Goal: Information Seeking & Learning: Learn about a topic

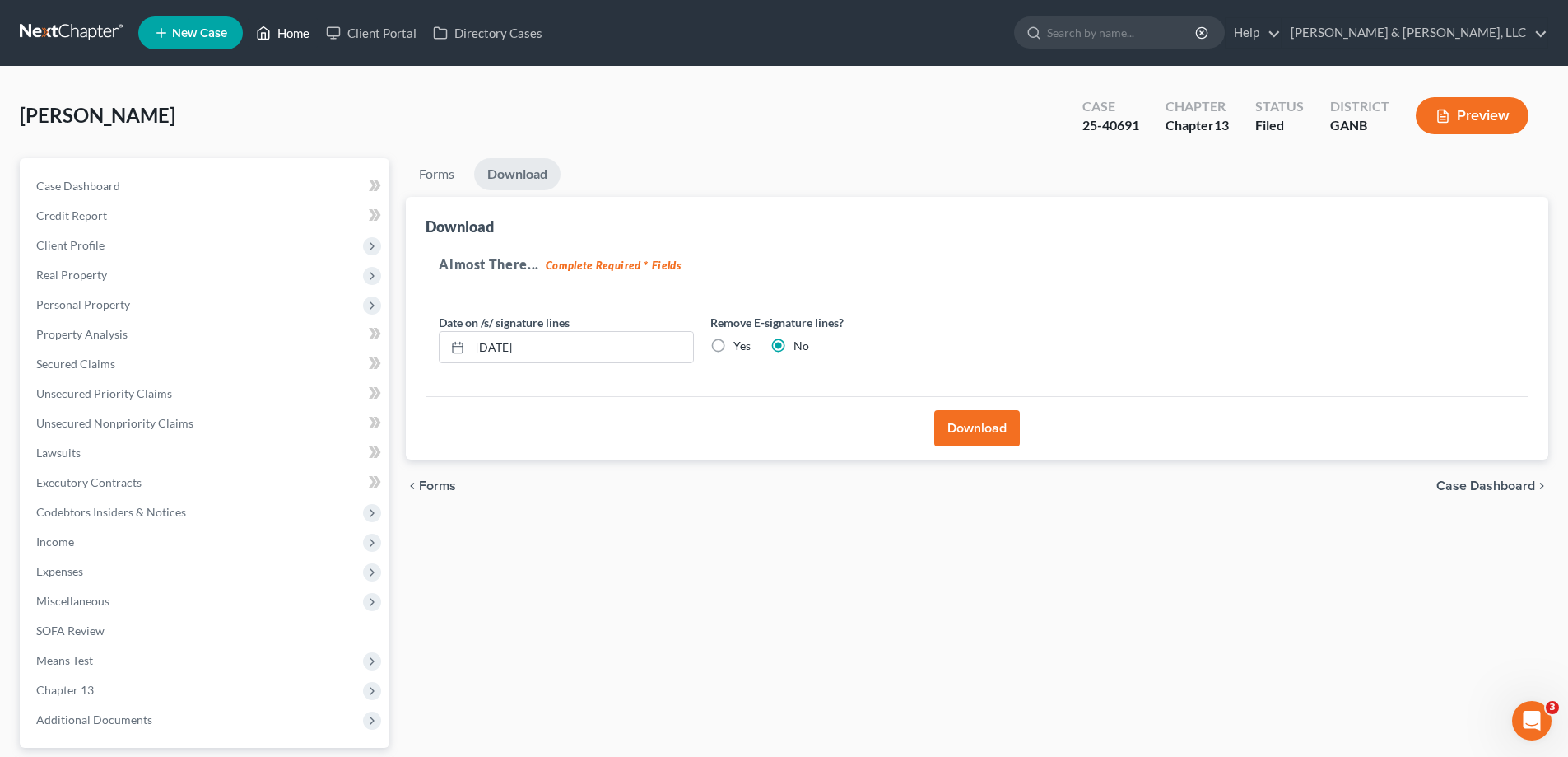
click at [287, 32] on link "Home" at bounding box center [282, 33] width 70 height 30
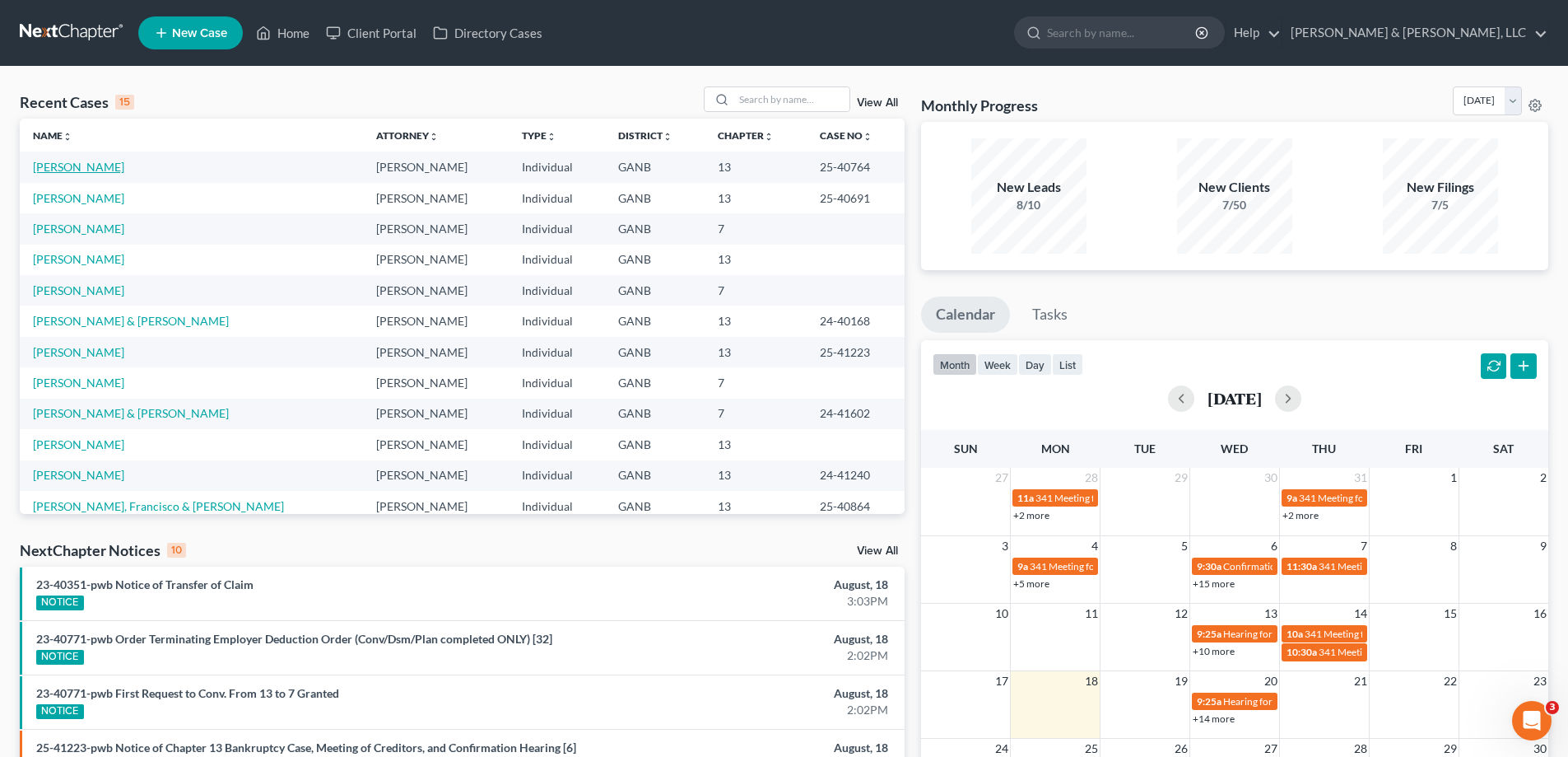
click at [72, 167] on link "[PERSON_NAME]" at bounding box center [78, 166] width 91 height 14
click at [70, 167] on link "[PERSON_NAME]" at bounding box center [78, 166] width 91 height 14
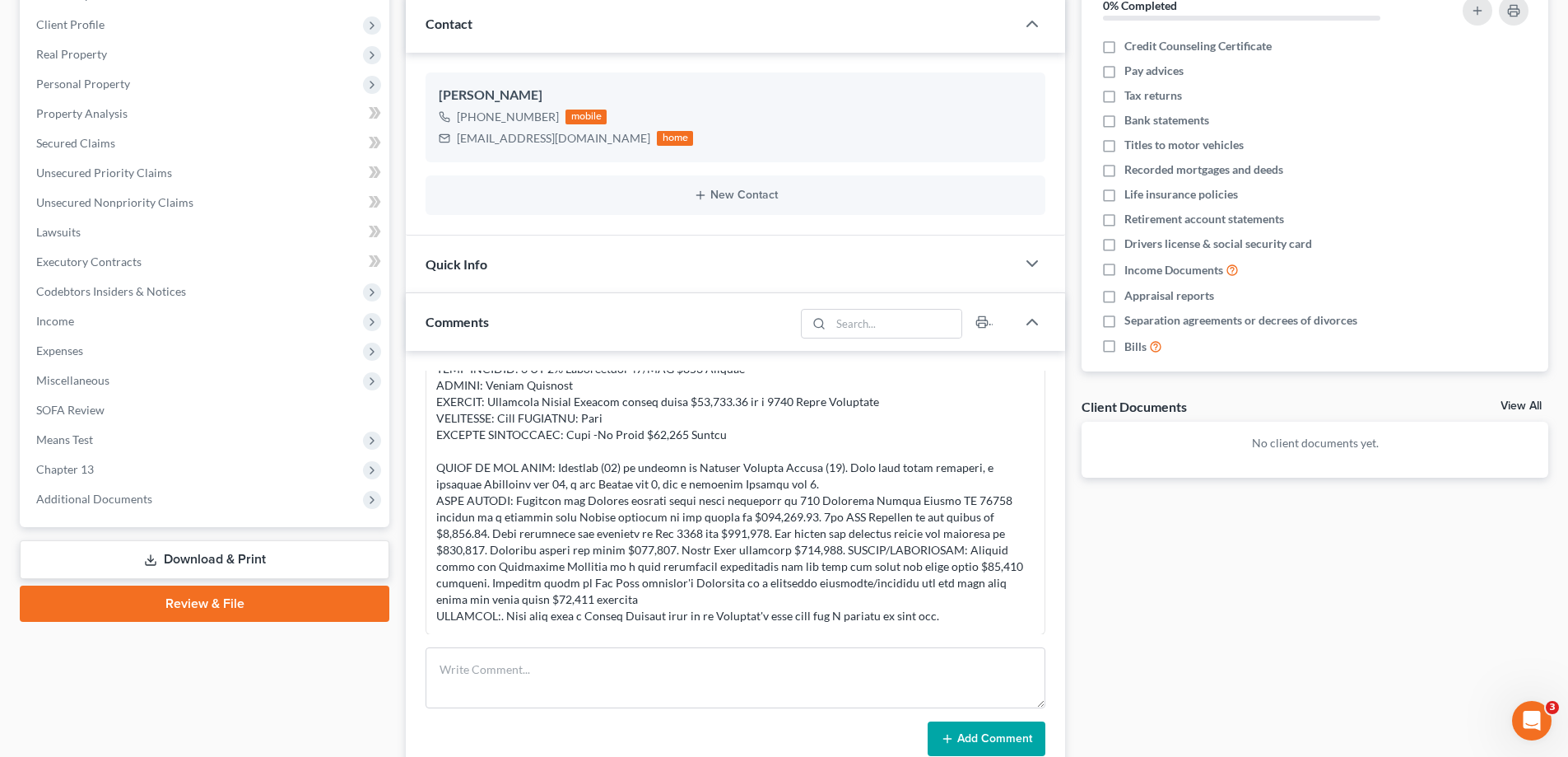
scroll to position [252, 0]
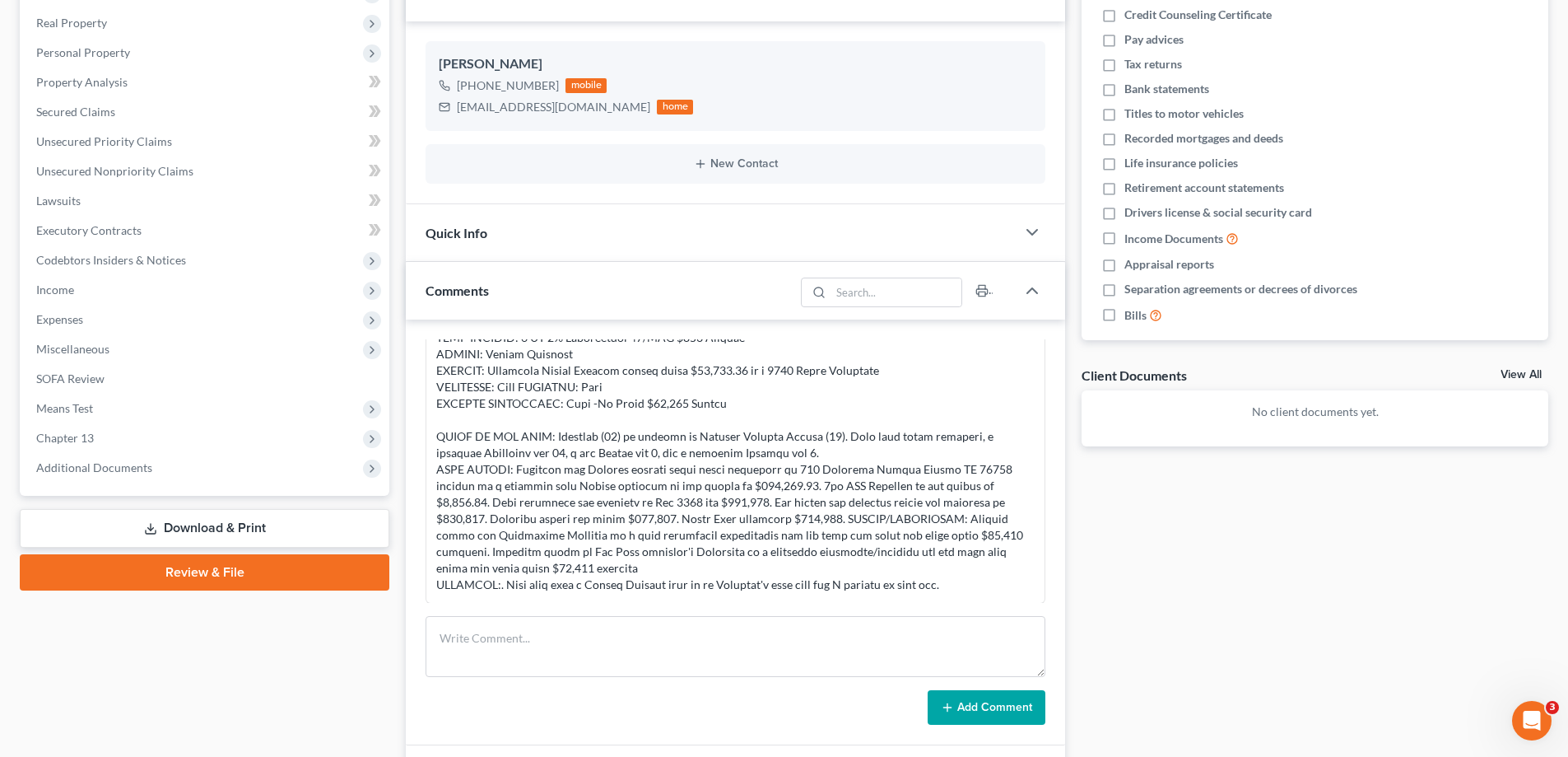
click at [182, 527] on link "Download & Print" at bounding box center [205, 528] width 370 height 38
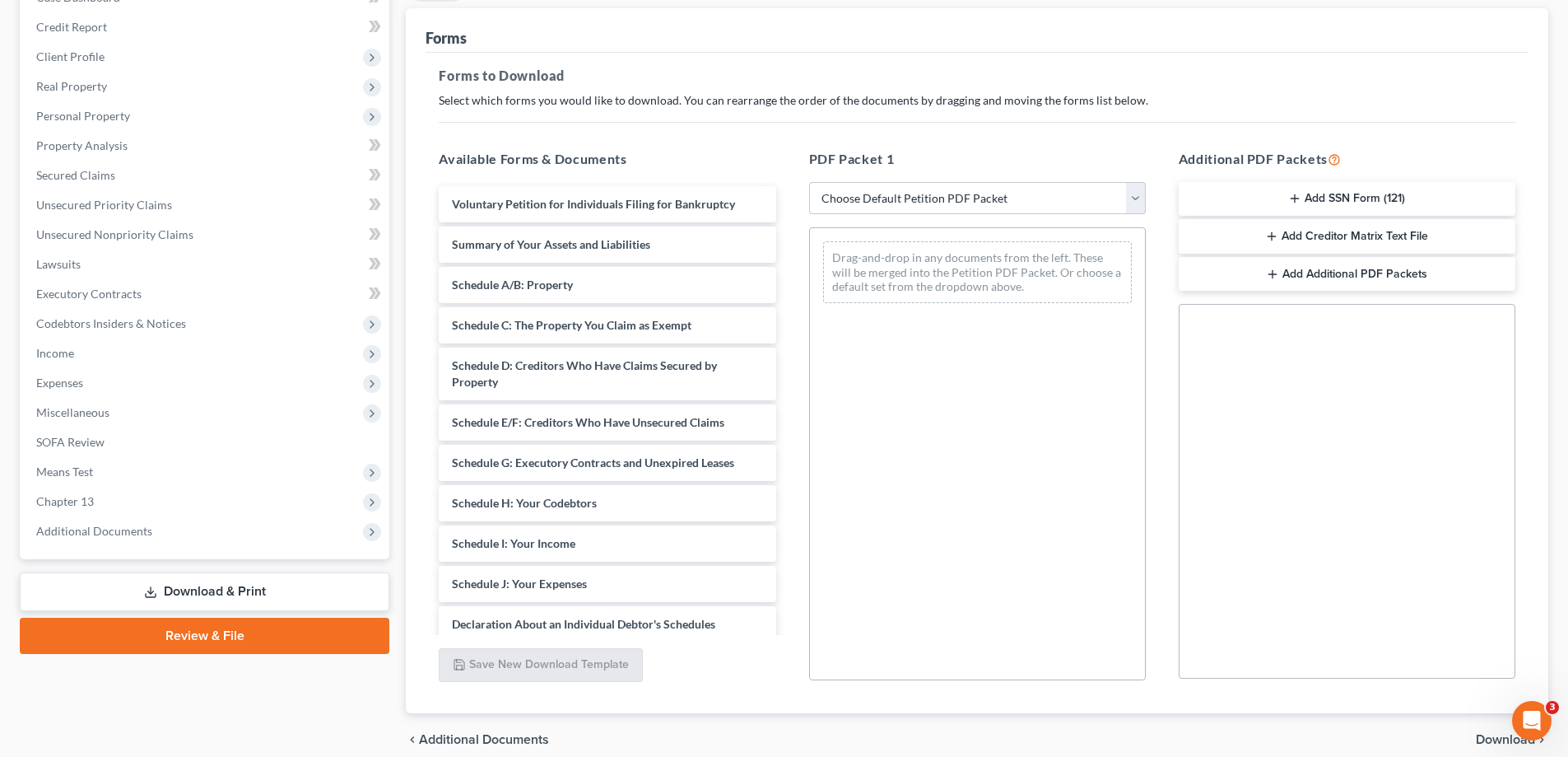
scroll to position [193, 0]
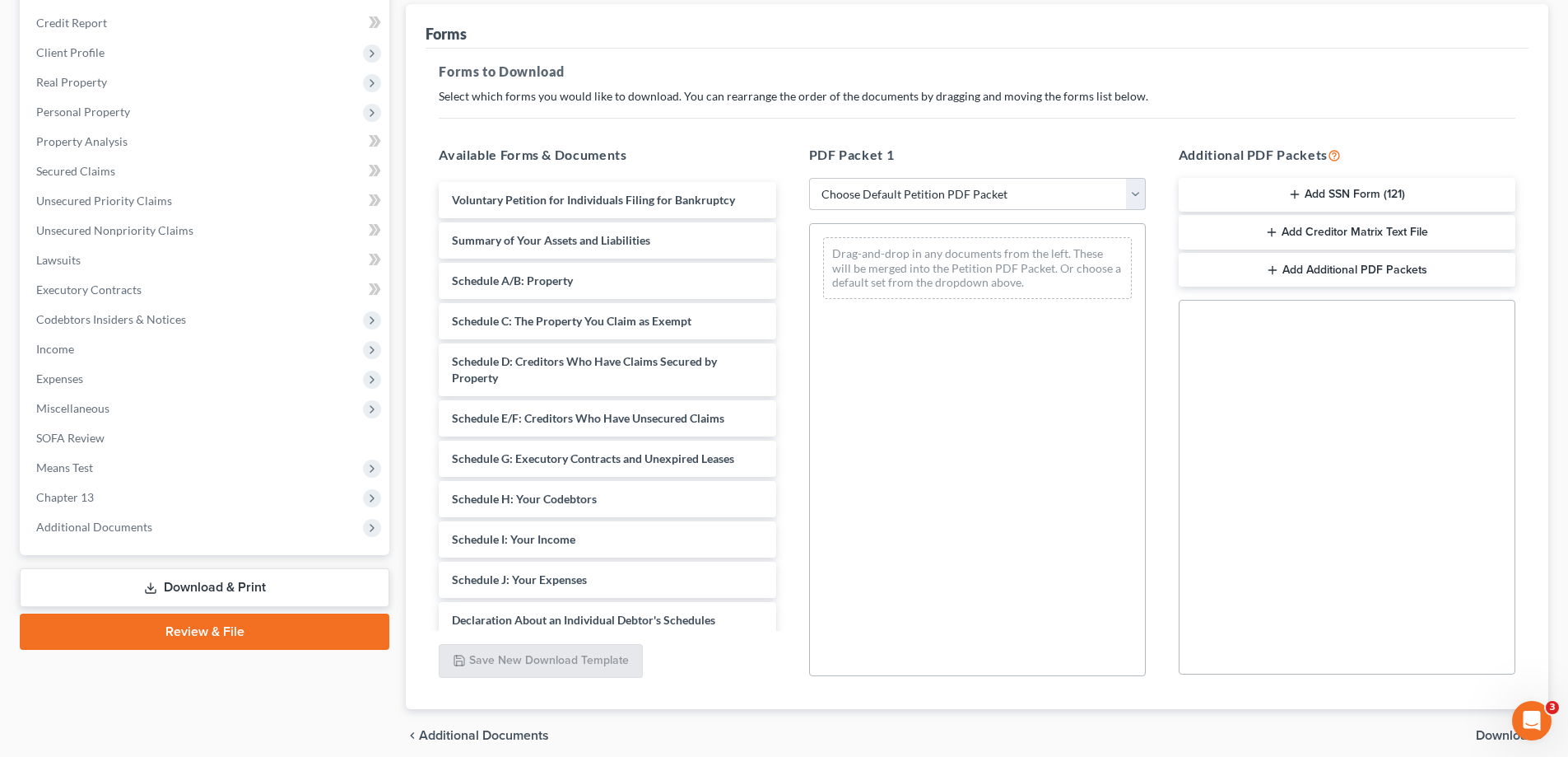
click at [1130, 189] on select "Choose Default Petition PDF Packet Complete Bankruptcy Petition (all forms and …" at bounding box center [978, 194] width 337 height 33
select select "2"
click at [809, 178] on select "Choose Default Petition PDF Packet Complete Bankruptcy Petition (all forms and …" at bounding box center [978, 194] width 337 height 33
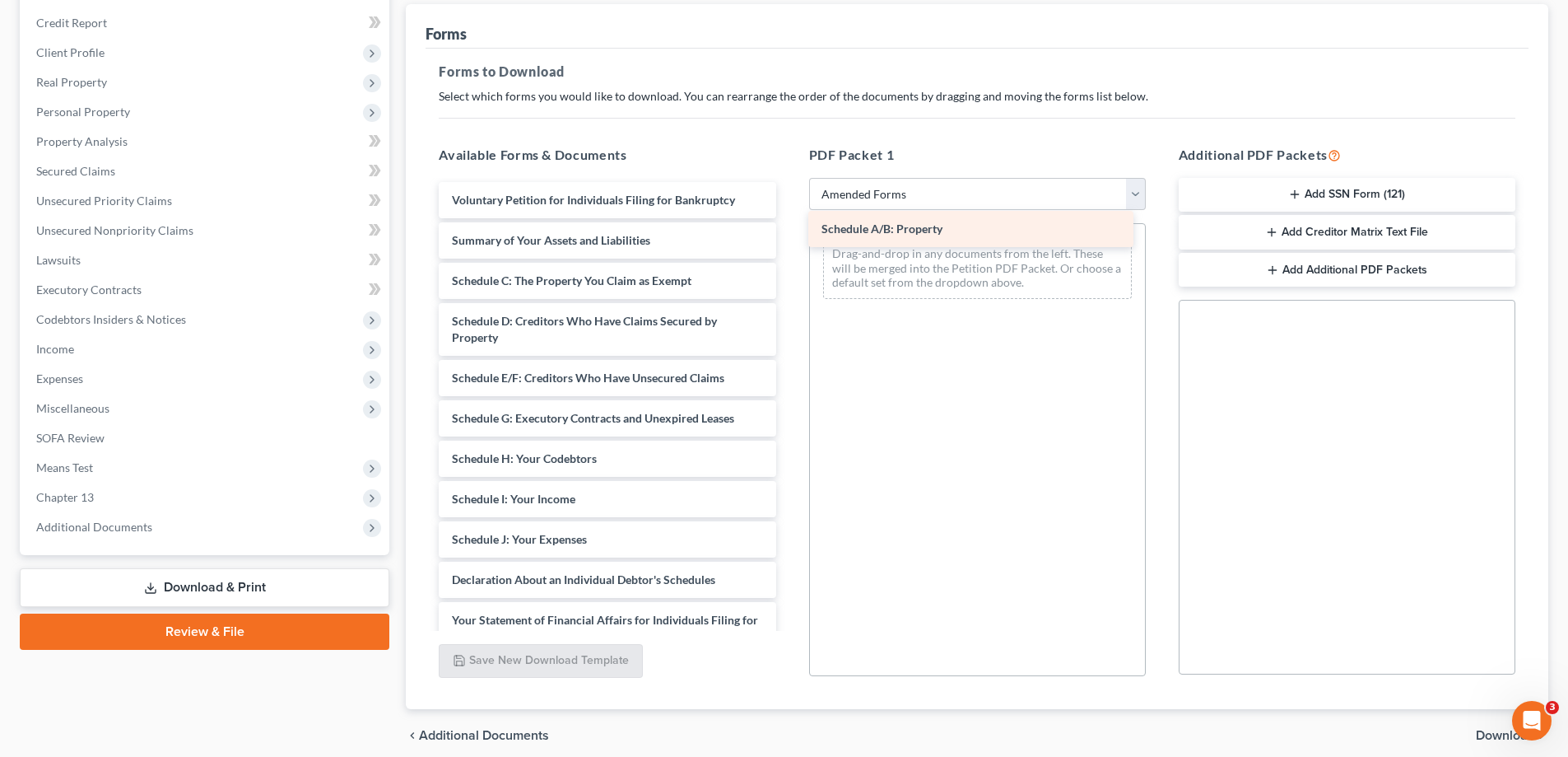
drag, startPoint x: 475, startPoint y: 281, endPoint x: 847, endPoint y: 229, distance: 375.6
click at [789, 229] on div "Schedule A/B: Property Voluntary Petition for Individuals Filing for Bankruptcy…" at bounding box center [606, 527] width 363 height 691
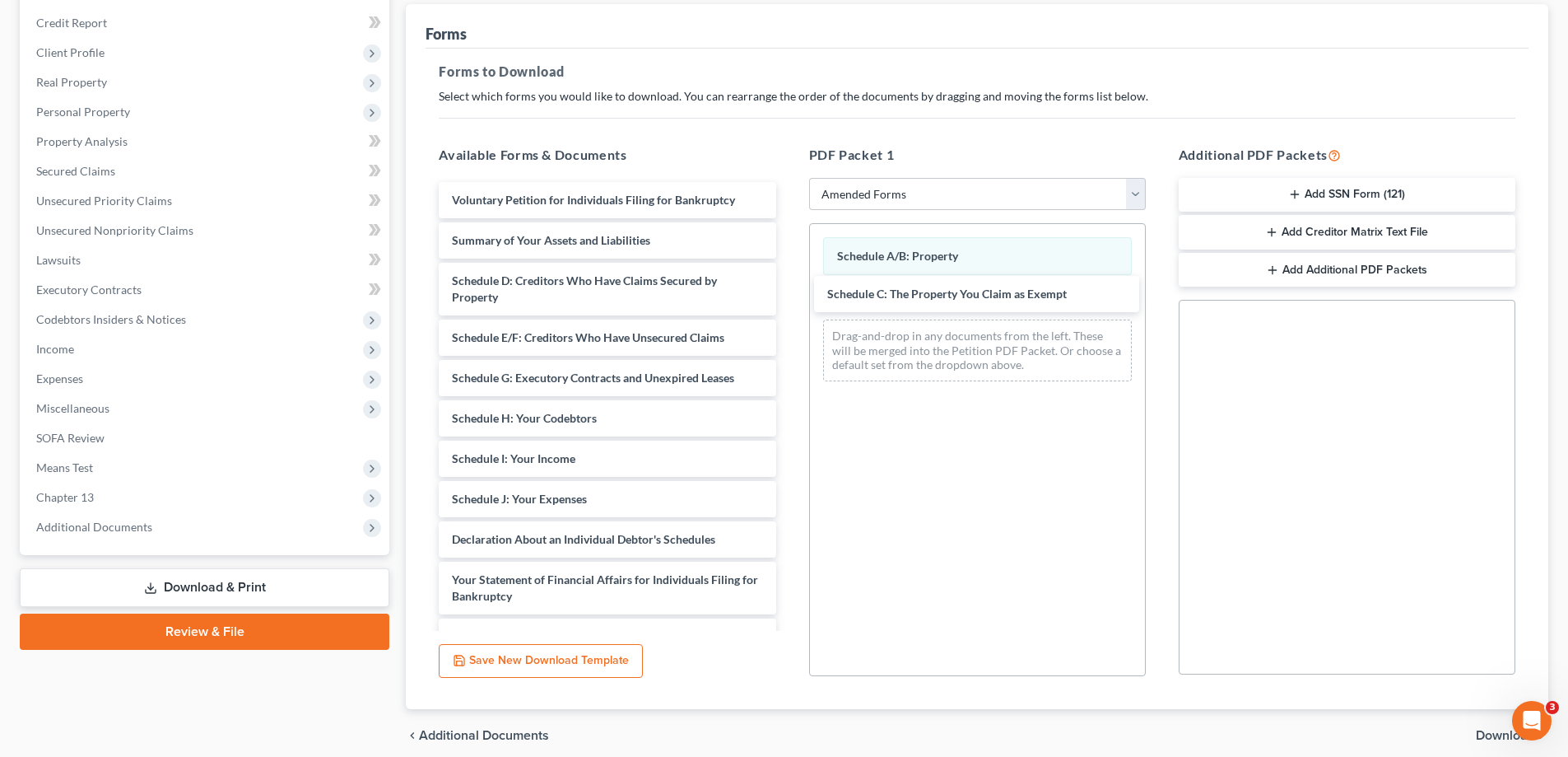
drag, startPoint x: 533, startPoint y: 279, endPoint x: 889, endPoint y: 325, distance: 359.0
click at [789, 292] on div "Schedule C: The Property You Claim as Exempt Voluntary Petition for Individuals…" at bounding box center [606, 507] width 363 height 650
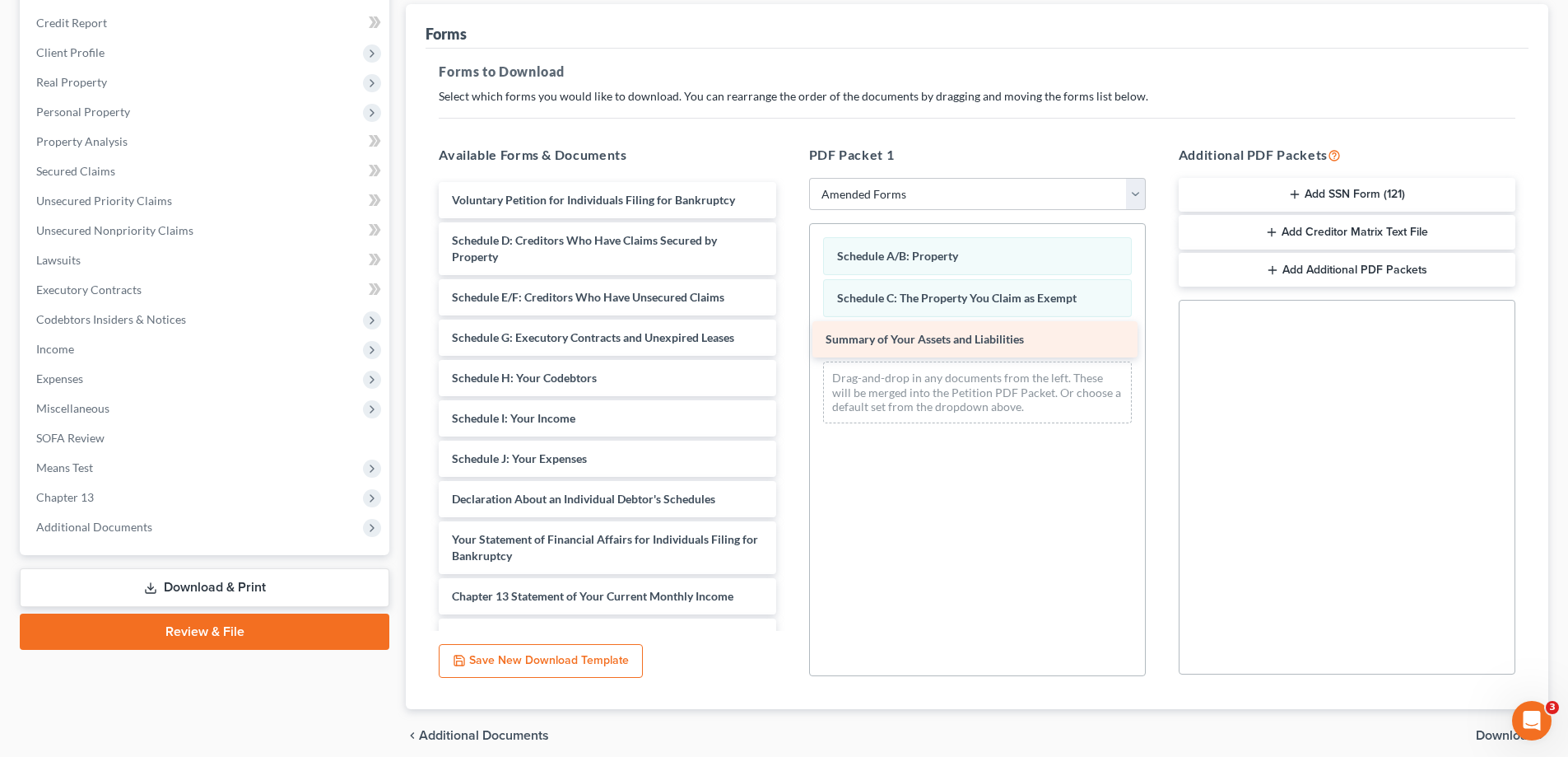
drag, startPoint x: 490, startPoint y: 236, endPoint x: 862, endPoint y: 335, distance: 384.9
click at [789, 335] on div "Summary of Your Assets and Liabilities Voluntary Petition for Individuals Filin…" at bounding box center [606, 487] width 363 height 610
click at [1481, 735] on span "Download" at bounding box center [1505, 735] width 59 height 13
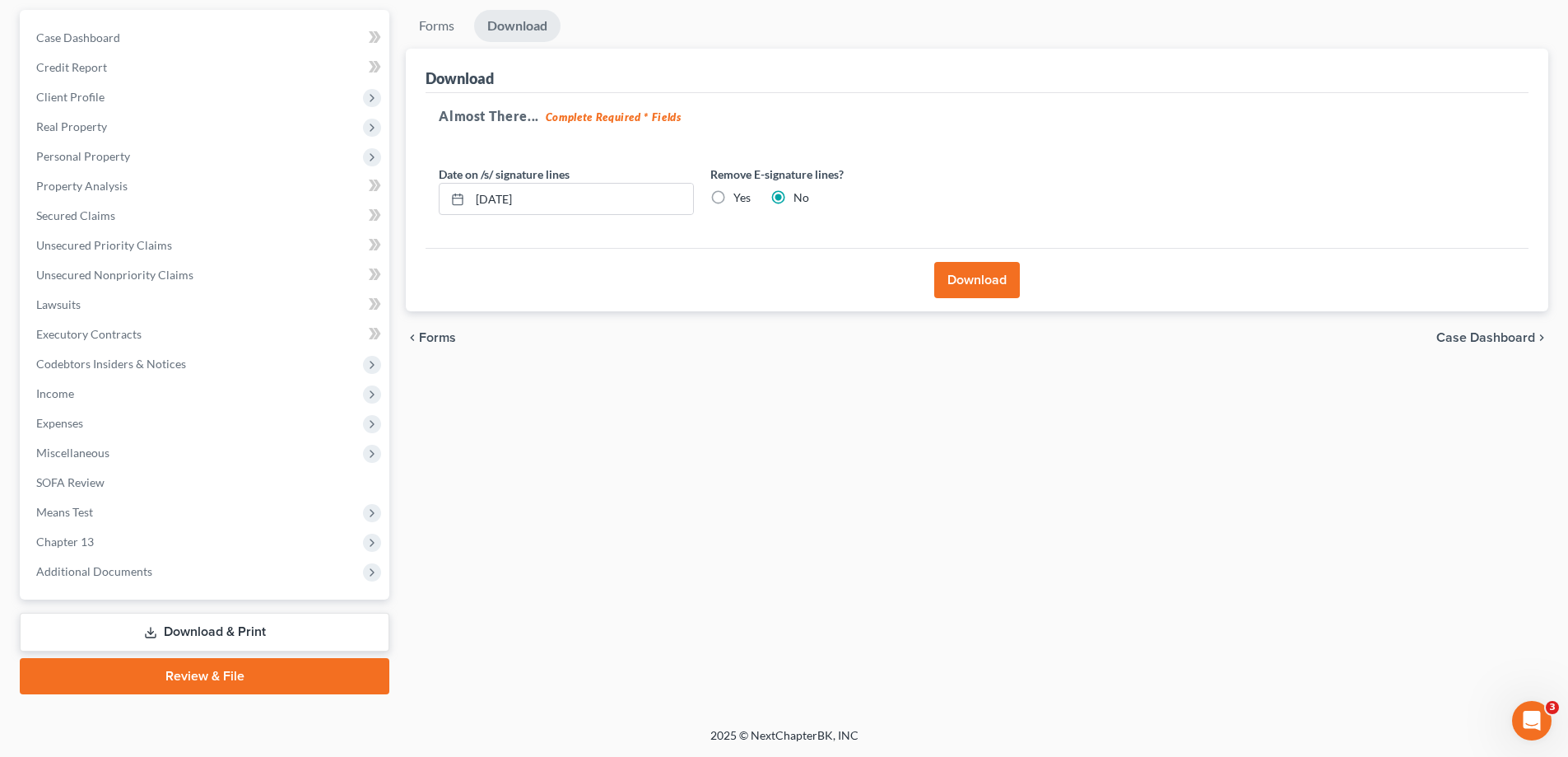
drag, startPoint x: 980, startPoint y: 282, endPoint x: 944, endPoint y: 286, distance: 36.2
click at [977, 282] on button "Download" at bounding box center [977, 280] width 86 height 36
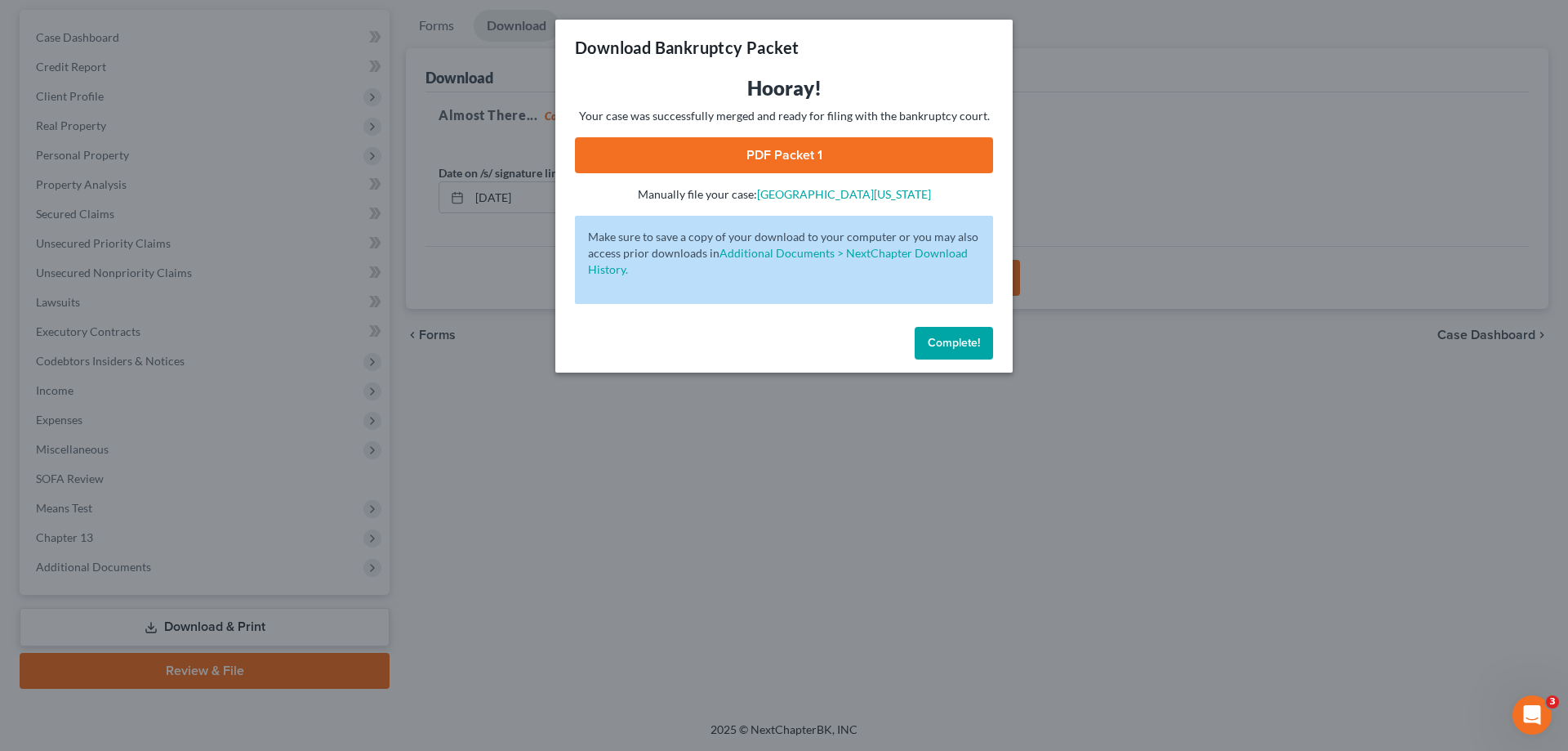
click at [937, 343] on span "Complete!" at bounding box center [954, 343] width 52 height 14
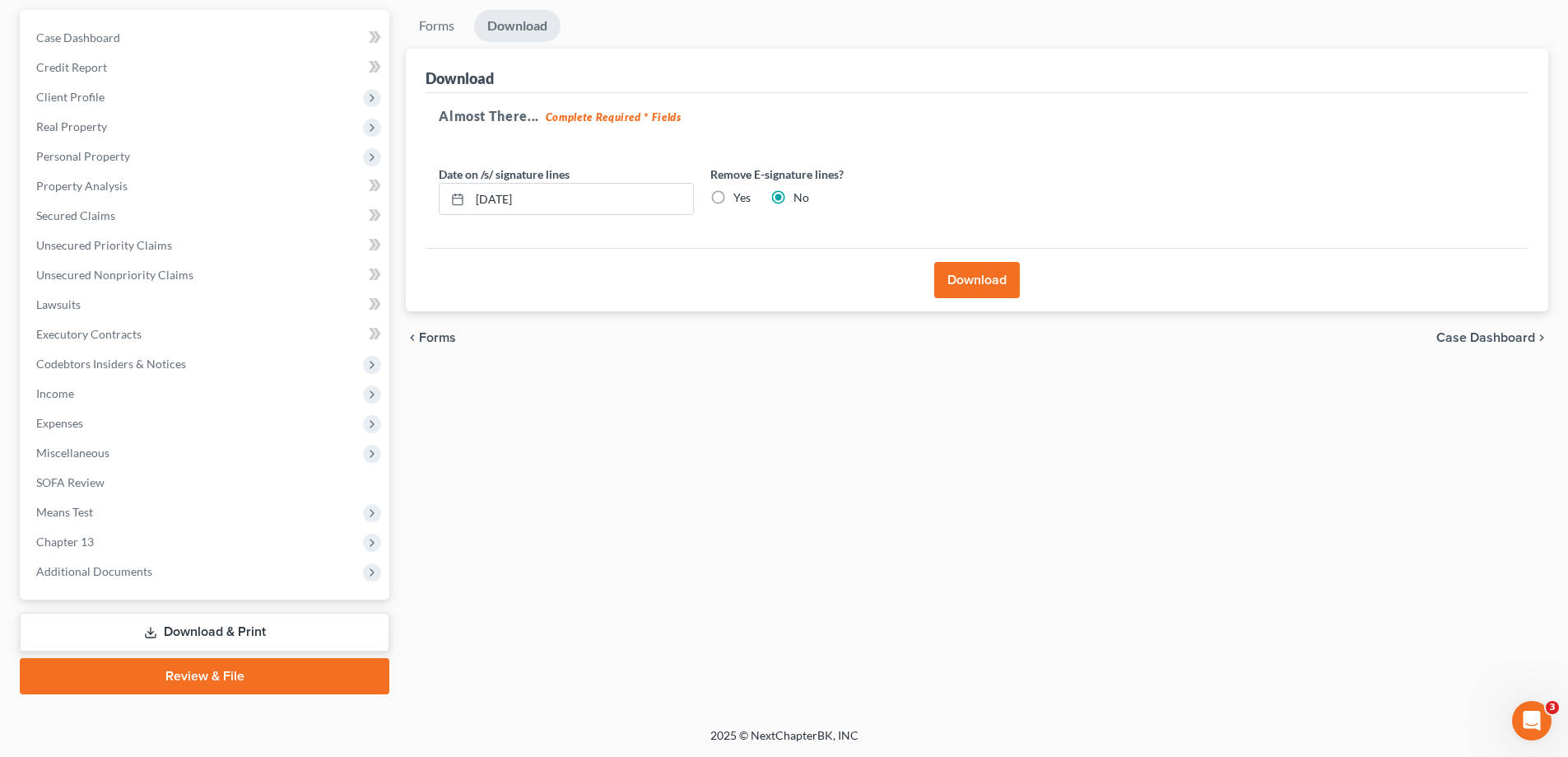
click at [963, 277] on button "Download" at bounding box center [977, 280] width 86 height 36
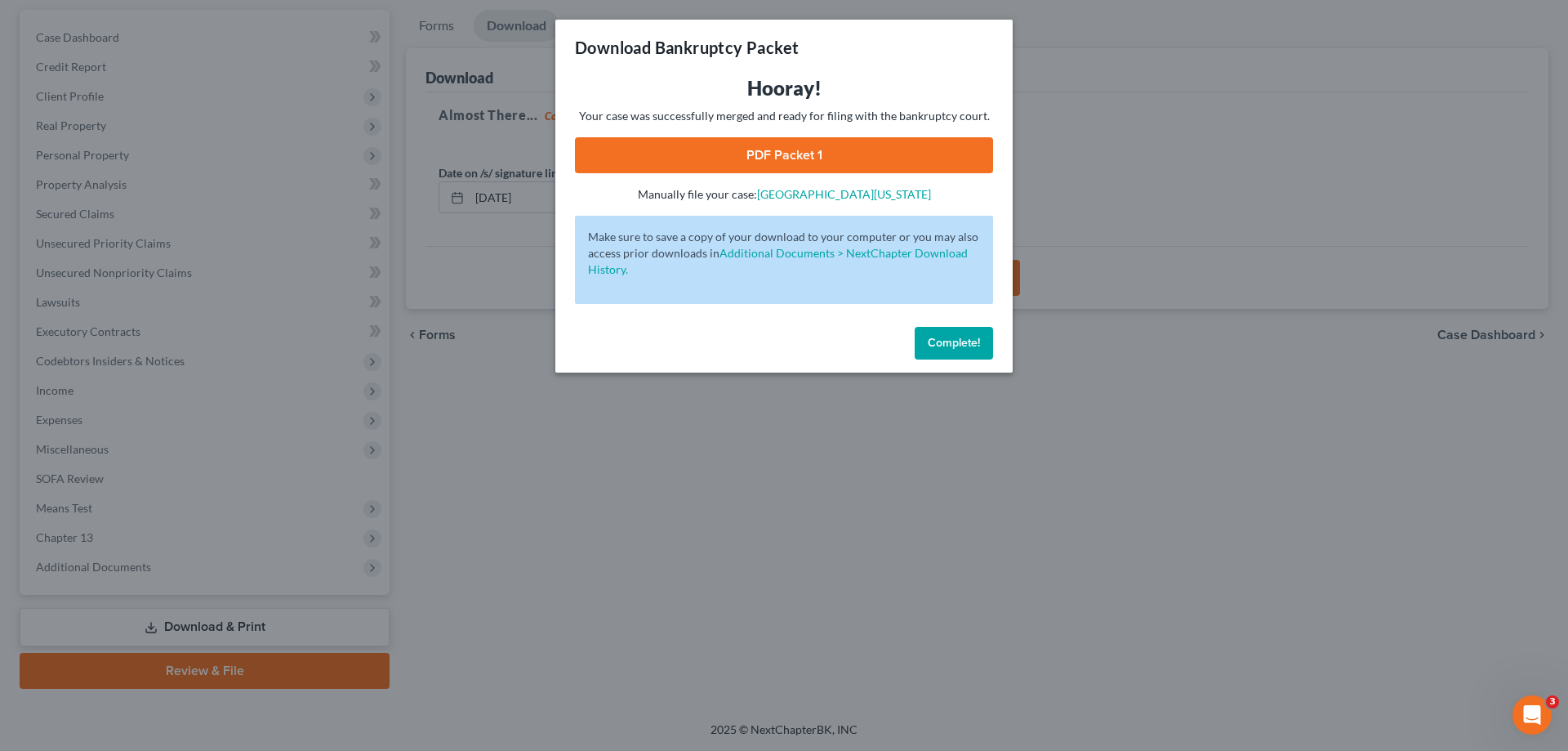
click at [776, 153] on link "PDF Packet 1" at bounding box center [783, 155] width 418 height 36
click at [943, 346] on span "Complete!" at bounding box center [954, 343] width 52 height 14
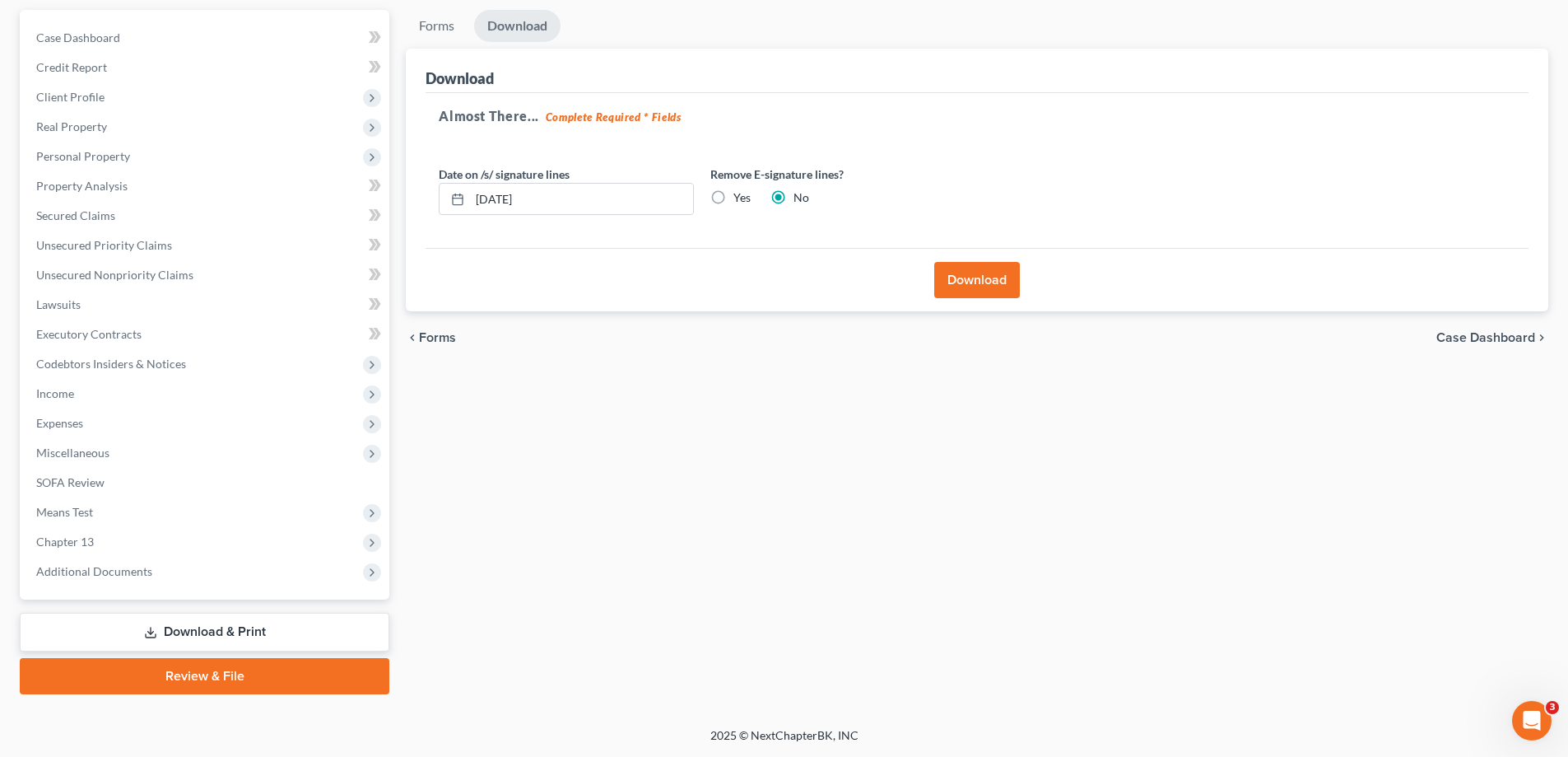
drag, startPoint x: 703, startPoint y: 530, endPoint x: 626, endPoint y: 505, distance: 81.0
click at [703, 528] on div "Forms Download Forms Forms to Download Select which forms you would like to dow…" at bounding box center [977, 352] width 1159 height 684
click at [80, 125] on span "Real Property" at bounding box center [72, 126] width 71 height 14
drag, startPoint x: 80, startPoint y: 125, endPoint x: 116, endPoint y: 130, distance: 36.3
click at [80, 124] on span "Real Property" at bounding box center [72, 126] width 71 height 14
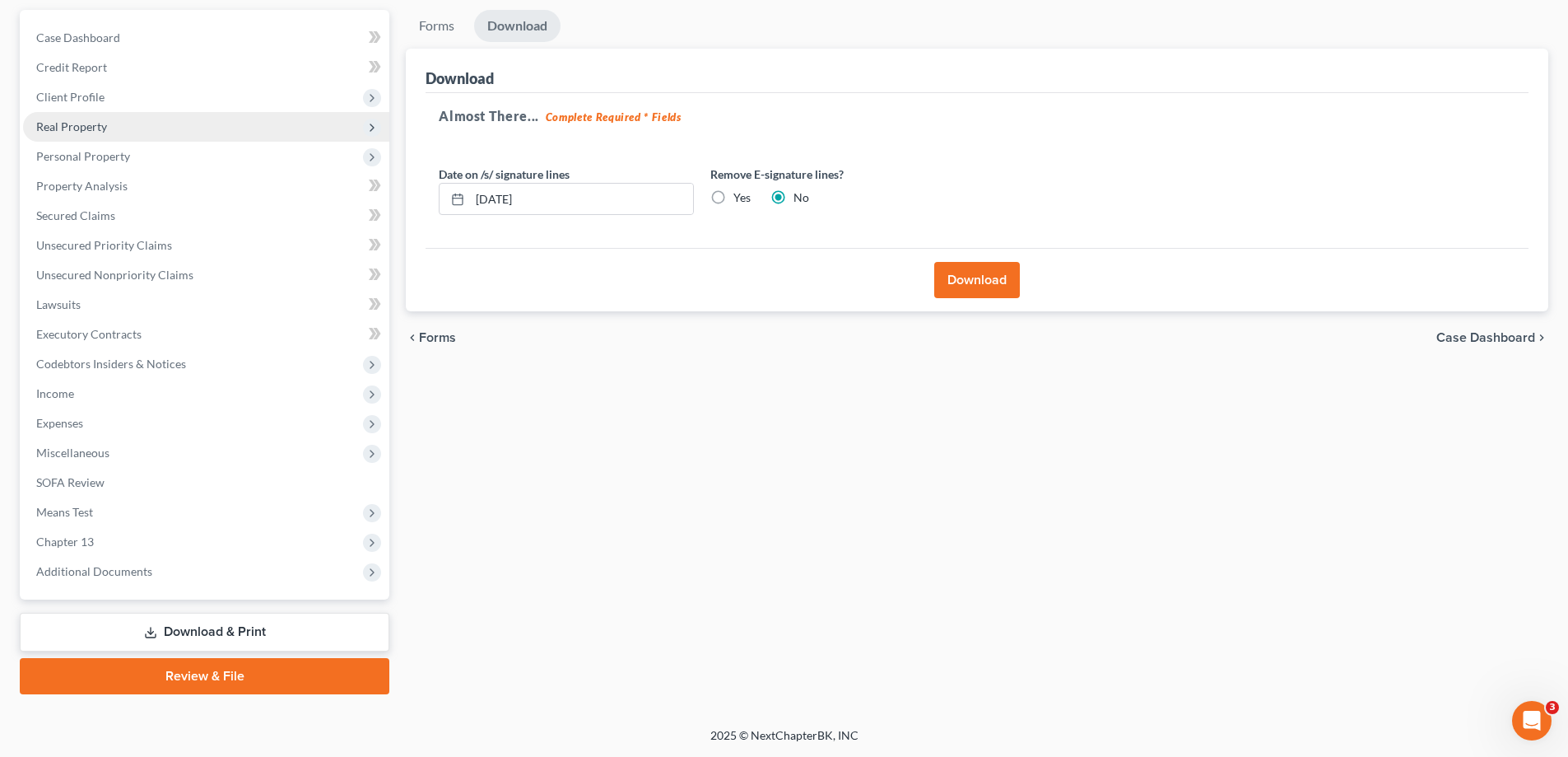
click at [57, 120] on span "Real Property" at bounding box center [72, 126] width 71 height 14
click at [61, 122] on span "Real Property" at bounding box center [72, 126] width 71 height 14
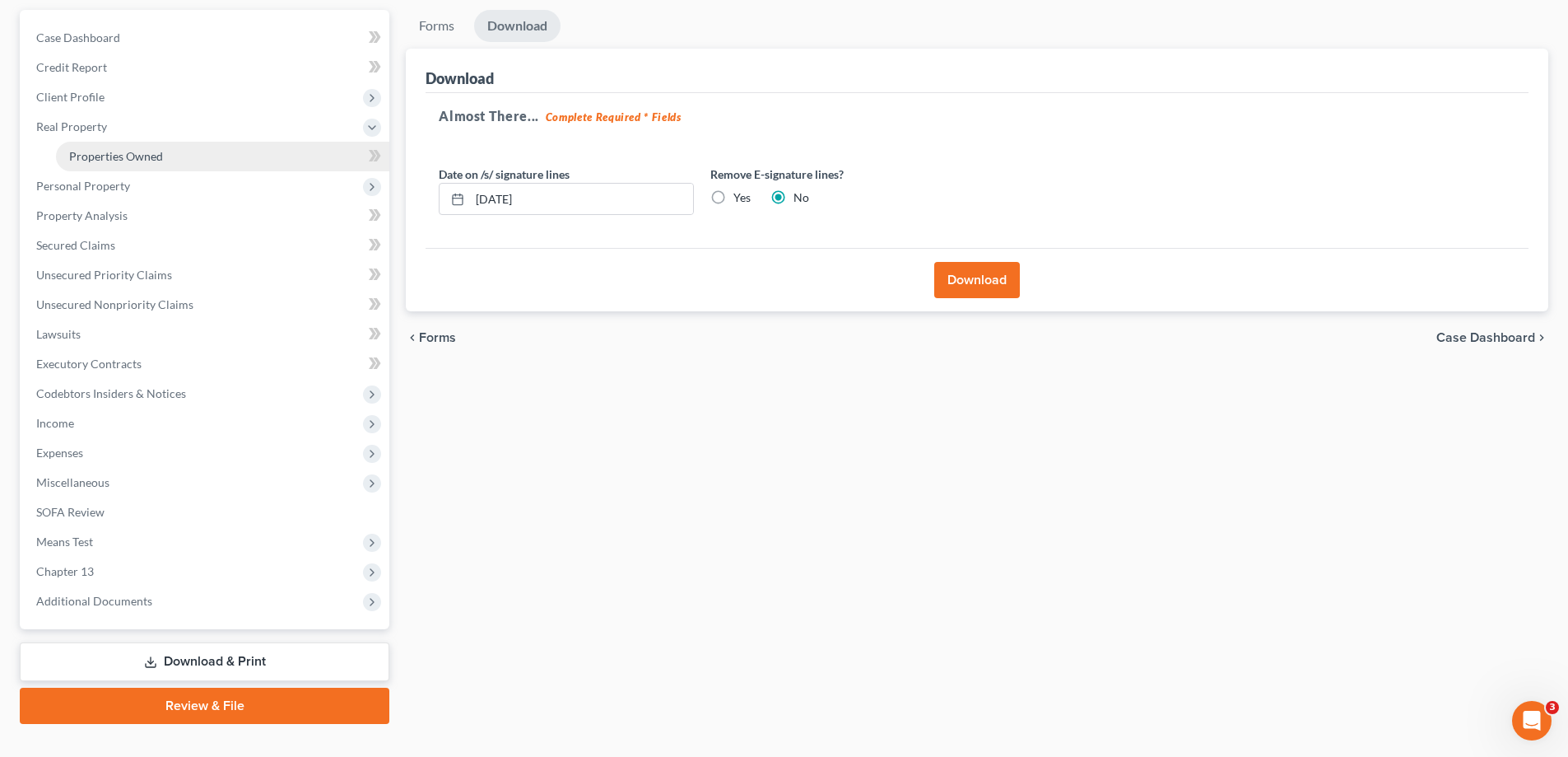
click at [94, 155] on span "Properties Owned" at bounding box center [116, 156] width 94 height 14
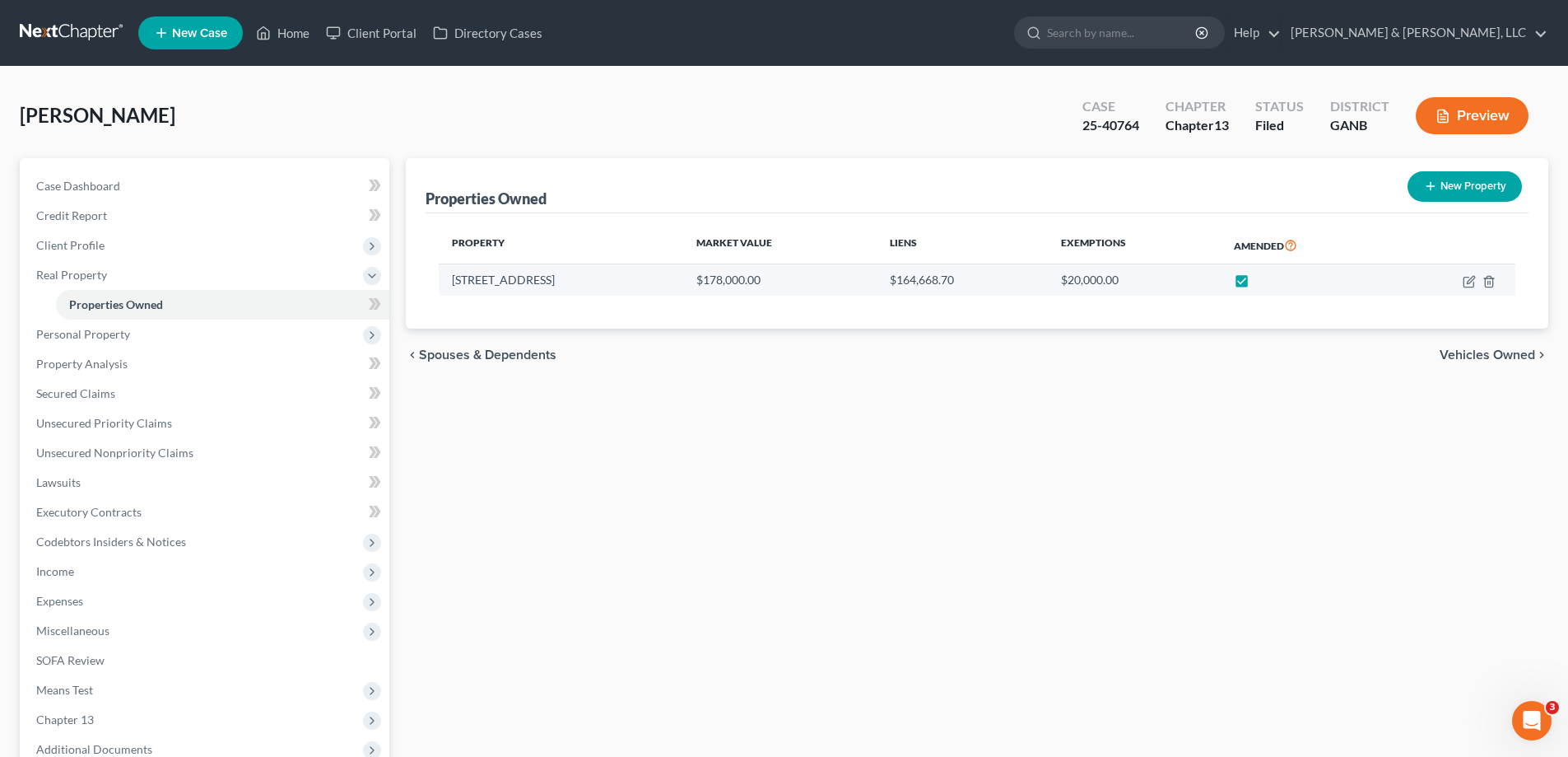
click at [1257, 284] on label at bounding box center [1257, 284] width 0 height 0
click at [1264, 281] on input "checkbox" at bounding box center [1269, 277] width 11 height 11
checkbox input "false"
click at [647, 562] on div "Properties Owned New Property Property Market Value Liens Exemptions Amended [S…" at bounding box center [977, 516] width 1159 height 714
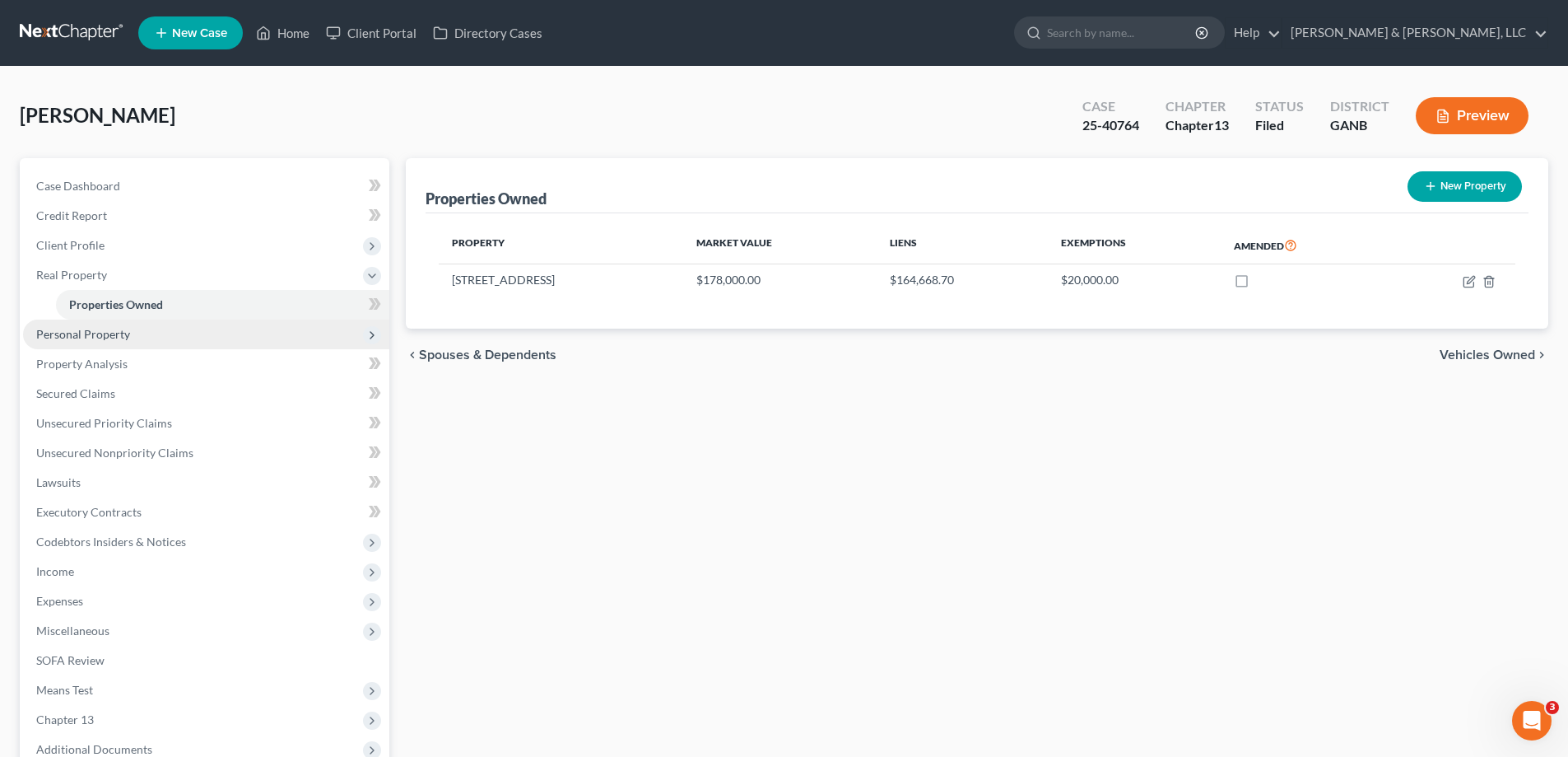
click at [89, 332] on span "Personal Property" at bounding box center [83, 333] width 94 height 14
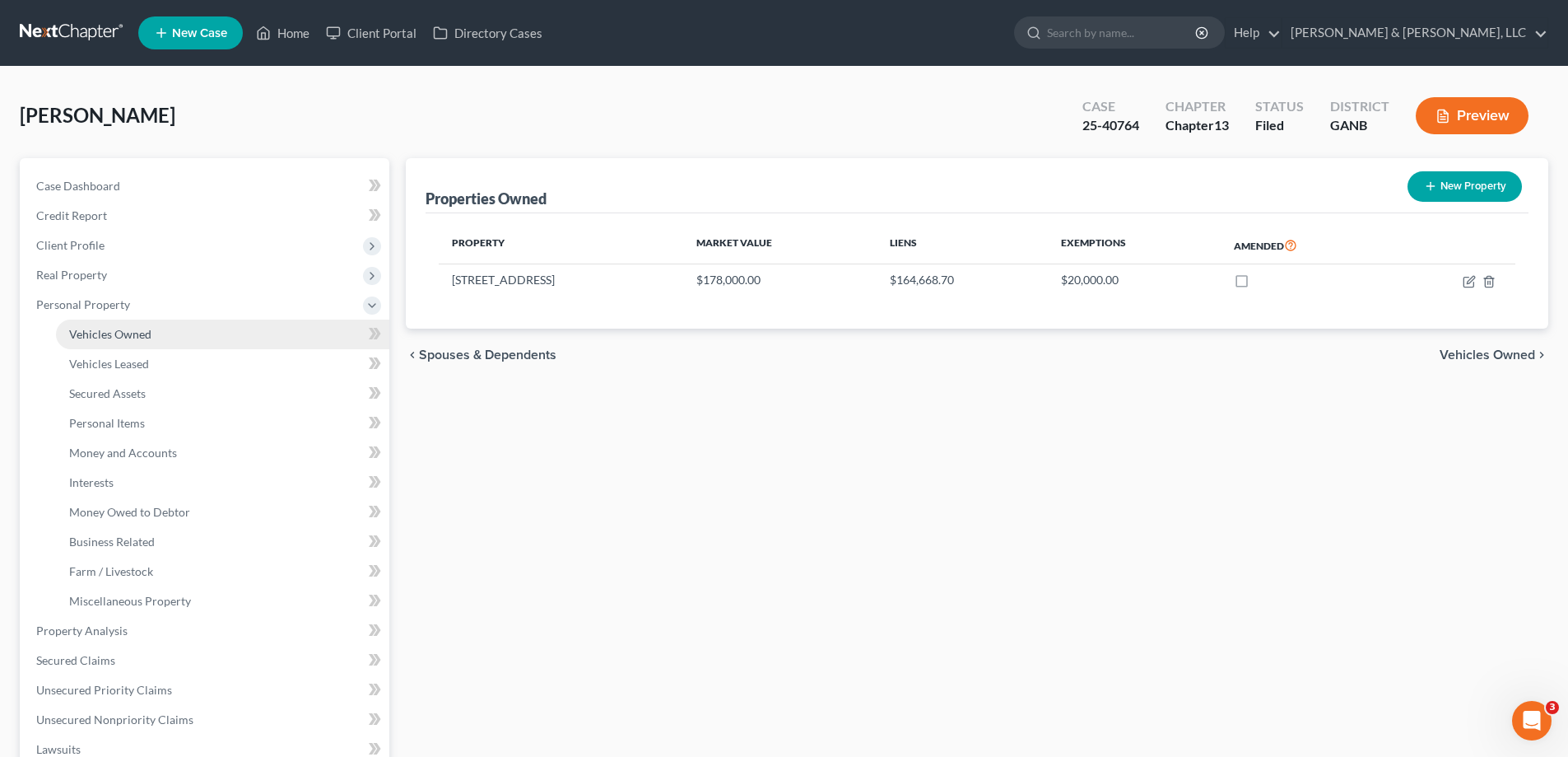
click at [113, 335] on span "Vehicles Owned" at bounding box center [110, 333] width 82 height 14
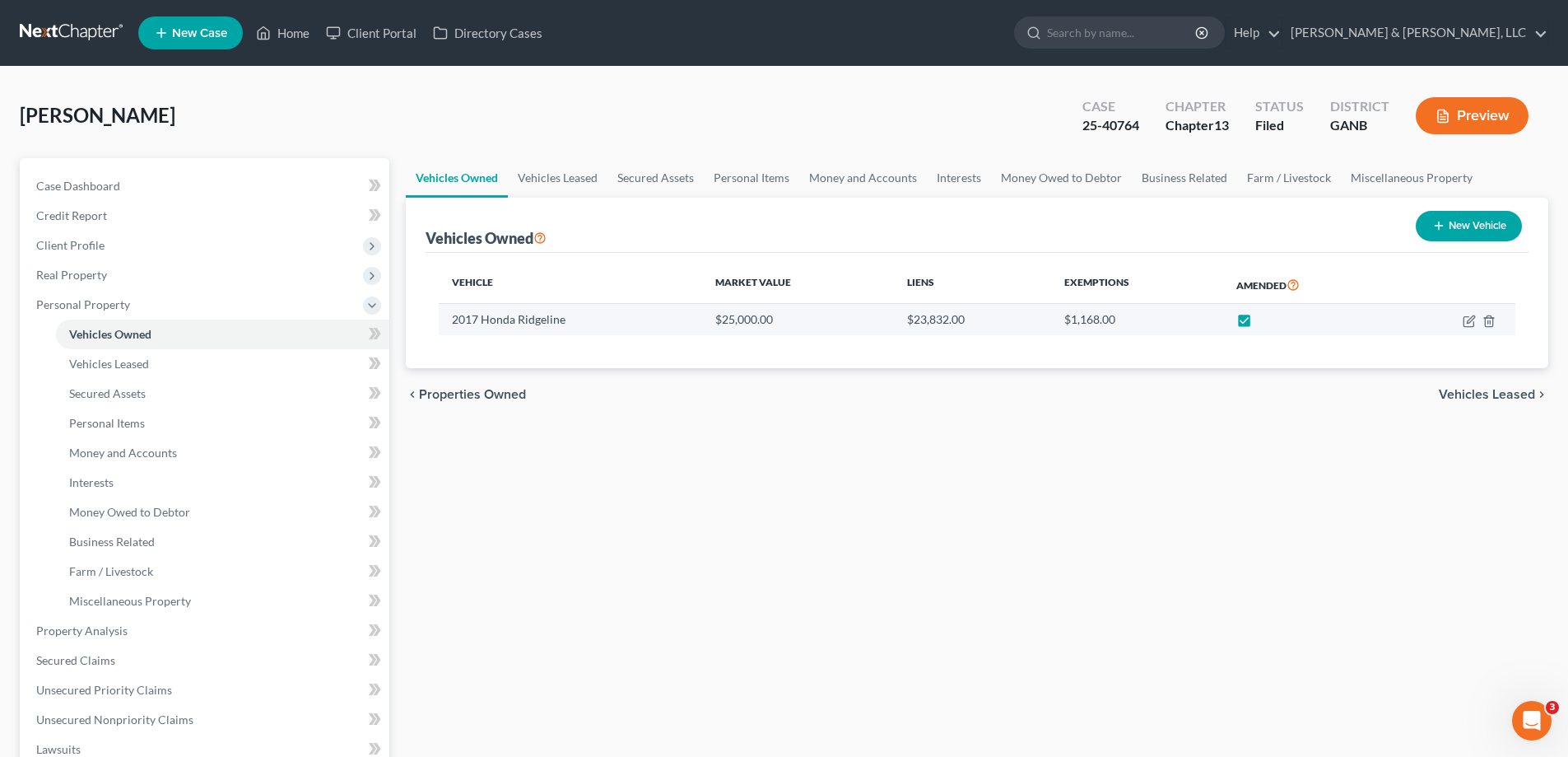
click at [1259, 323] on label at bounding box center [1259, 323] width 0 height 0
click at [1266, 322] on input "checkbox" at bounding box center [1271, 317] width 11 height 11
checkbox input "false"
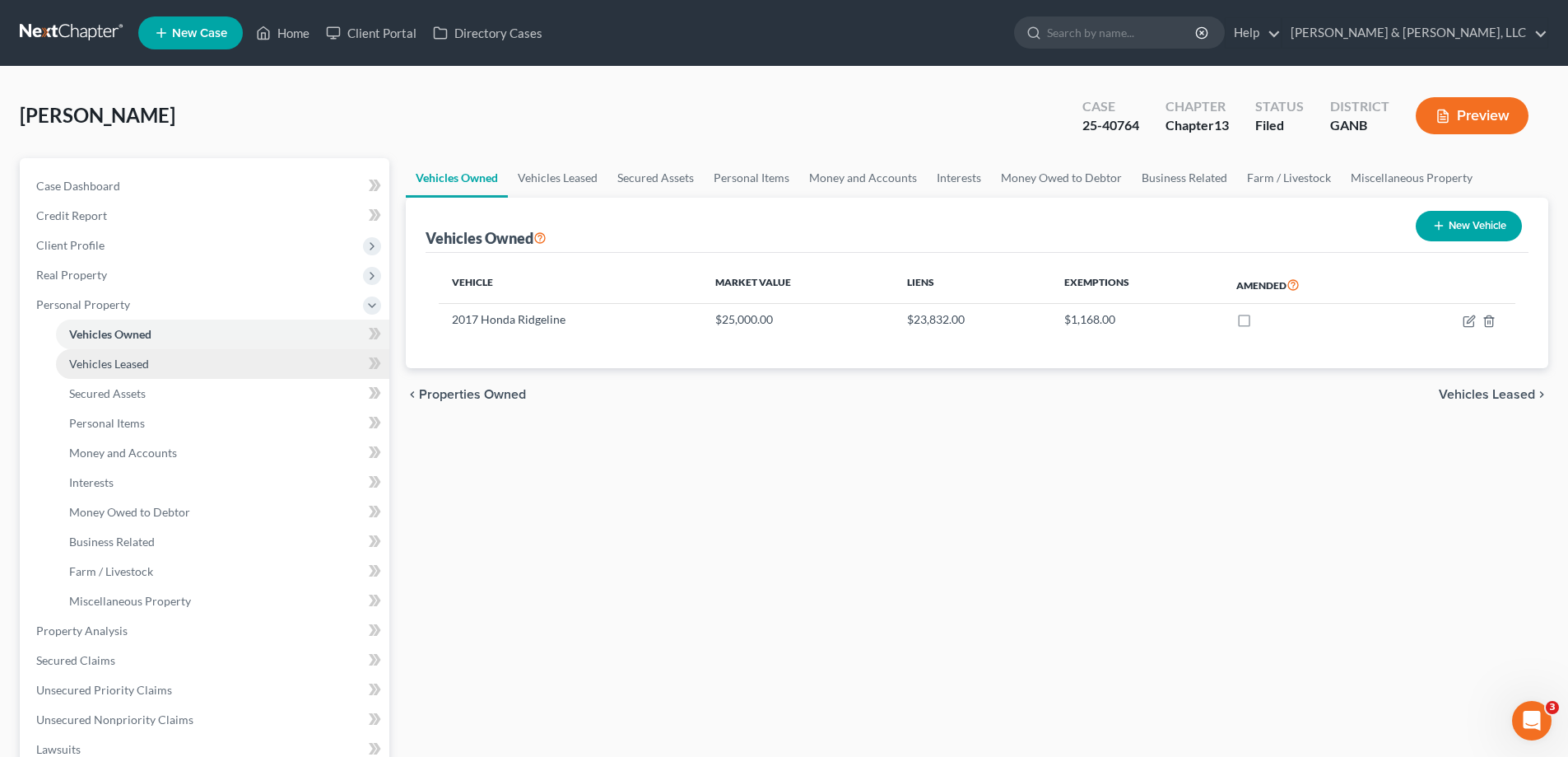
click at [109, 362] on span "Vehicles Leased" at bounding box center [109, 363] width 80 height 14
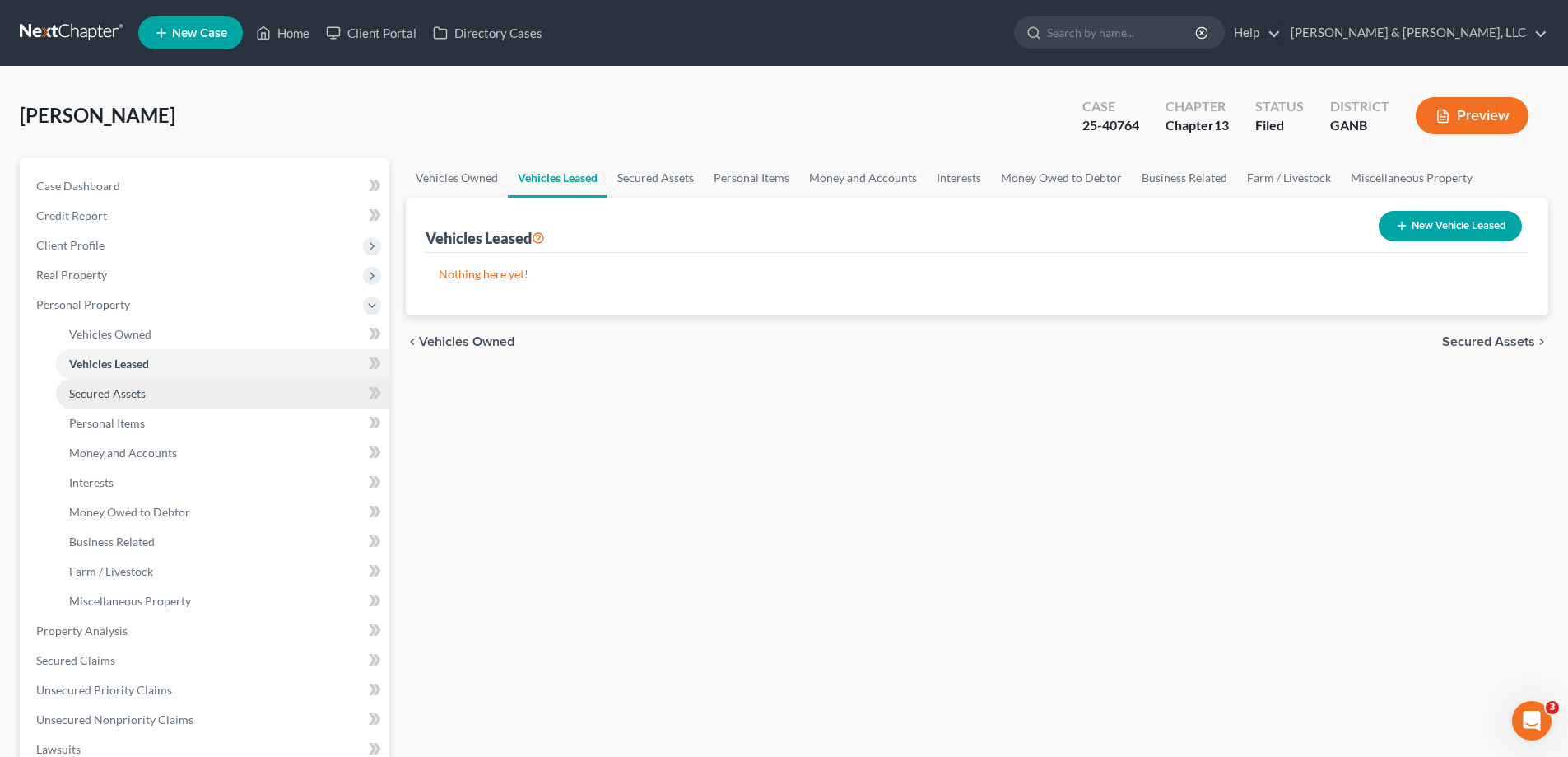
click at [101, 393] on span "Secured Assets" at bounding box center [107, 393] width 76 height 14
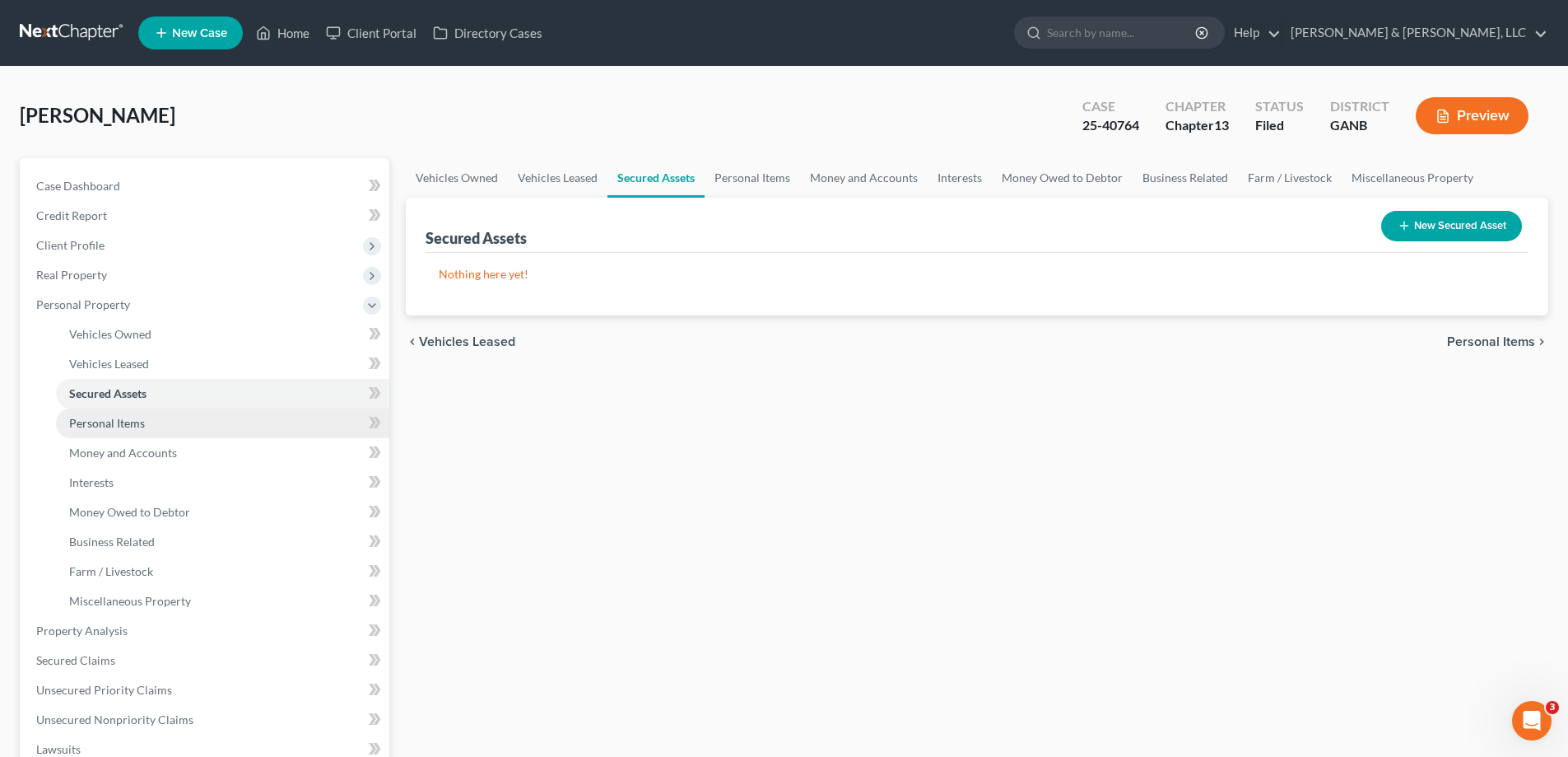
click at [105, 419] on span "Personal Items" at bounding box center [107, 423] width 76 height 14
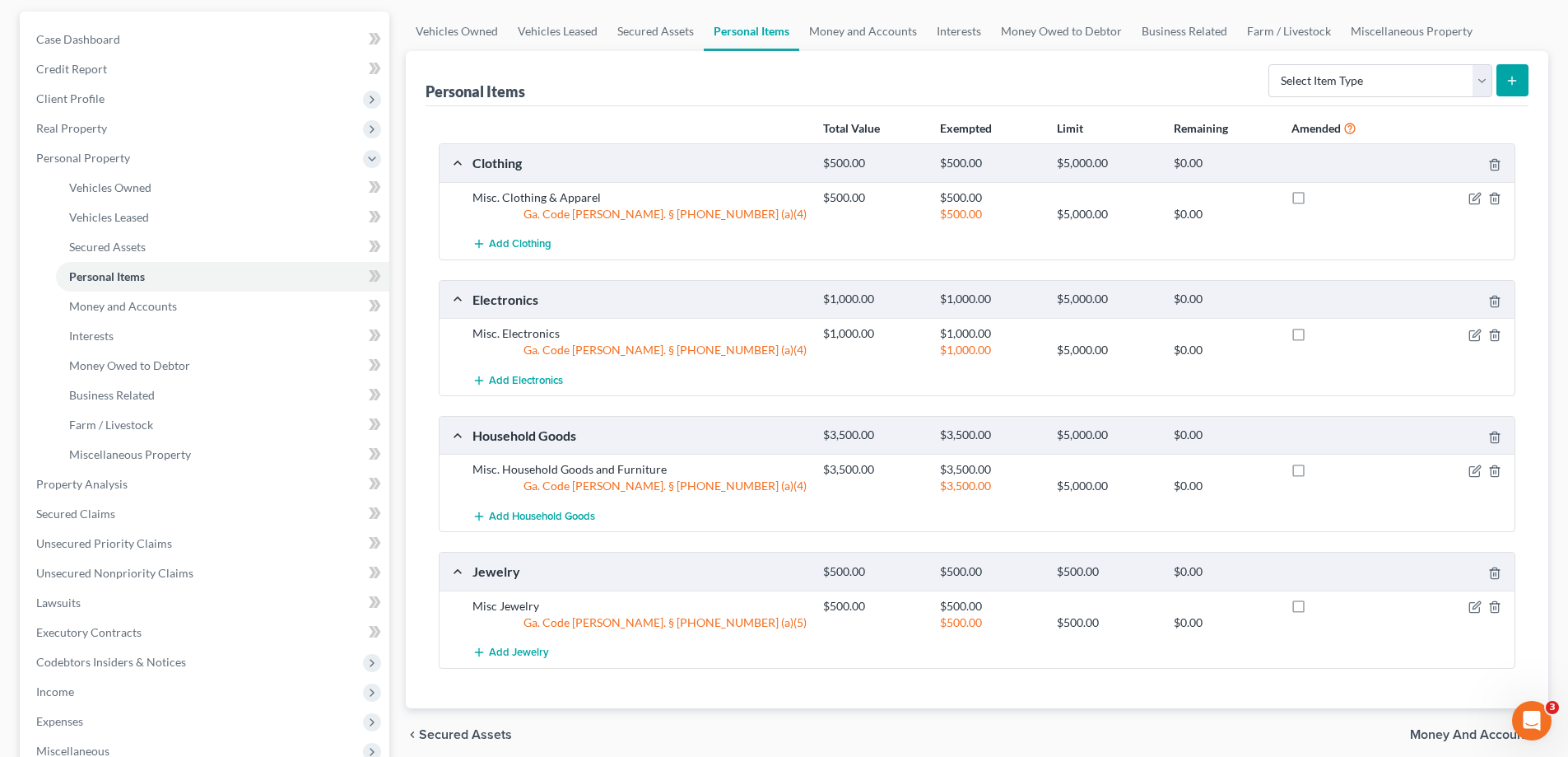
scroll to position [138, 0]
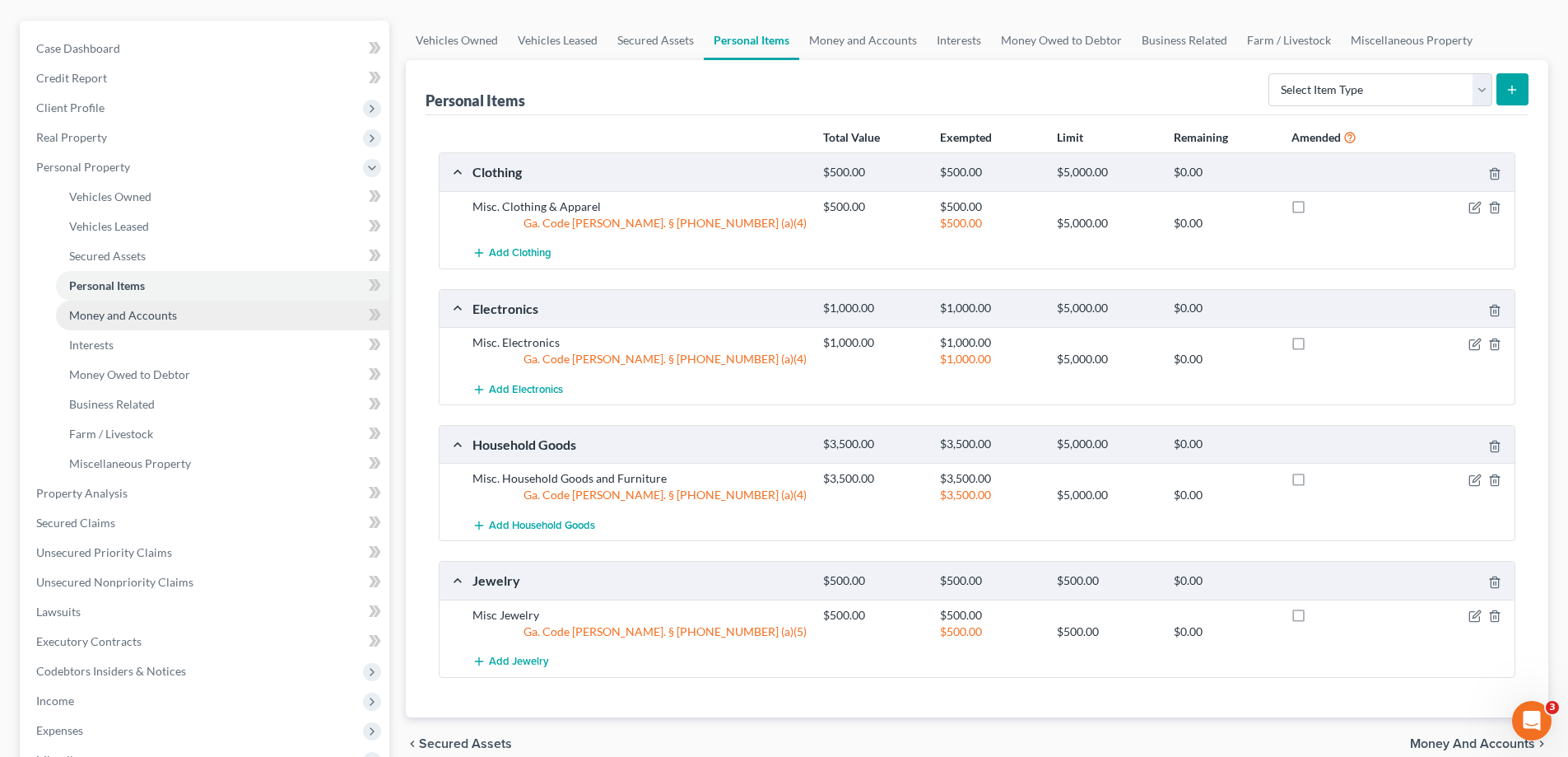
click at [128, 314] on span "Money and Accounts" at bounding box center [123, 314] width 107 height 14
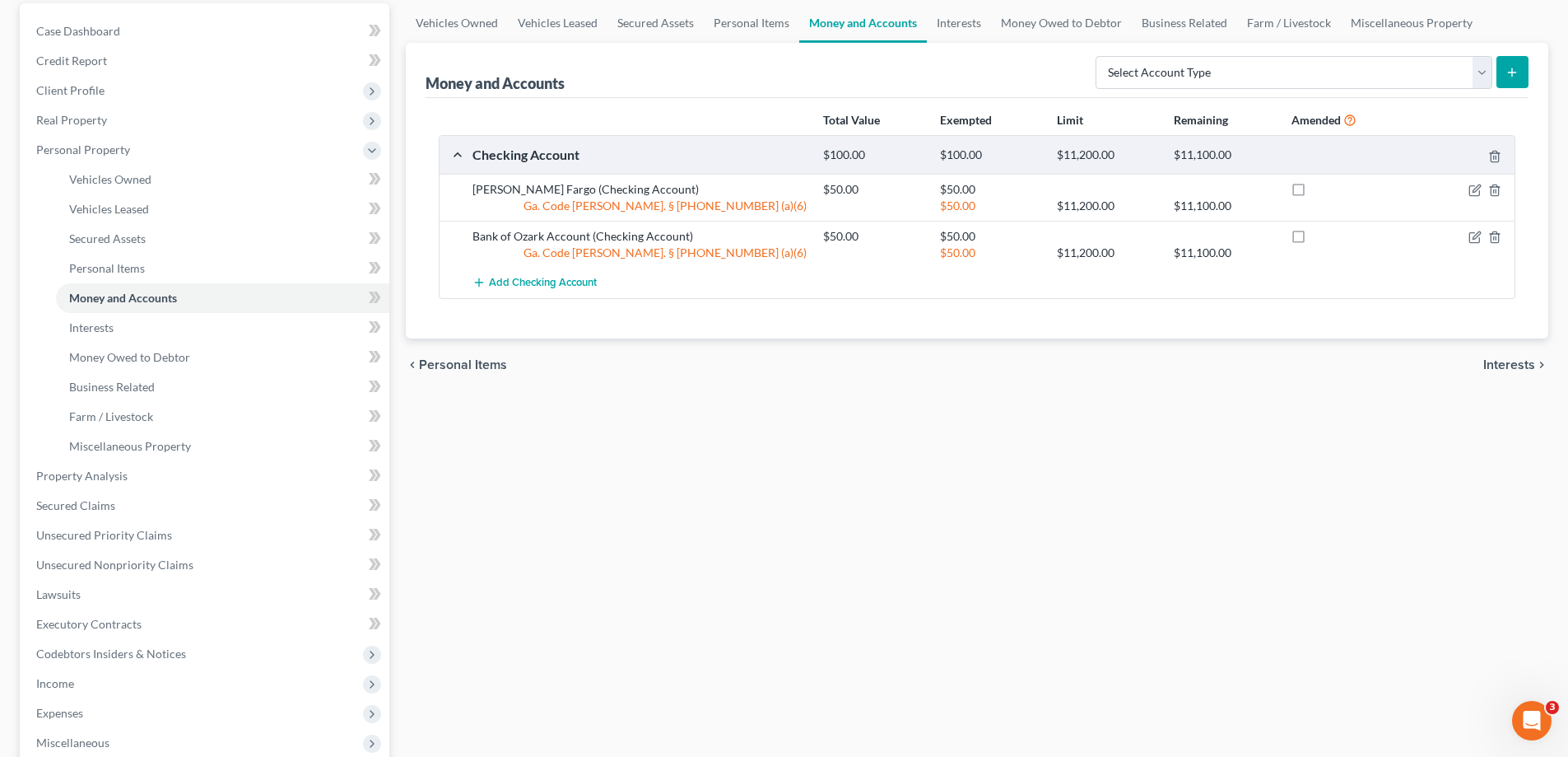
scroll to position [166, 0]
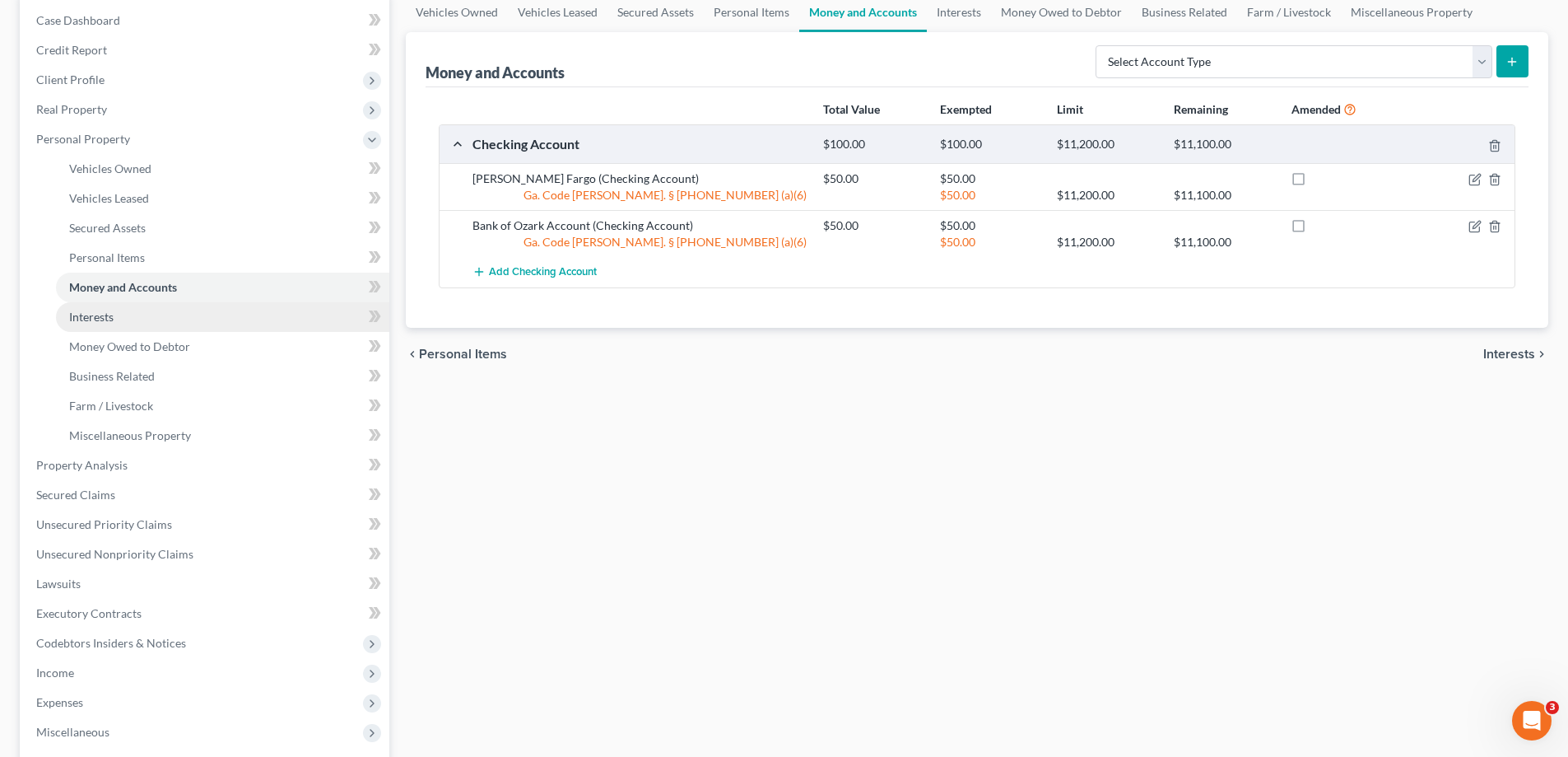
click at [105, 315] on span "Interests" at bounding box center [91, 316] width 45 height 14
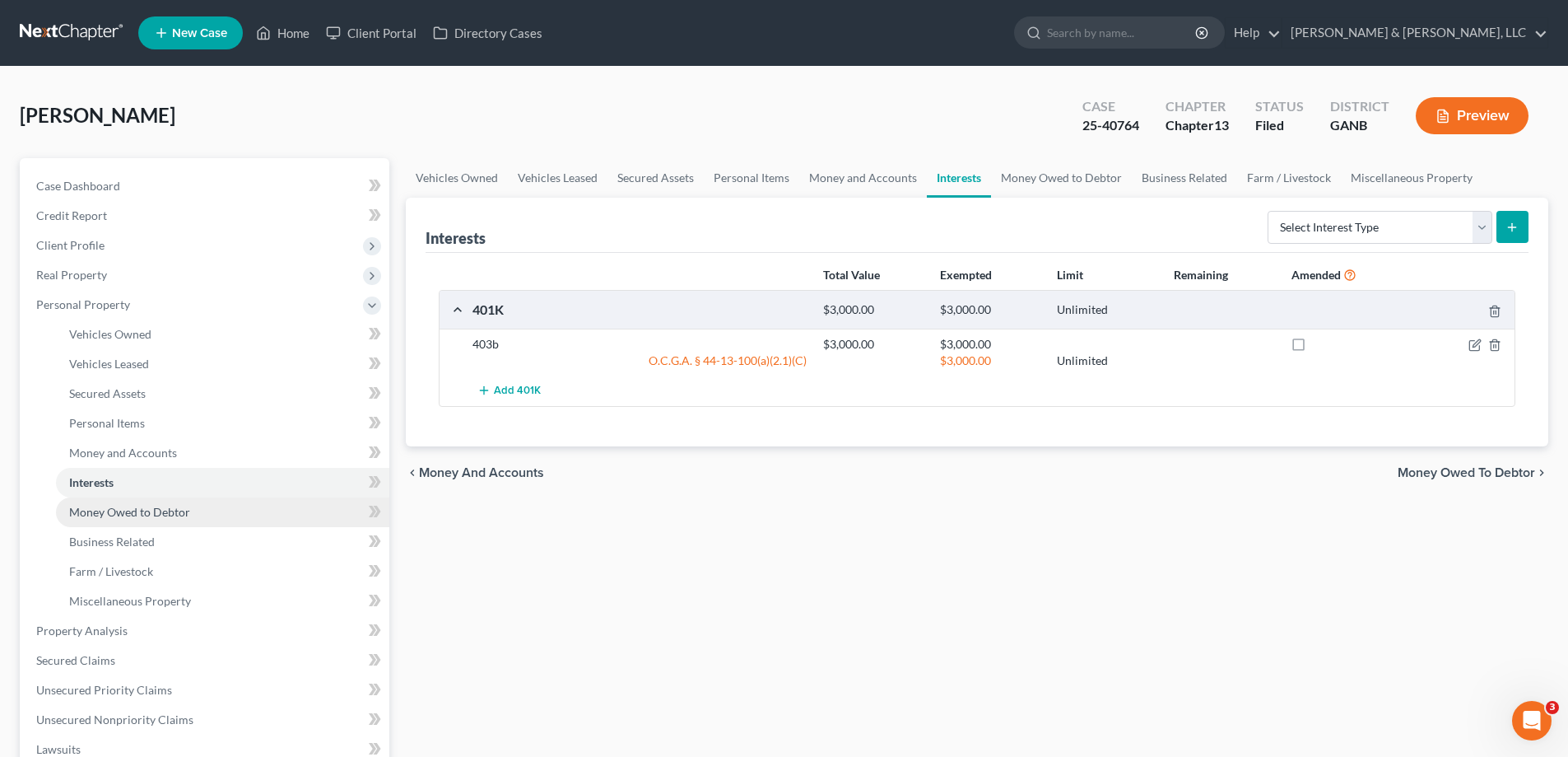
click at [90, 511] on span "Money Owed to Debtor" at bounding box center [129, 511] width 121 height 14
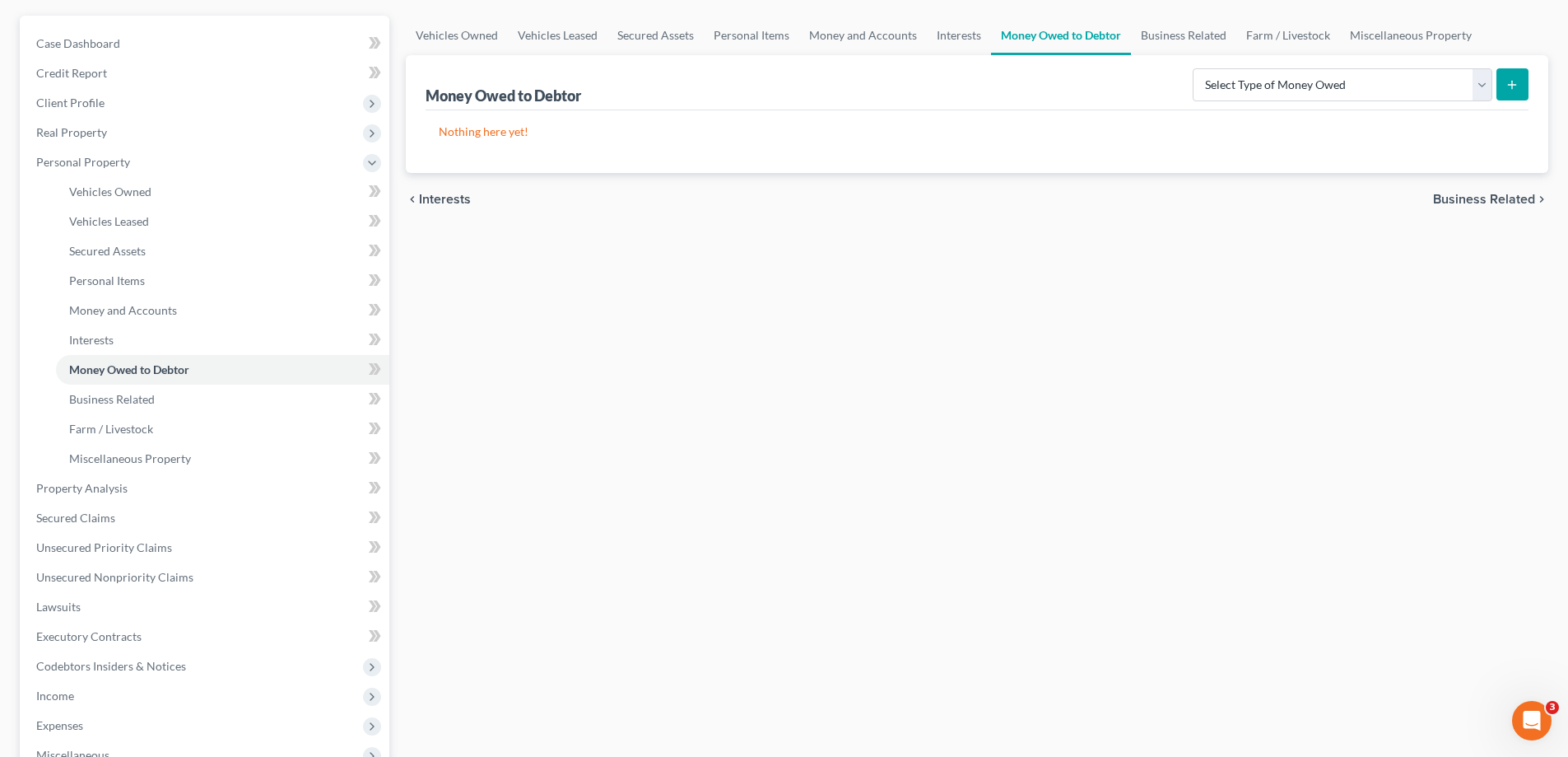
scroll to position [147, 0]
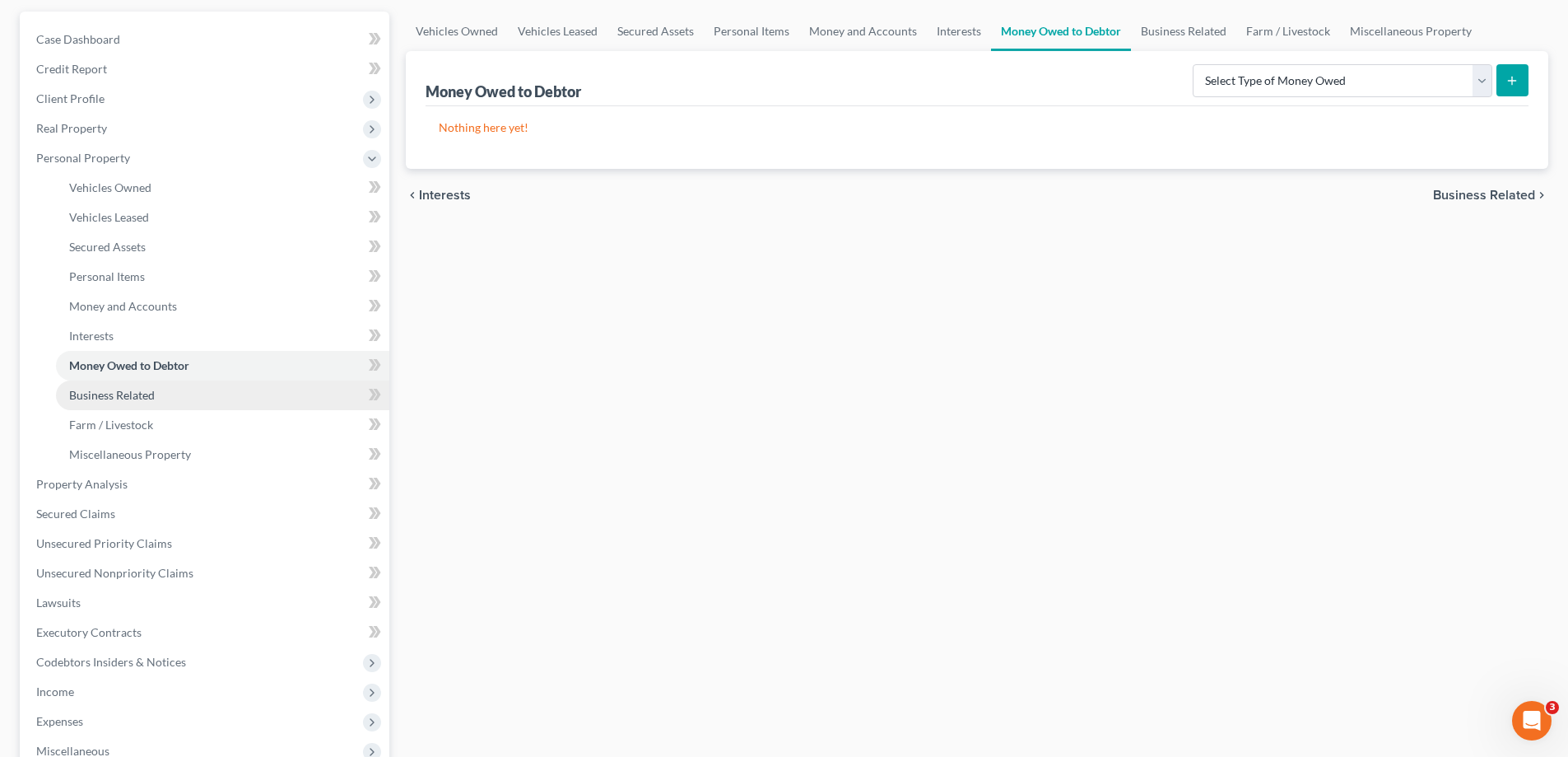
click at [99, 398] on span "Business Related" at bounding box center [112, 394] width 86 height 14
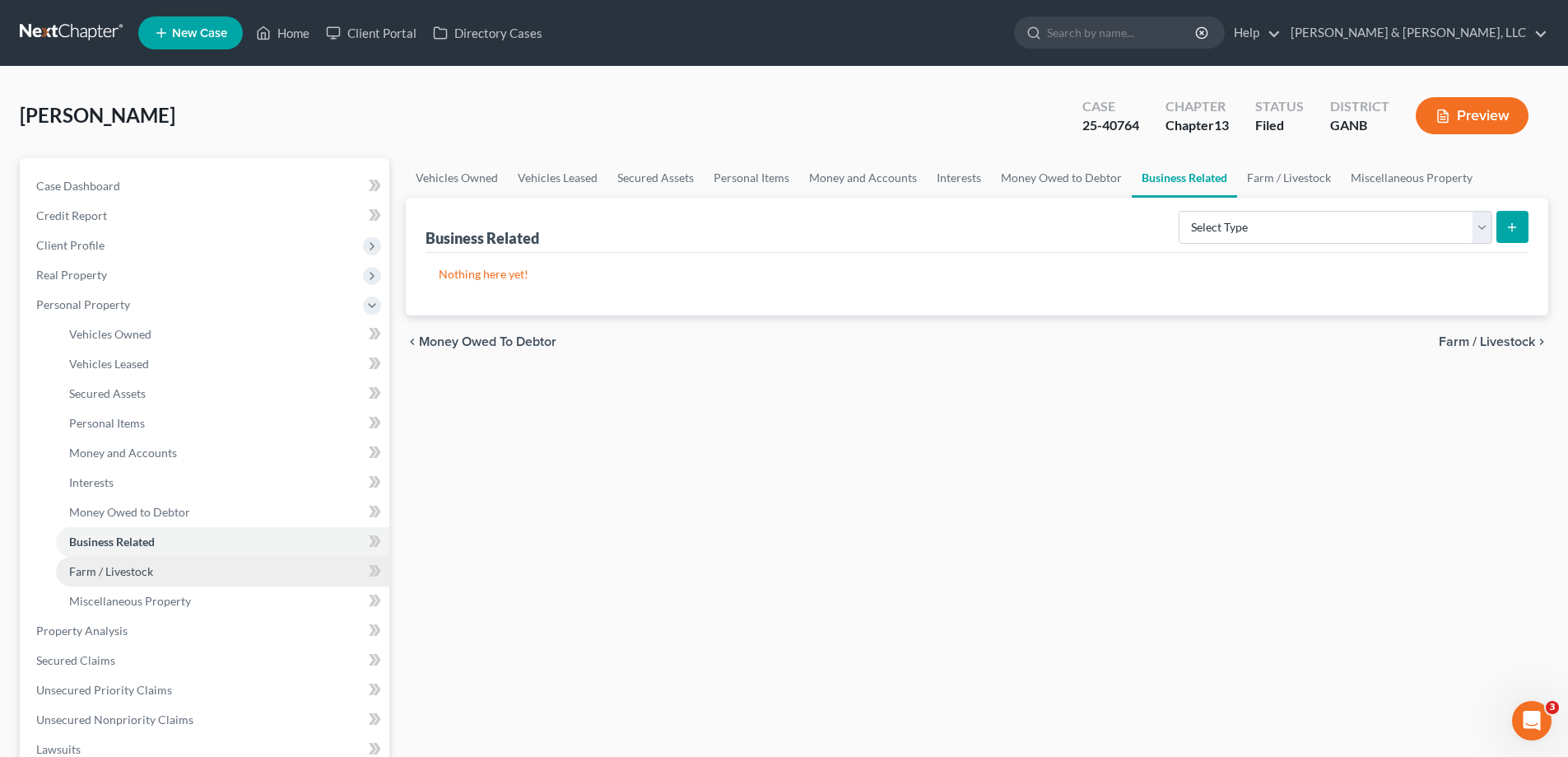
click at [94, 572] on span "Farm / Livestock" at bounding box center [111, 570] width 84 height 14
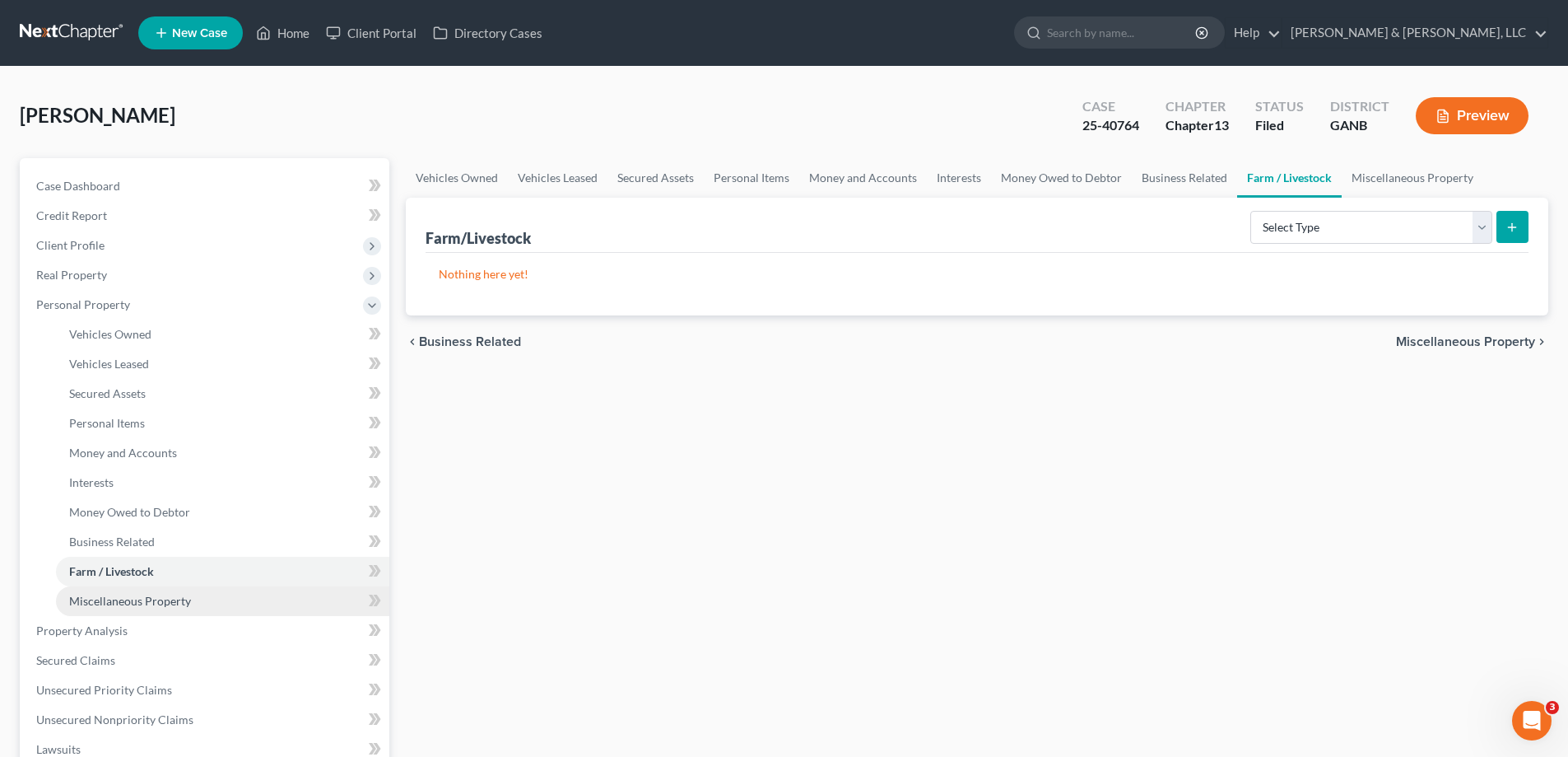
click at [107, 598] on span "Miscellaneous Property" at bounding box center [130, 600] width 122 height 14
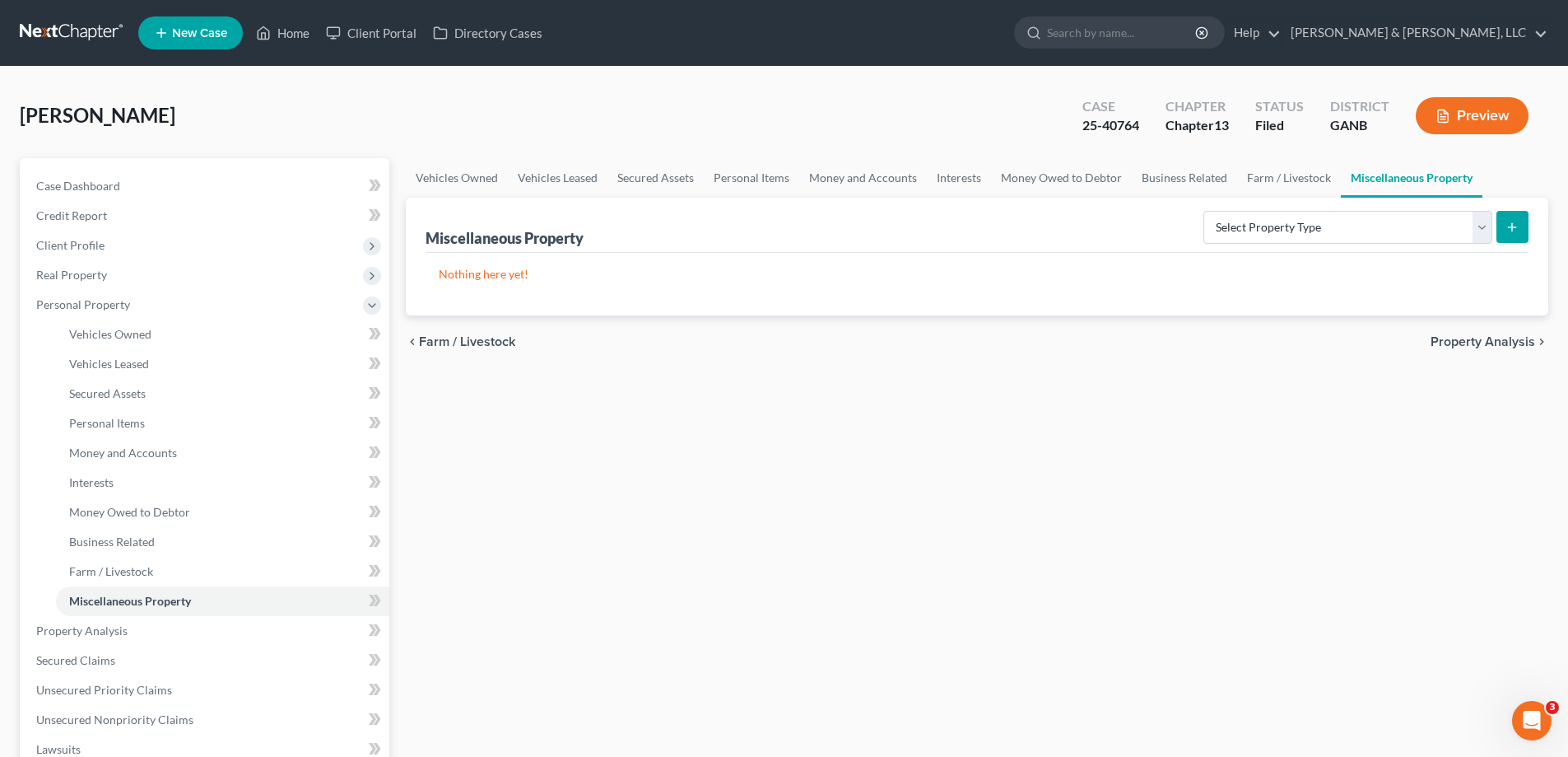
drag, startPoint x: 947, startPoint y: 446, endPoint x: 857, endPoint y: 439, distance: 90.3
click at [939, 444] on div "Vehicles Owned Vehicles Leased Secured Assets Personal Items Money and Accounts…" at bounding box center [977, 649] width 1159 height 981
drag, startPoint x: 977, startPoint y: 488, endPoint x: 1007, endPoint y: 457, distance: 43.1
click at [977, 488] on div "Vehicles Owned Vehicles Leased Secured Assets Personal Items Money and Accounts…" at bounding box center [977, 649] width 1159 height 981
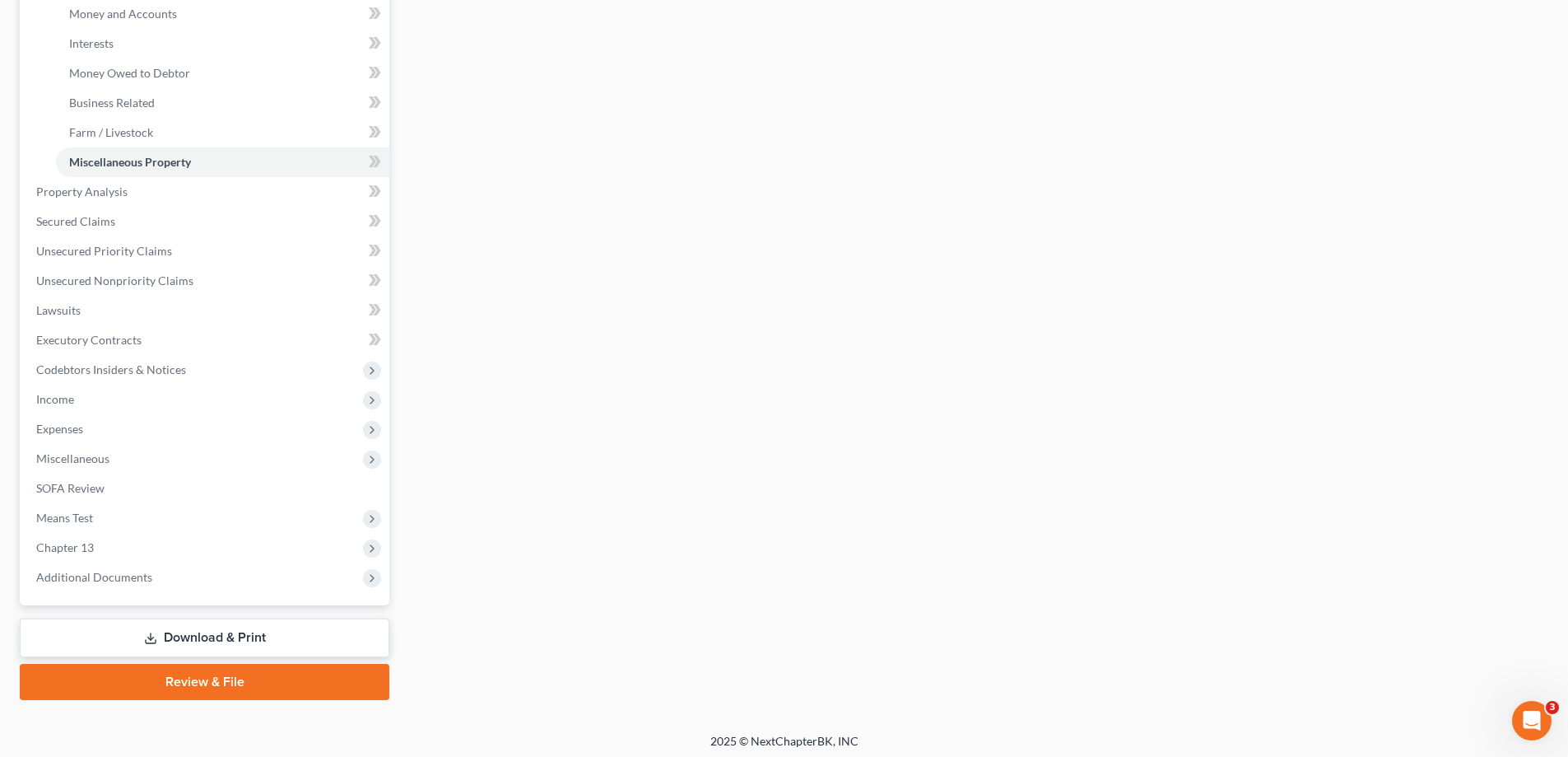
scroll to position [445, 0]
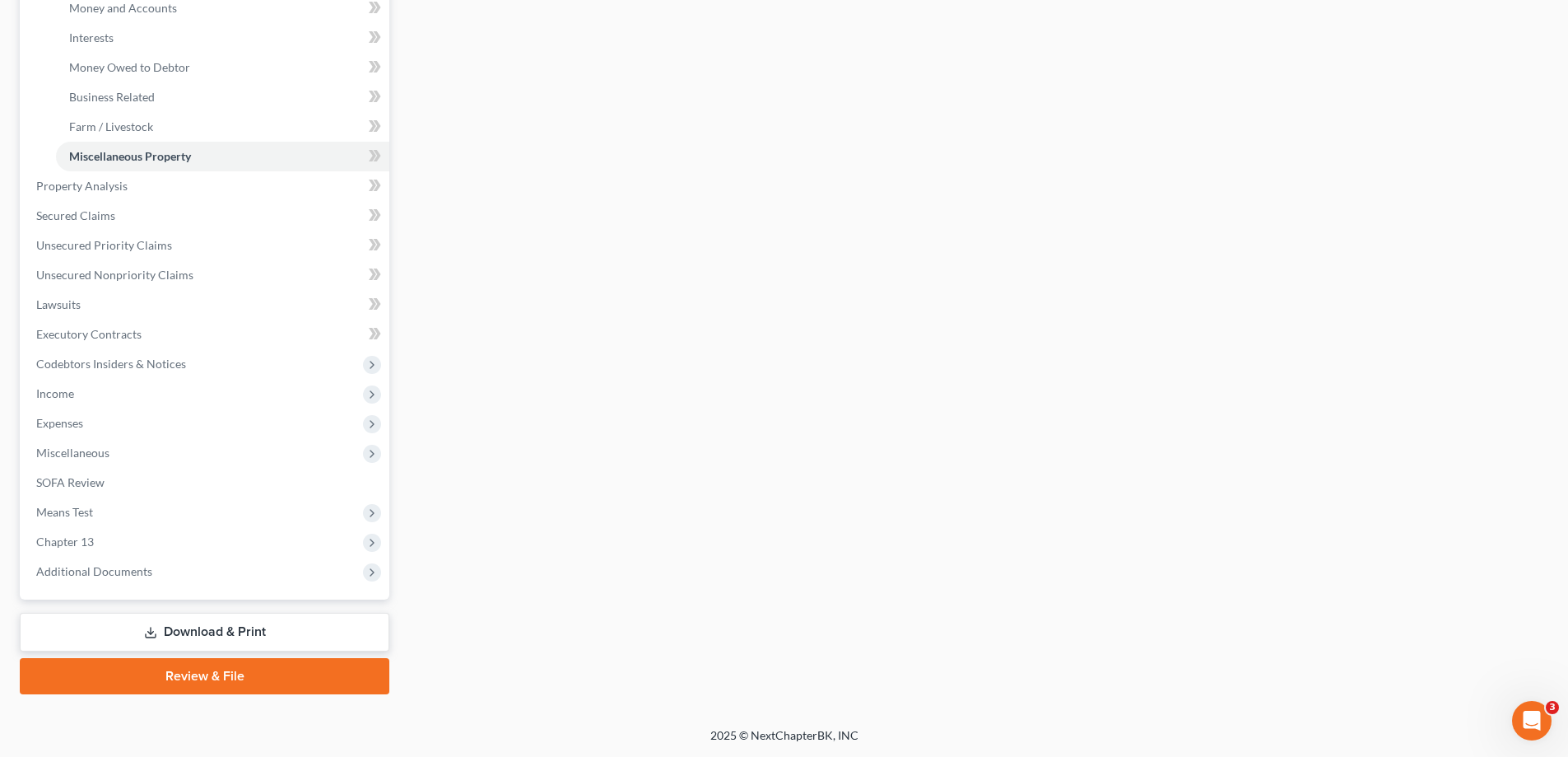
click at [176, 630] on link "Download & Print" at bounding box center [205, 632] width 370 height 38
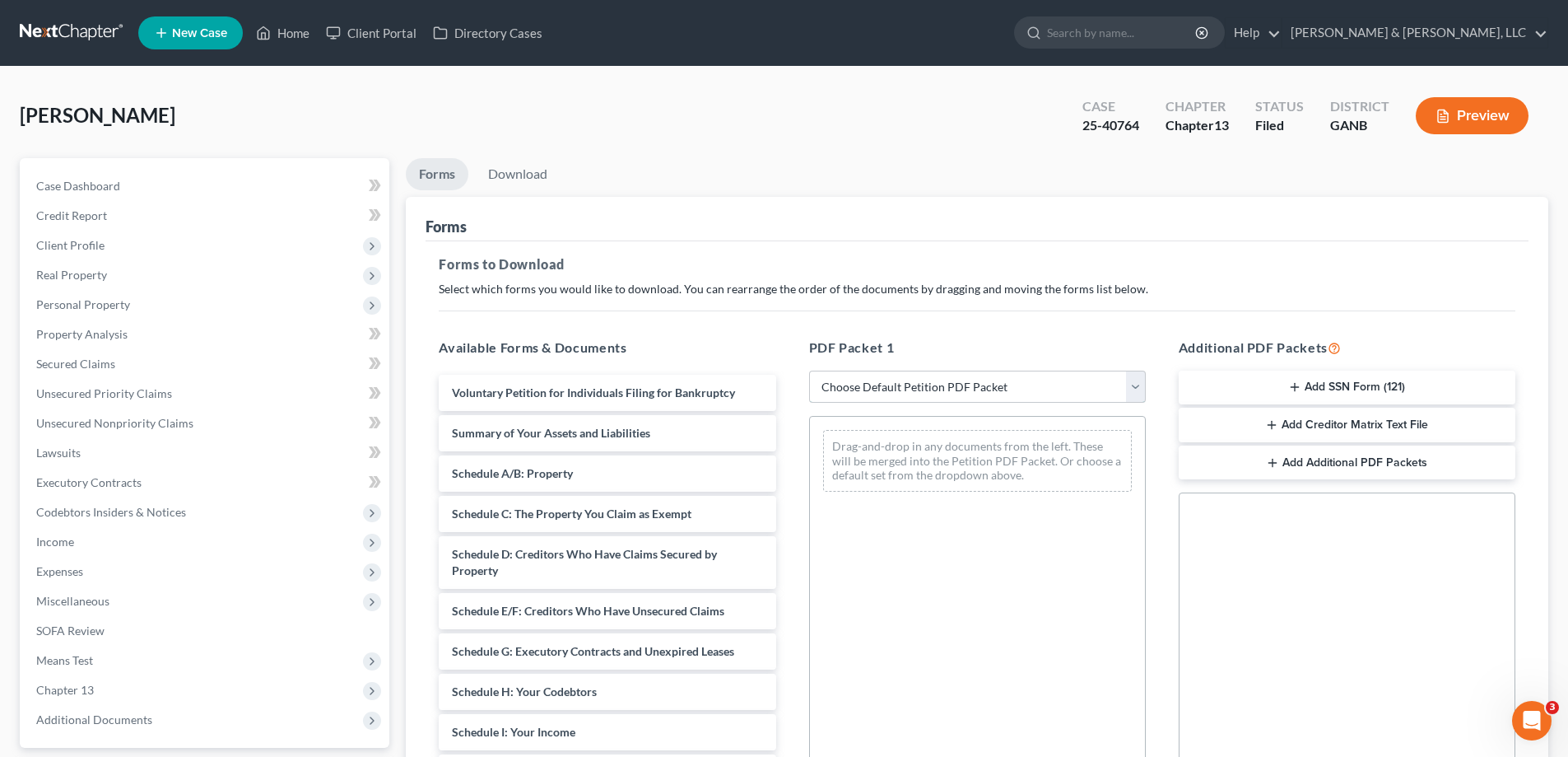
click at [1129, 382] on select "Choose Default Petition PDF Packet Complete Bankruptcy Petition (all forms and …" at bounding box center [978, 387] width 337 height 33
select select "2"
click at [809, 371] on select "Choose Default Petition PDF Packet Complete Bankruptcy Petition (all forms and …" at bounding box center [978, 387] width 337 height 33
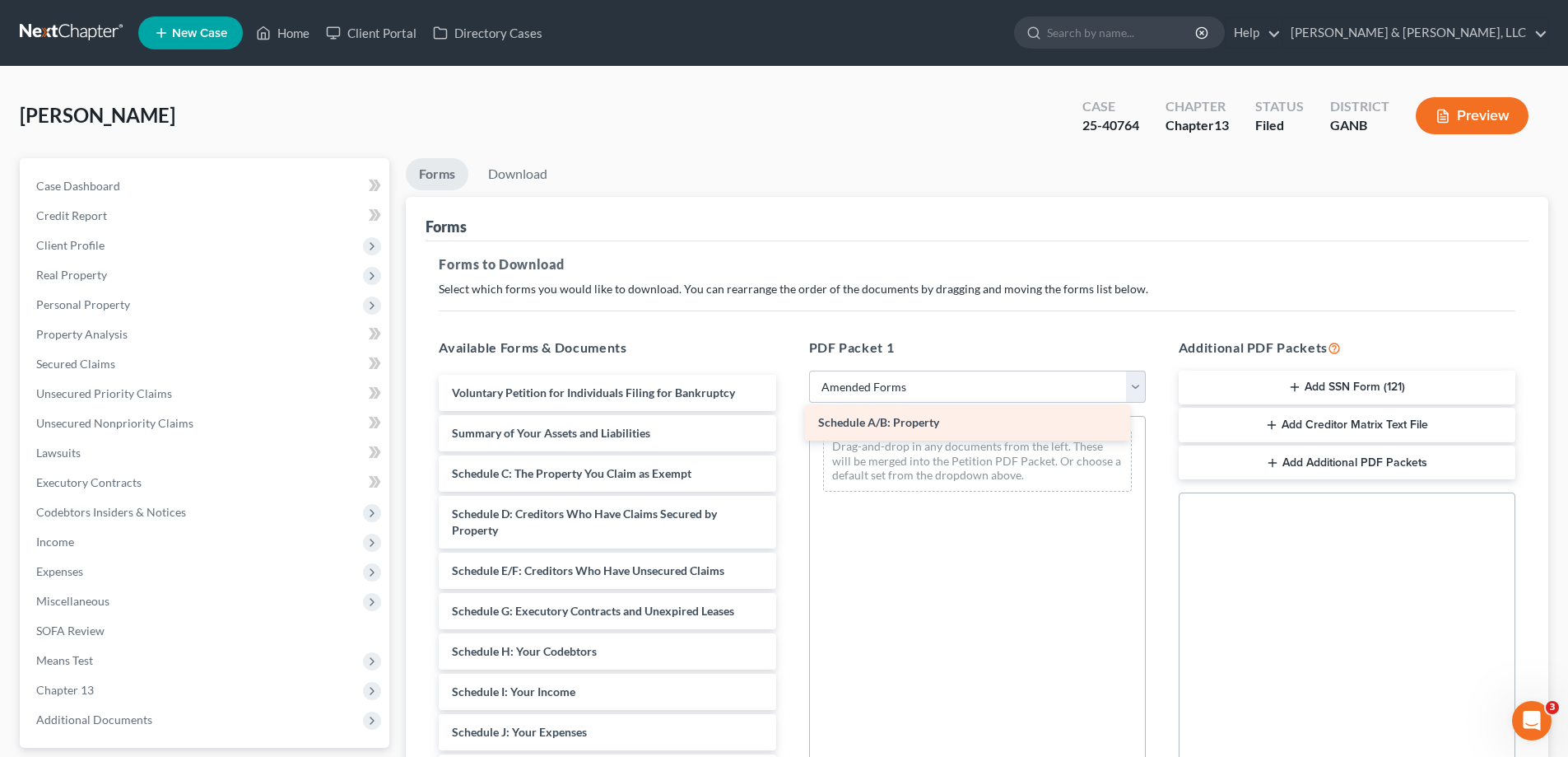
drag, startPoint x: 497, startPoint y: 467, endPoint x: 863, endPoint y: 416, distance: 369.5
click at [789, 416] on div "Schedule A/B: Property Voluntary Petition for Individuals Filing for Bankruptcy…" at bounding box center [606, 720] width 363 height 691
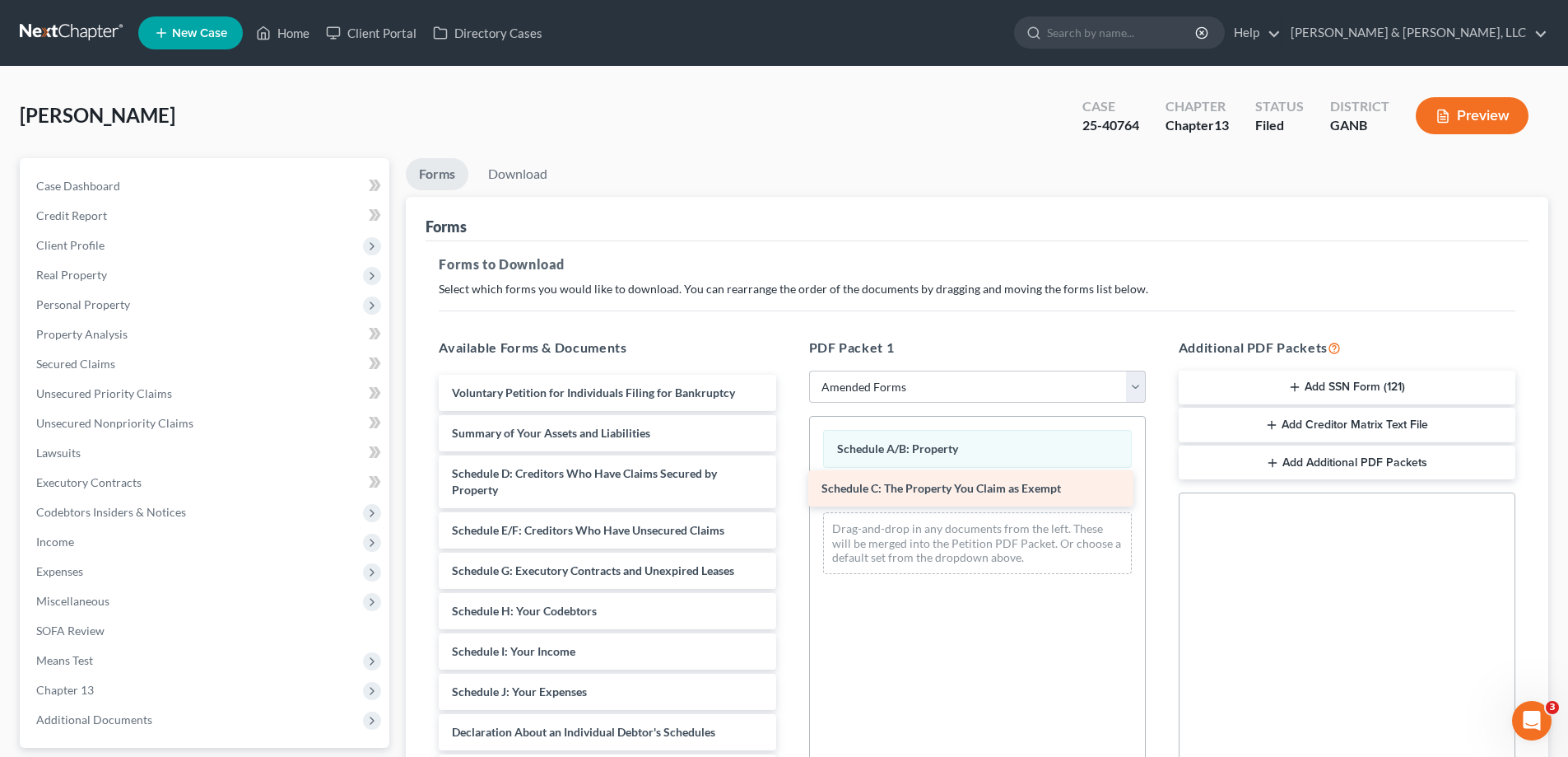
drag, startPoint x: 490, startPoint y: 466, endPoint x: 860, endPoint y: 481, distance: 370.3
click at [789, 481] on div "Schedule C: The Property You Claim as Exempt Voluntary Petition for Individuals…" at bounding box center [606, 700] width 363 height 650
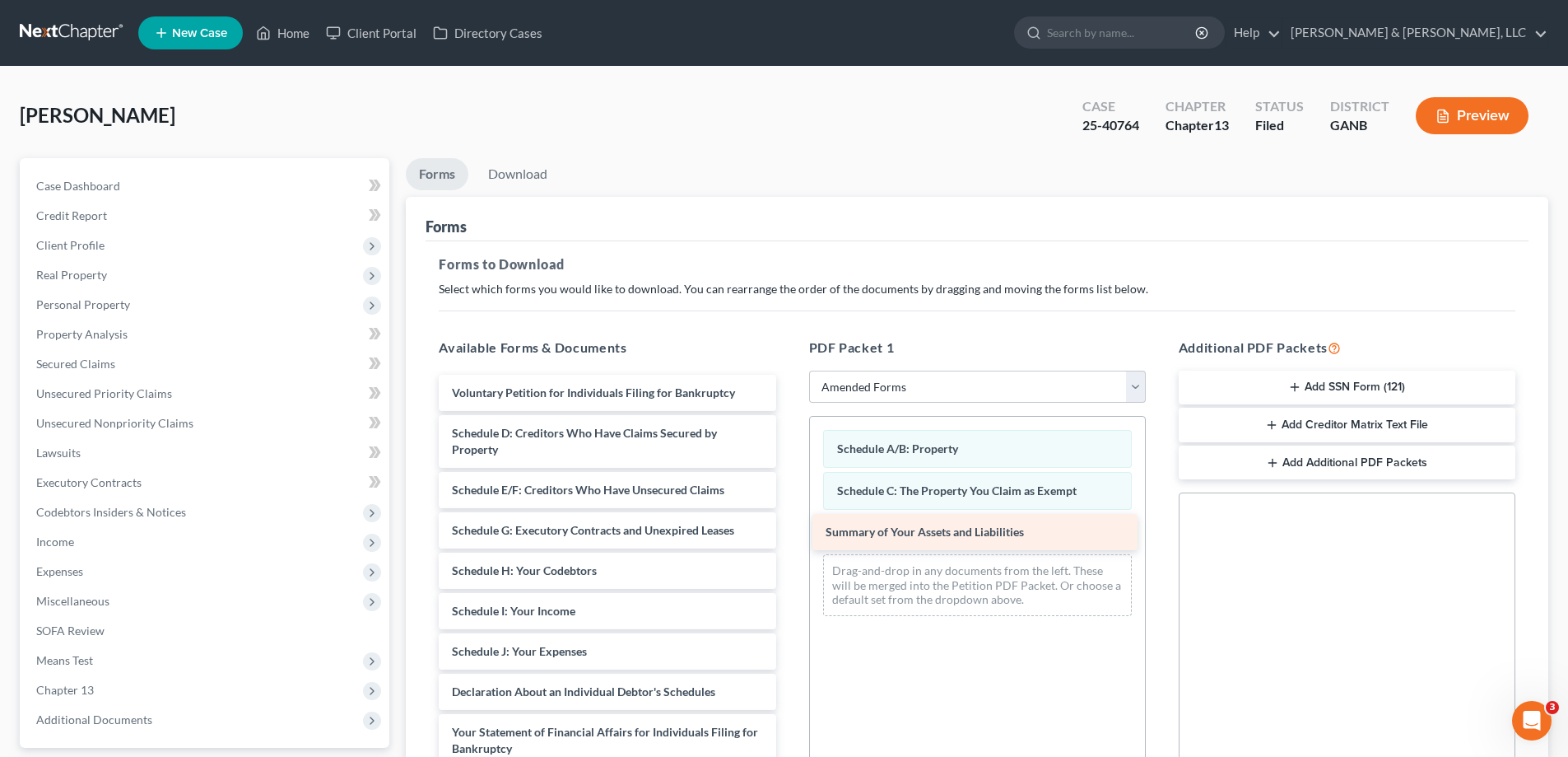
drag, startPoint x: 494, startPoint y: 429, endPoint x: 866, endPoint y: 527, distance: 384.7
click at [789, 527] on div "Summary of Your Assets and Liabilities Voluntary Petition for Individuals Filin…" at bounding box center [606, 680] width 363 height 610
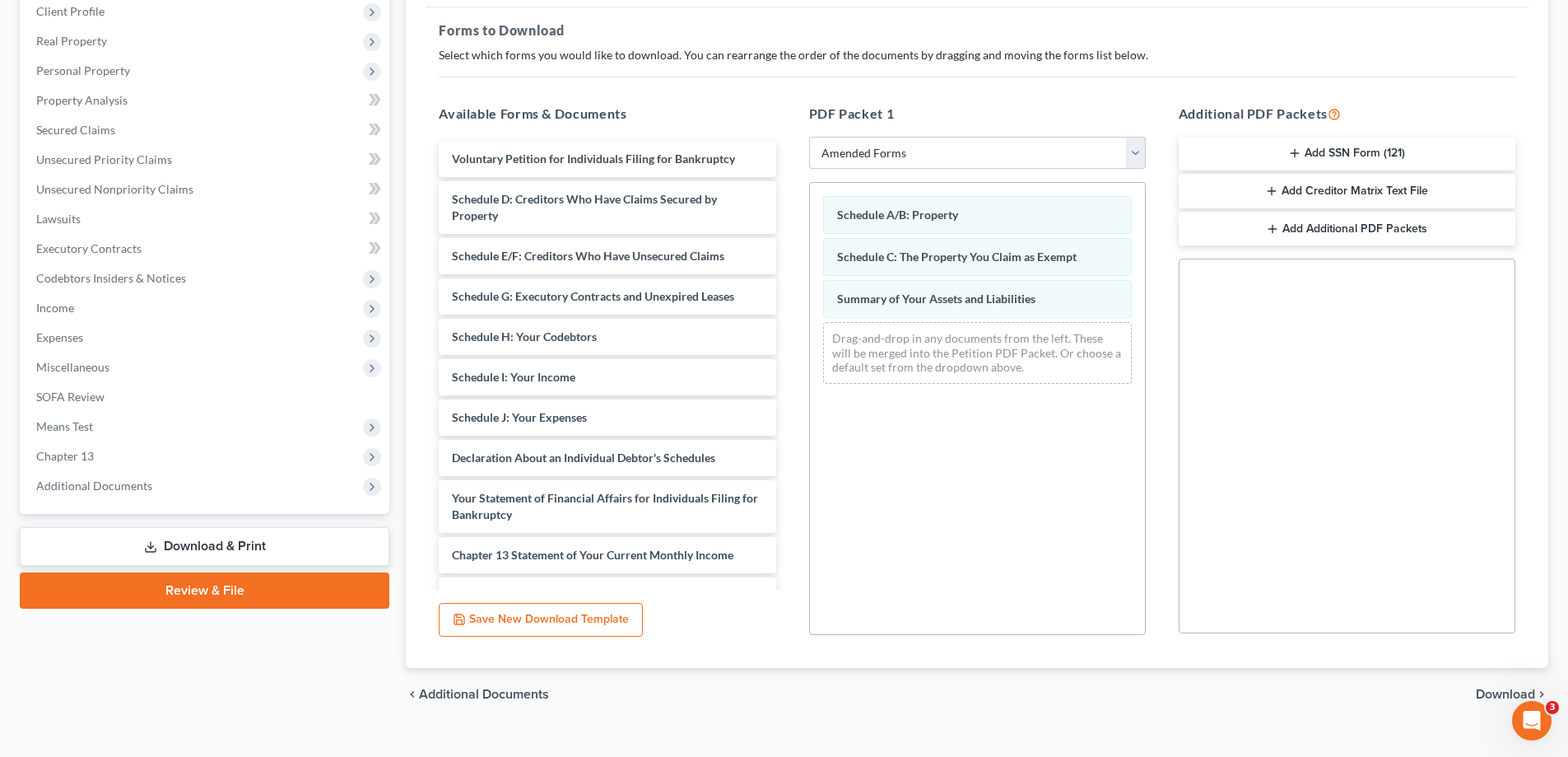
scroll to position [261, 0]
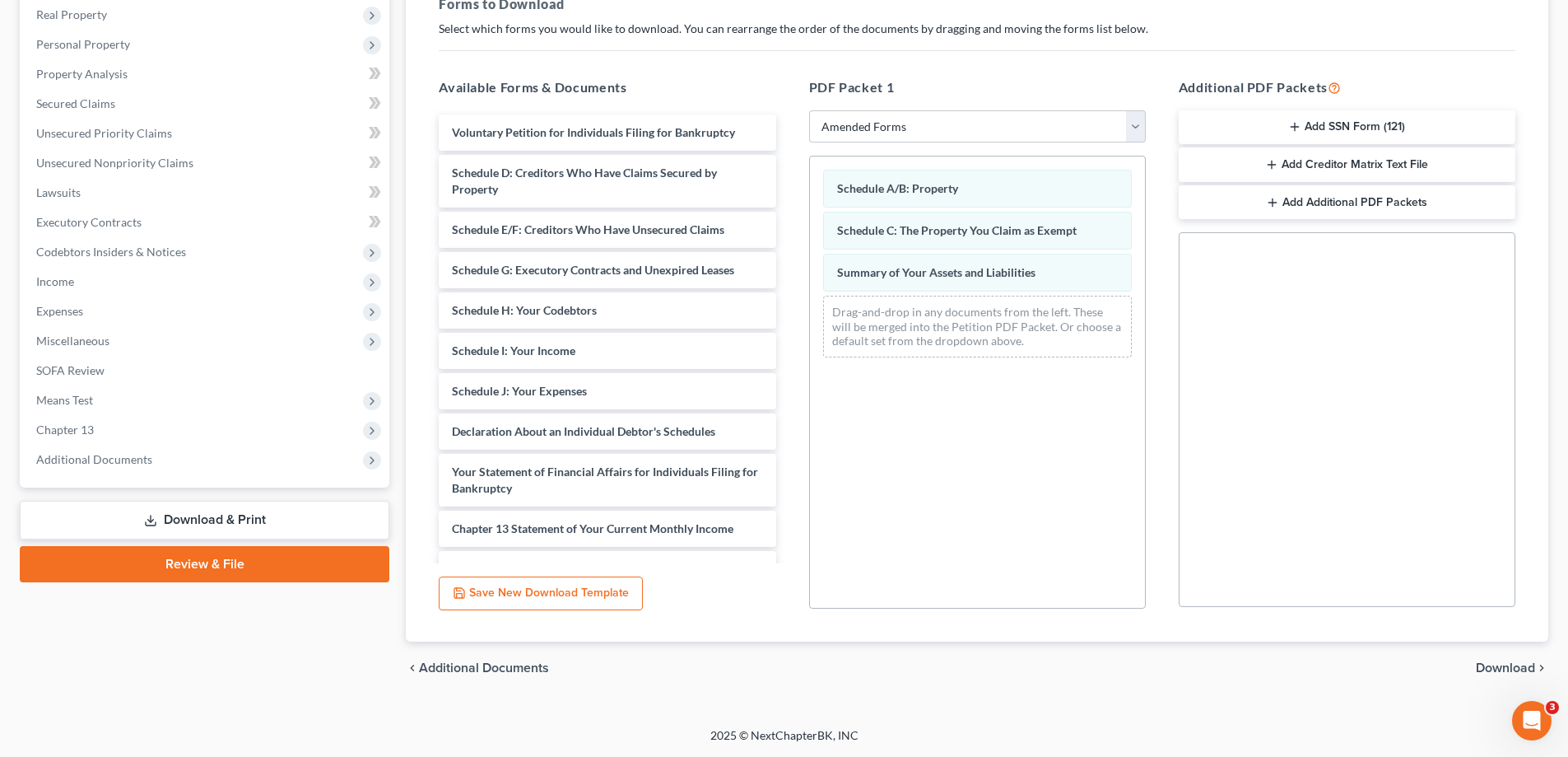
drag, startPoint x: 1497, startPoint y: 664, endPoint x: 1487, endPoint y: 651, distance: 16.4
click at [1495, 661] on span "Download" at bounding box center [1505, 668] width 59 height 13
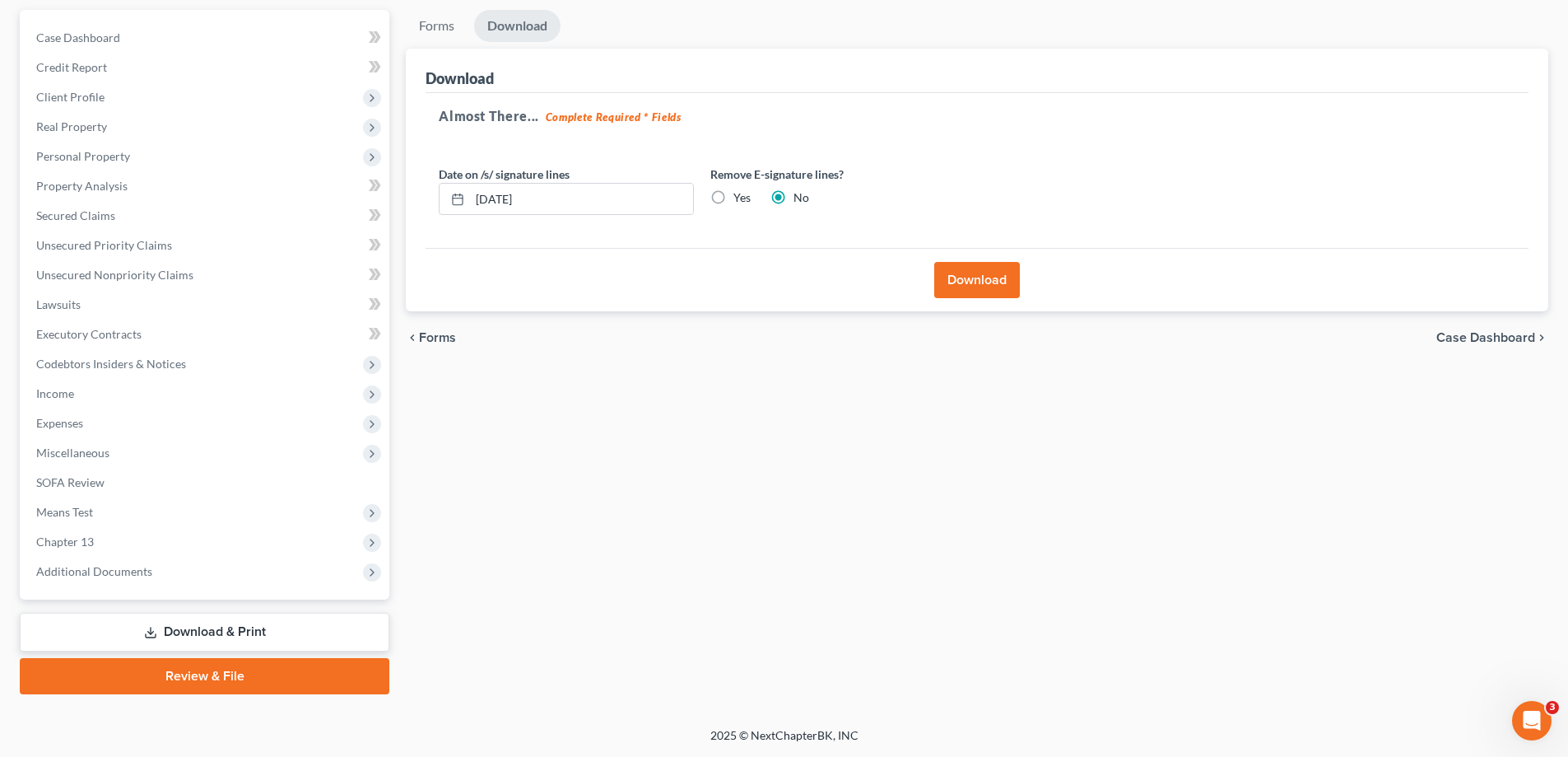
click at [990, 282] on button "Download" at bounding box center [977, 280] width 86 height 36
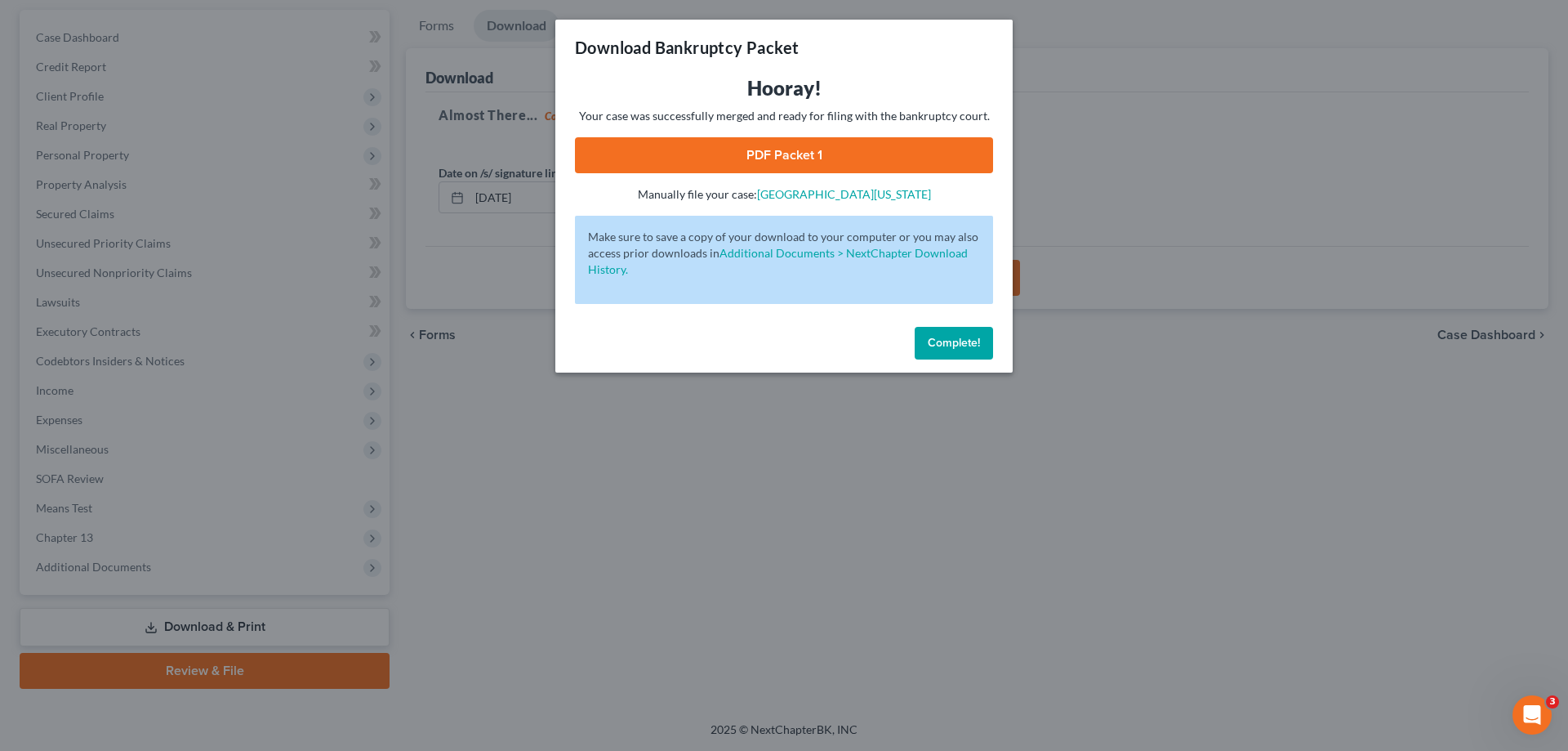
drag, startPoint x: 933, startPoint y: 344, endPoint x: 943, endPoint y: 361, distance: 19.7
click at [943, 357] on button "Complete!" at bounding box center [953, 343] width 79 height 33
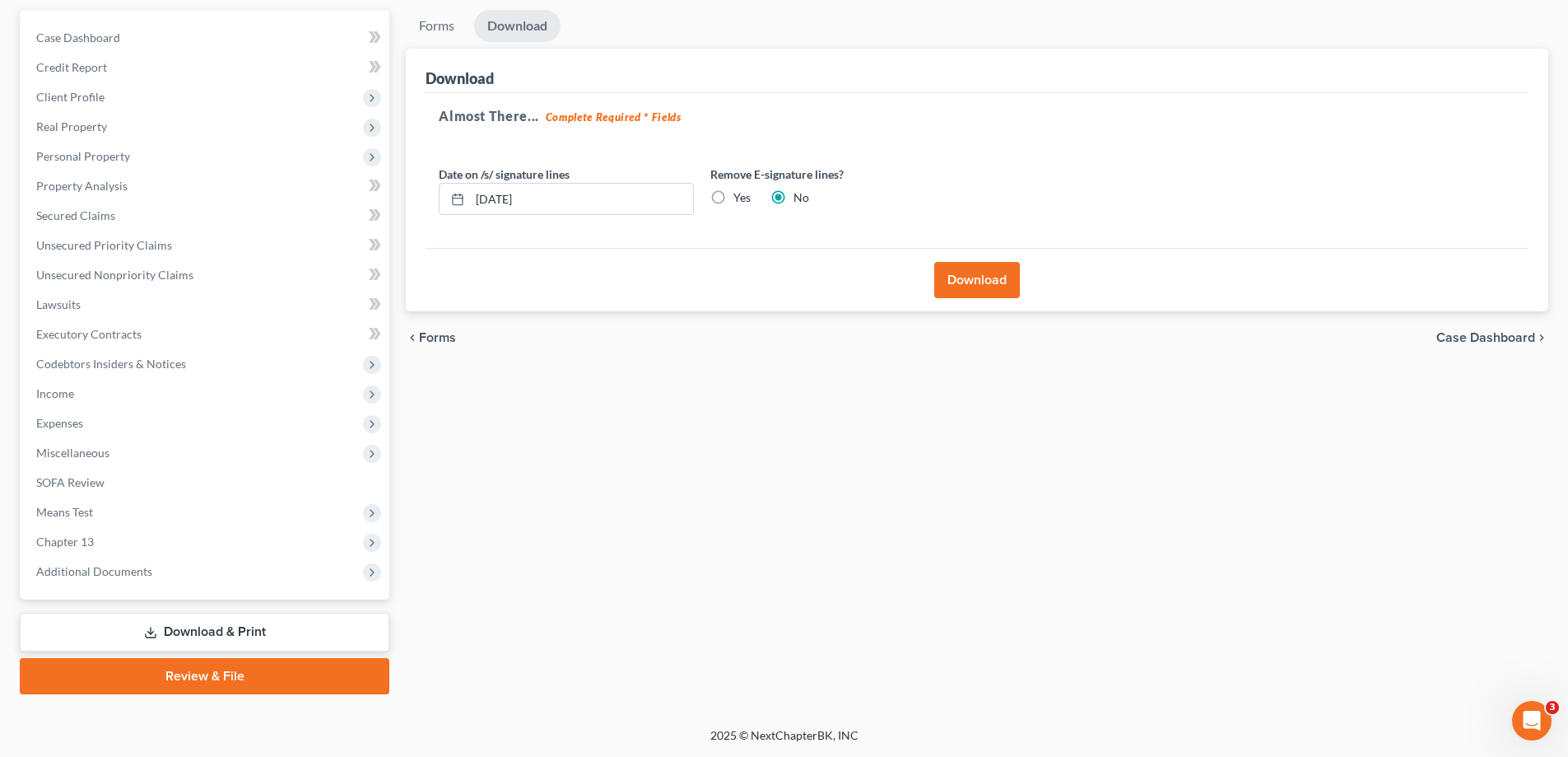
click at [977, 273] on button "Download" at bounding box center [977, 280] width 86 height 36
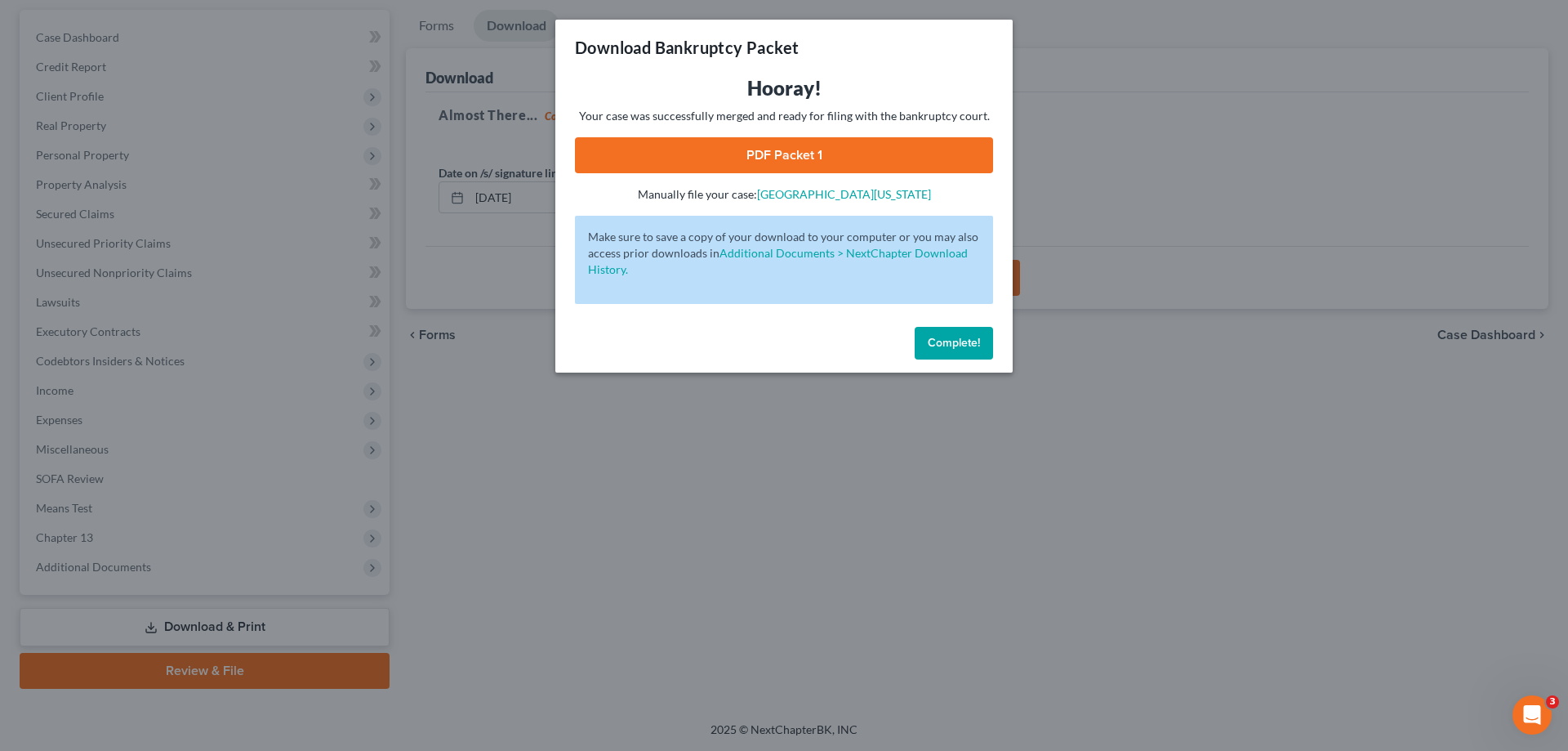
click at [938, 343] on span "Complete!" at bounding box center [954, 343] width 52 height 14
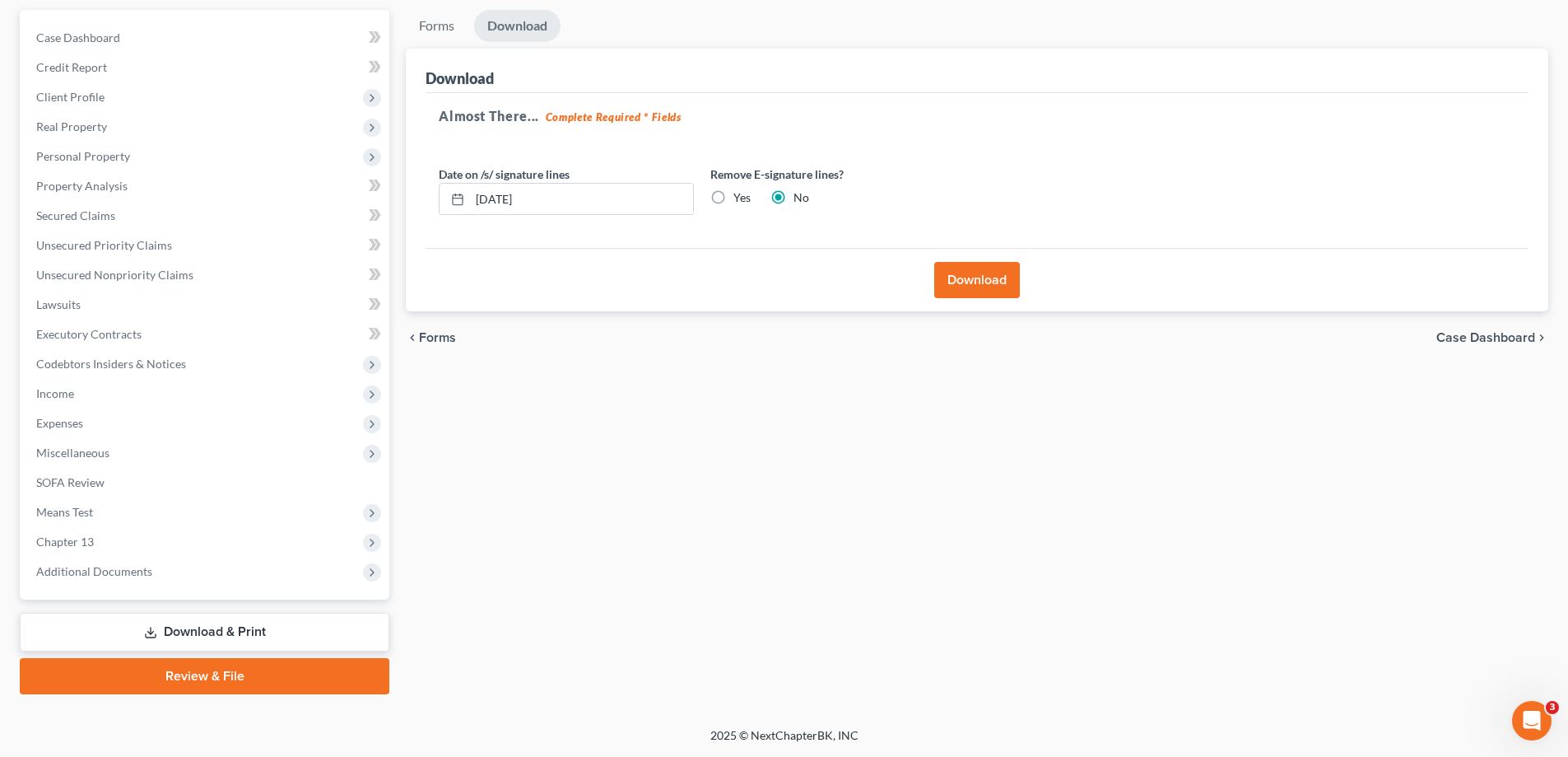
click at [828, 507] on div "Forms Download Forms Forms to Download Select which forms you would like to dow…" at bounding box center [977, 352] width 1159 height 684
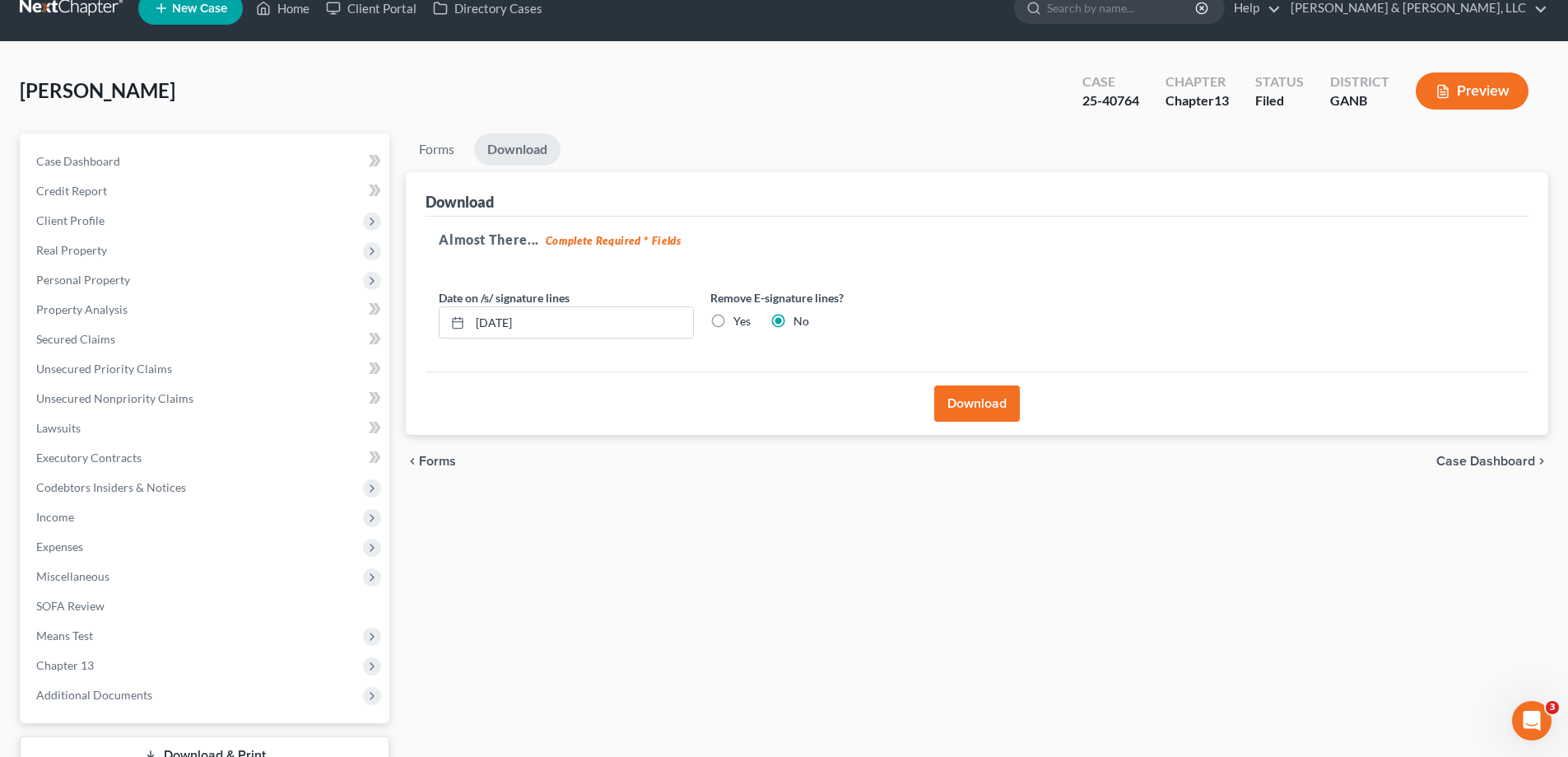
scroll to position [0, 0]
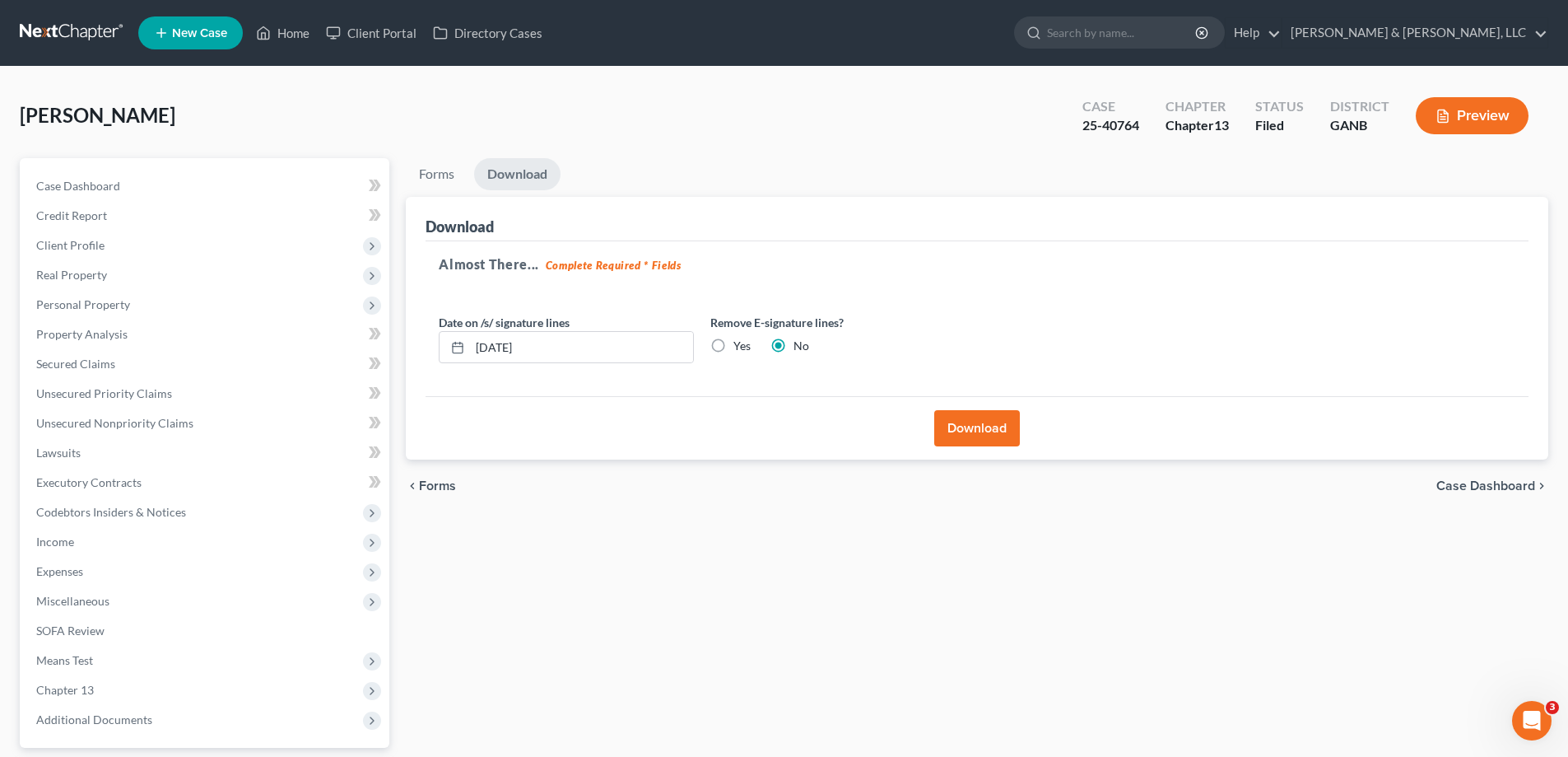
click at [977, 425] on button "Download" at bounding box center [977, 428] width 86 height 36
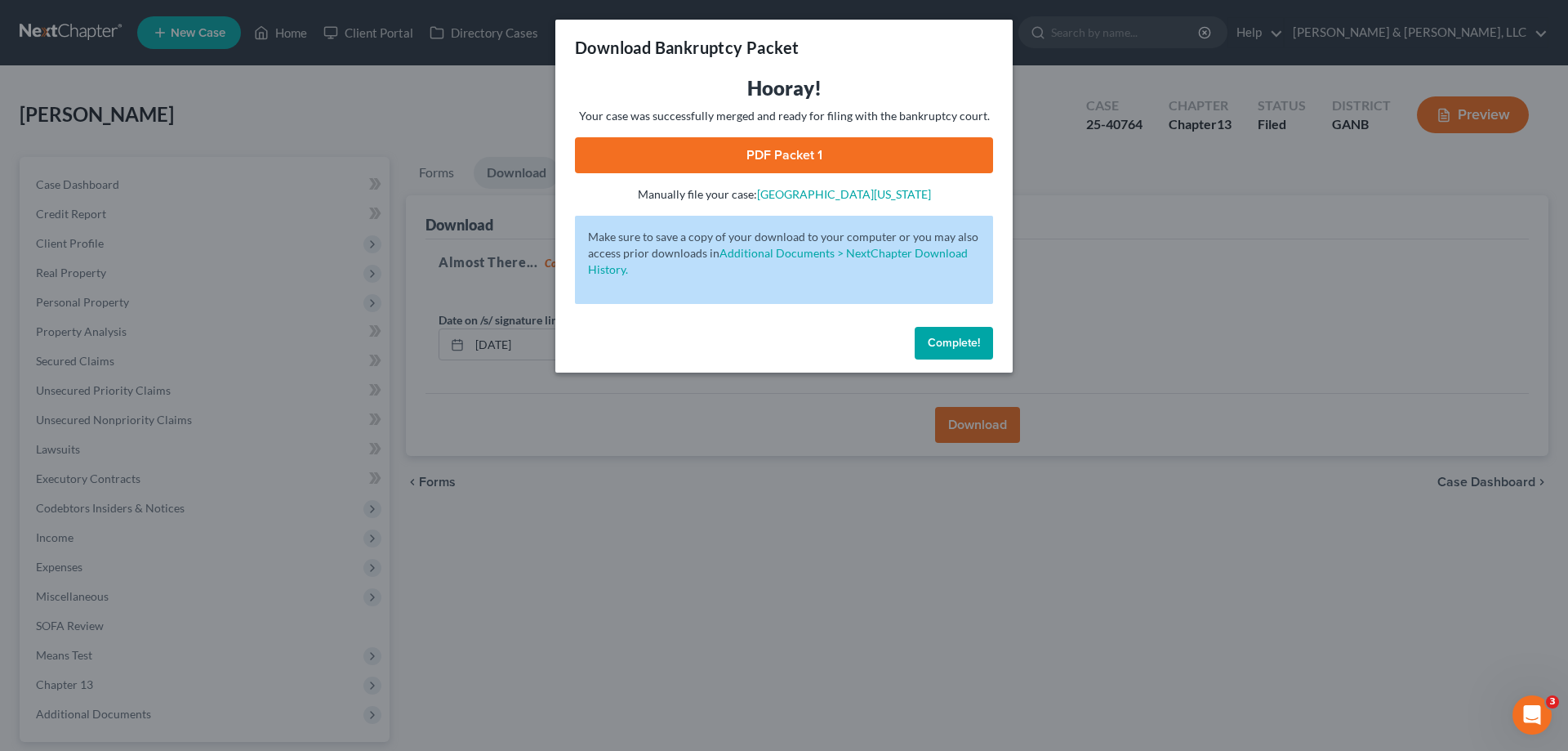
click at [952, 338] on span "Complete!" at bounding box center [954, 343] width 52 height 14
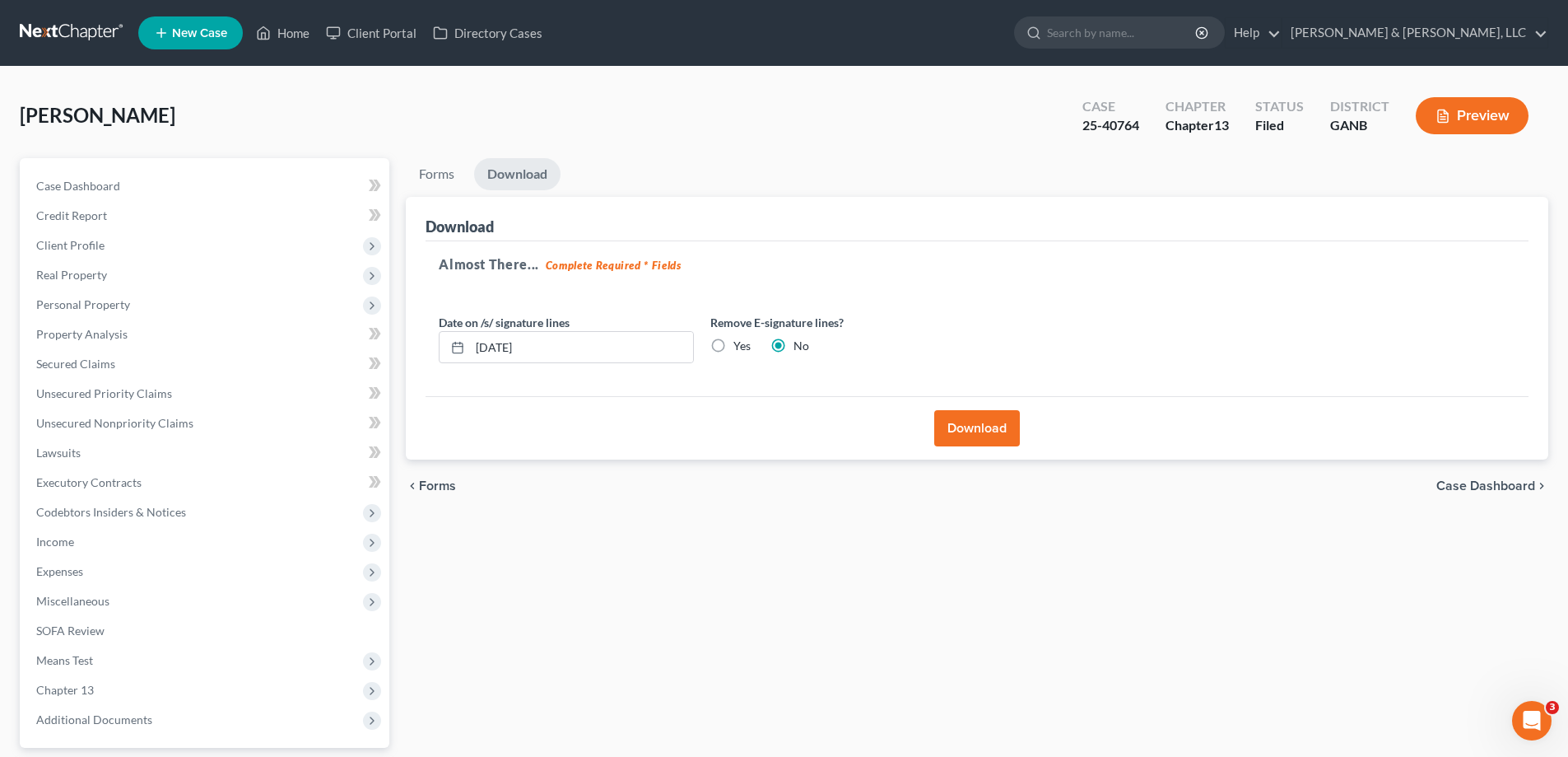
drag, startPoint x: 1056, startPoint y: 521, endPoint x: 1059, endPoint y: 502, distance: 19.2
click at [1057, 518] on div "Forms Download Forms Forms to Download Select which forms you would like to dow…" at bounding box center [977, 500] width 1159 height 684
click at [964, 428] on button "Download" at bounding box center [977, 428] width 86 height 36
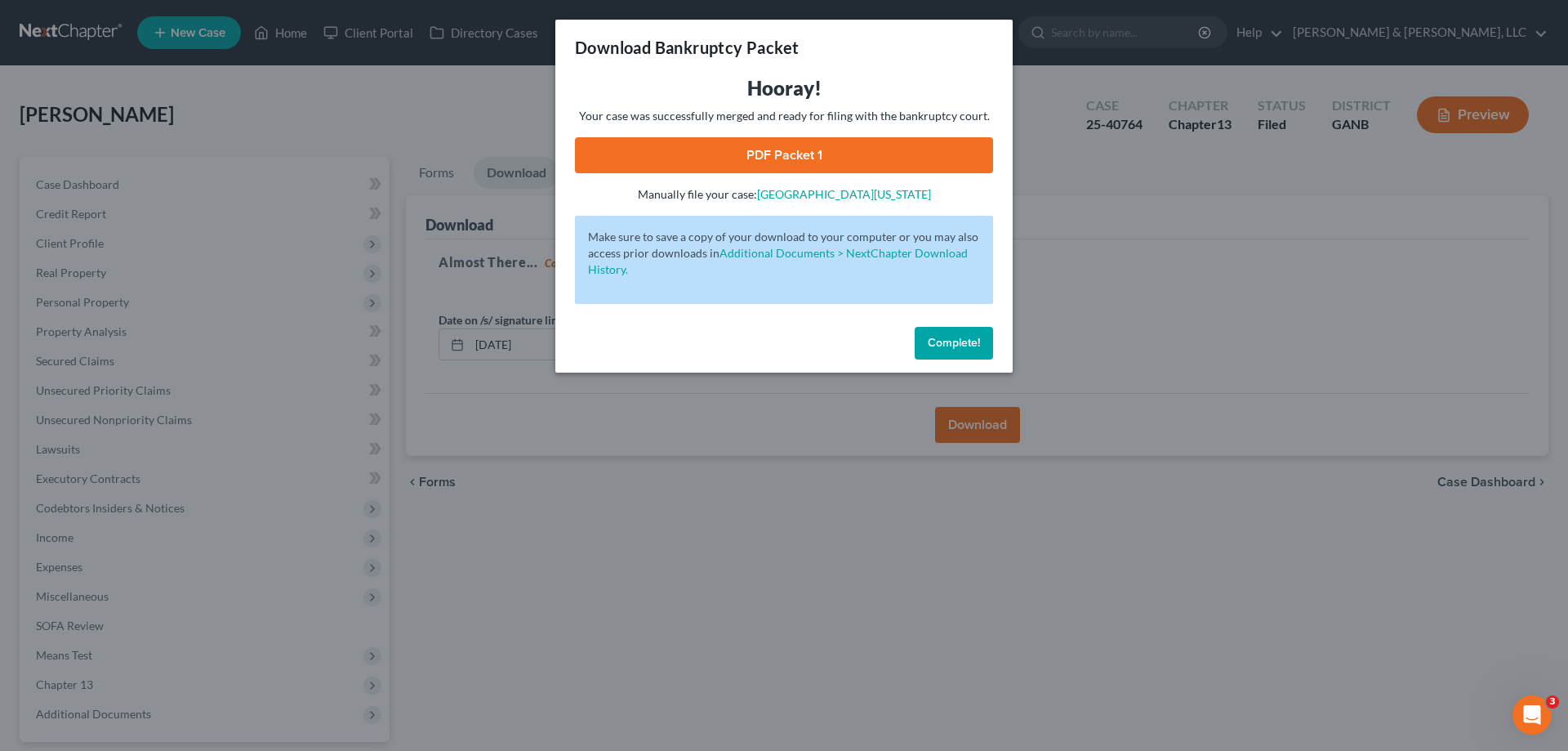
click at [787, 151] on link "PDF Packet 1" at bounding box center [783, 155] width 418 height 36
drag, startPoint x: 965, startPoint y: 338, endPoint x: 974, endPoint y: 338, distance: 9.0
click at [965, 338] on span "Complete!" at bounding box center [954, 343] width 52 height 14
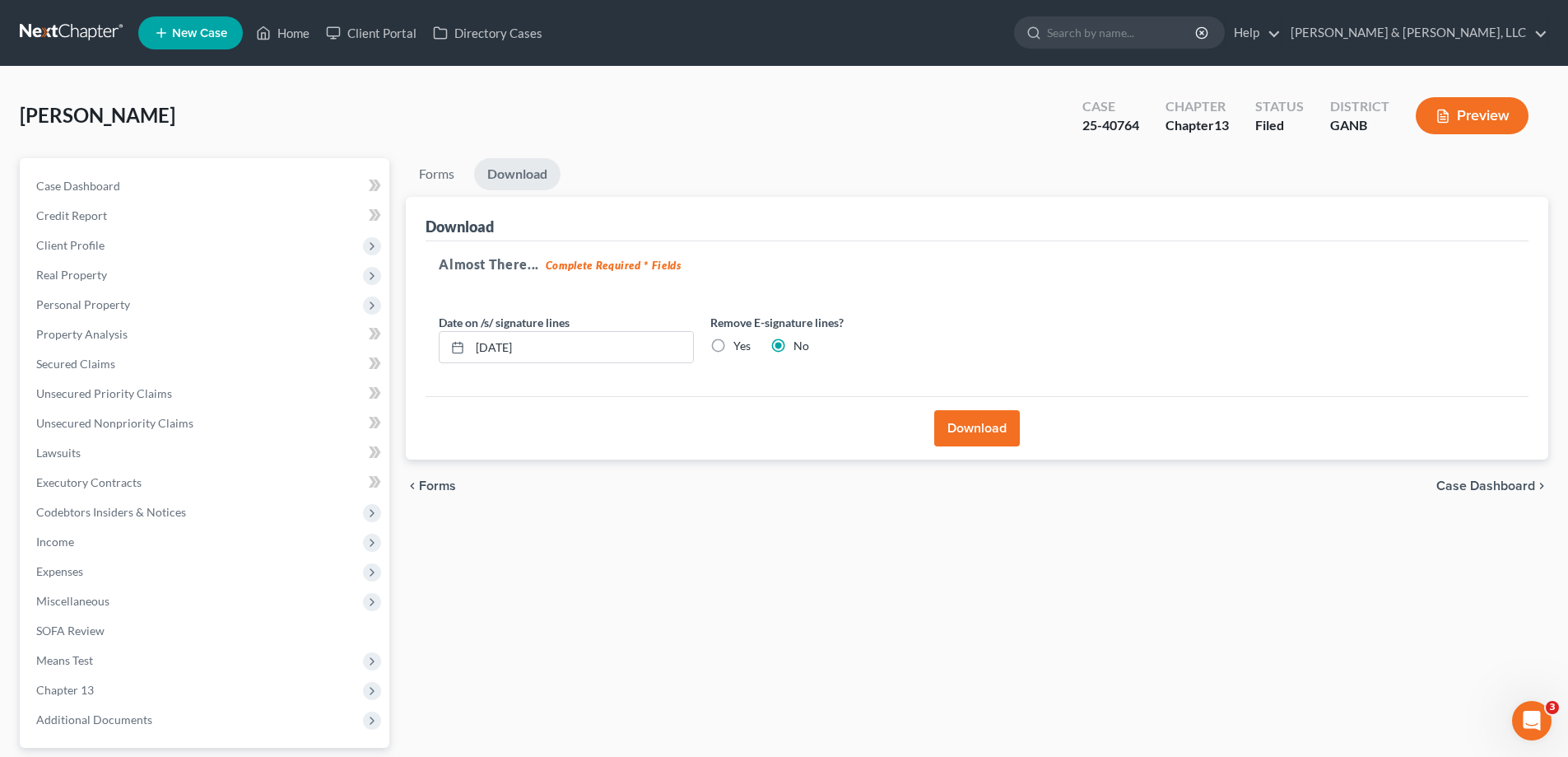
drag, startPoint x: 616, startPoint y: 568, endPoint x: 614, endPoint y: 555, distance: 13.2
click at [613, 568] on div "Forms Download Forms Forms to Download Select which forms you would like to dow…" at bounding box center [977, 500] width 1159 height 684
click at [292, 30] on link "Home" at bounding box center [282, 33] width 70 height 30
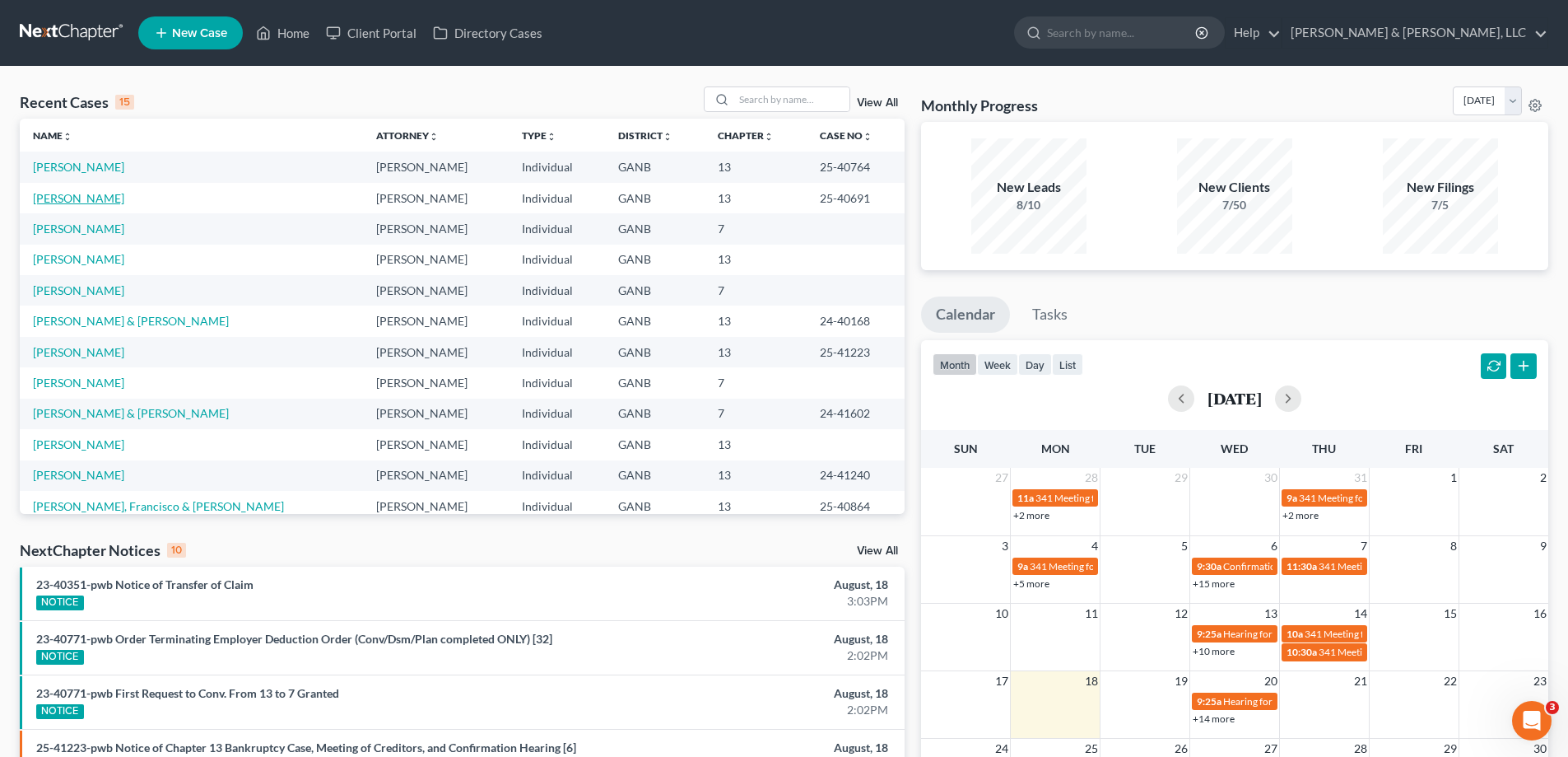
click at [70, 199] on link "[PERSON_NAME]" at bounding box center [78, 198] width 91 height 14
click at [70, 198] on link "[PERSON_NAME]" at bounding box center [78, 198] width 91 height 14
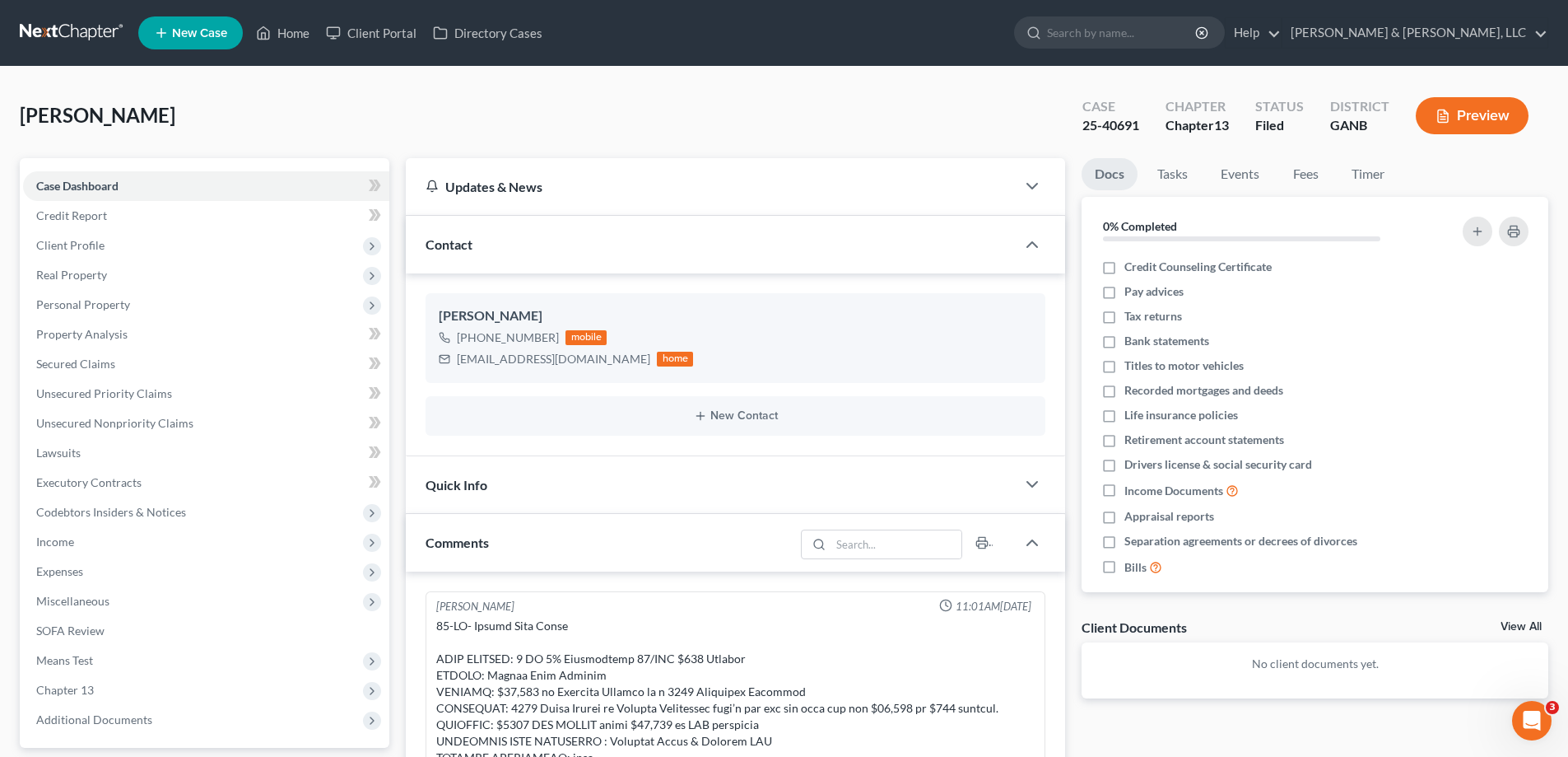
scroll to position [1051, 0]
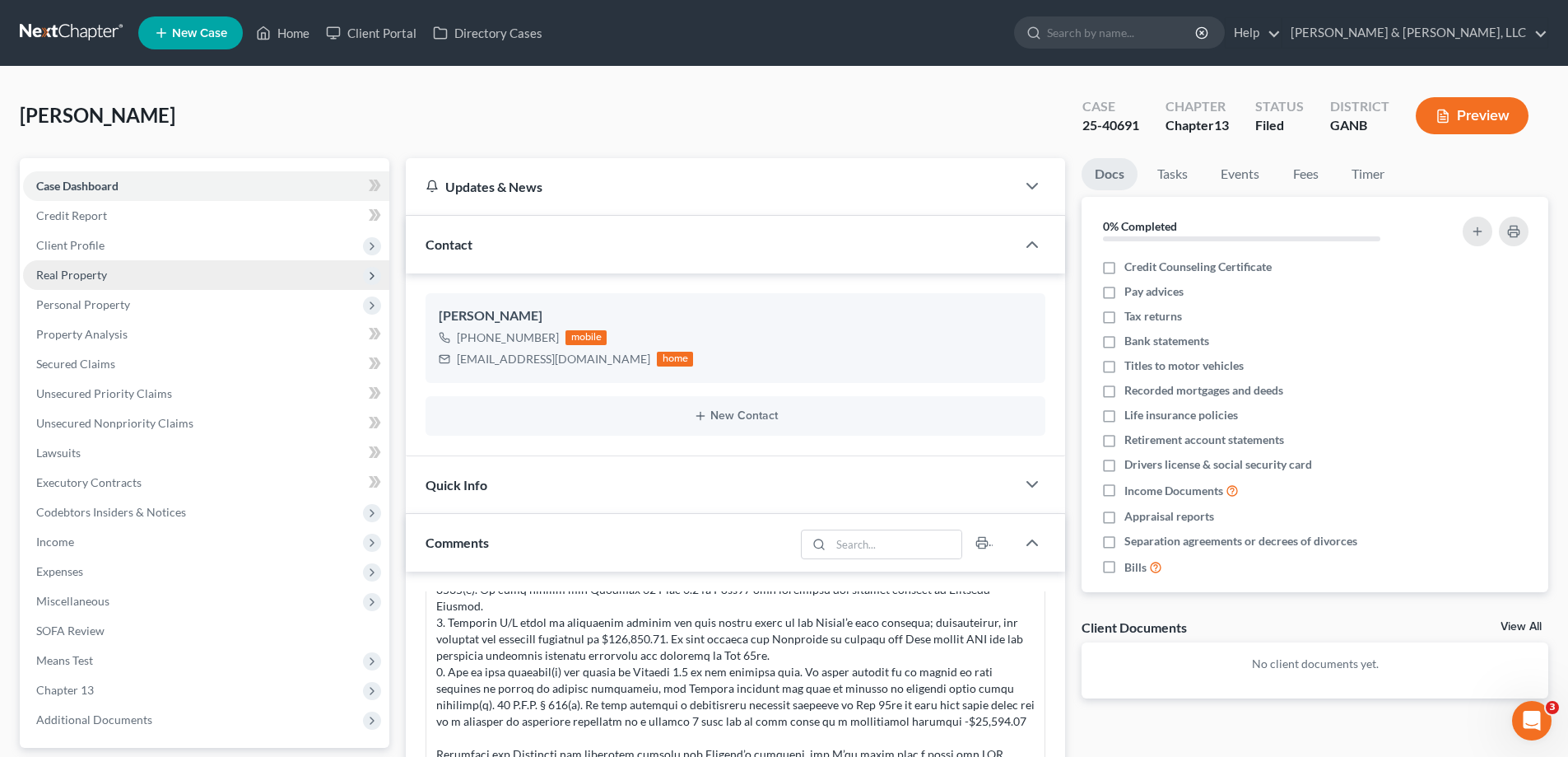
click at [62, 271] on span "Real Property" at bounding box center [72, 274] width 71 height 14
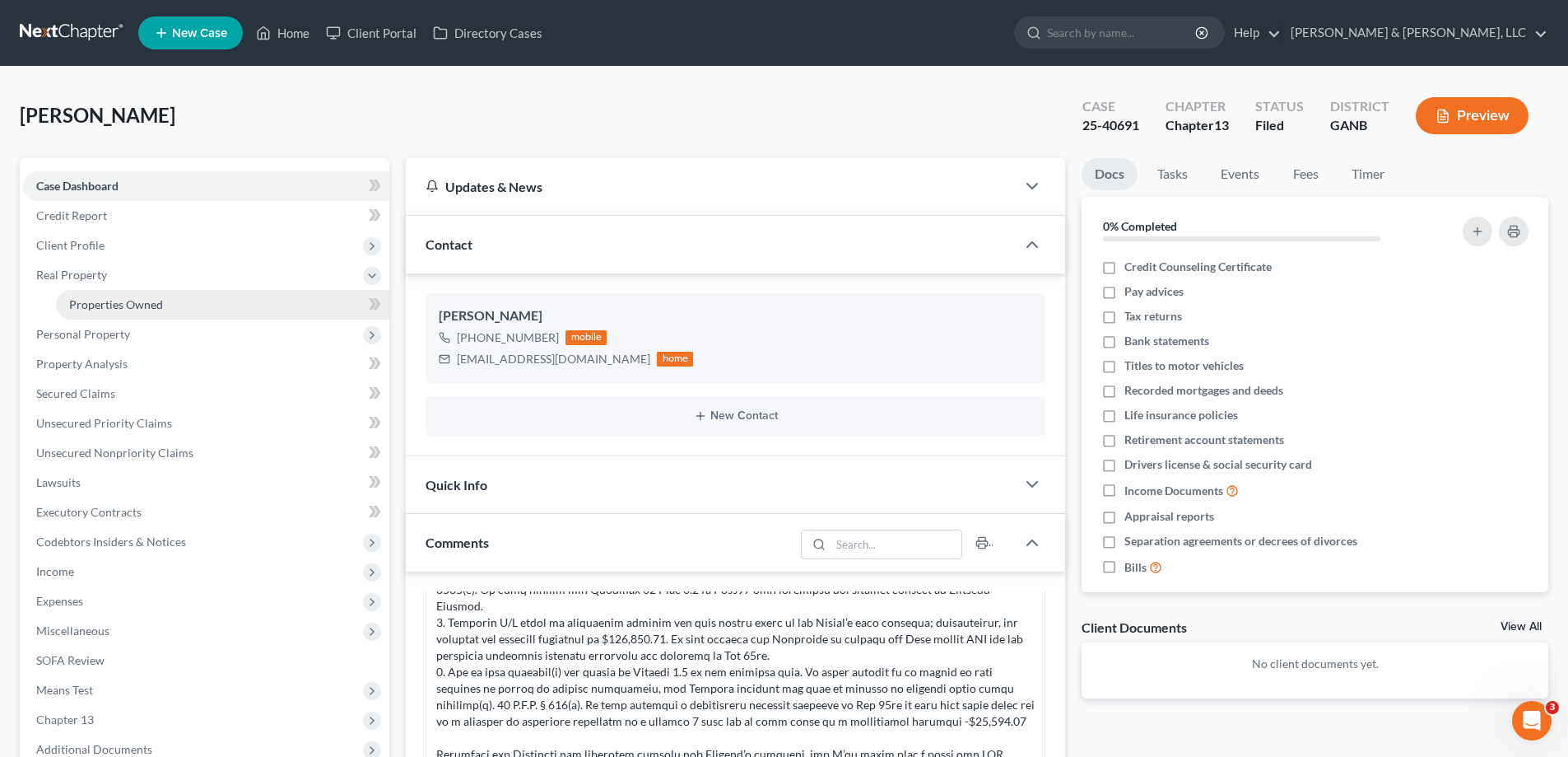
click at [127, 303] on span "Properties Owned" at bounding box center [116, 303] width 94 height 14
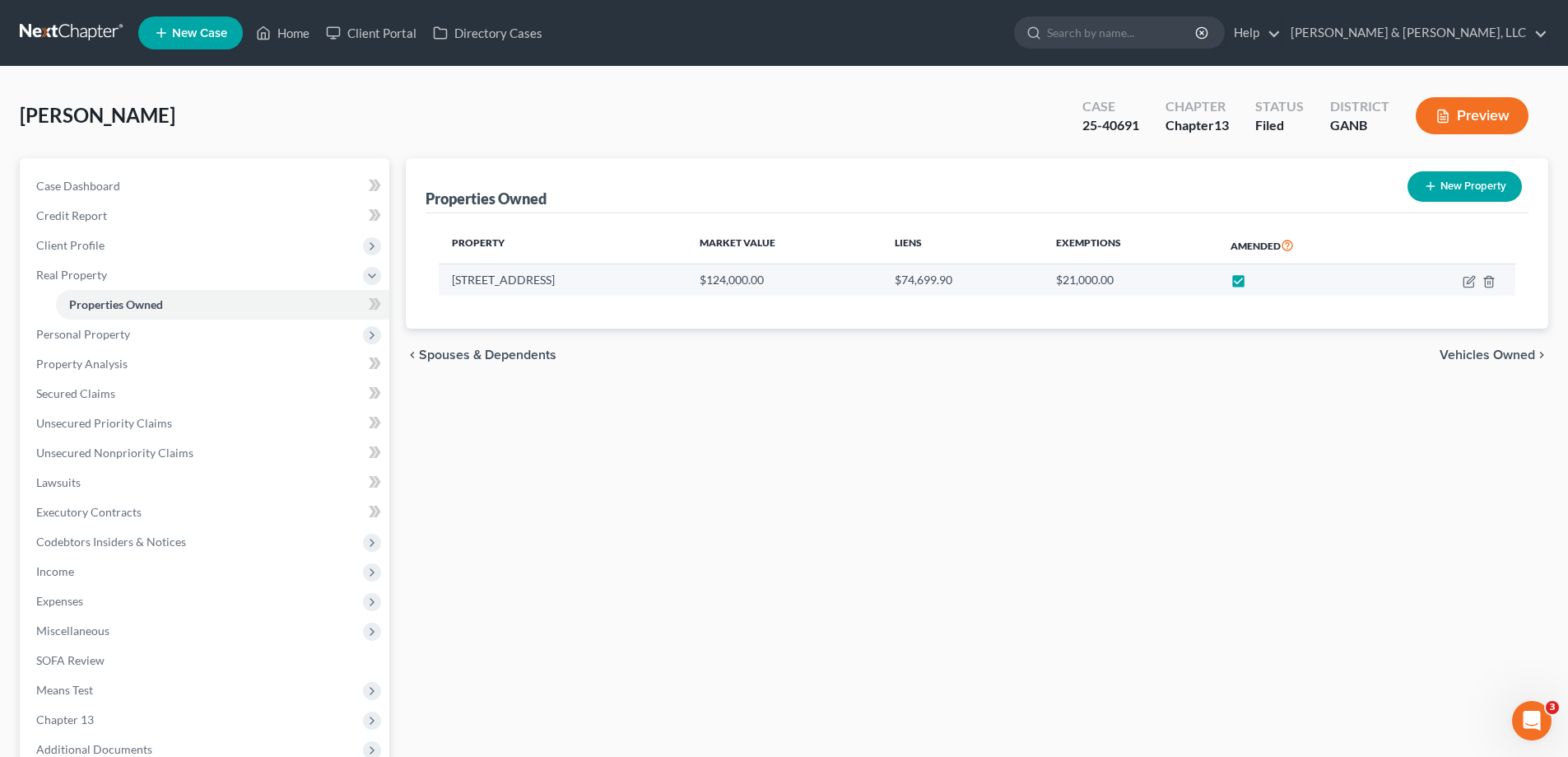
click at [1254, 284] on label at bounding box center [1254, 284] width 0 height 0
click at [1260, 275] on input "checkbox" at bounding box center [1266, 277] width 11 height 11
checkbox input "false"
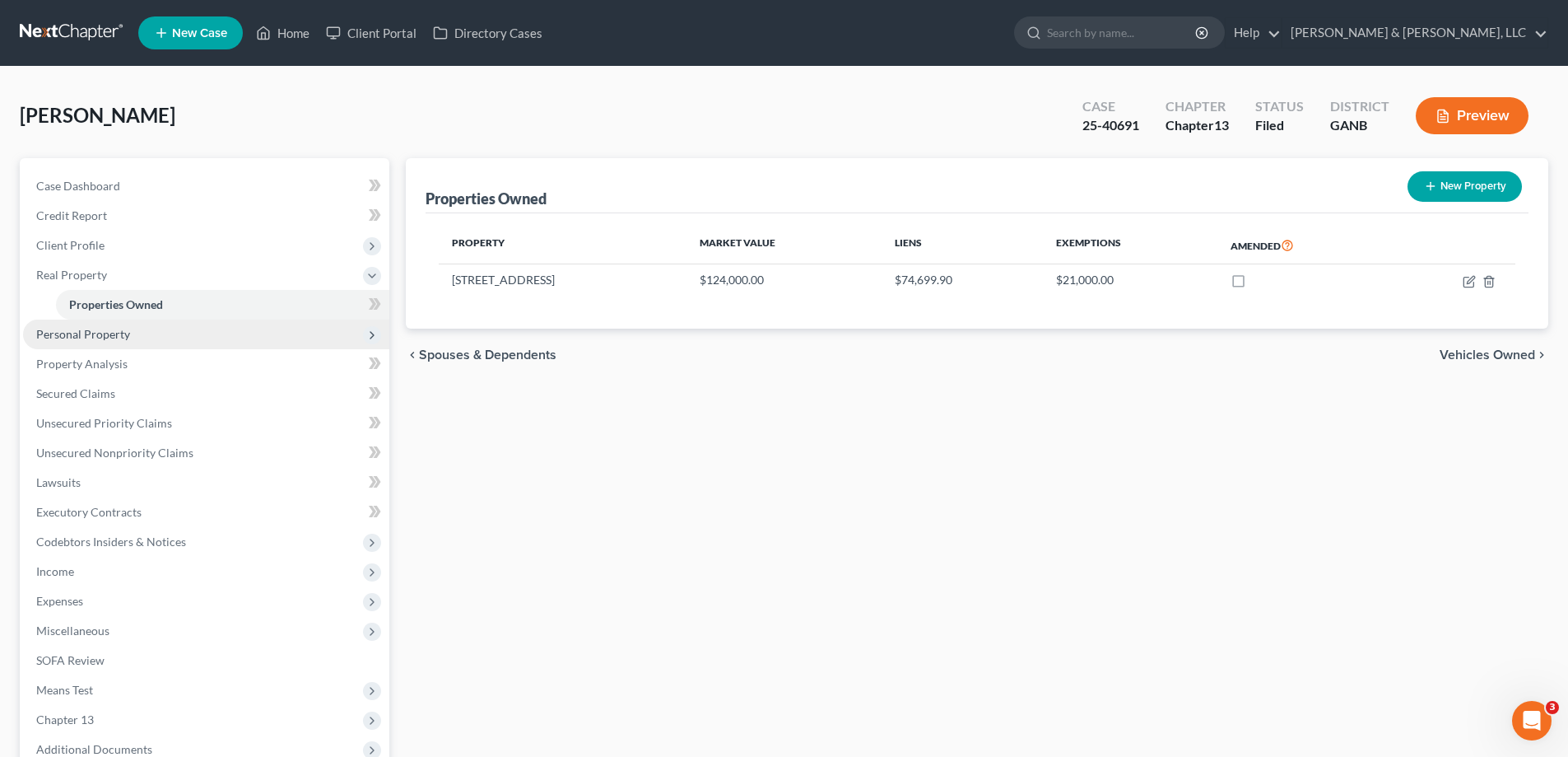
click at [81, 330] on span "Personal Property" at bounding box center [83, 333] width 94 height 14
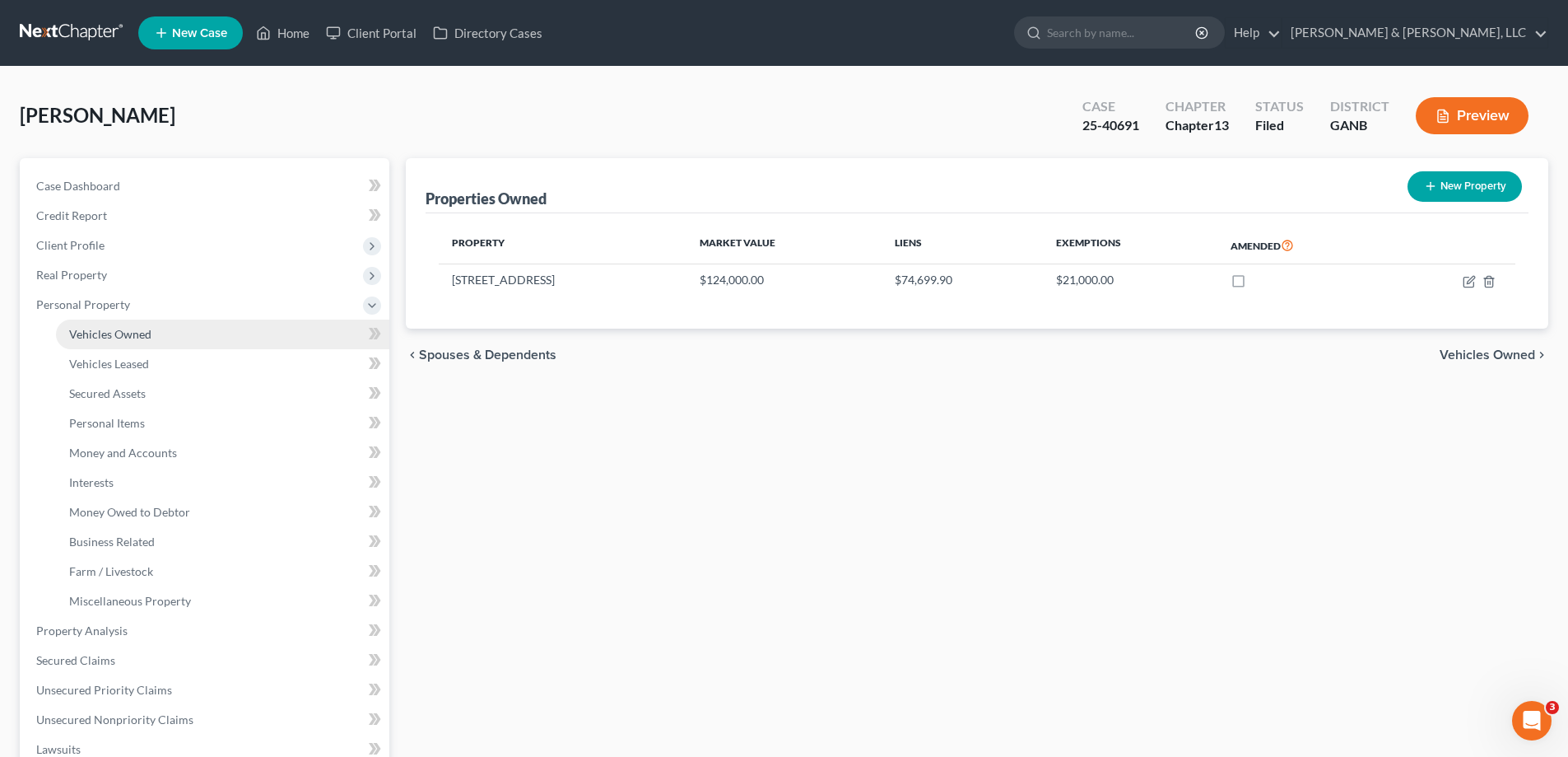
click at [98, 332] on span "Vehicles Owned" at bounding box center [110, 333] width 82 height 14
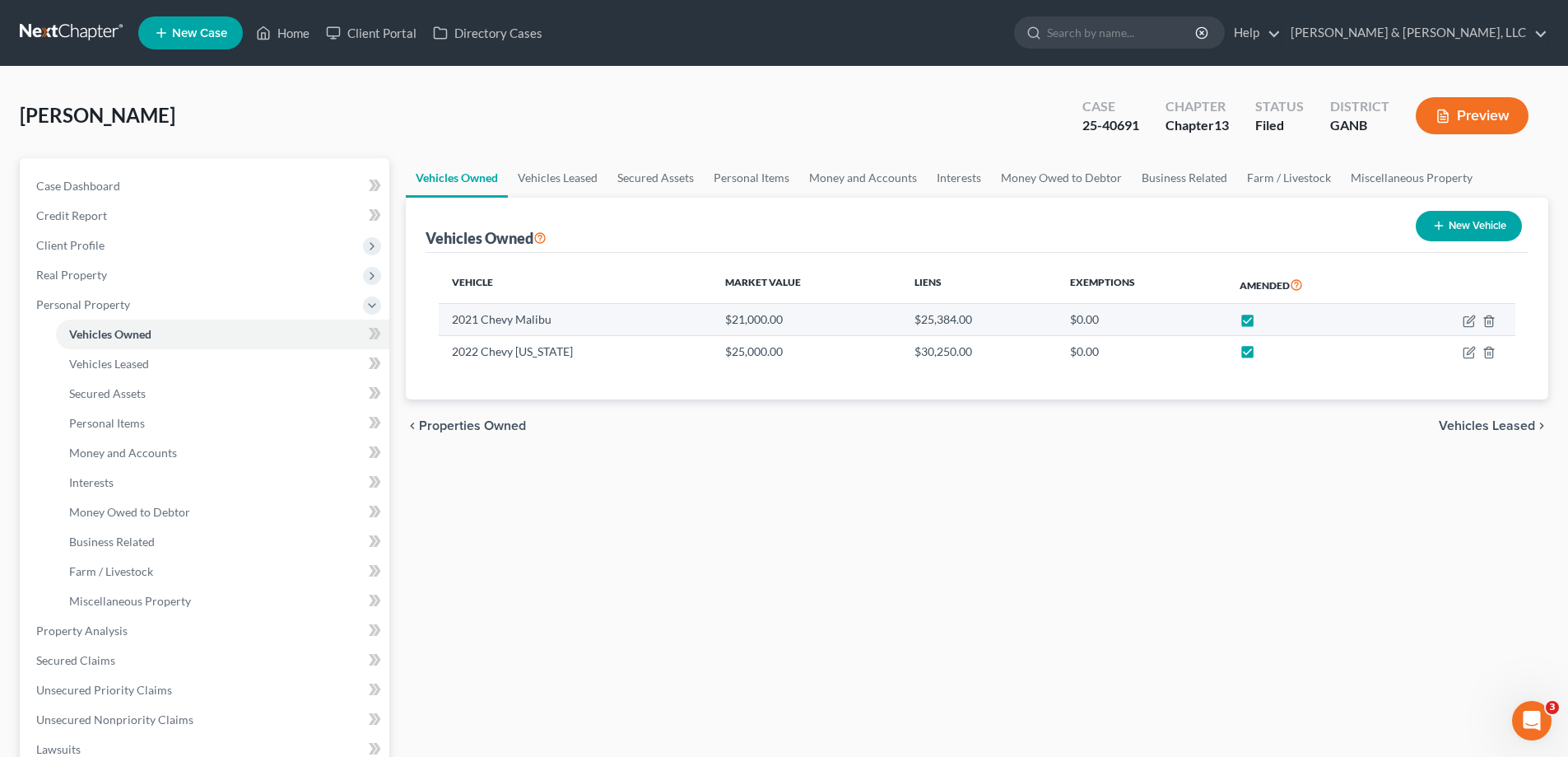
click at [1263, 323] on label at bounding box center [1263, 323] width 0 height 0
click at [1269, 317] on input "checkbox" at bounding box center [1275, 317] width 11 height 11
checkbox input "false"
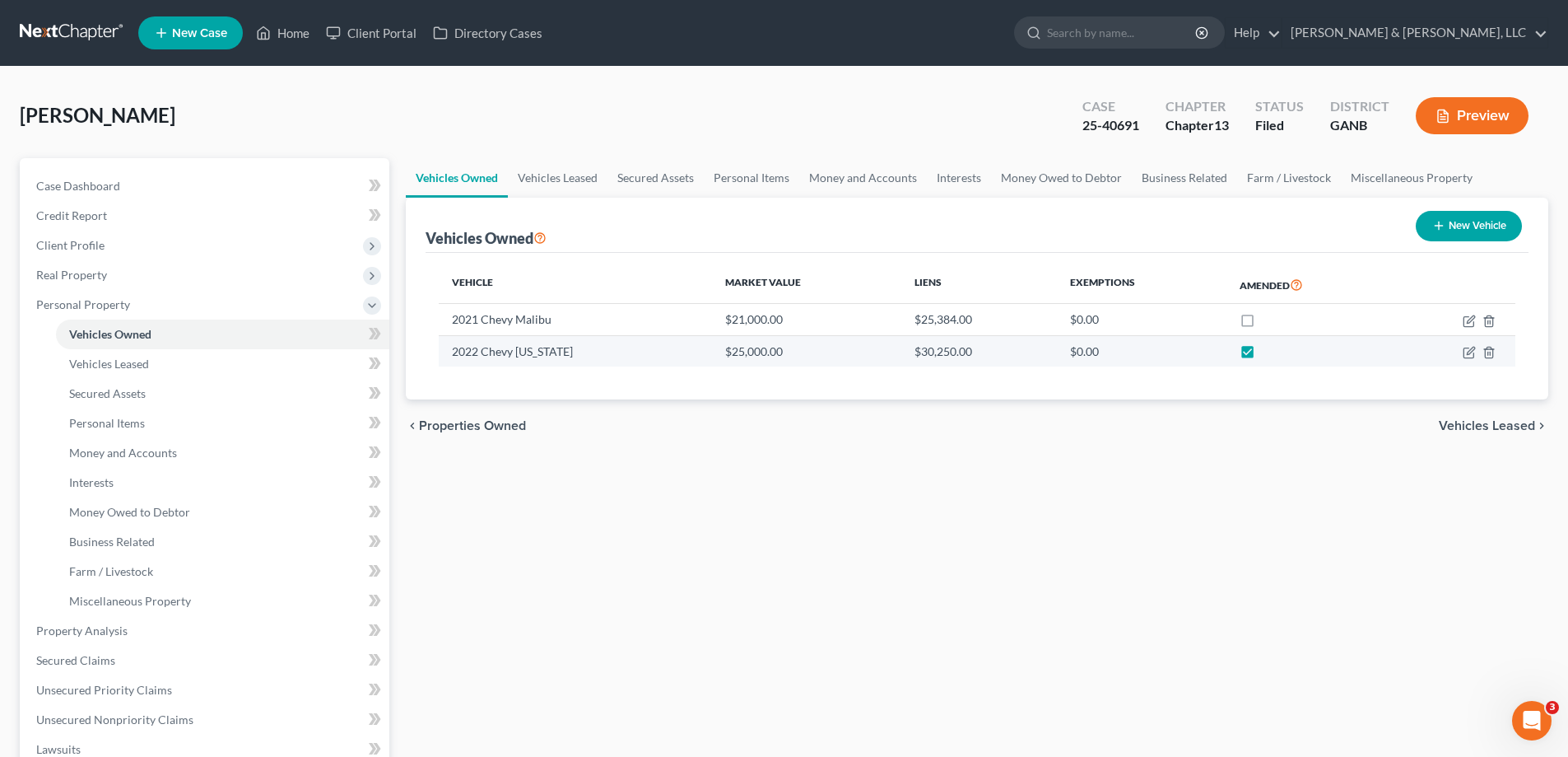
drag, startPoint x: 1240, startPoint y: 350, endPoint x: 1170, endPoint y: 395, distance: 83.2
click at [1263, 356] on label at bounding box center [1263, 356] width 0 height 0
click at [1269, 350] on input "checkbox" at bounding box center [1275, 349] width 11 height 11
checkbox input "false"
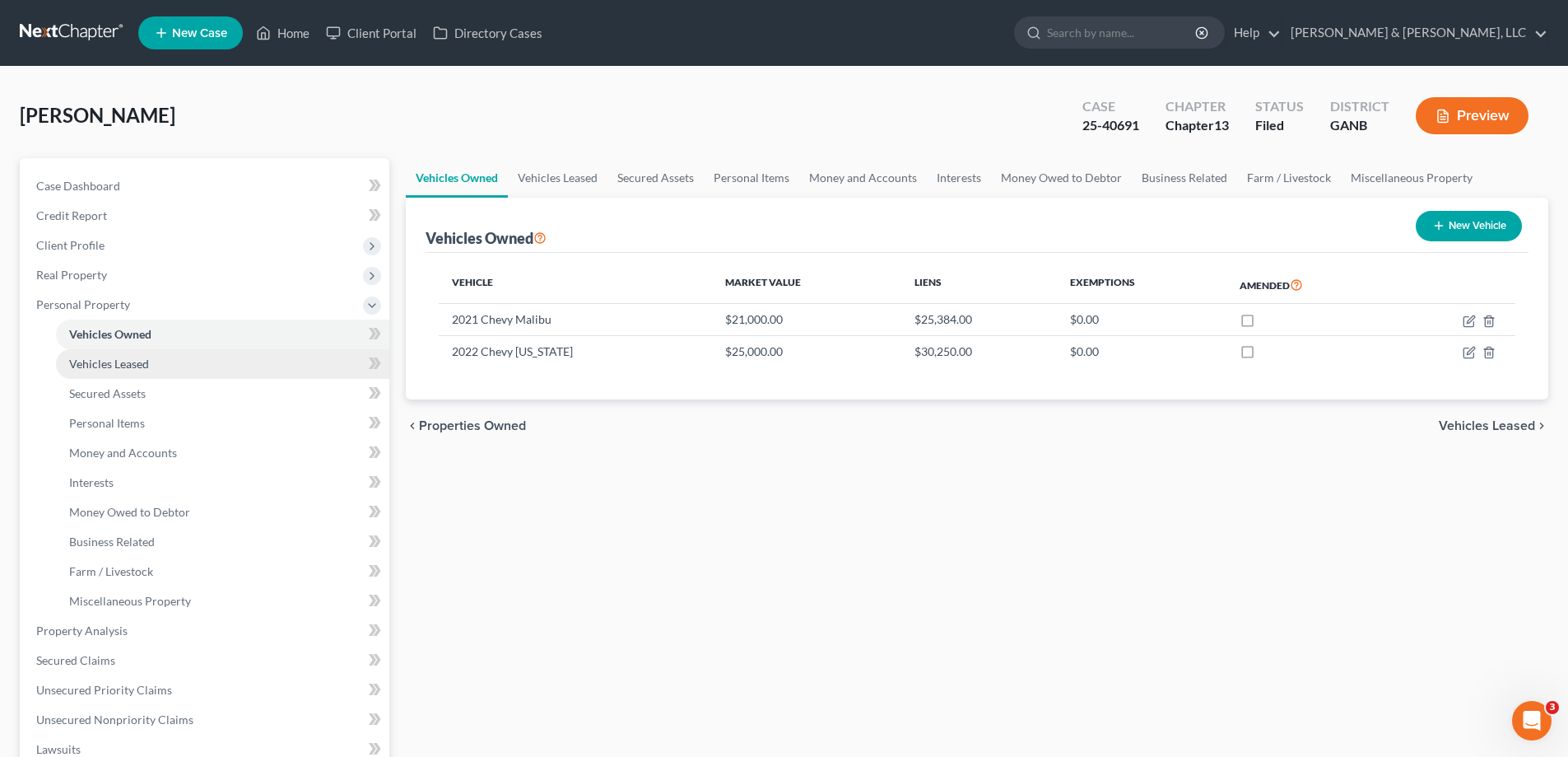
click at [96, 362] on span "Vehicles Leased" at bounding box center [109, 363] width 80 height 14
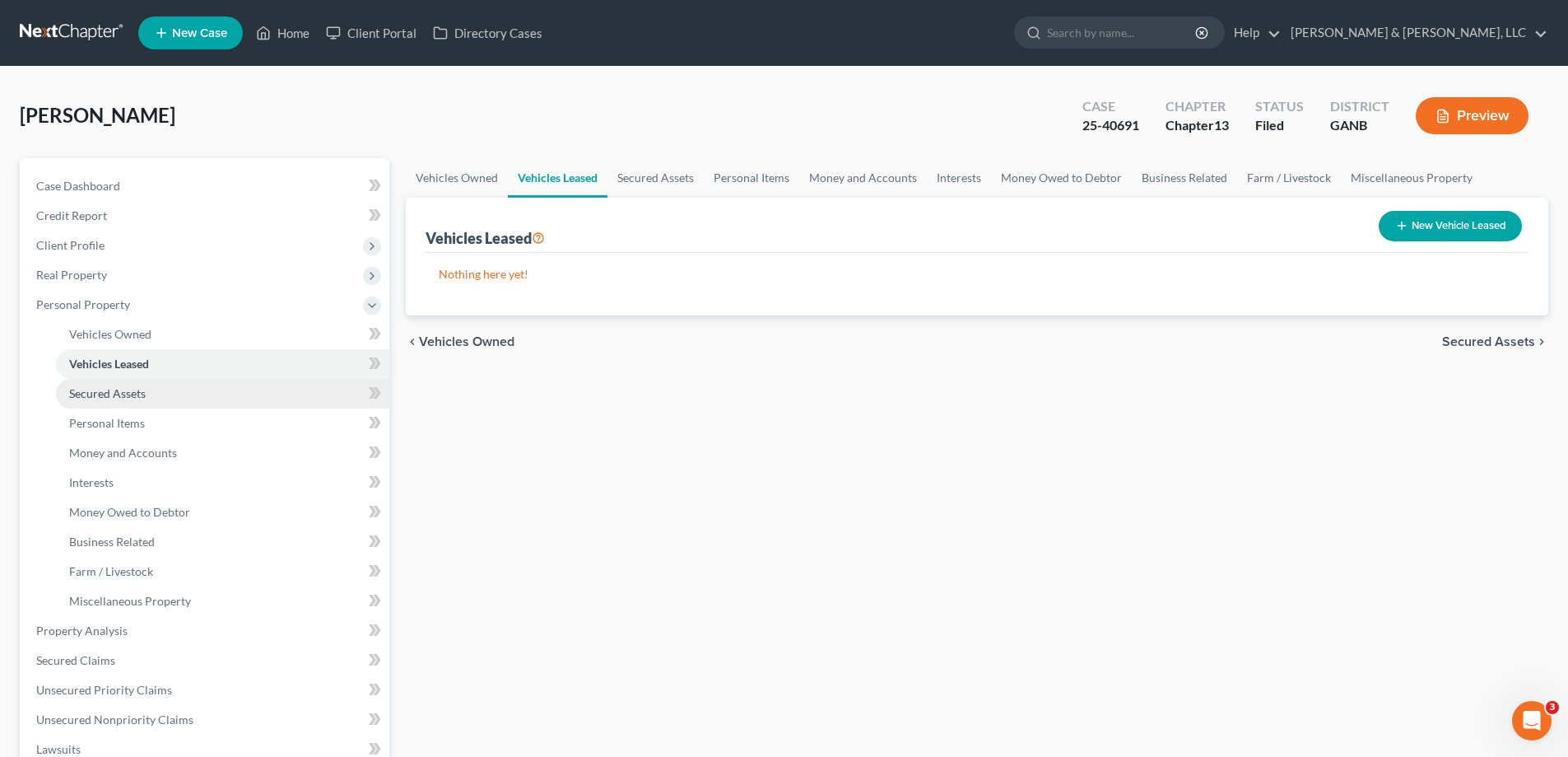
click at [107, 394] on span "Secured Assets" at bounding box center [107, 393] width 76 height 14
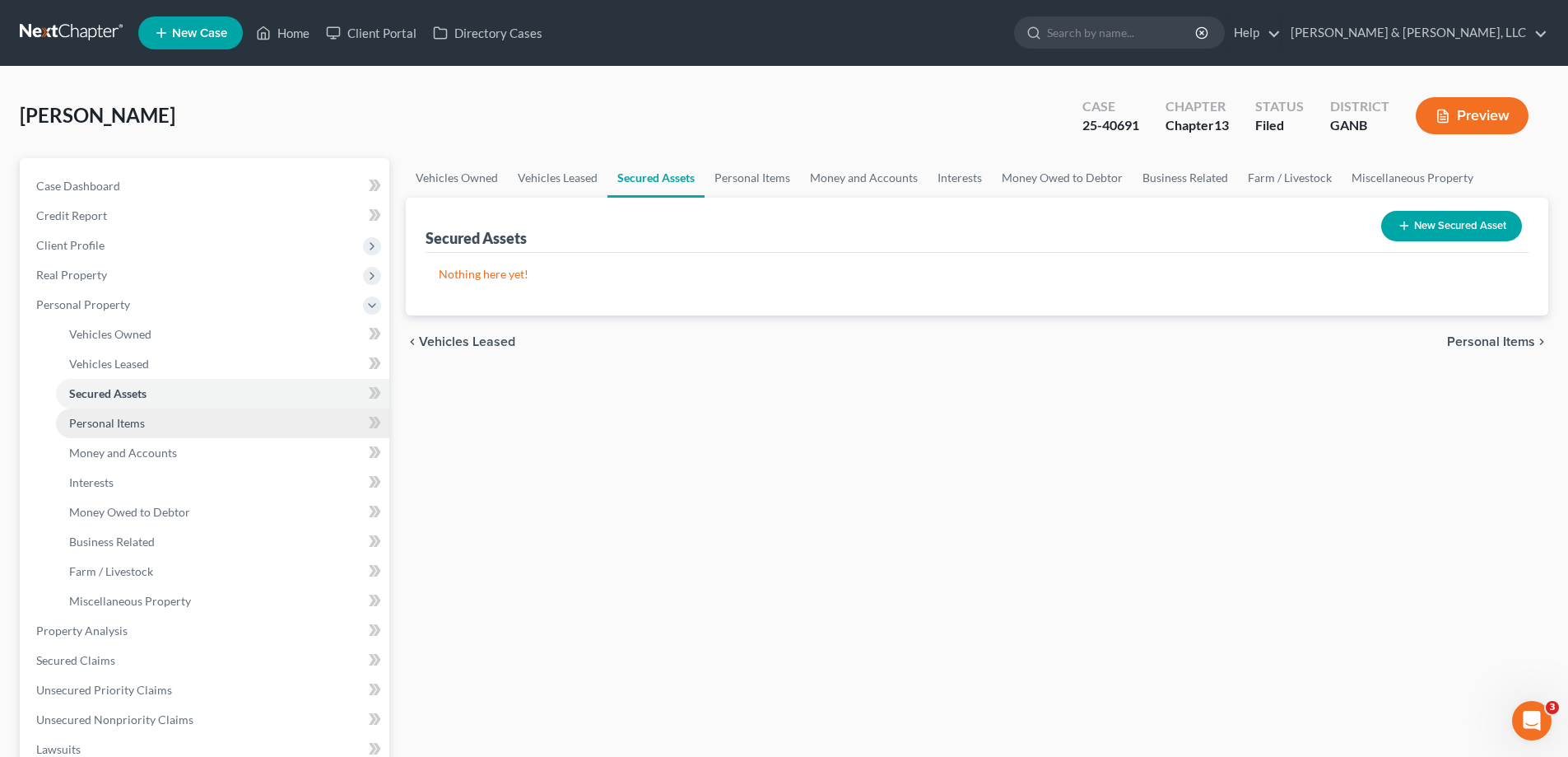
click at [103, 421] on span "Personal Items" at bounding box center [107, 423] width 76 height 14
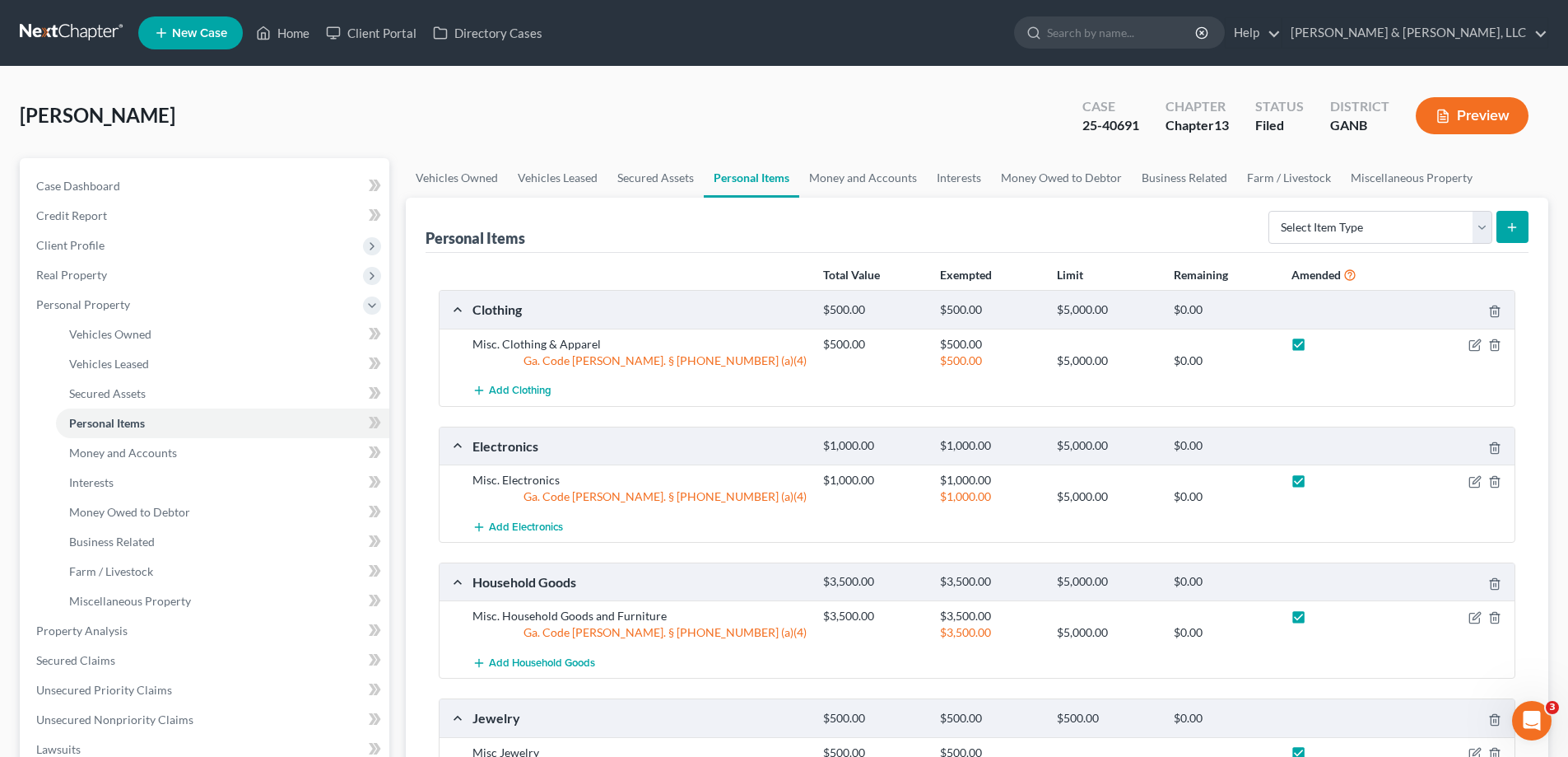
drag, startPoint x: 1298, startPoint y: 341, endPoint x: 1295, endPoint y: 419, distance: 78.1
click at [1314, 348] on label at bounding box center [1314, 348] width 0 height 0
click at [1320, 343] on input "checkbox" at bounding box center [1326, 342] width 11 height 11
checkbox input "false"
click at [1314, 485] on label at bounding box center [1314, 485] width 0 height 0
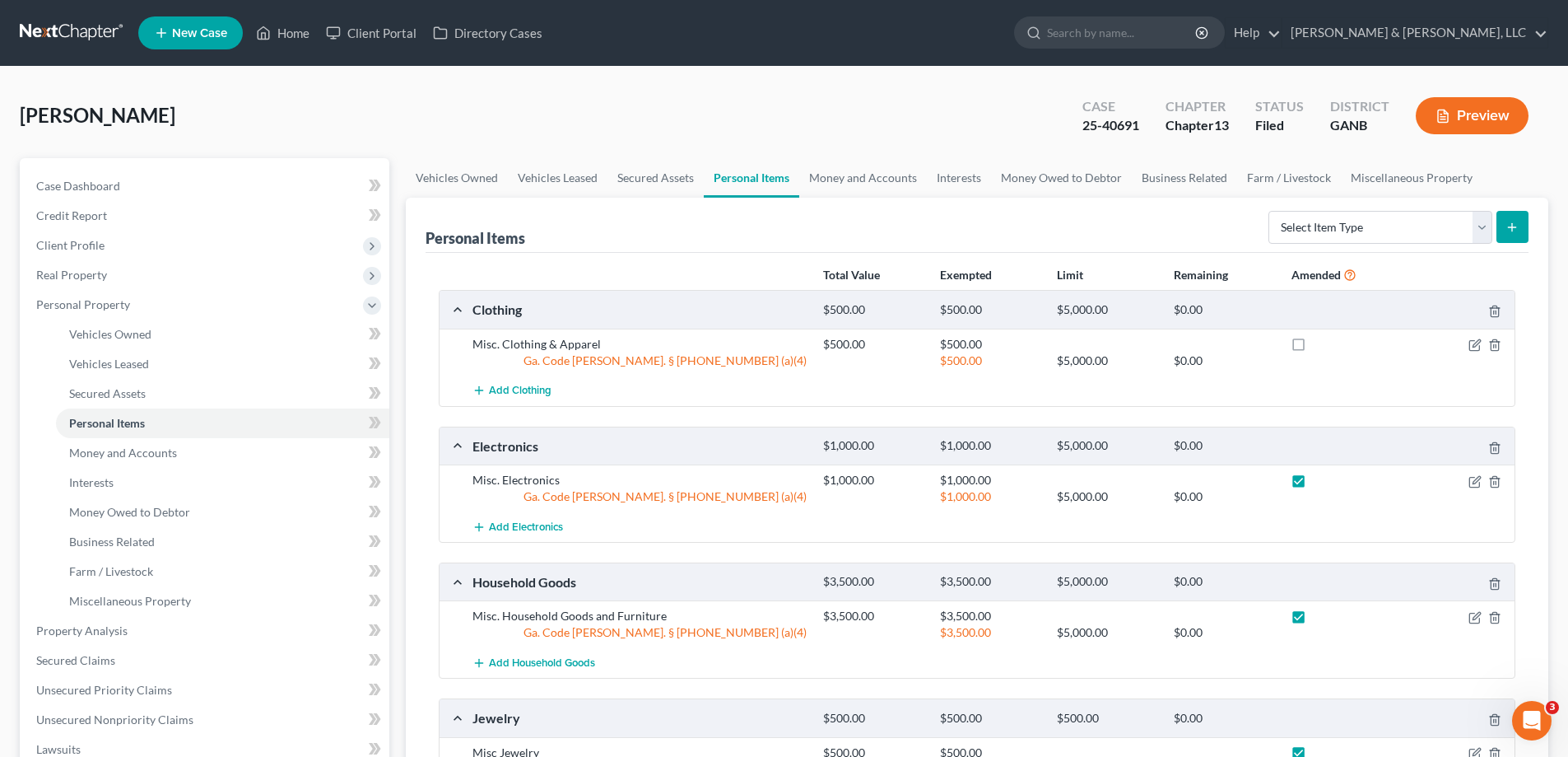
click at [1320, 478] on input "checkbox" at bounding box center [1326, 477] width 11 height 11
checkbox input "false"
click at [1314, 620] on label at bounding box center [1314, 620] width 0 height 0
click at [1320, 617] on input "checkbox" at bounding box center [1326, 613] width 11 height 11
checkbox input "false"
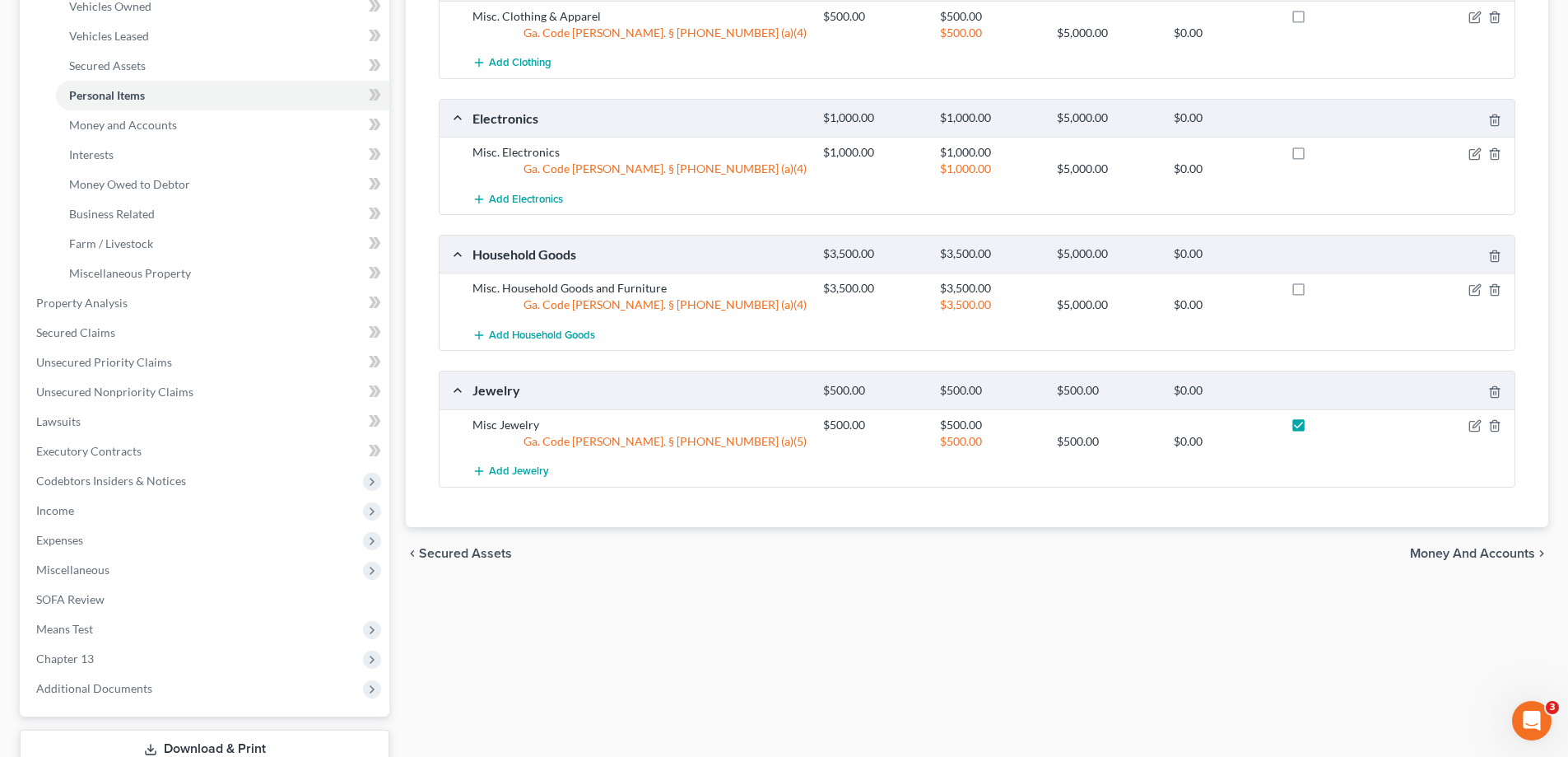
scroll to position [330, 0]
click at [1314, 426] on label at bounding box center [1314, 426] width 0 height 0
click at [1320, 423] on input "checkbox" at bounding box center [1326, 420] width 11 height 11
checkbox input "false"
click at [107, 122] on span "Money and Accounts" at bounding box center [123, 122] width 107 height 14
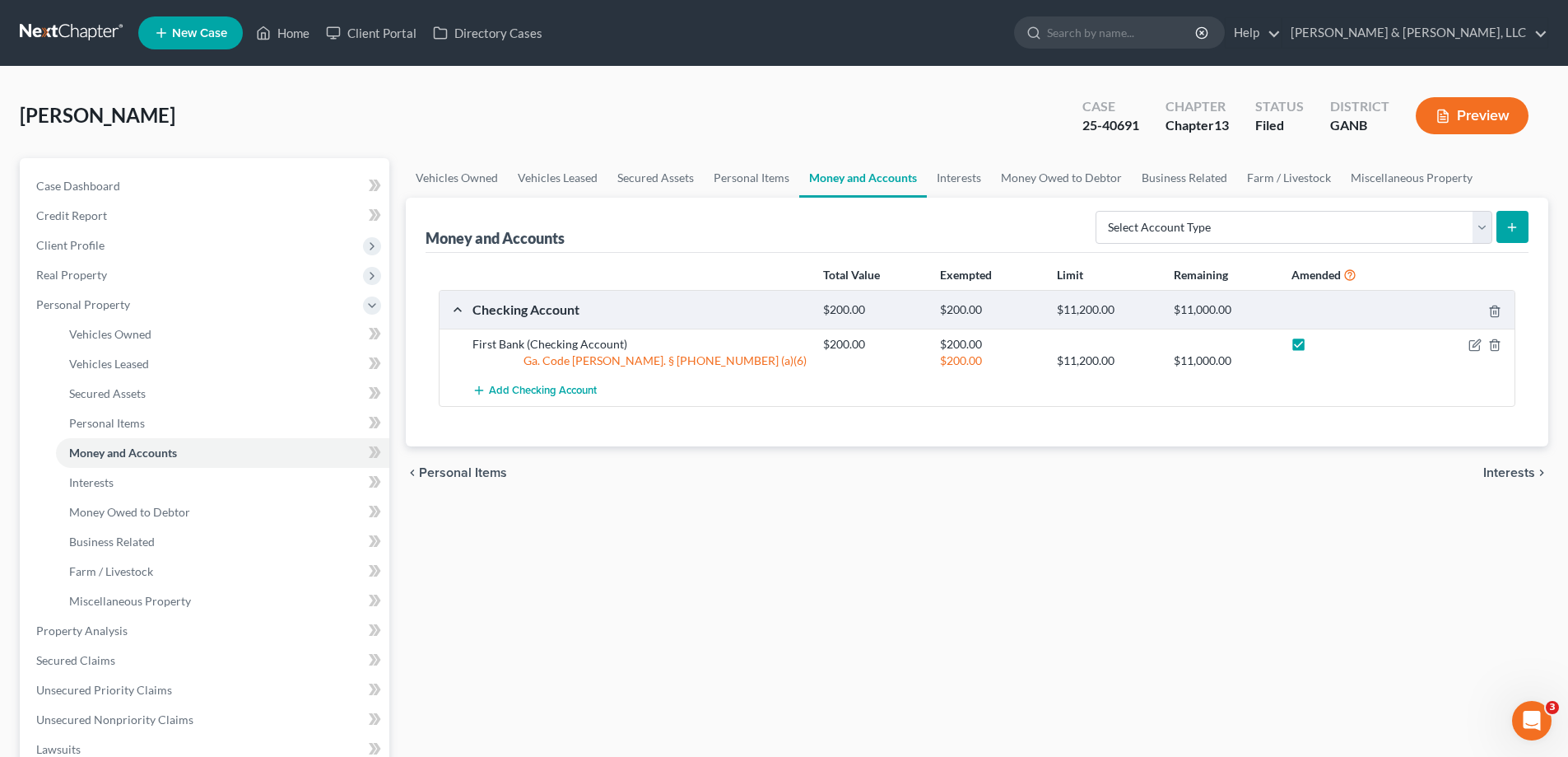
click at [1314, 348] on label at bounding box center [1314, 348] width 0 height 0
click at [1320, 343] on input "checkbox" at bounding box center [1326, 342] width 11 height 11
checkbox input "false"
click at [91, 480] on span "Interests" at bounding box center [91, 482] width 45 height 14
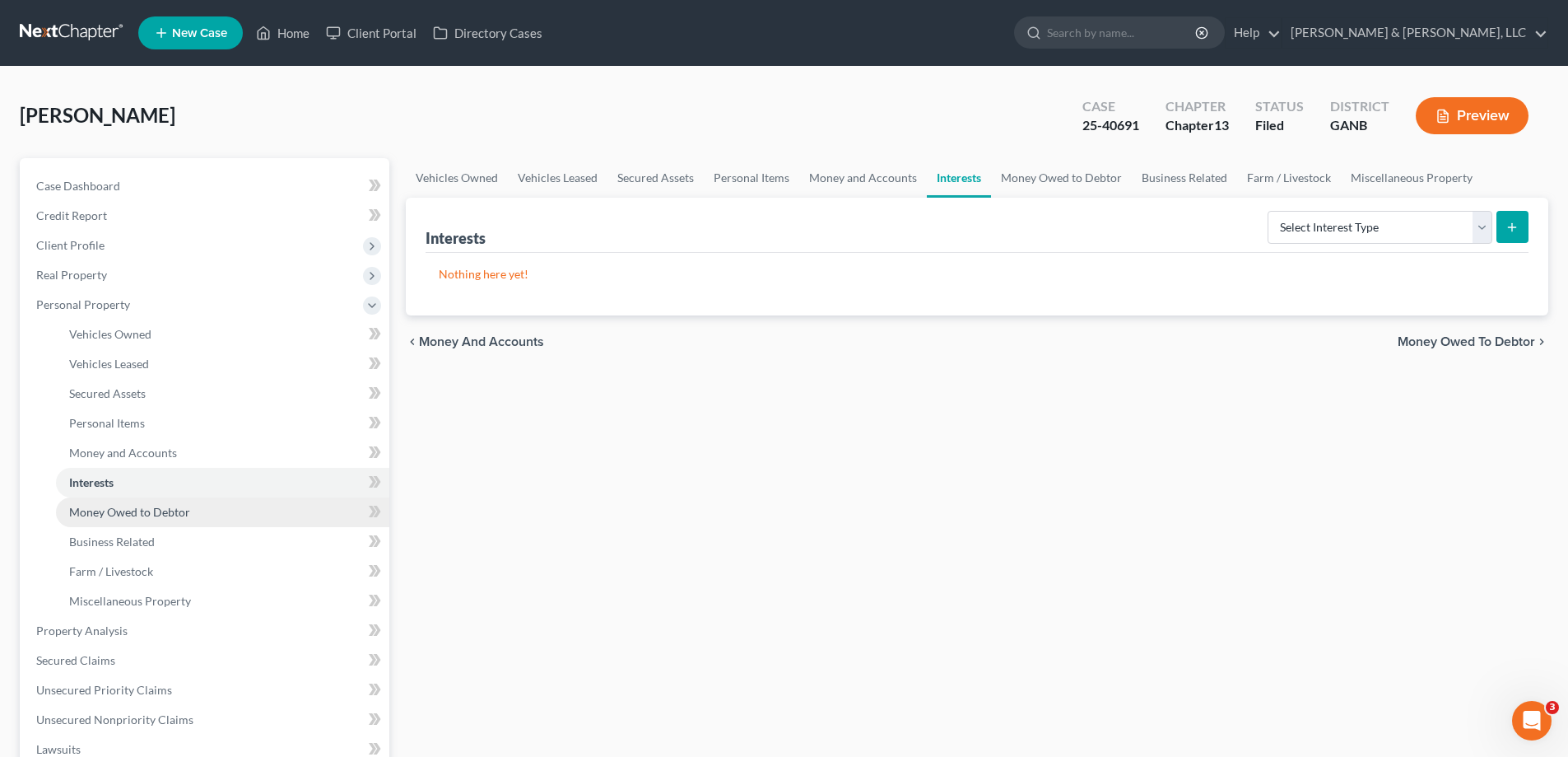
click at [111, 506] on span "Money Owed to Debtor" at bounding box center [129, 511] width 121 height 14
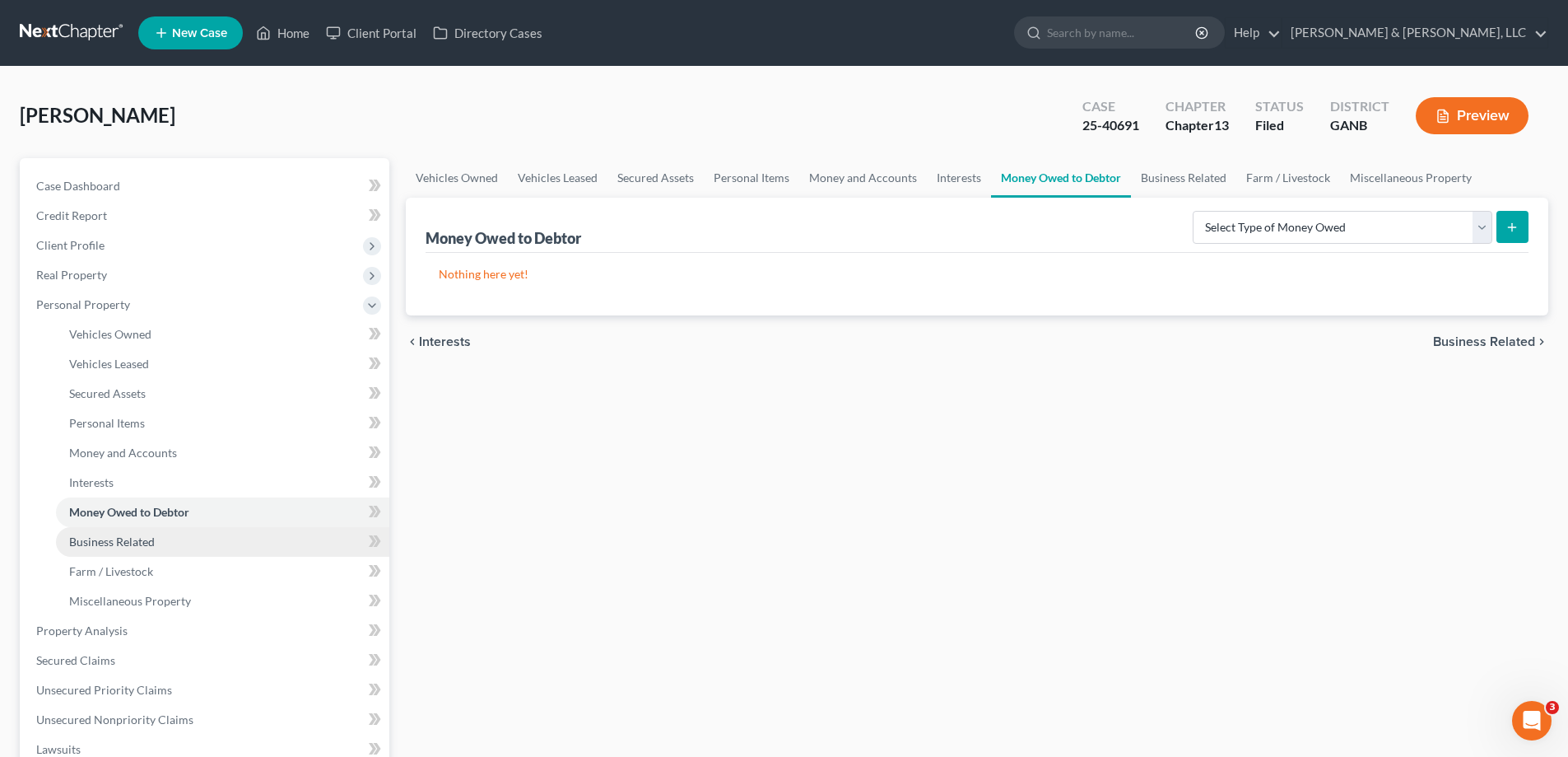
click at [105, 538] on span "Business Related" at bounding box center [112, 541] width 86 height 14
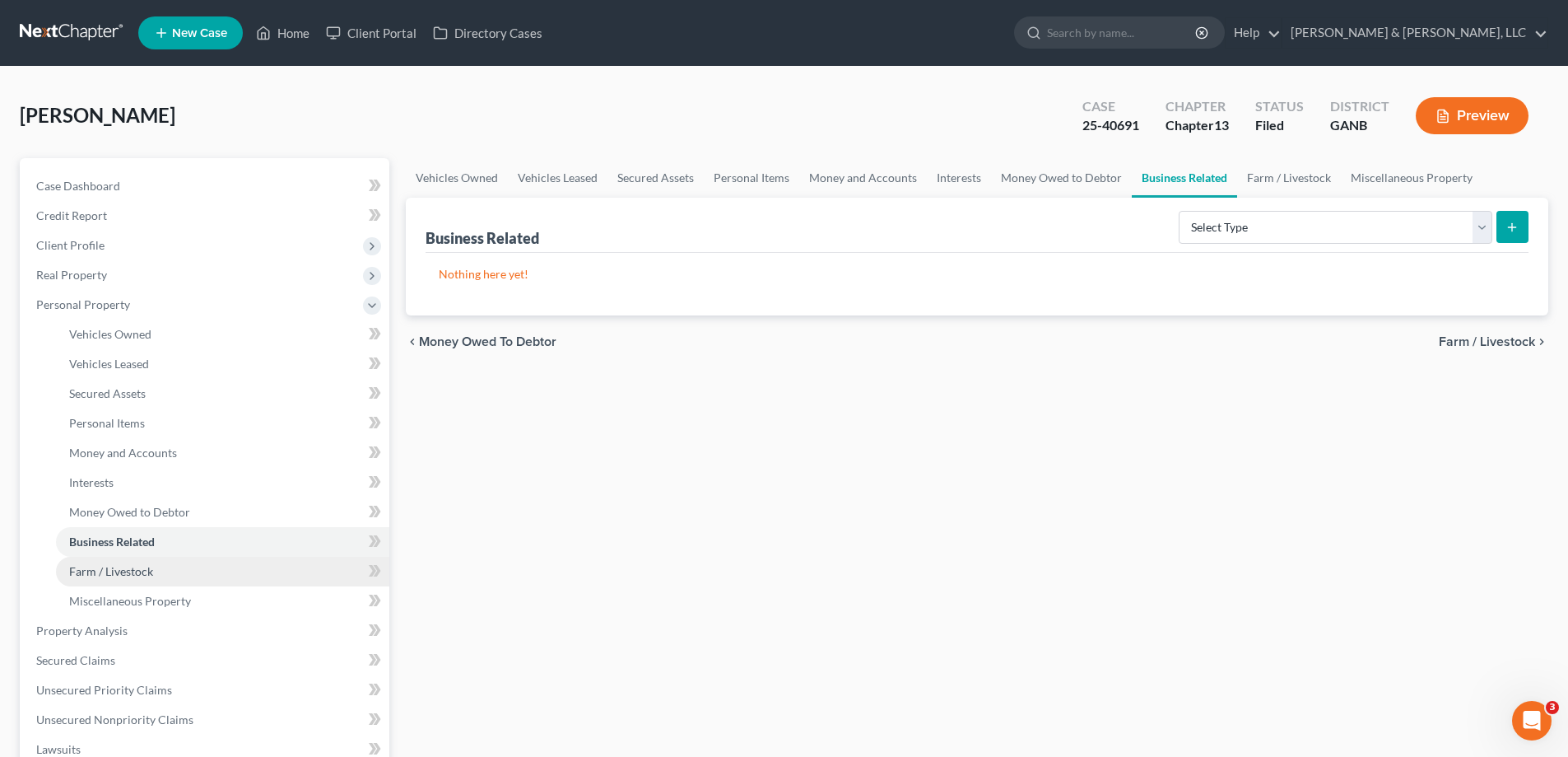
click at [110, 568] on span "Farm / Livestock" at bounding box center [111, 570] width 84 height 14
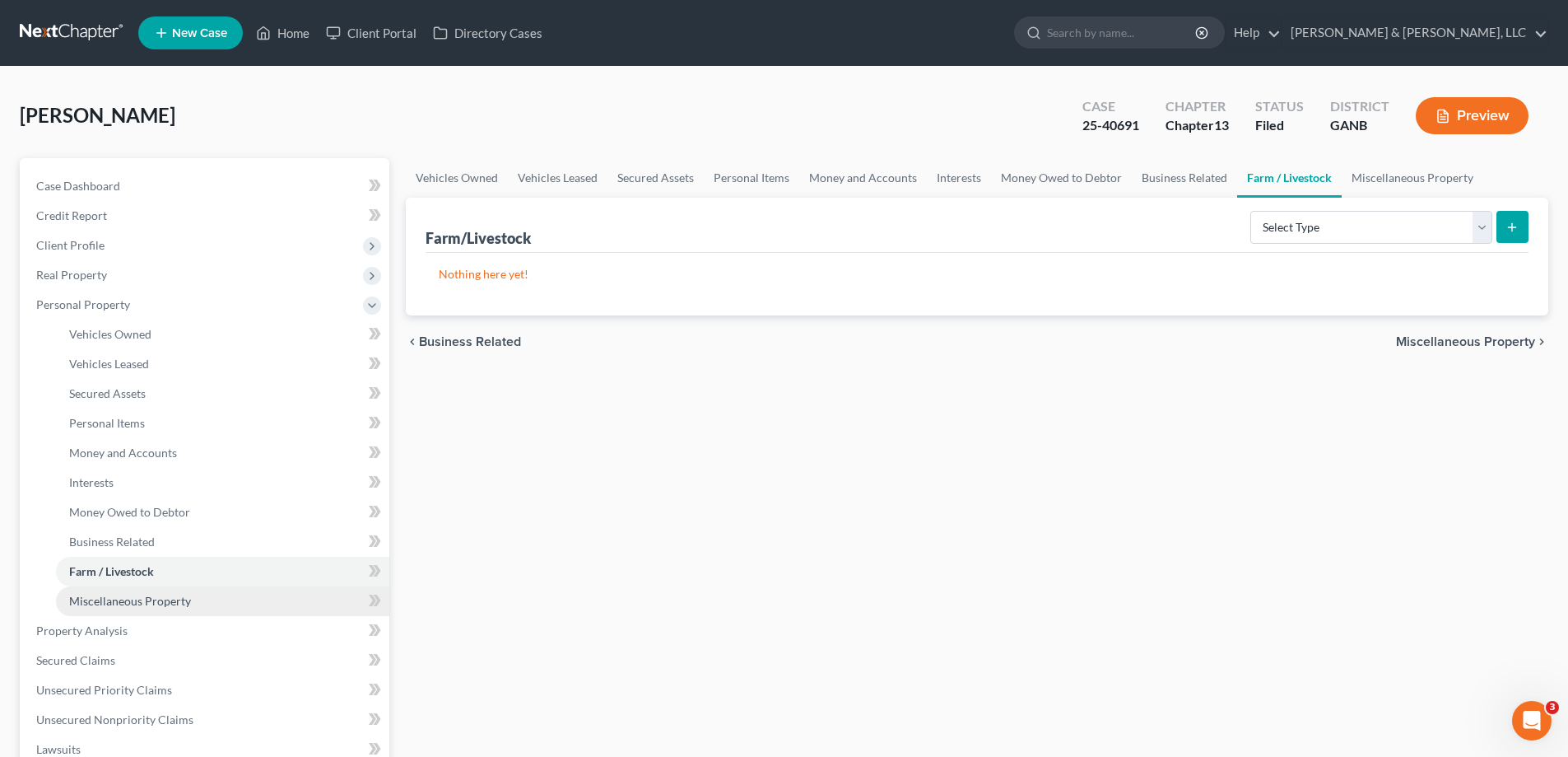
click at [107, 600] on span "Miscellaneous Property" at bounding box center [130, 600] width 122 height 14
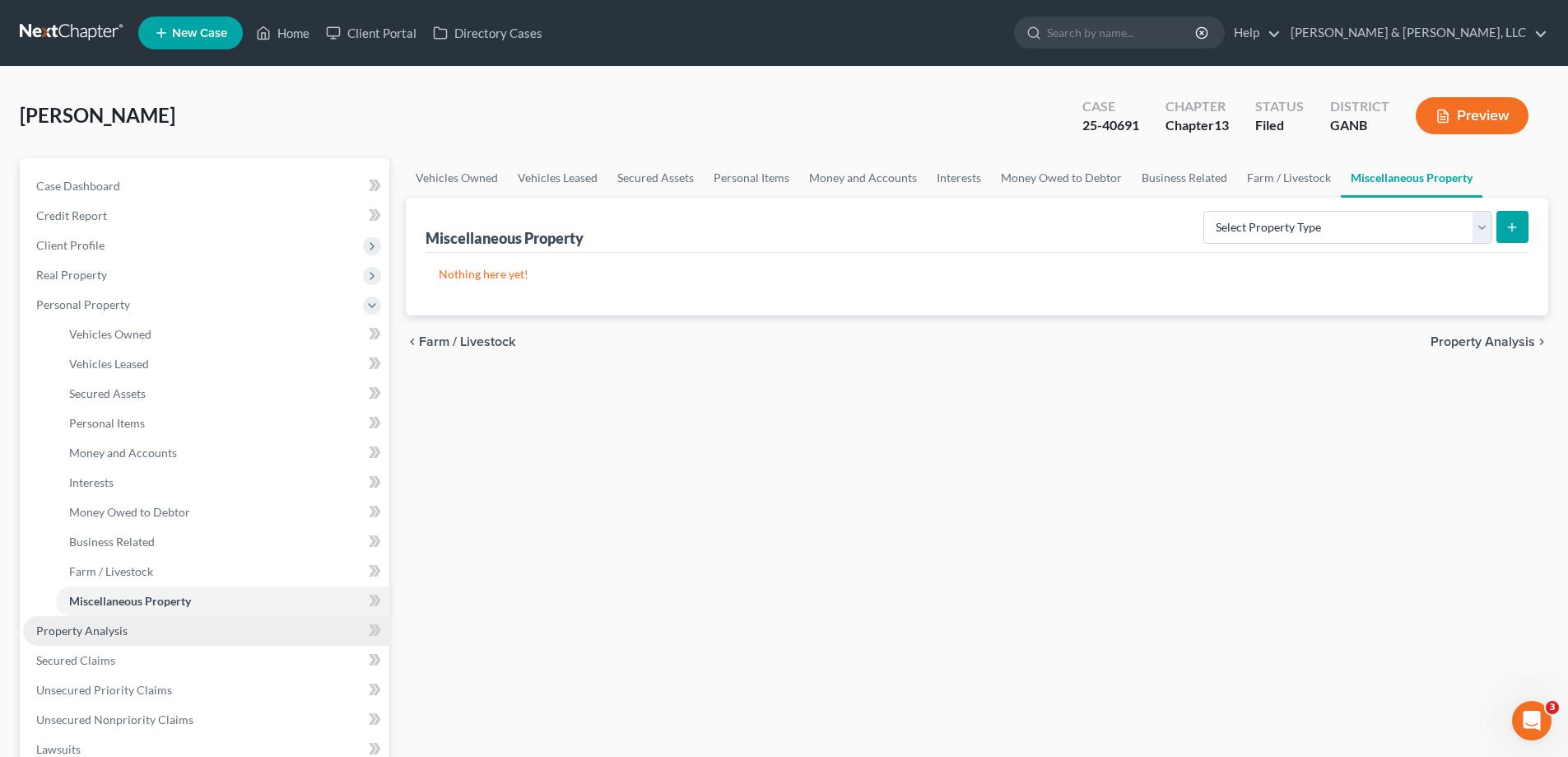
click at [84, 630] on span "Property Analysis" at bounding box center [82, 629] width 91 height 14
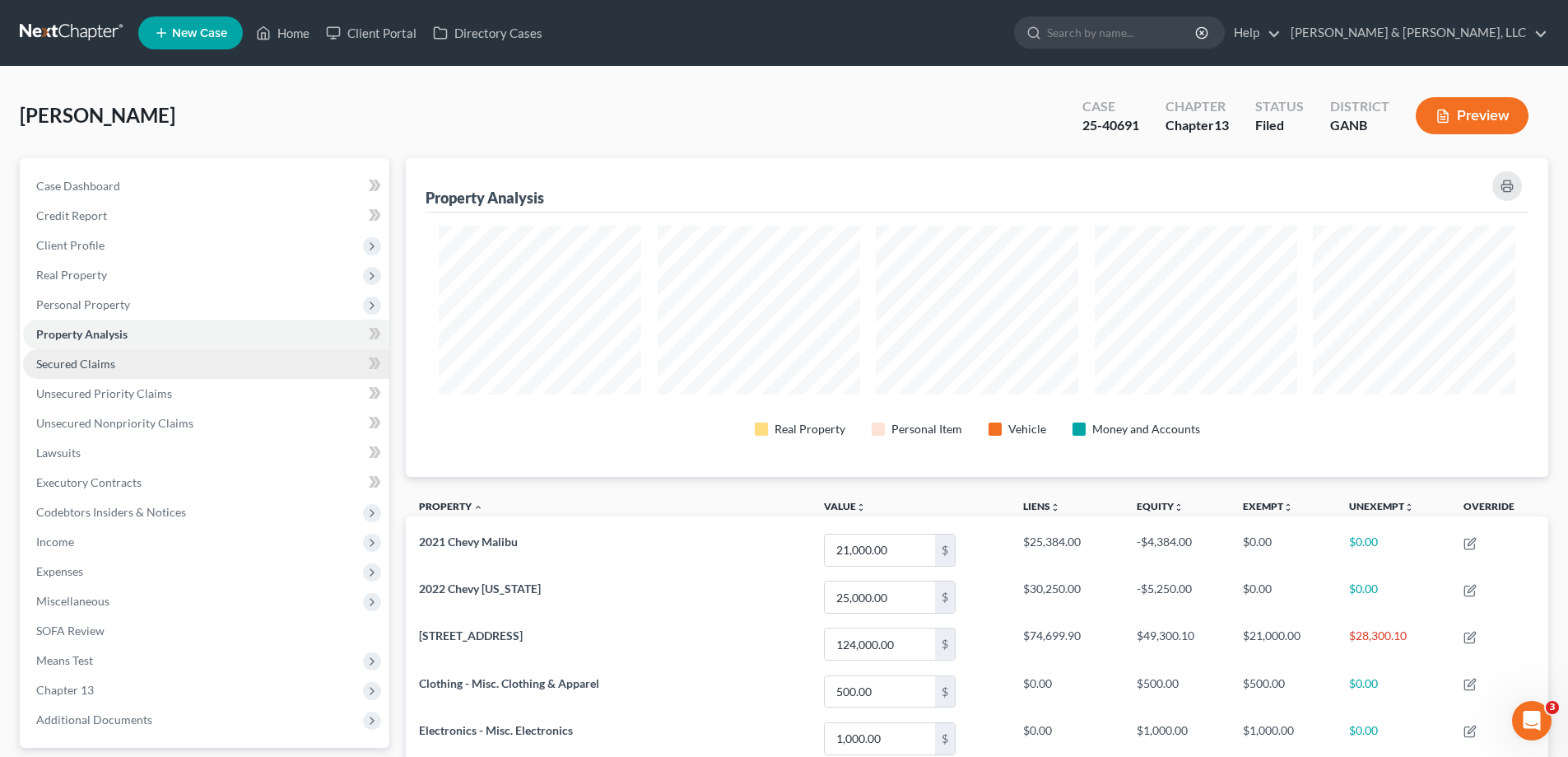
click at [73, 363] on span "Secured Claims" at bounding box center [76, 363] width 79 height 14
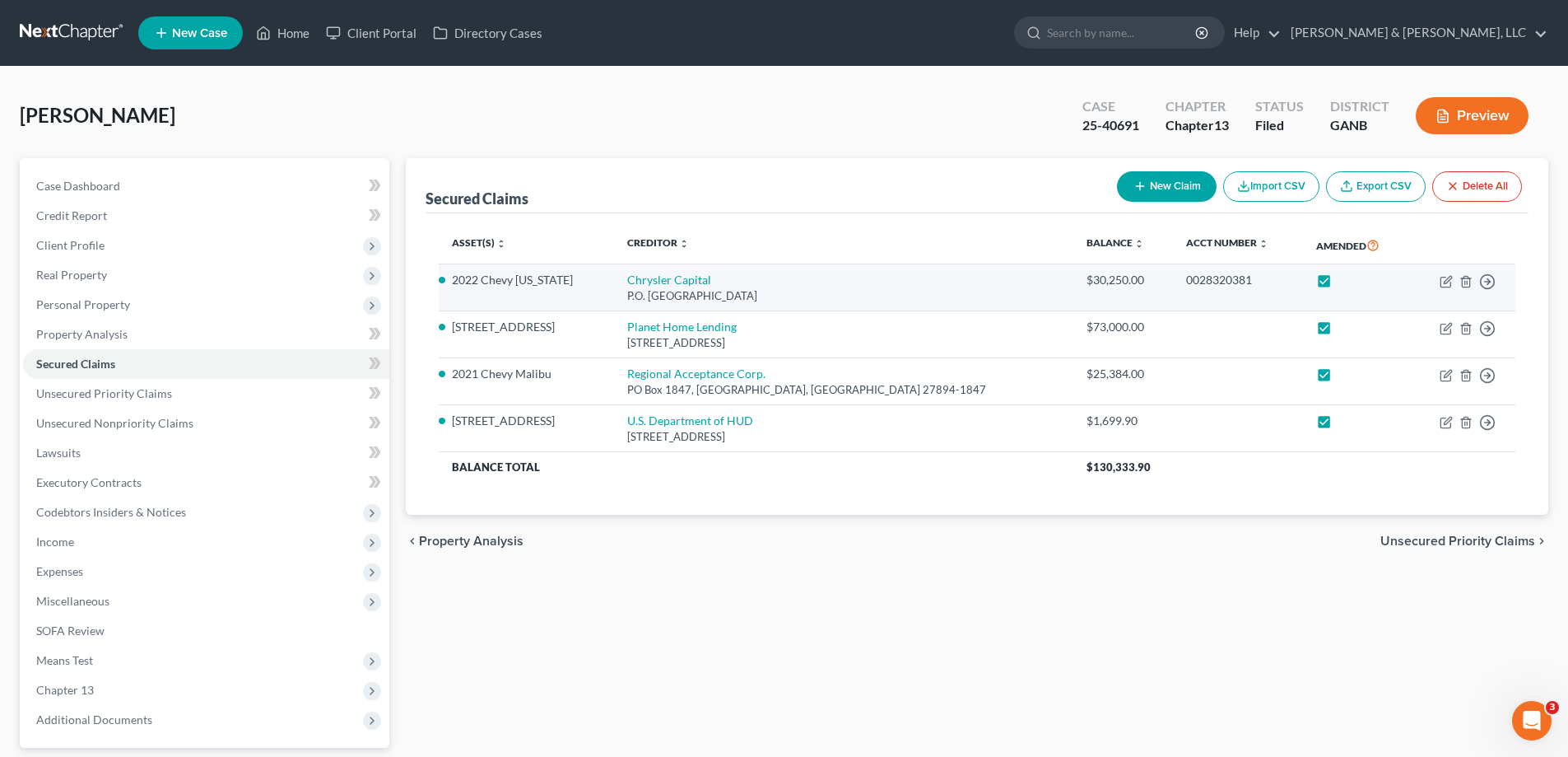
click at [1339, 284] on label at bounding box center [1339, 284] width 0 height 0
click at [1346, 279] on input "checkbox" at bounding box center [1351, 277] width 11 height 11
checkbox input "false"
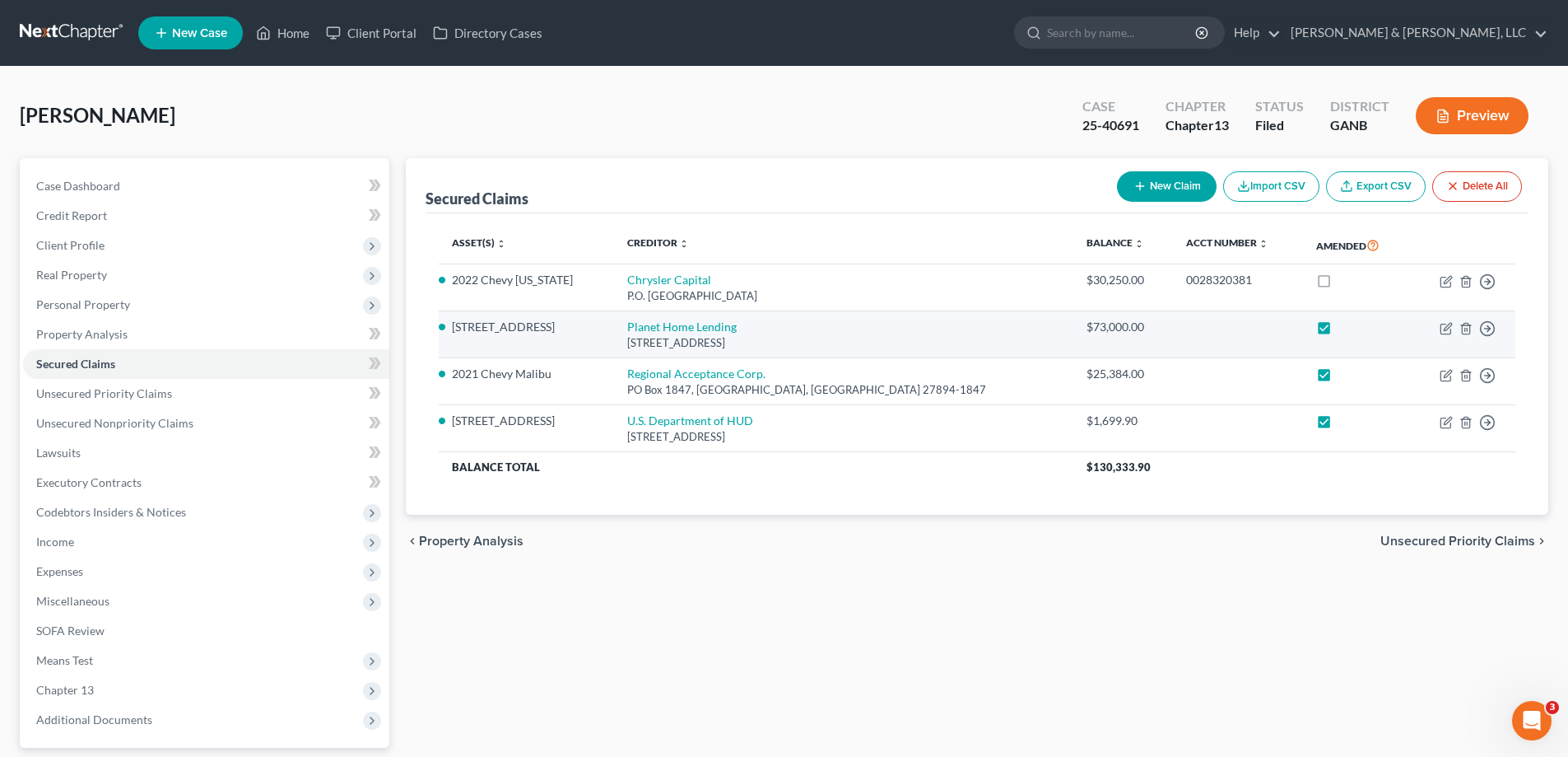
click at [1339, 331] on label at bounding box center [1339, 331] width 0 height 0
click at [1346, 328] on input "checkbox" at bounding box center [1351, 324] width 11 height 11
checkbox input "false"
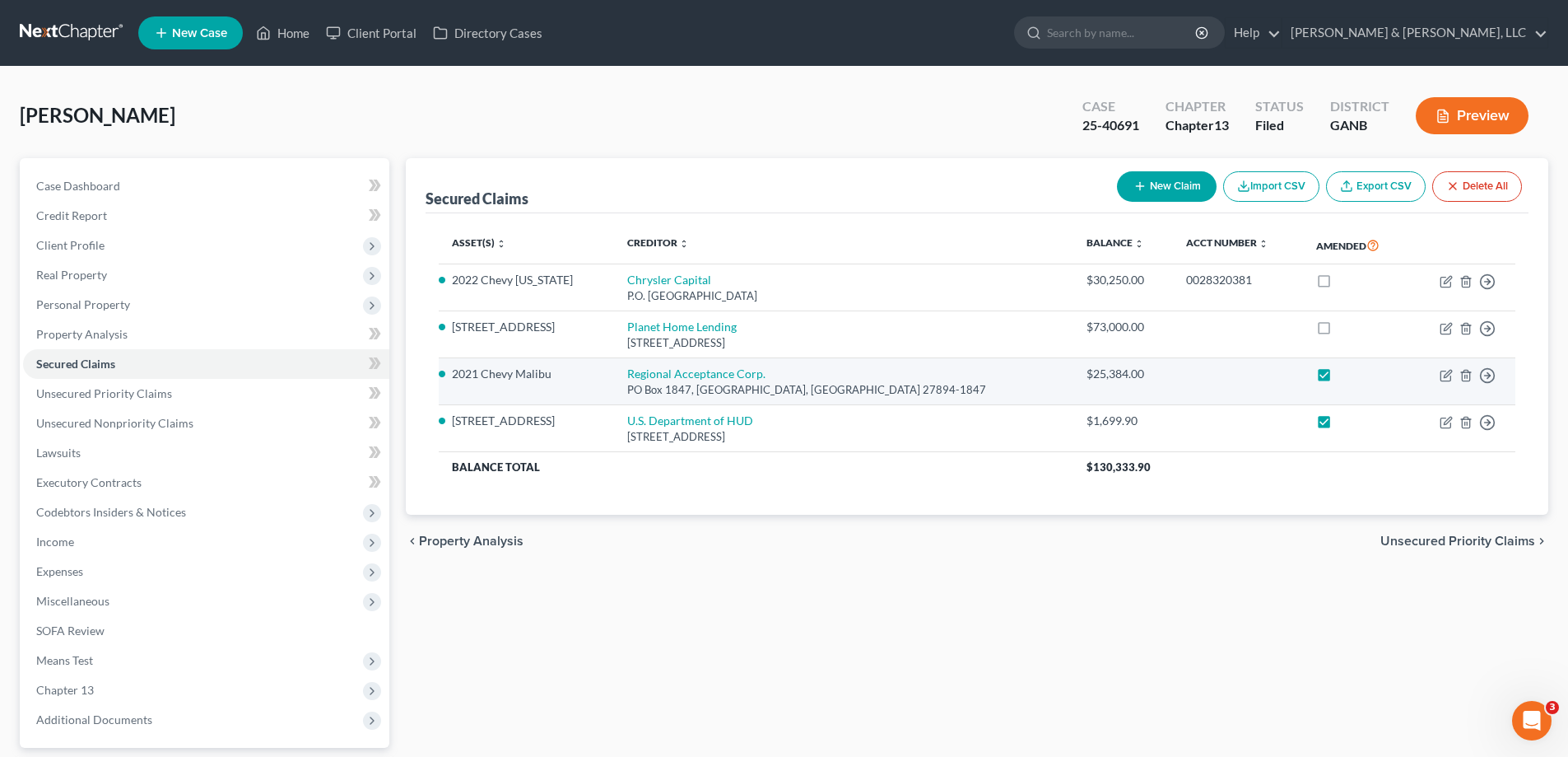
click at [1339, 378] on label at bounding box center [1339, 378] width 0 height 0
click at [1346, 371] on input "checkbox" at bounding box center [1351, 371] width 11 height 11
checkbox input "false"
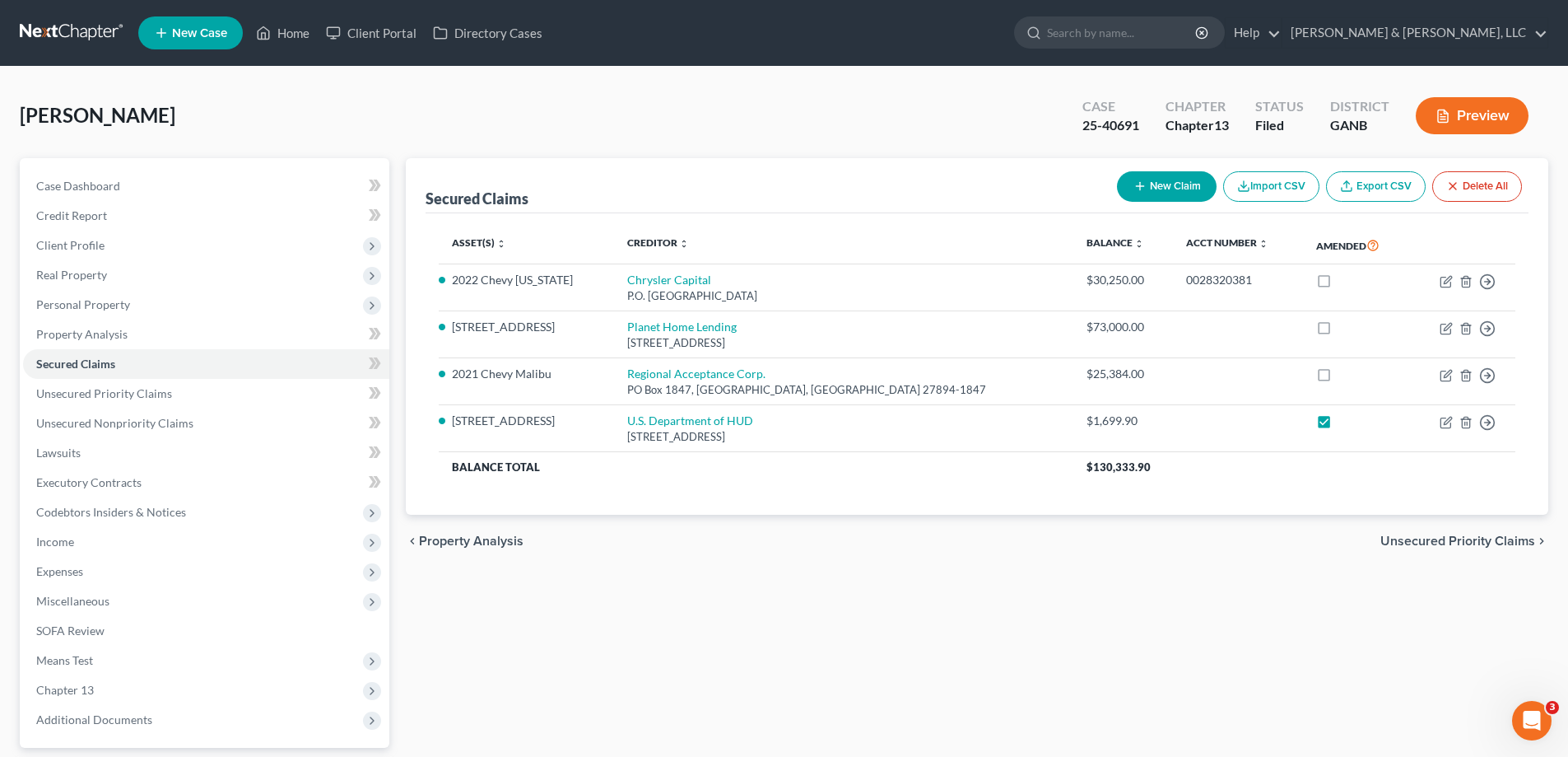
drag, startPoint x: 1288, startPoint y: 421, endPoint x: 962, endPoint y: 530, distance: 343.7
click at [1339, 425] on label at bounding box center [1339, 425] width 0 height 0
click at [1346, 421] on input "checkbox" at bounding box center [1351, 418] width 11 height 11
checkbox input "false"
click at [73, 394] on span "Unsecured Priority Claims" at bounding box center [104, 393] width 136 height 14
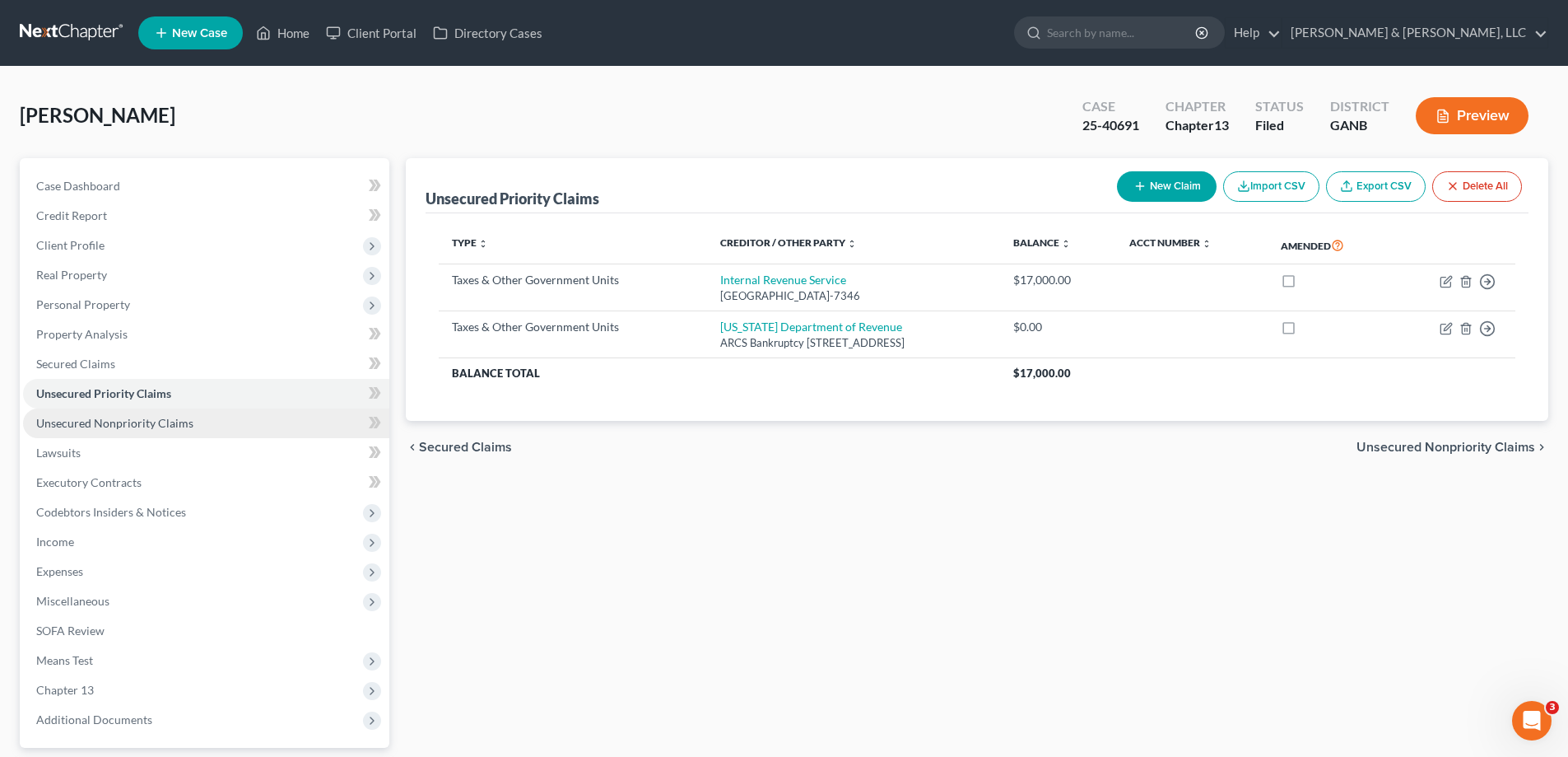
click at [80, 423] on span "Unsecured Nonpriority Claims" at bounding box center [115, 423] width 158 height 14
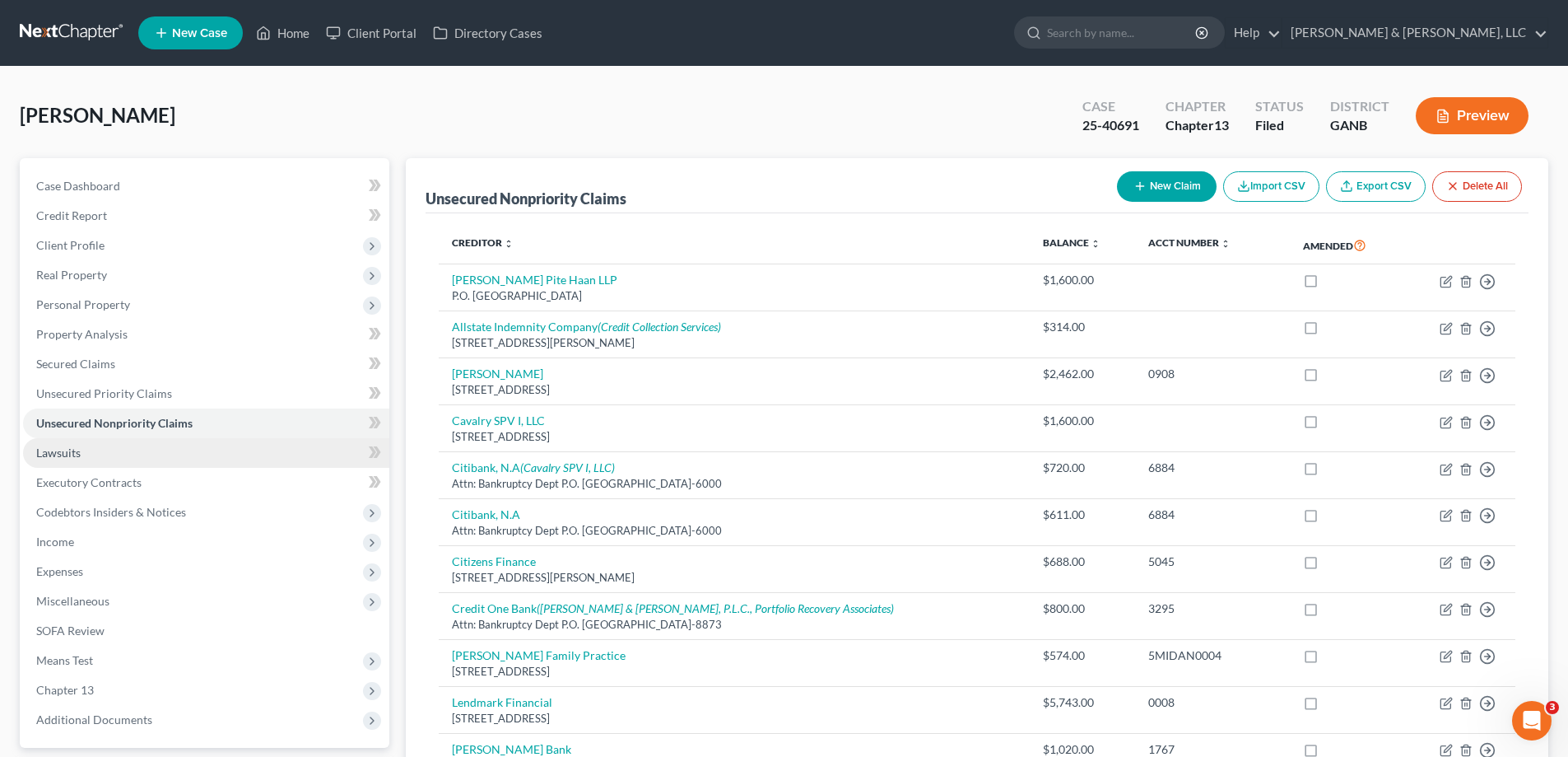
click at [62, 448] on span "Lawsuits" at bounding box center [58, 452] width 45 height 14
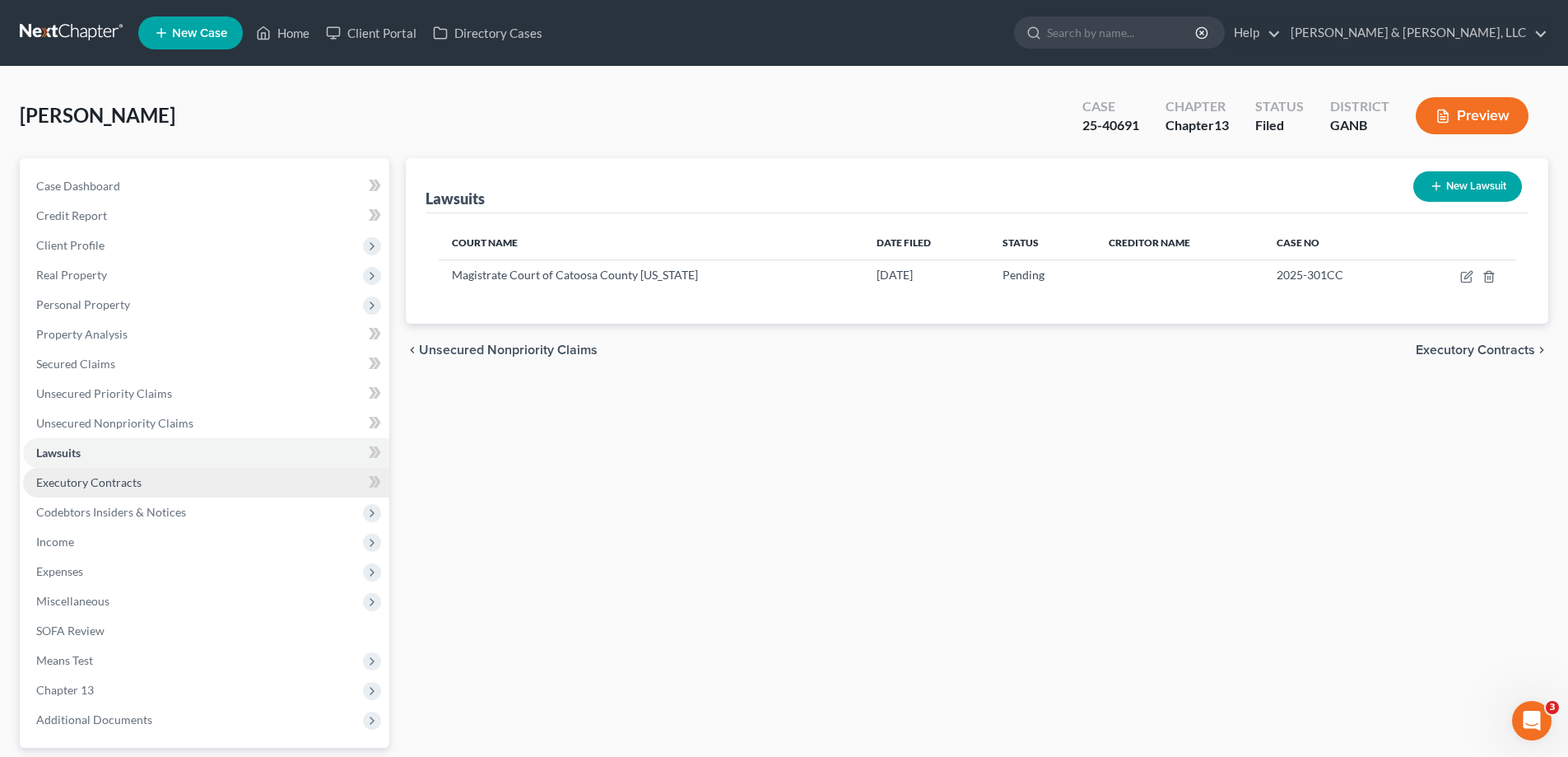
click at [51, 480] on span "Executory Contracts" at bounding box center [89, 482] width 106 height 14
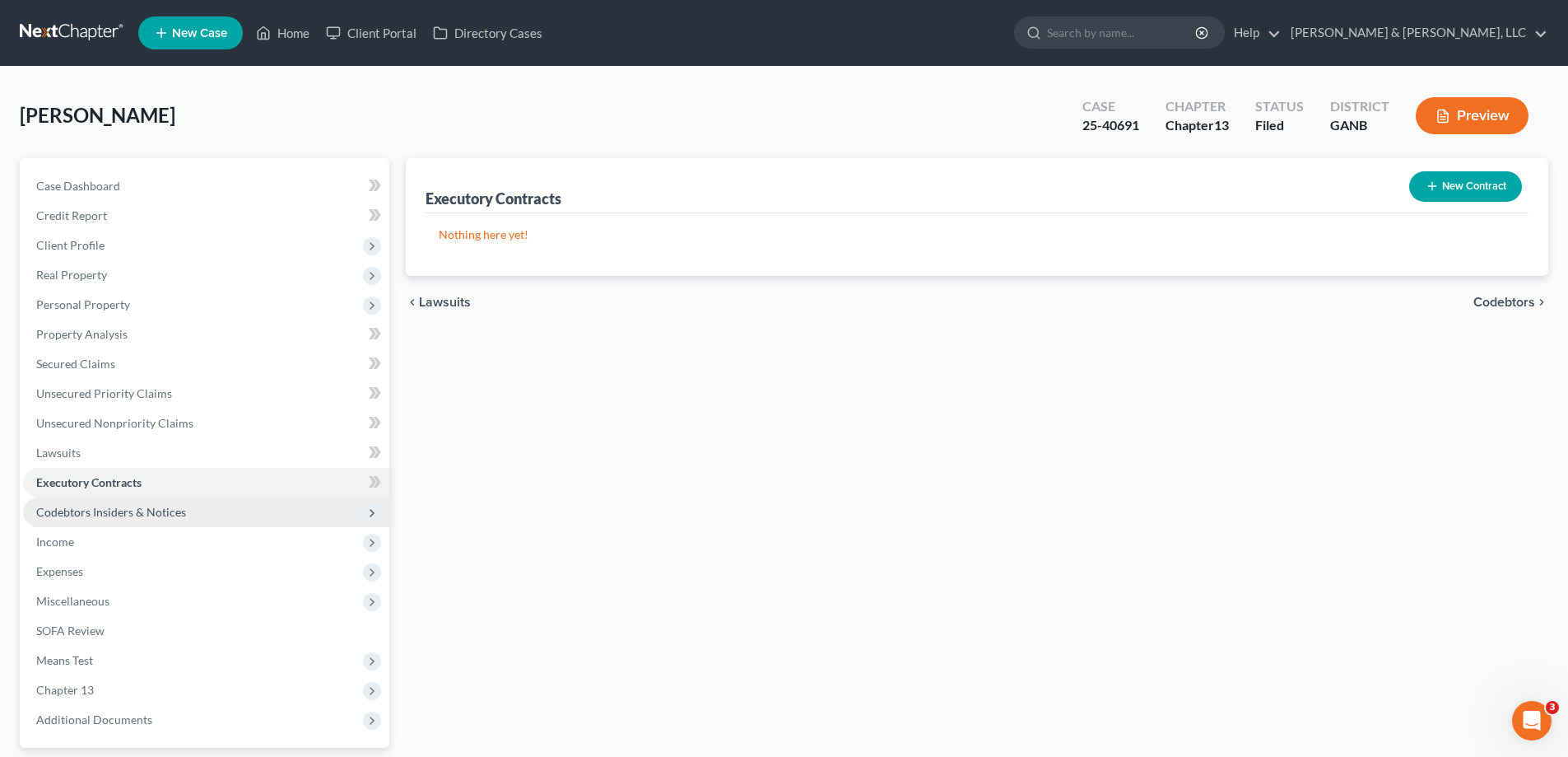
click at [60, 509] on span "Codebtors Insiders & Notices" at bounding box center [111, 511] width 150 height 14
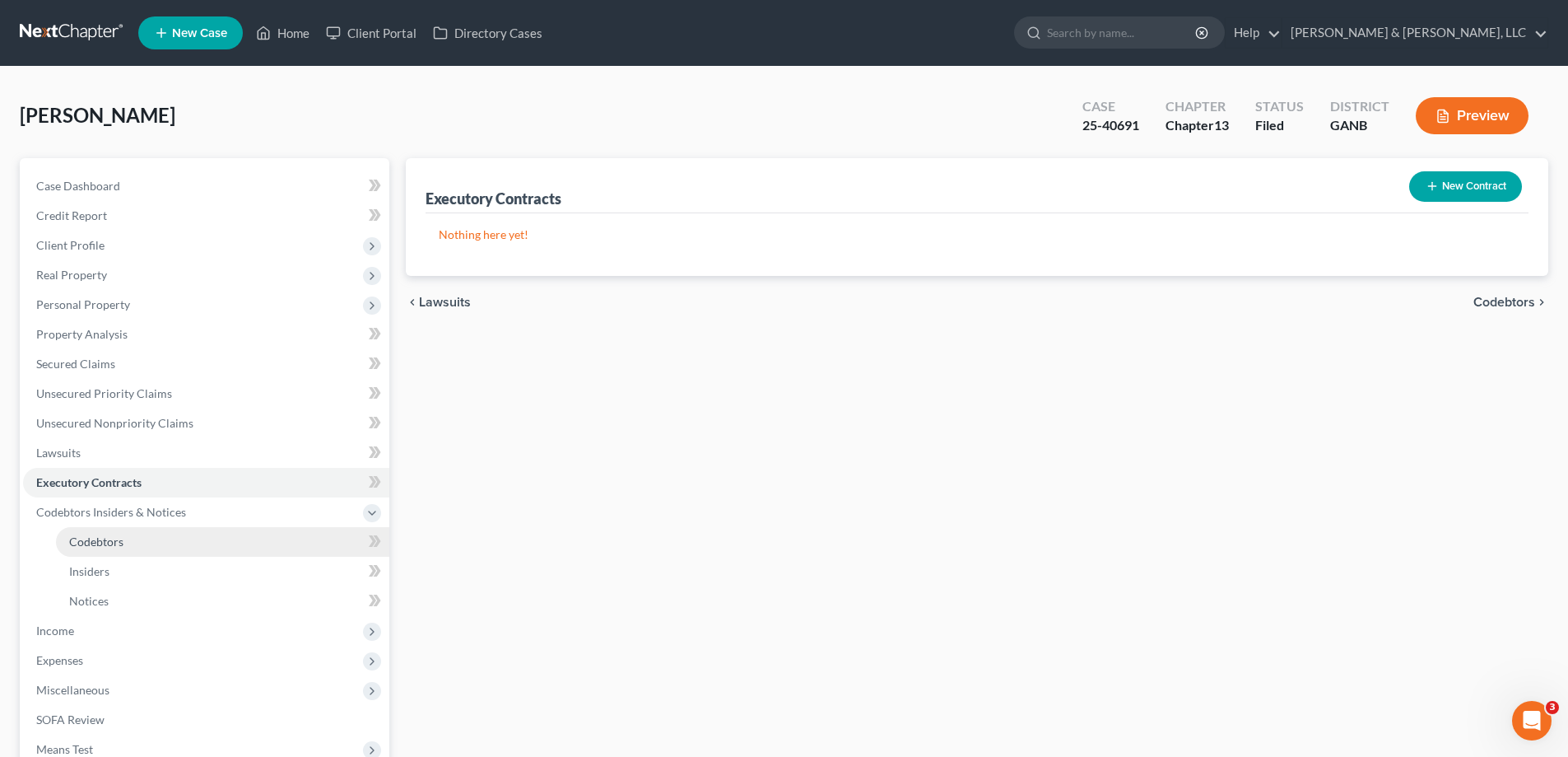
click at [99, 542] on span "Codebtors" at bounding box center [97, 541] width 55 height 14
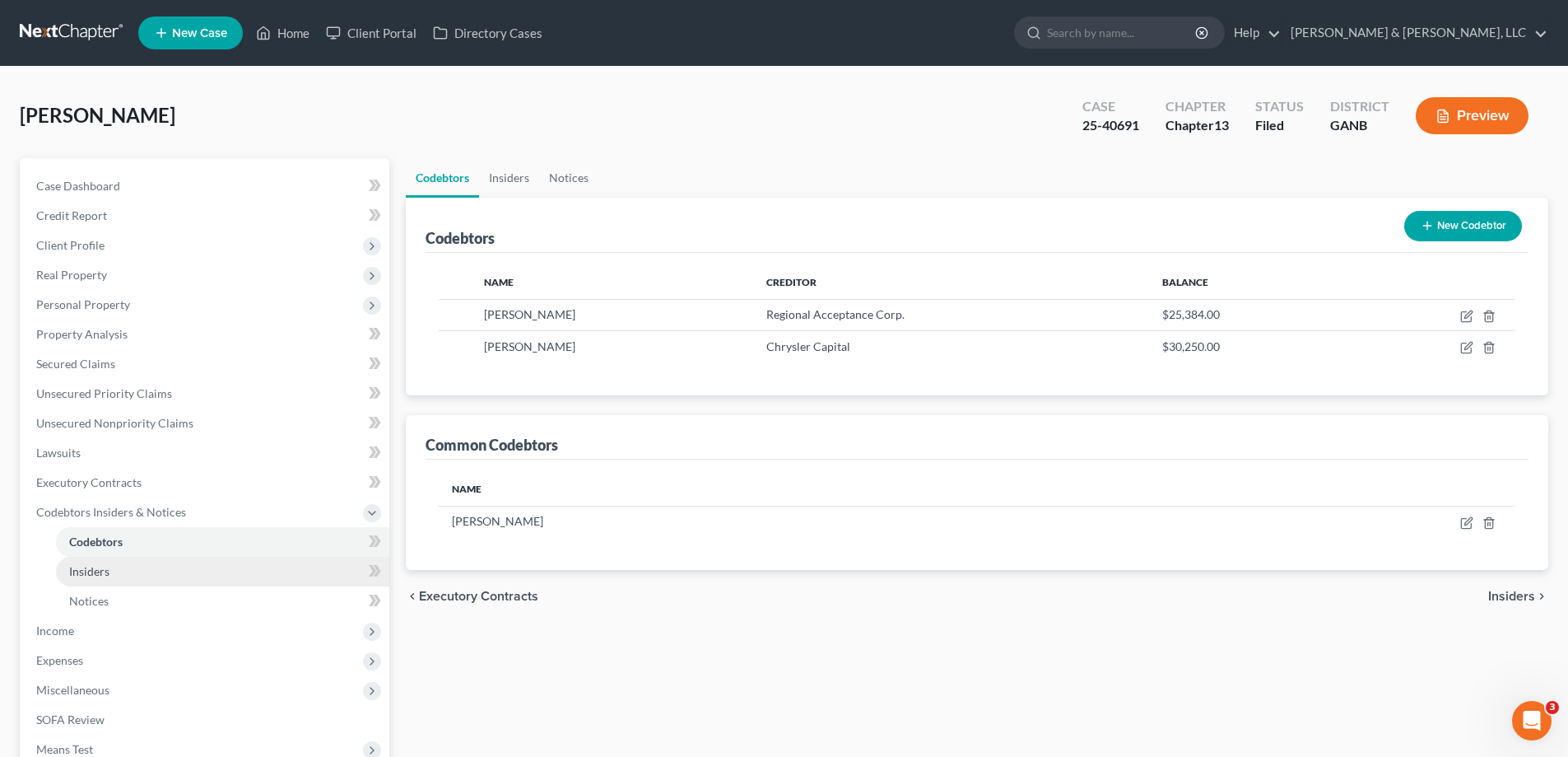
click at [91, 567] on span "Insiders" at bounding box center [89, 570] width 40 height 14
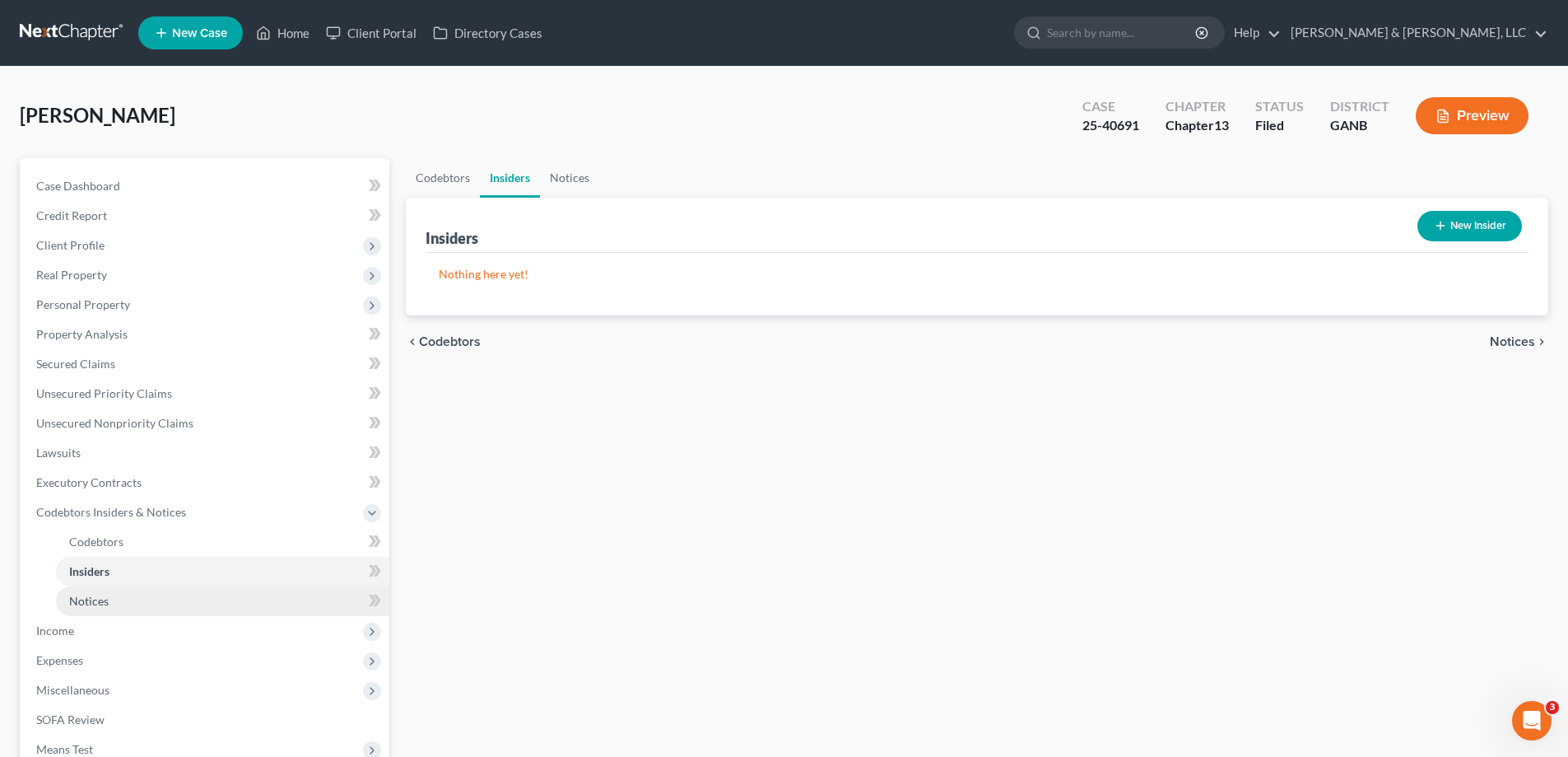
click at [96, 600] on span "Notices" at bounding box center [88, 600] width 39 height 14
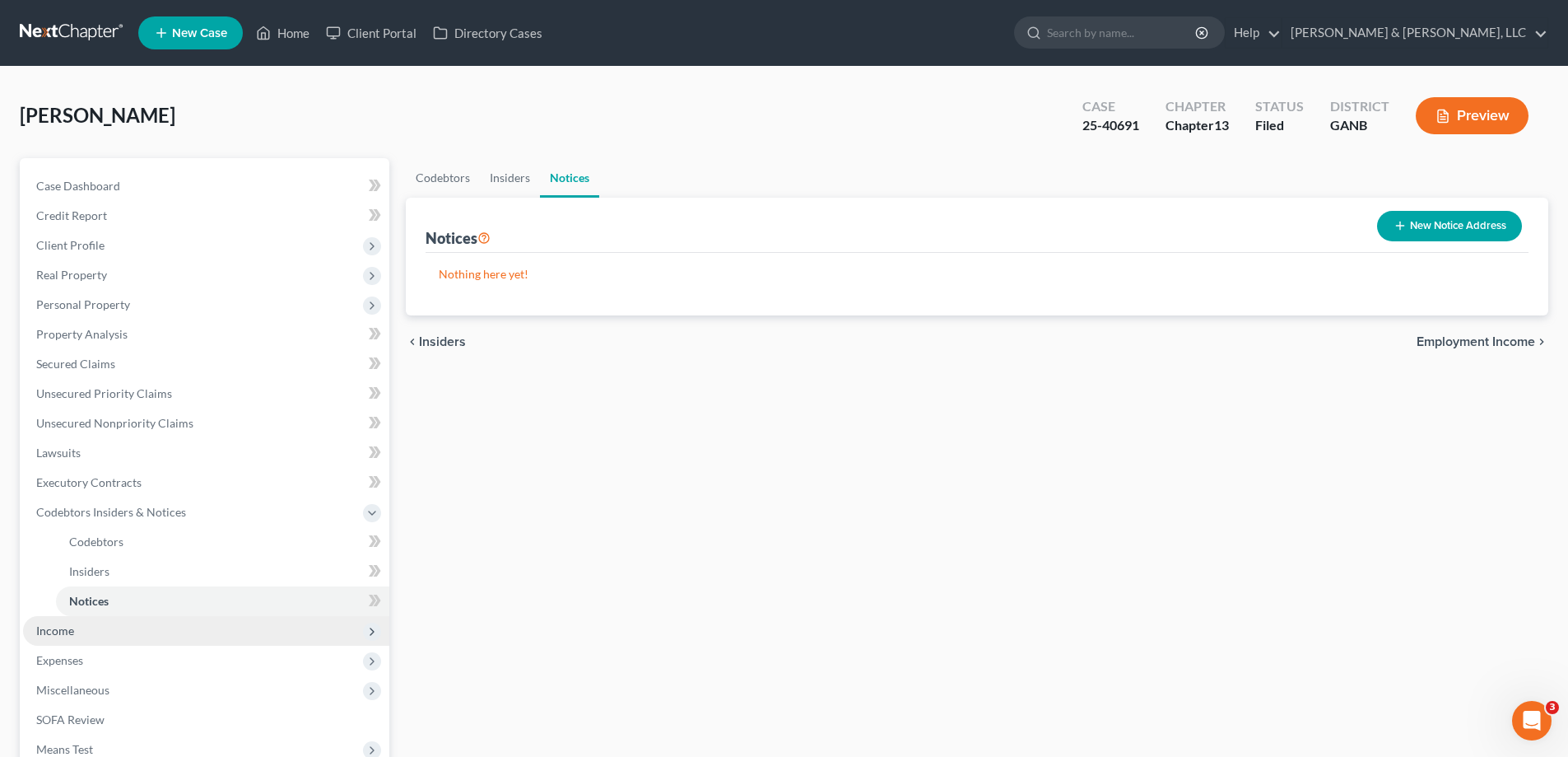
click at [62, 628] on span "Income" at bounding box center [56, 629] width 38 height 14
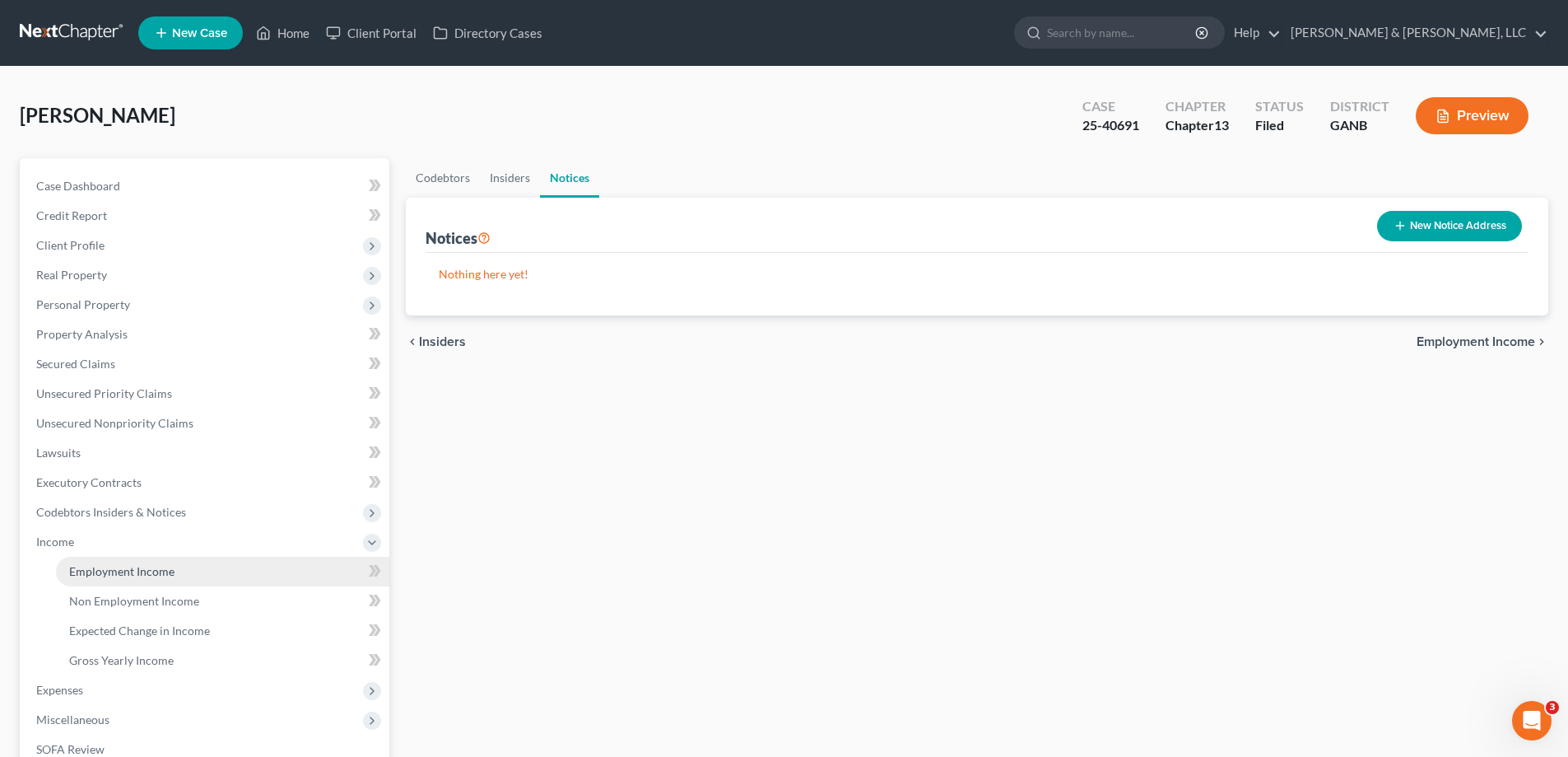
click at [140, 568] on span "Employment Income" at bounding box center [122, 570] width 106 height 14
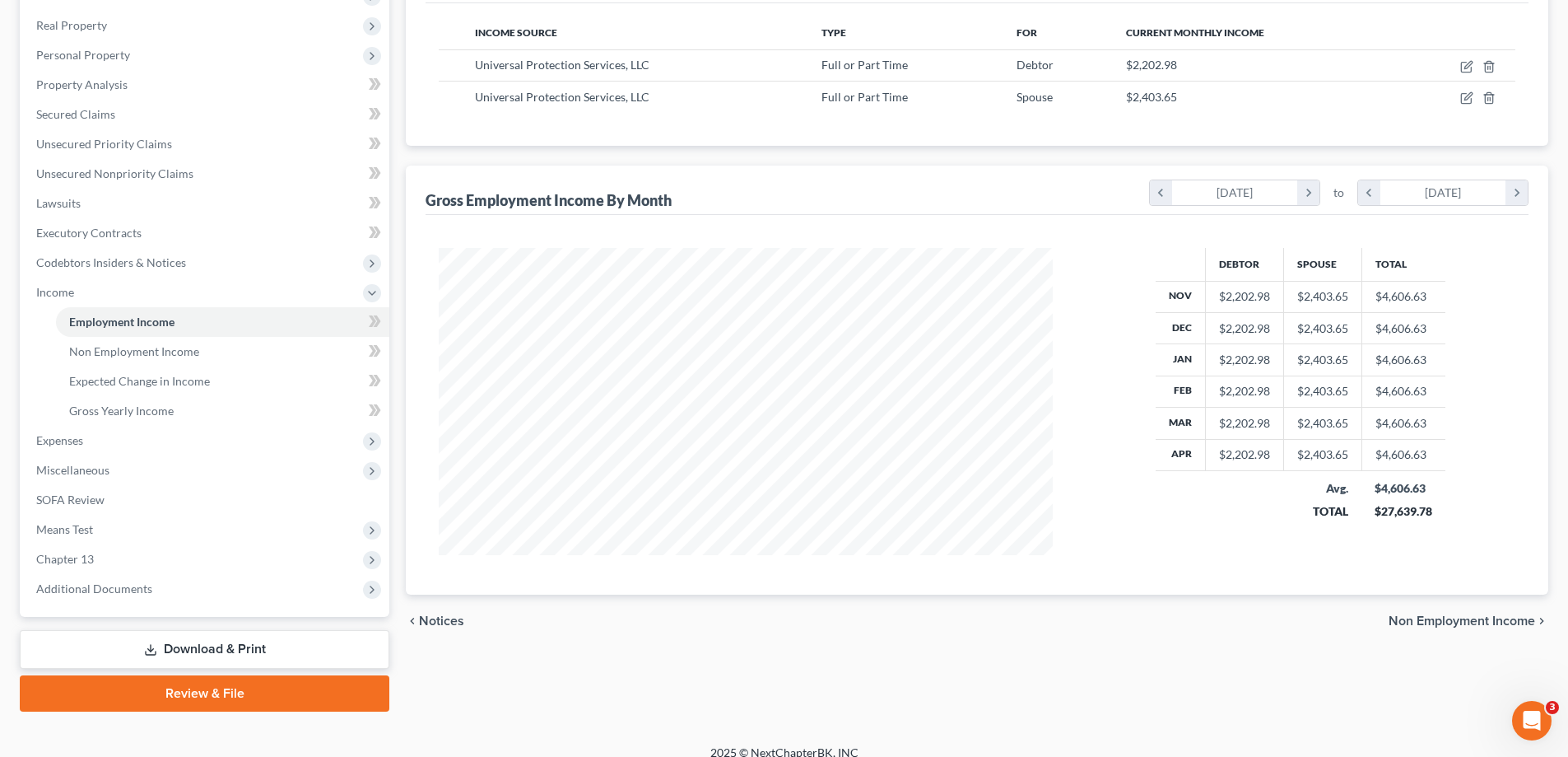
scroll to position [267, 0]
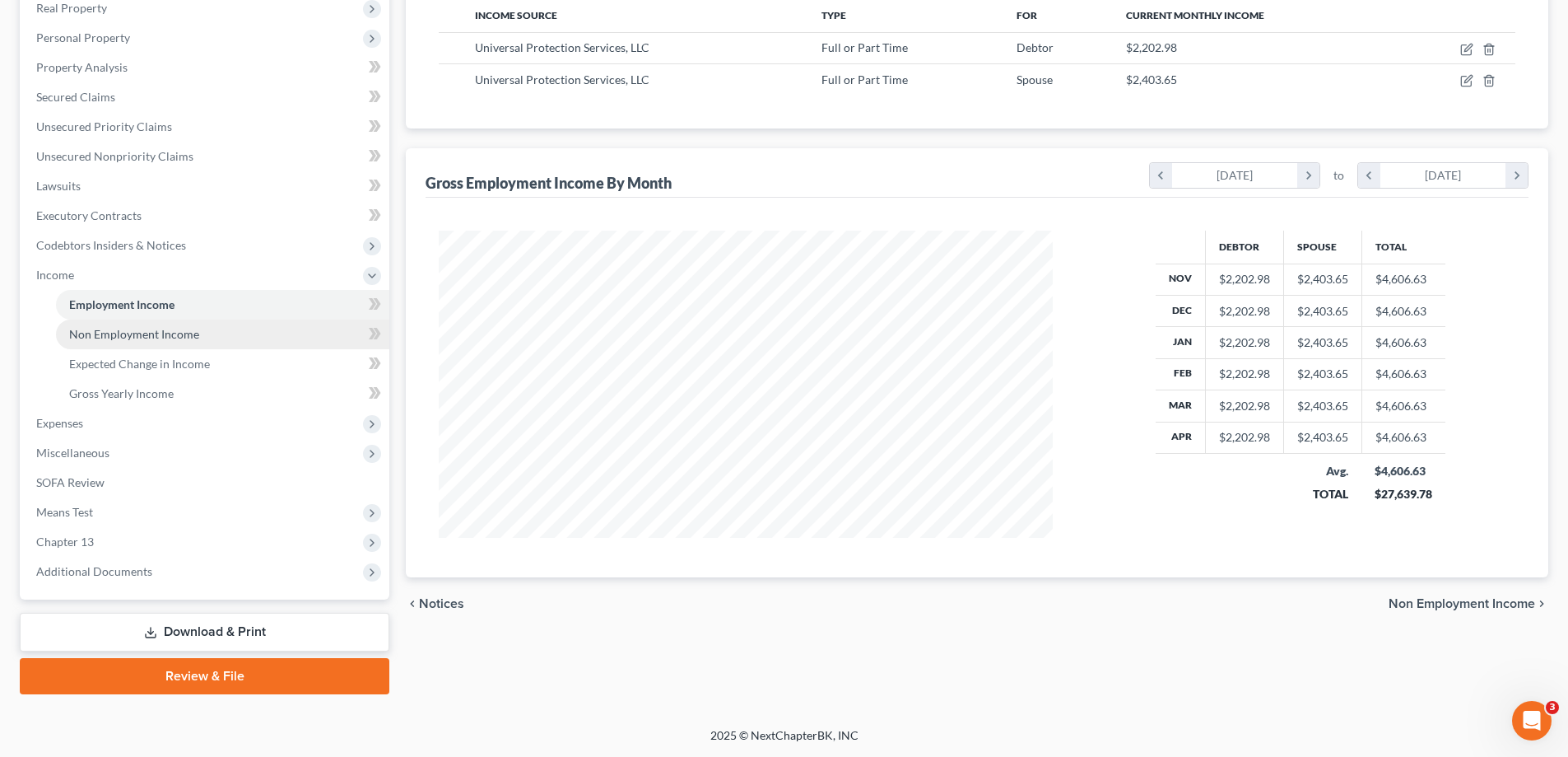
click at [100, 335] on span "Non Employment Income" at bounding box center [134, 333] width 130 height 14
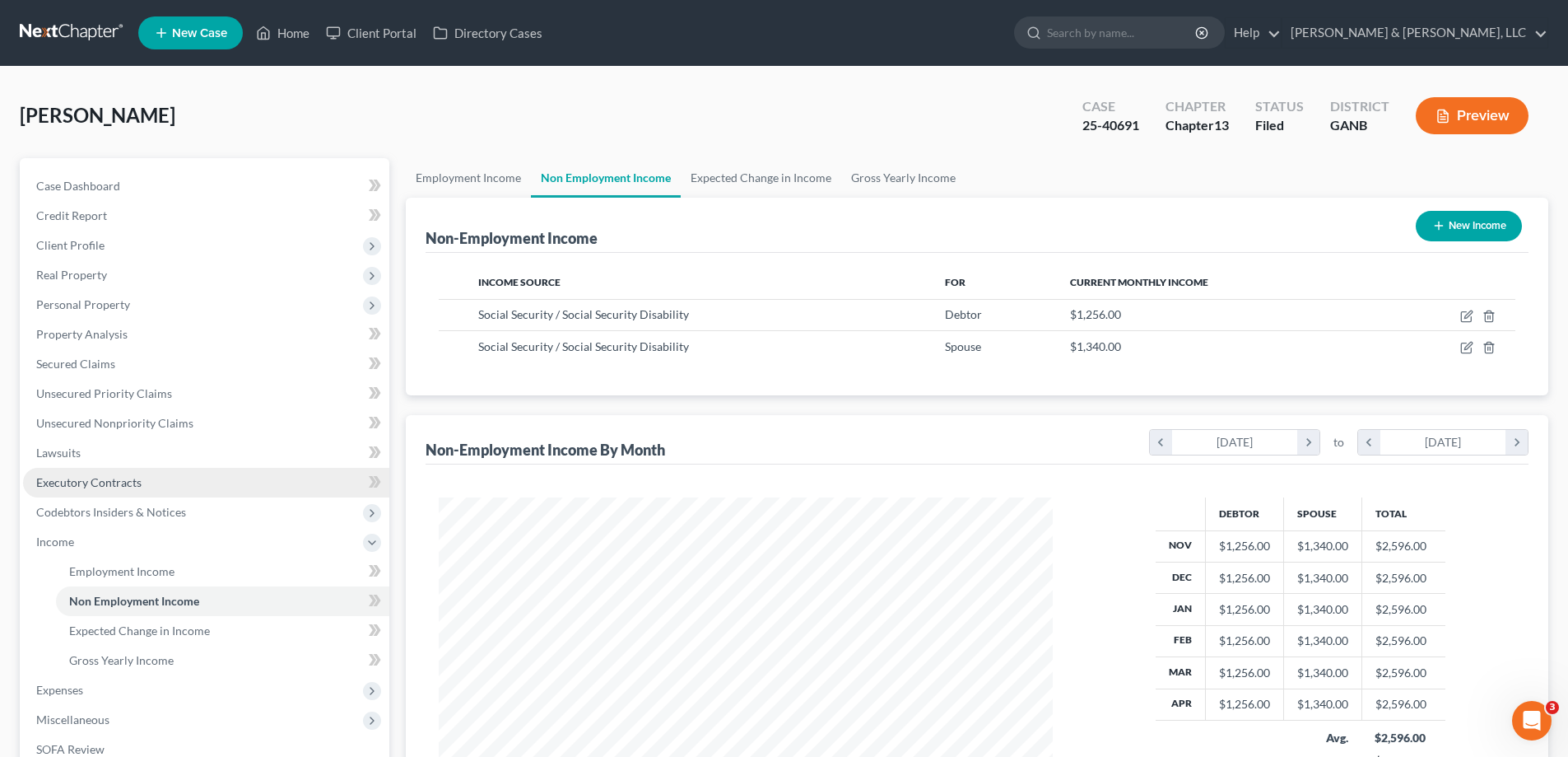
scroll to position [307, 647]
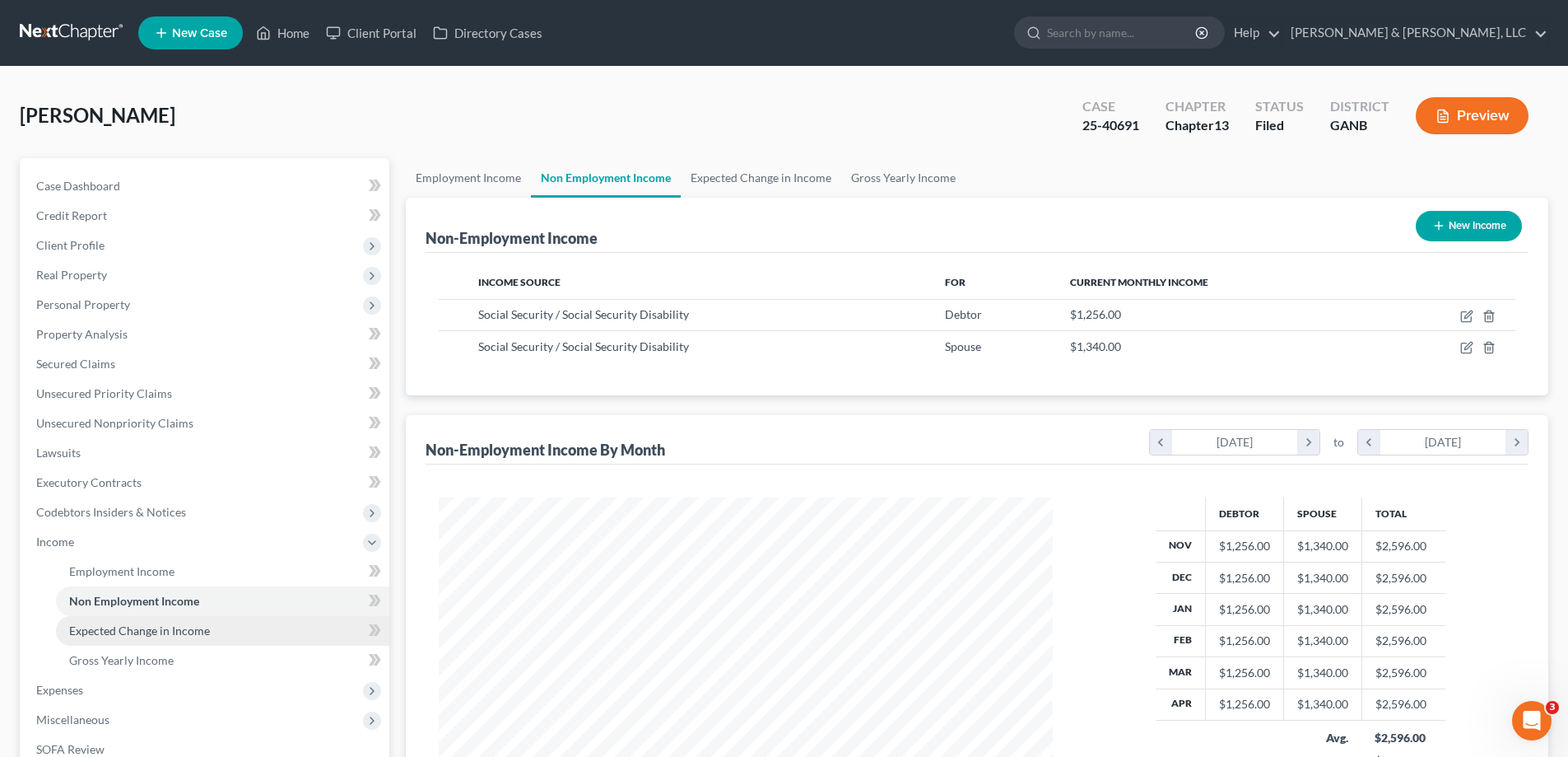
click at [128, 630] on span "Expected Change in Income" at bounding box center [139, 629] width 141 height 14
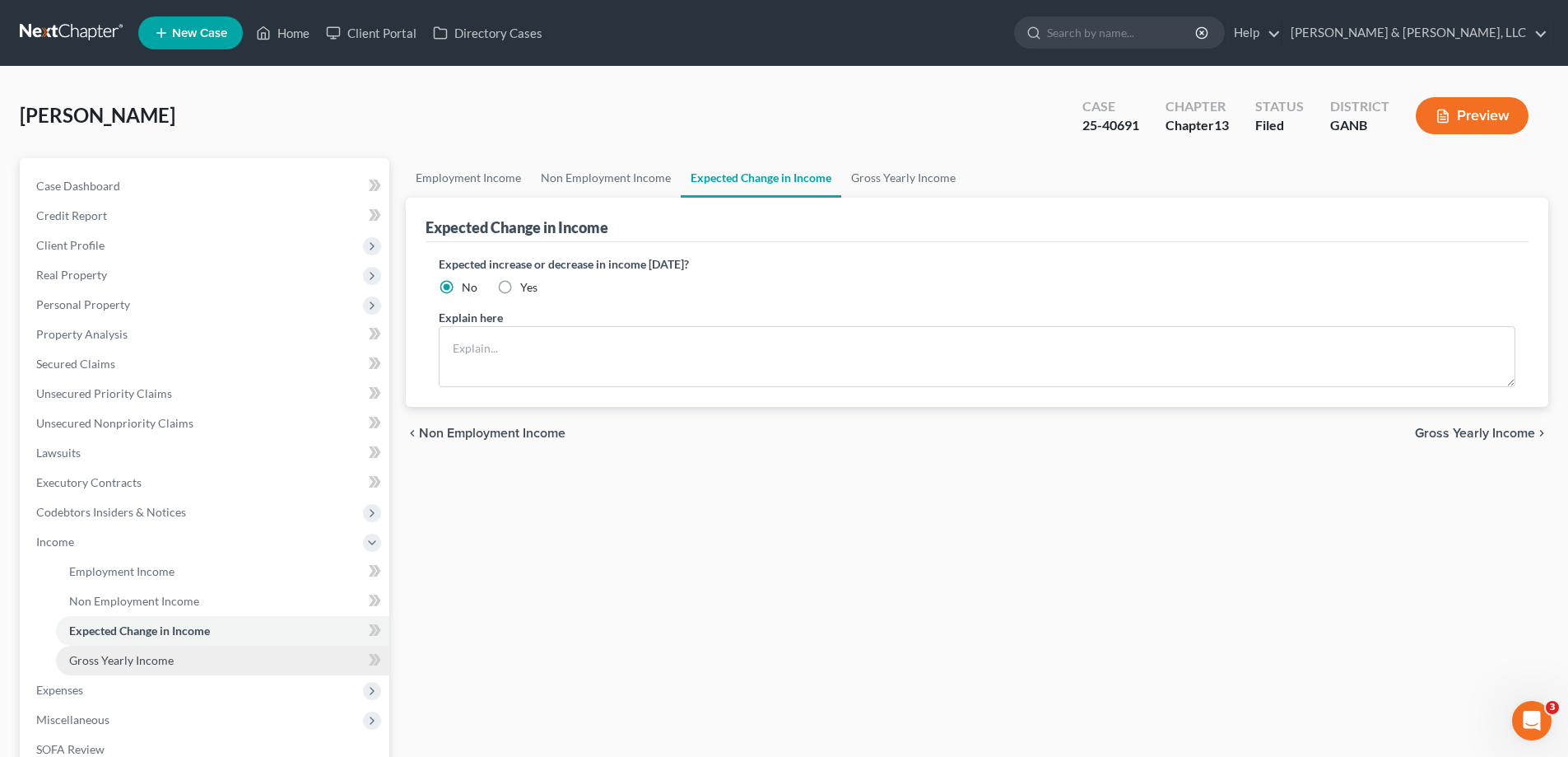
click at [105, 662] on span "Gross Yearly Income" at bounding box center [121, 660] width 105 height 14
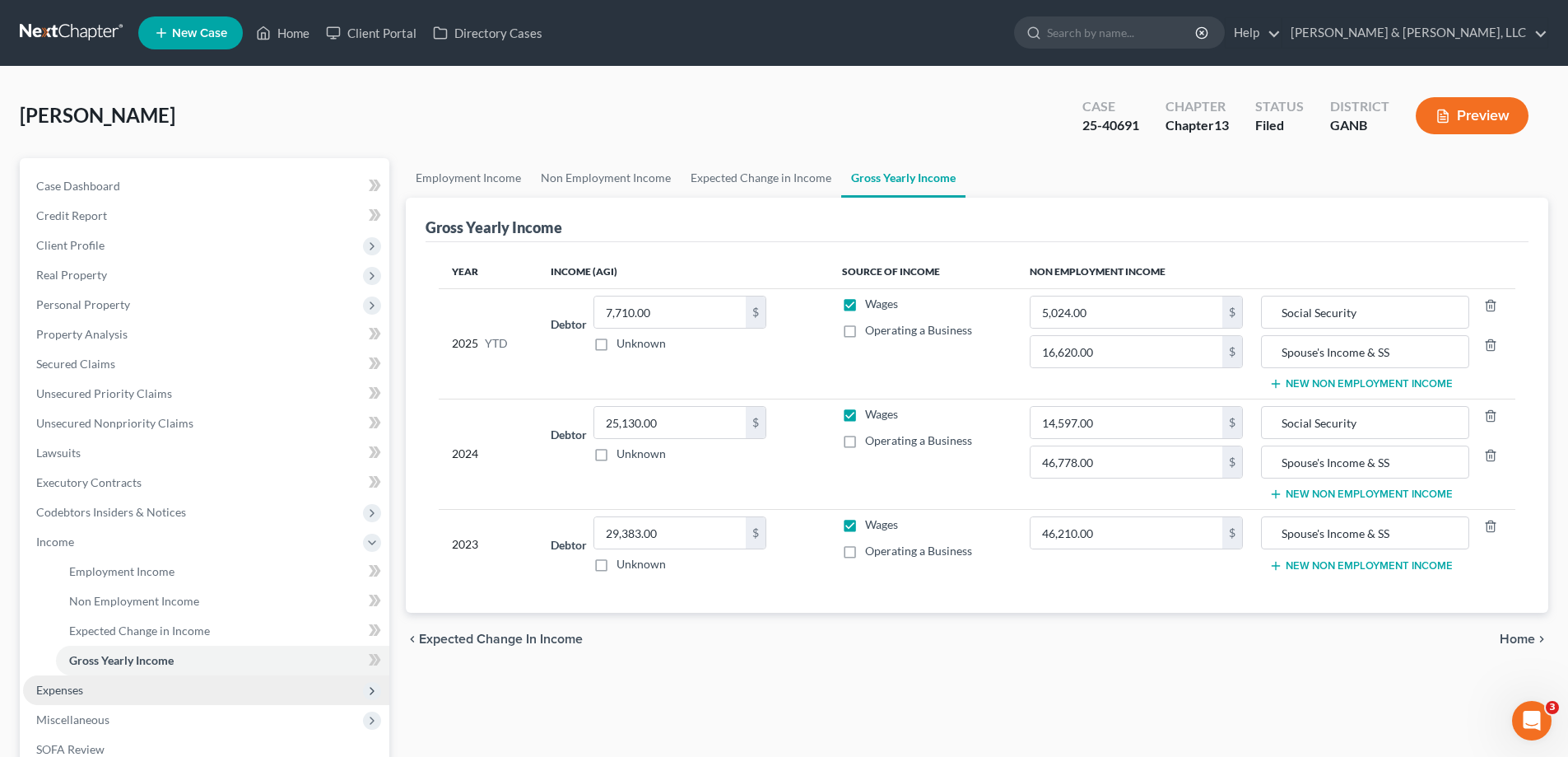
click at [49, 691] on span "Expenses" at bounding box center [60, 689] width 47 height 14
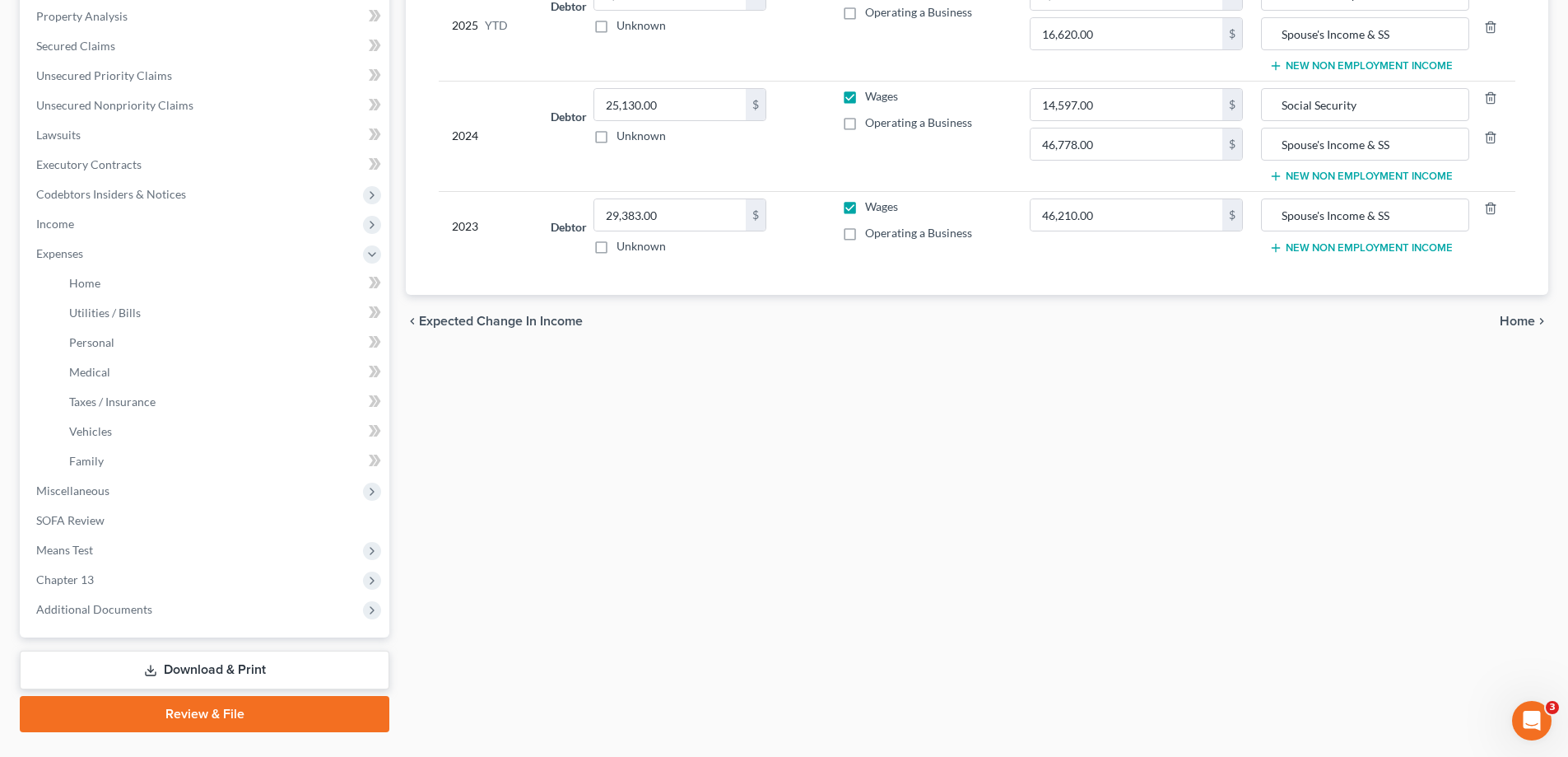
scroll to position [317, 0]
click at [92, 286] on span "Home" at bounding box center [85, 283] width 31 height 14
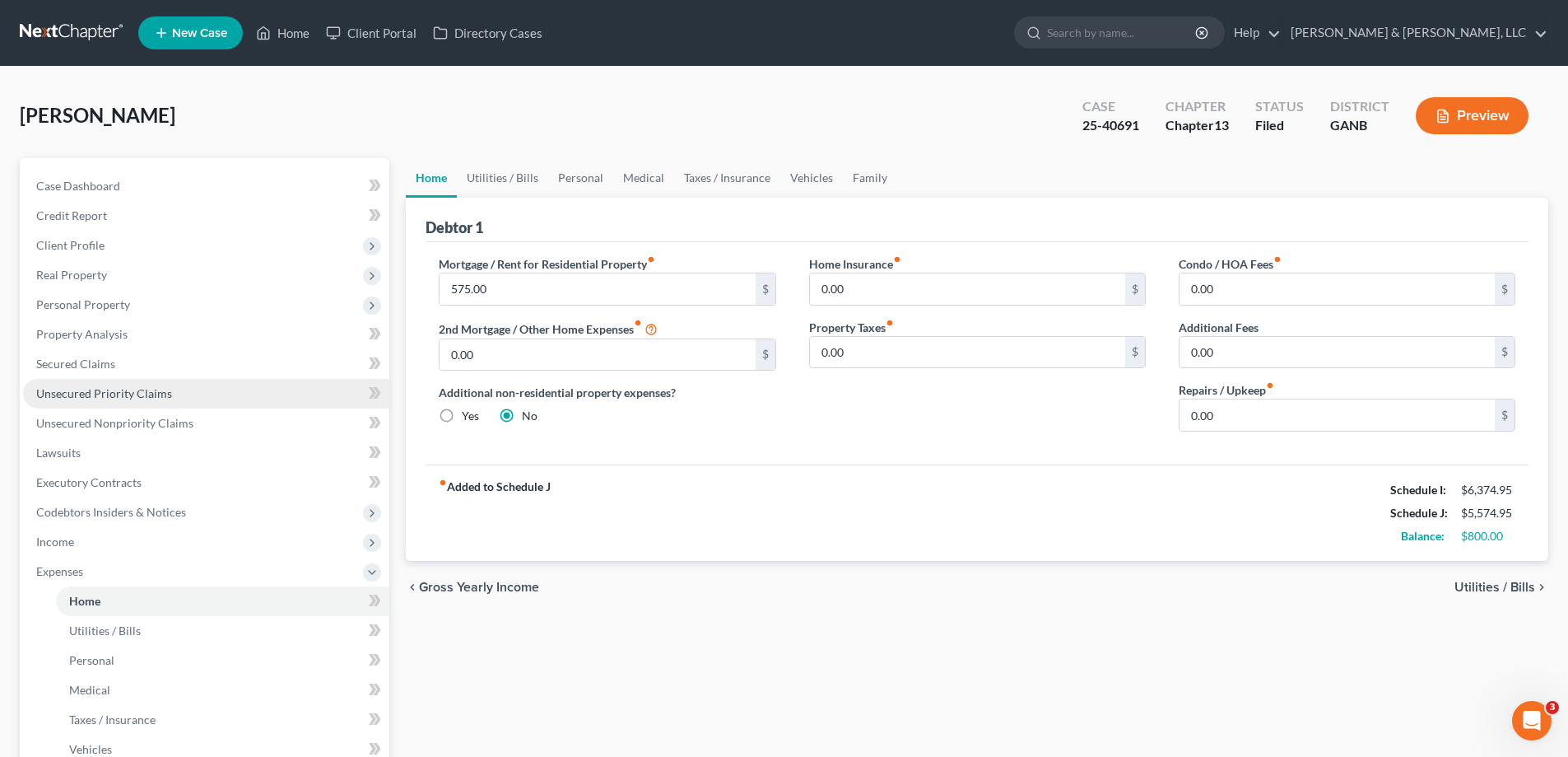
click at [73, 393] on span "Unsecured Priority Claims" at bounding box center [104, 393] width 136 height 14
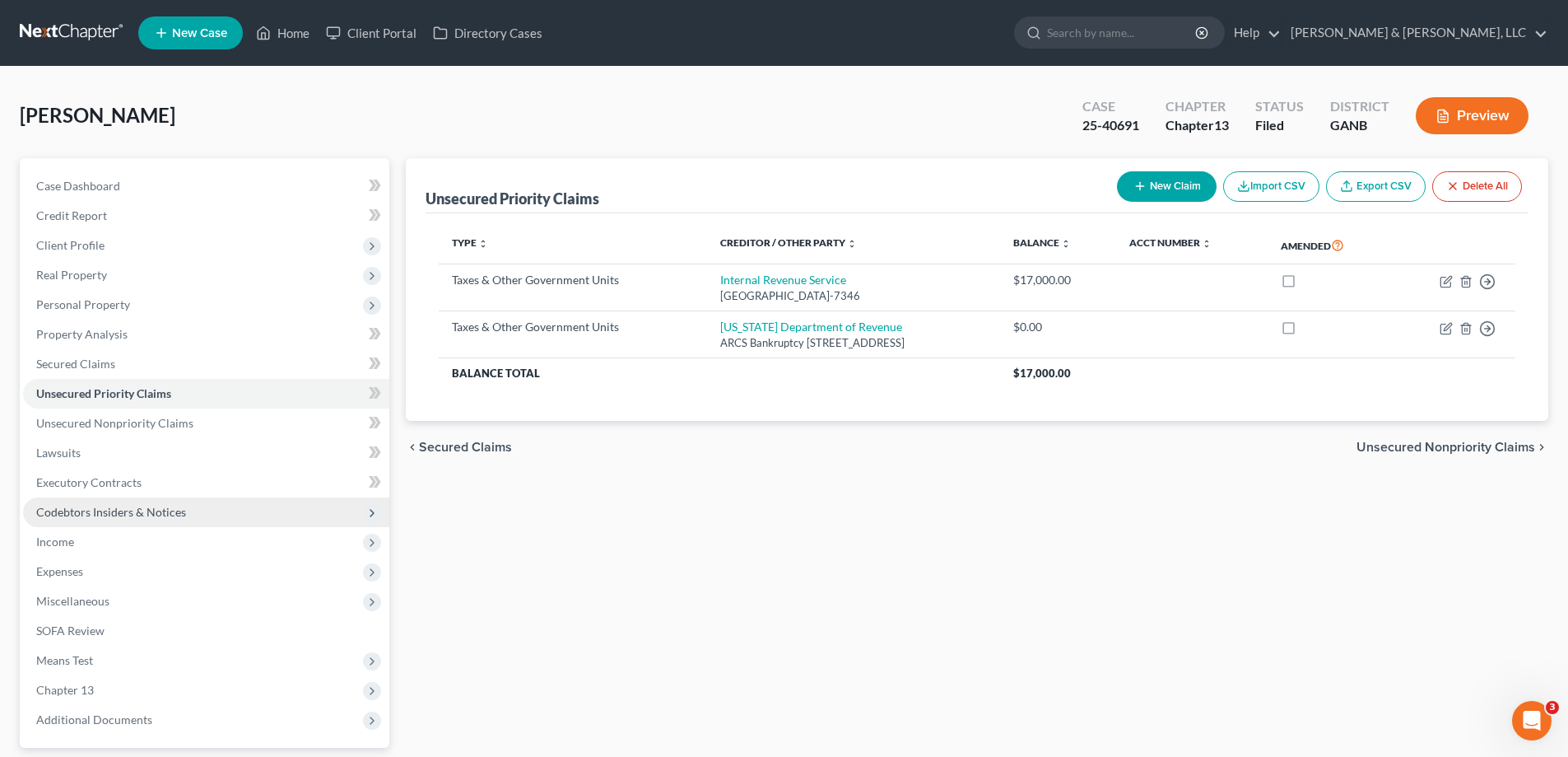
click at [77, 512] on span "Codebtors Insiders & Notices" at bounding box center [111, 511] width 150 height 14
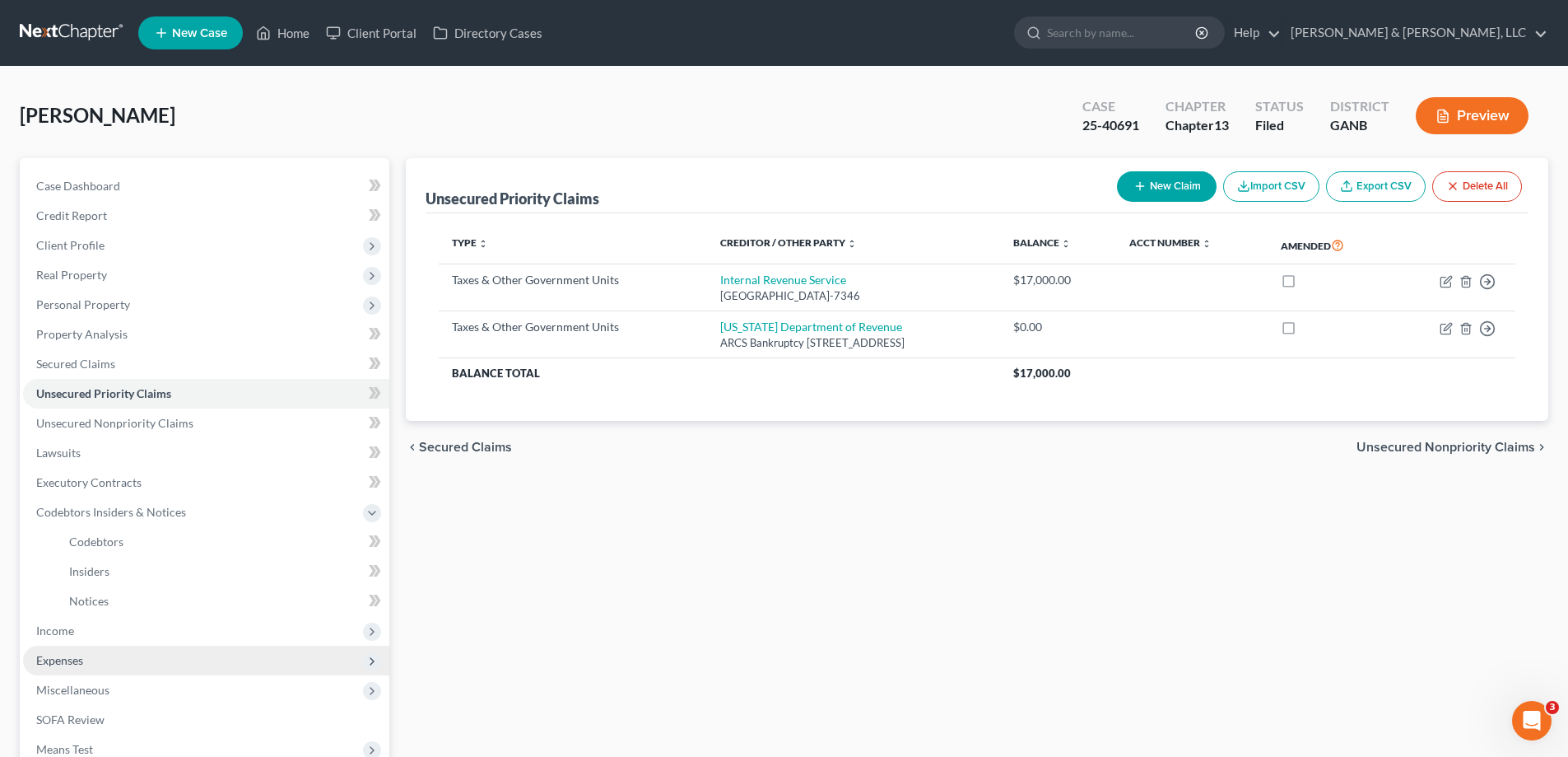
click at [60, 658] on span "Expenses" at bounding box center [60, 660] width 47 height 14
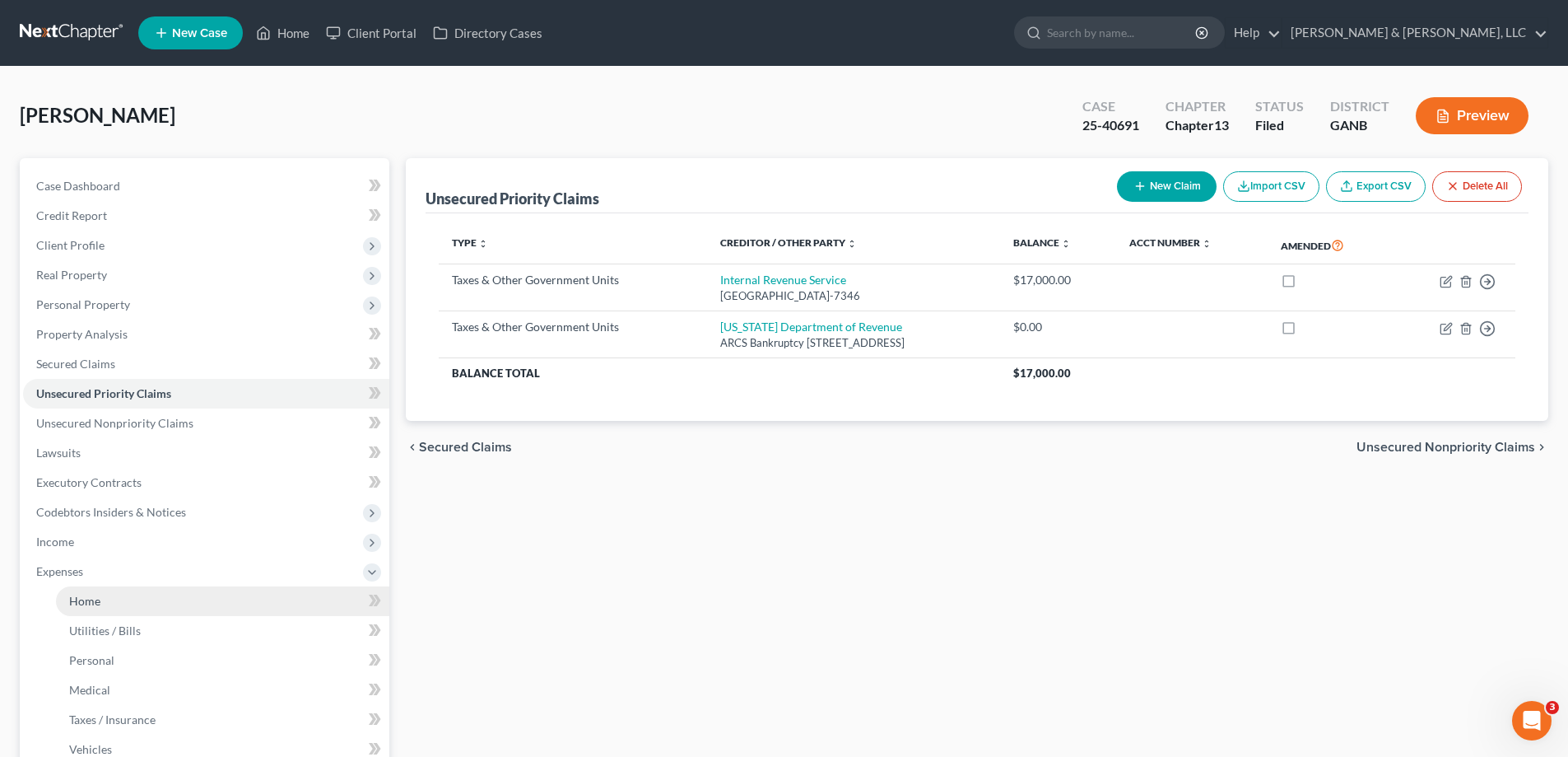
click at [90, 598] on span "Home" at bounding box center [85, 600] width 31 height 14
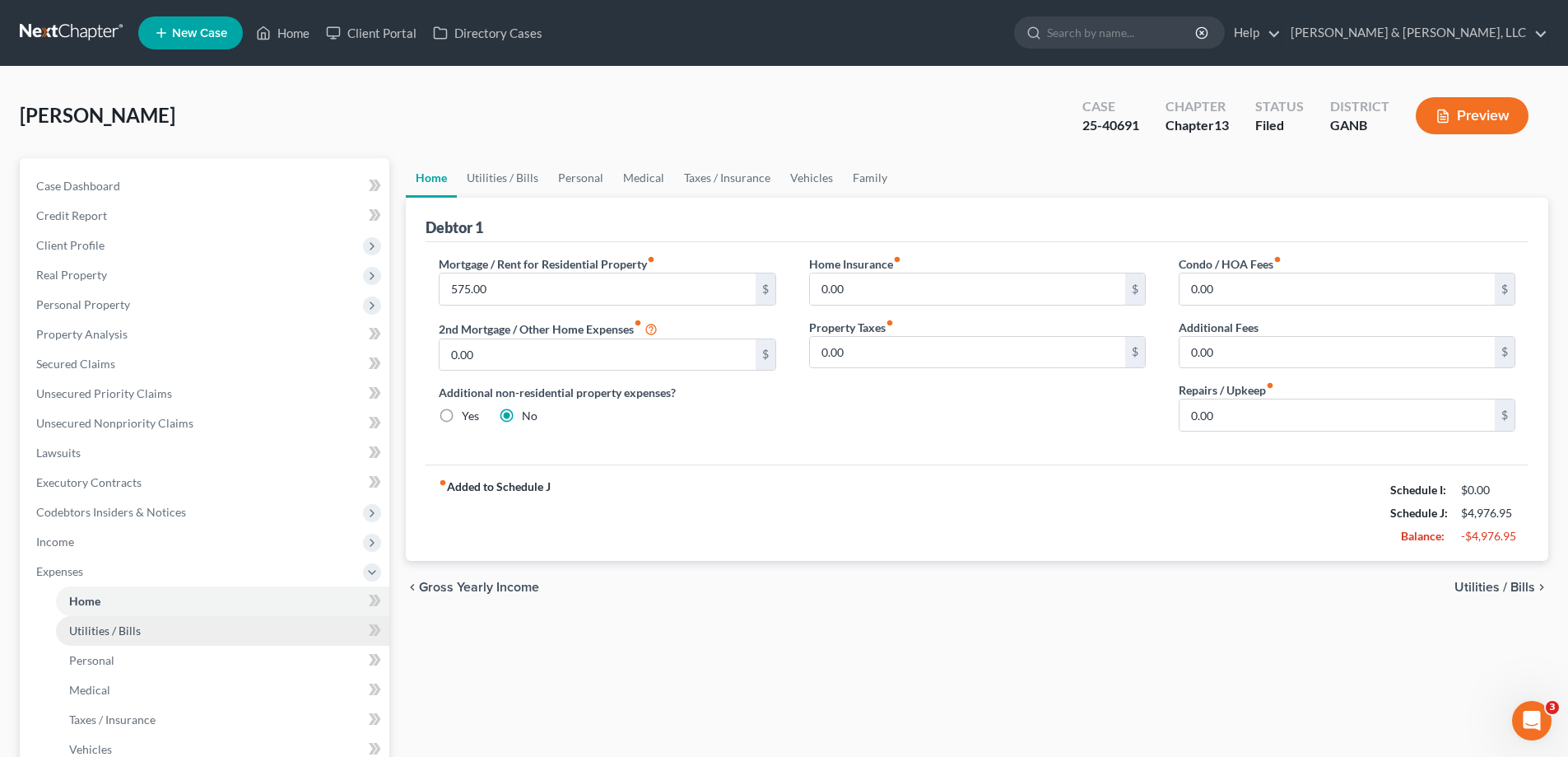
click at [91, 627] on span "Utilities / Bills" at bounding box center [105, 629] width 72 height 14
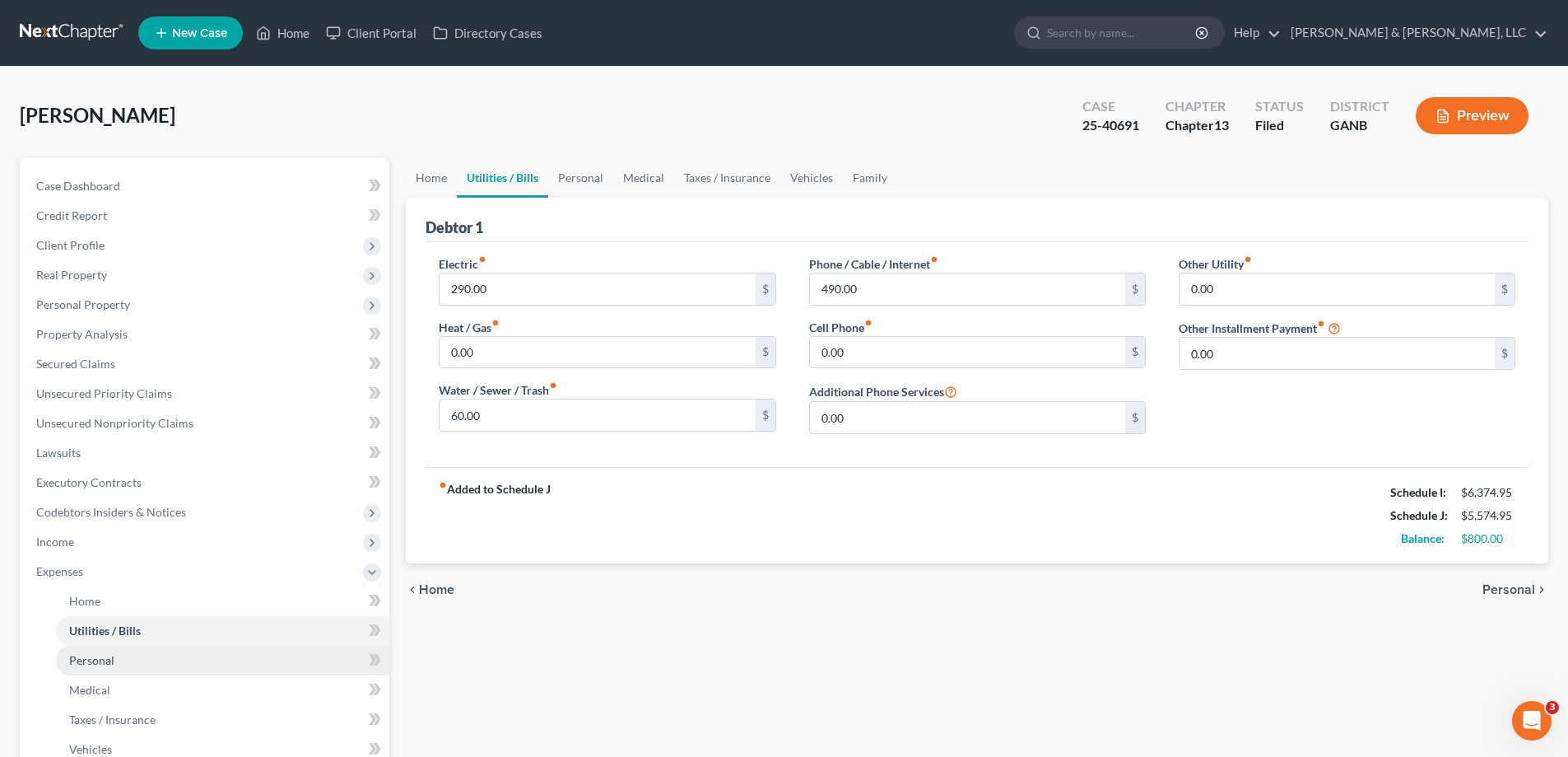
click at [90, 658] on span "Personal" at bounding box center [92, 660] width 46 height 14
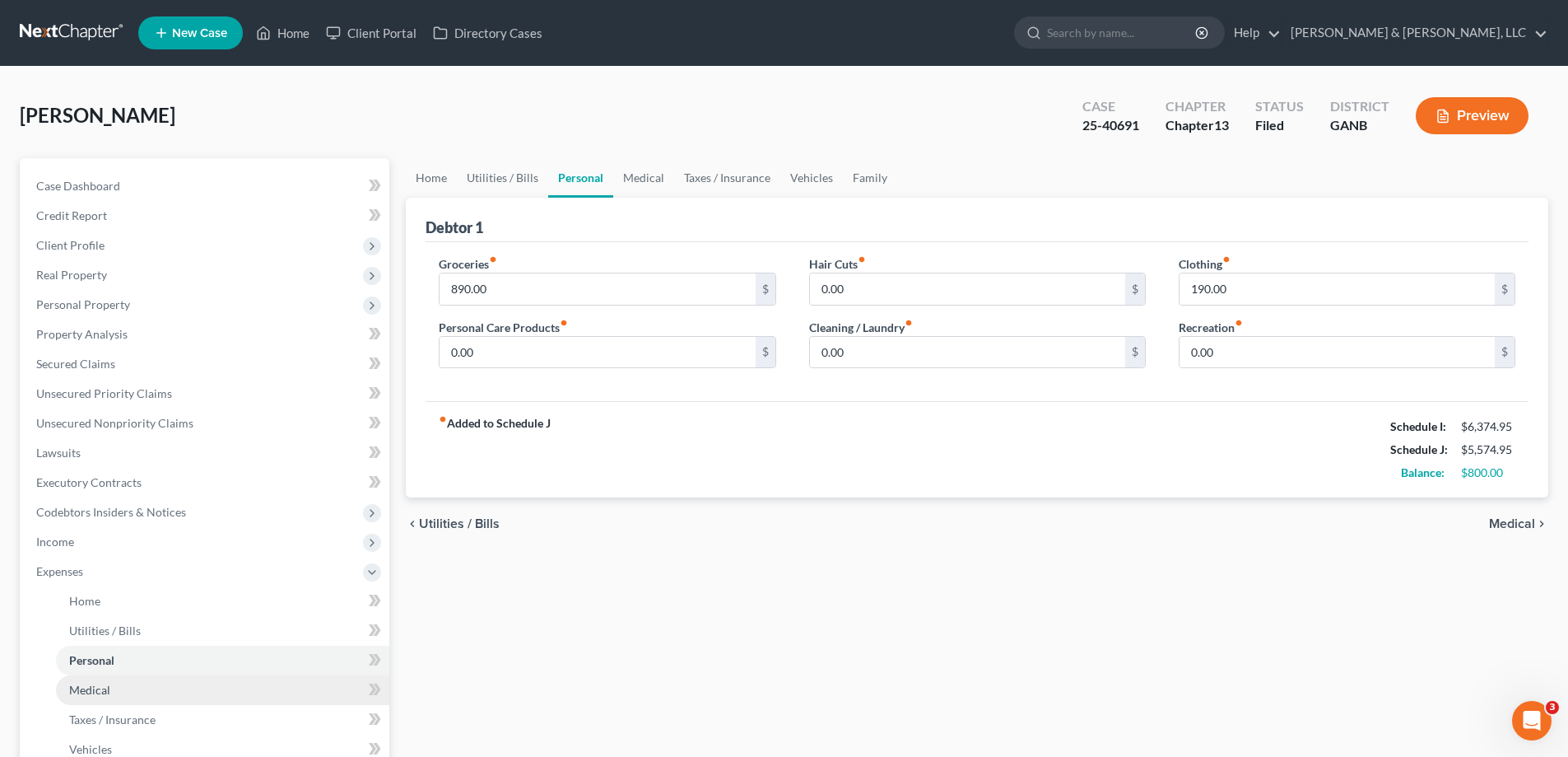
click at [85, 691] on span "Medical" at bounding box center [89, 689] width 41 height 14
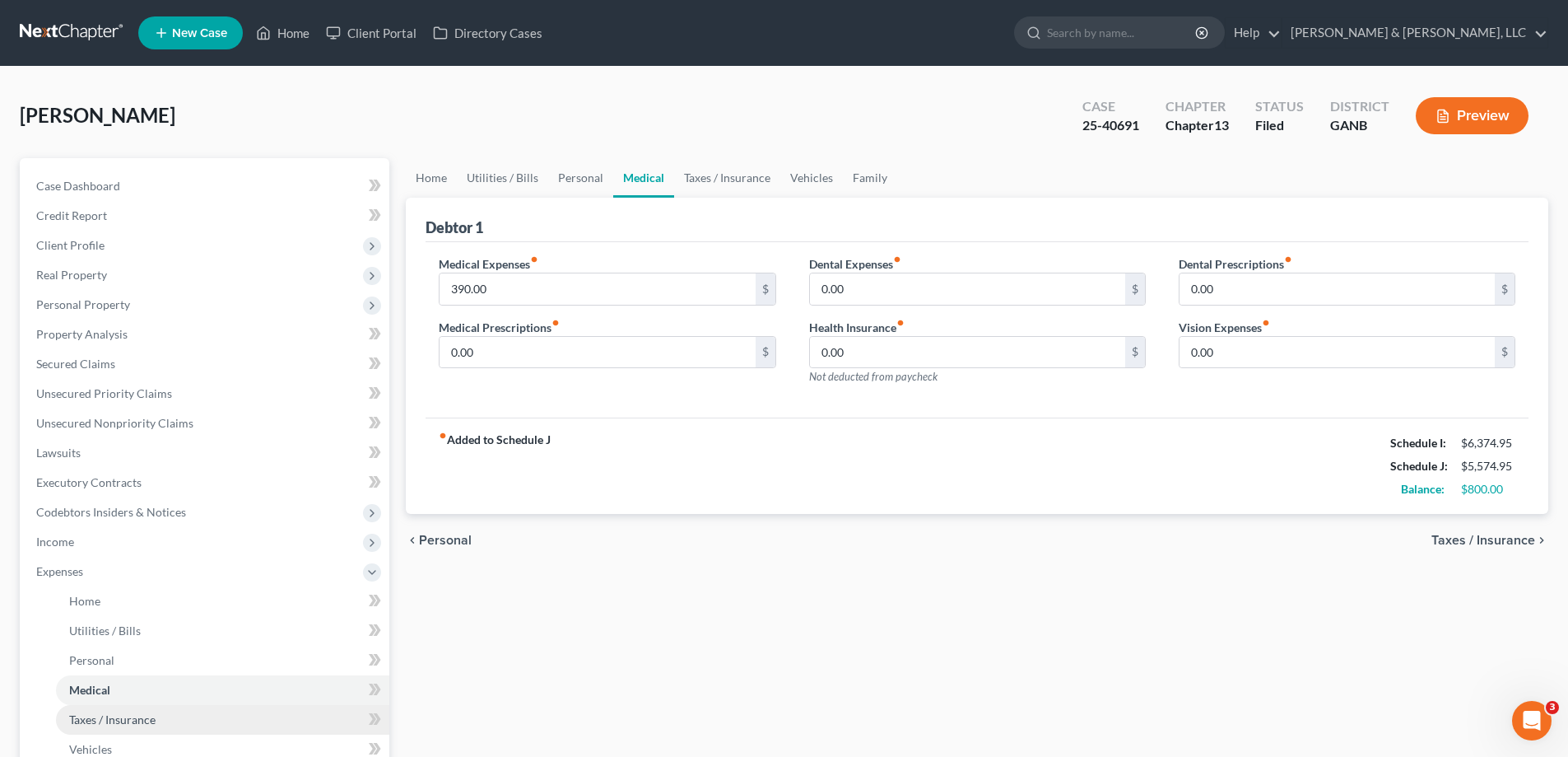
click at [94, 717] on span "Taxes / Insurance" at bounding box center [112, 719] width 87 height 14
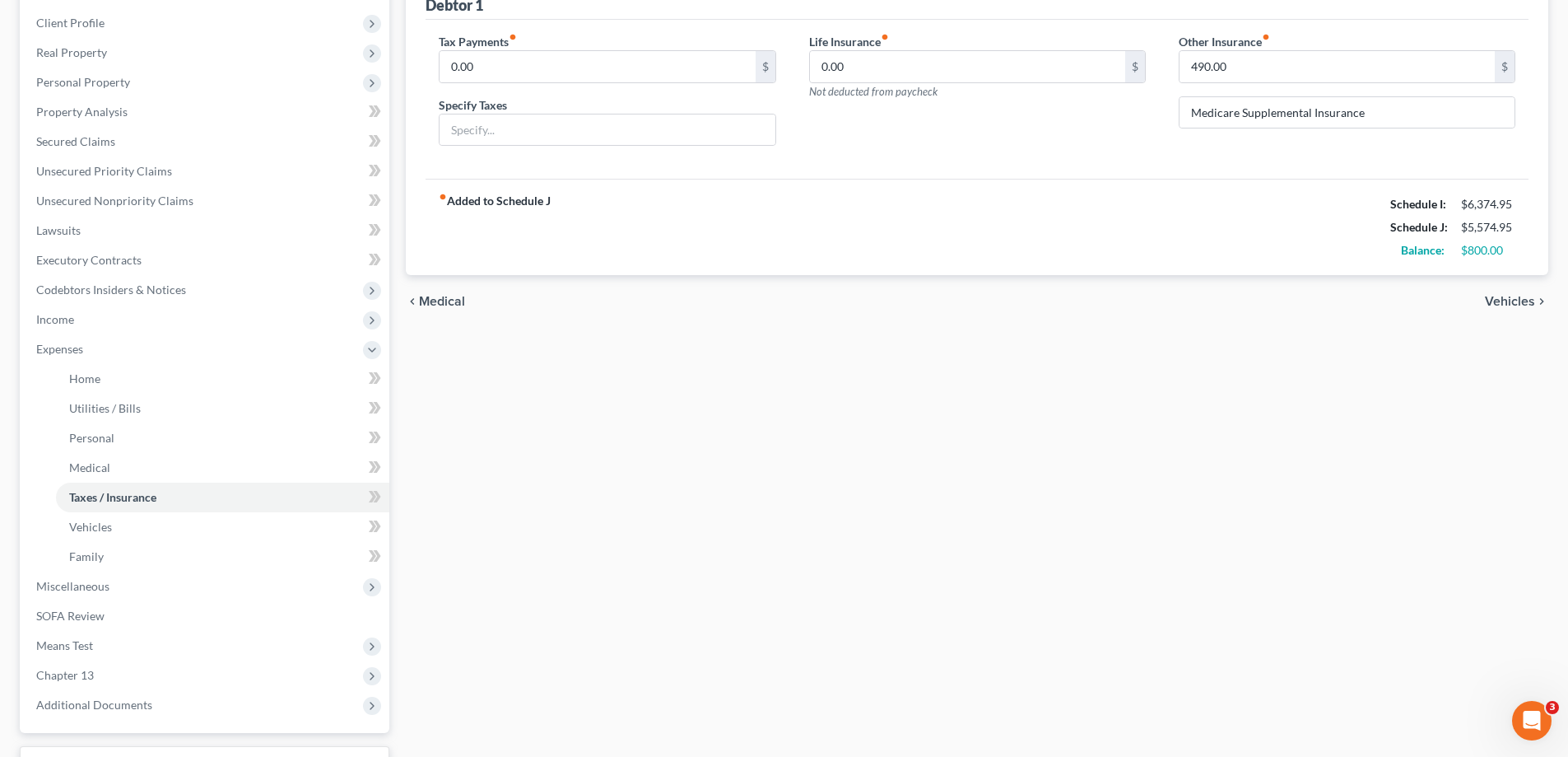
scroll to position [242, 0]
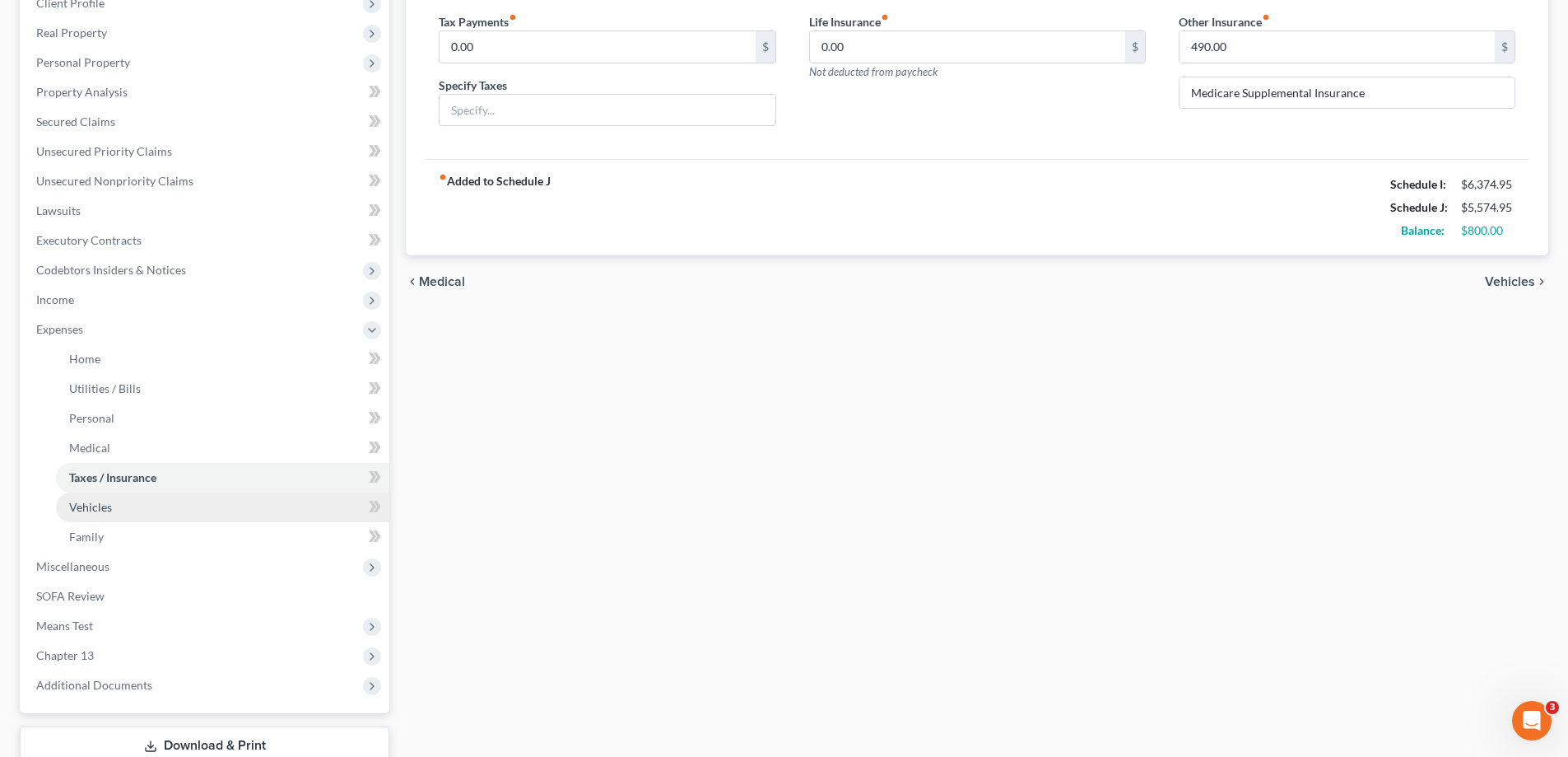
click at [79, 504] on span "Vehicles" at bounding box center [90, 506] width 43 height 14
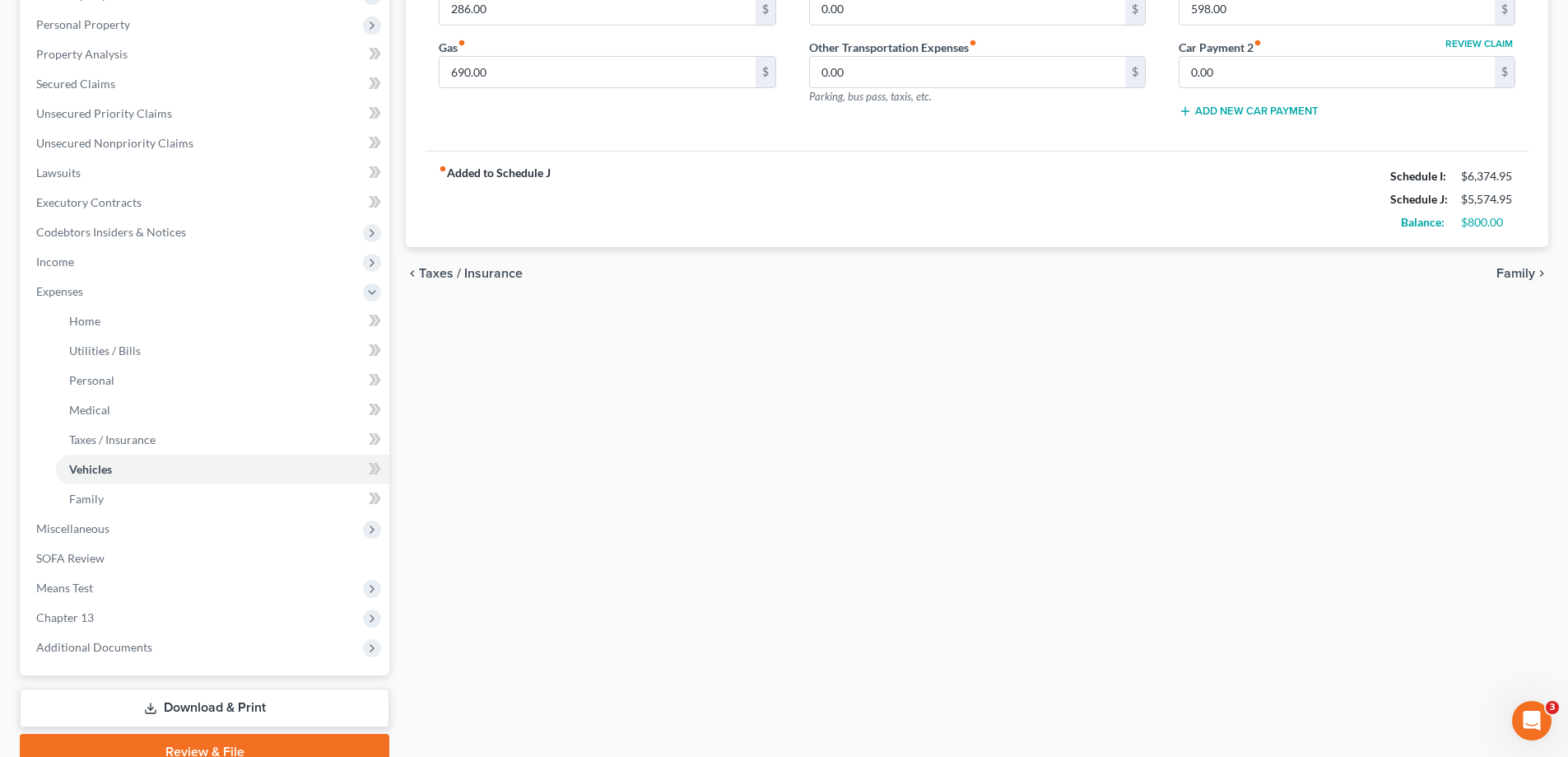
scroll to position [356, 0]
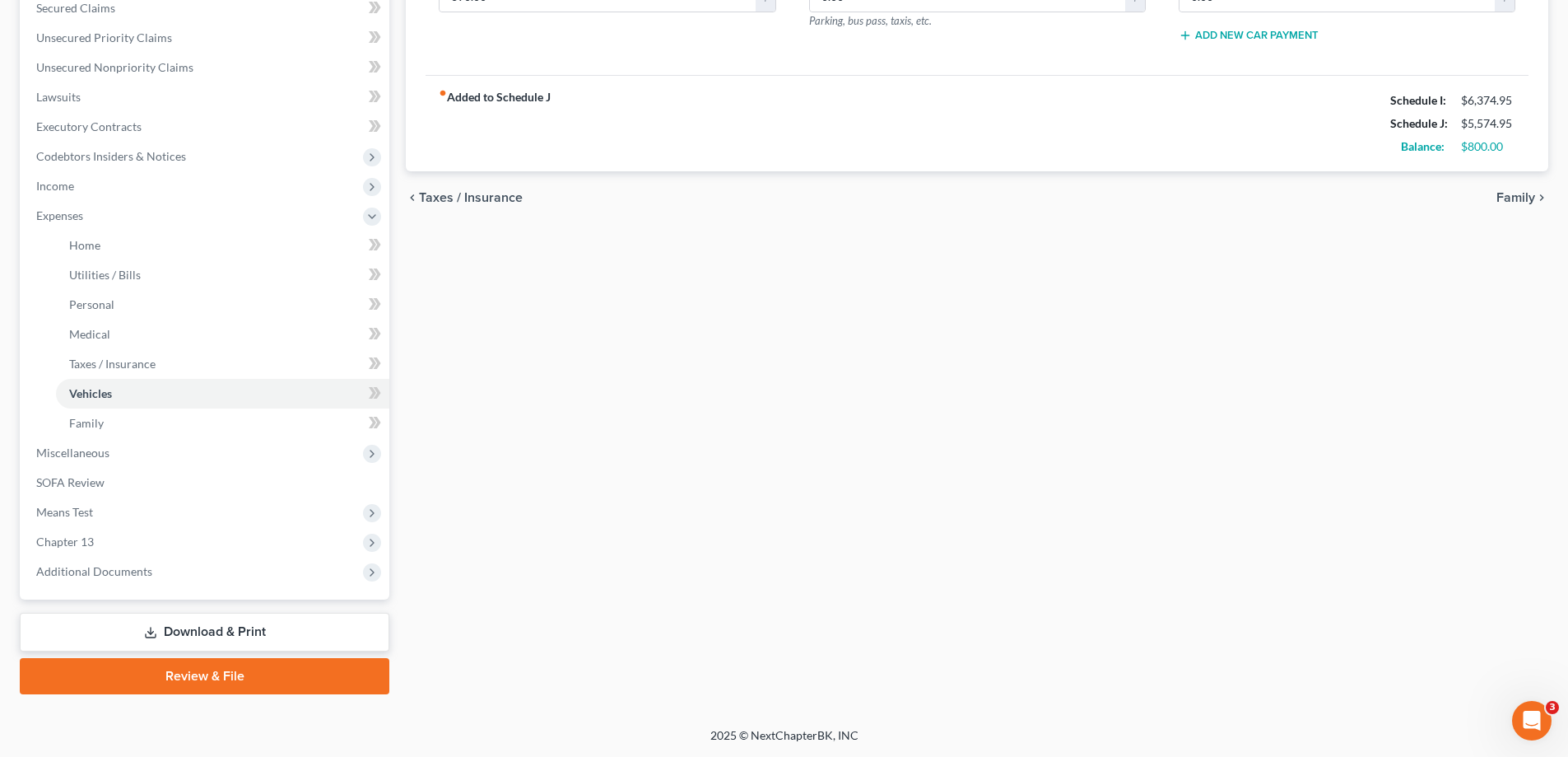
drag, startPoint x: 858, startPoint y: 519, endPoint x: 659, endPoint y: 343, distance: 265.7
click at [854, 519] on div "Home Utilities / Bills Personal Medical Taxes / Insurance Vehicles Family Debto…" at bounding box center [977, 248] width 1159 height 892
click at [186, 629] on link "Download & Print" at bounding box center [205, 632] width 370 height 38
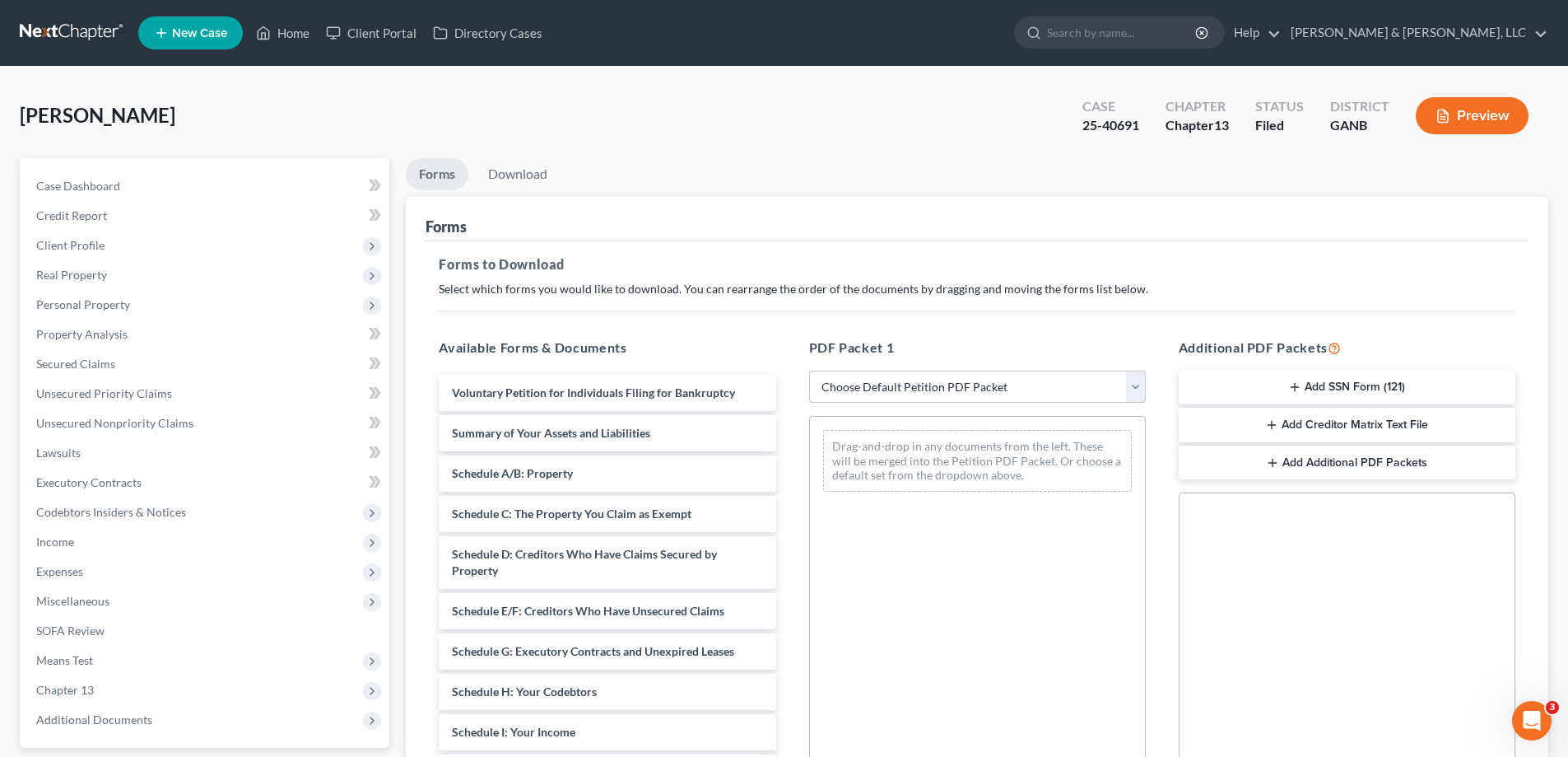
drag, startPoint x: 1135, startPoint y: 386, endPoint x: 1109, endPoint y: 401, distance: 30.0
click at [1134, 386] on select "Choose Default Petition PDF Packet Complete Bankruptcy Petition (all forms and …" at bounding box center [978, 387] width 337 height 33
select select "2"
click at [809, 371] on select "Choose Default Petition PDF Packet Complete Bankruptcy Petition (all forms and …" at bounding box center [978, 387] width 337 height 33
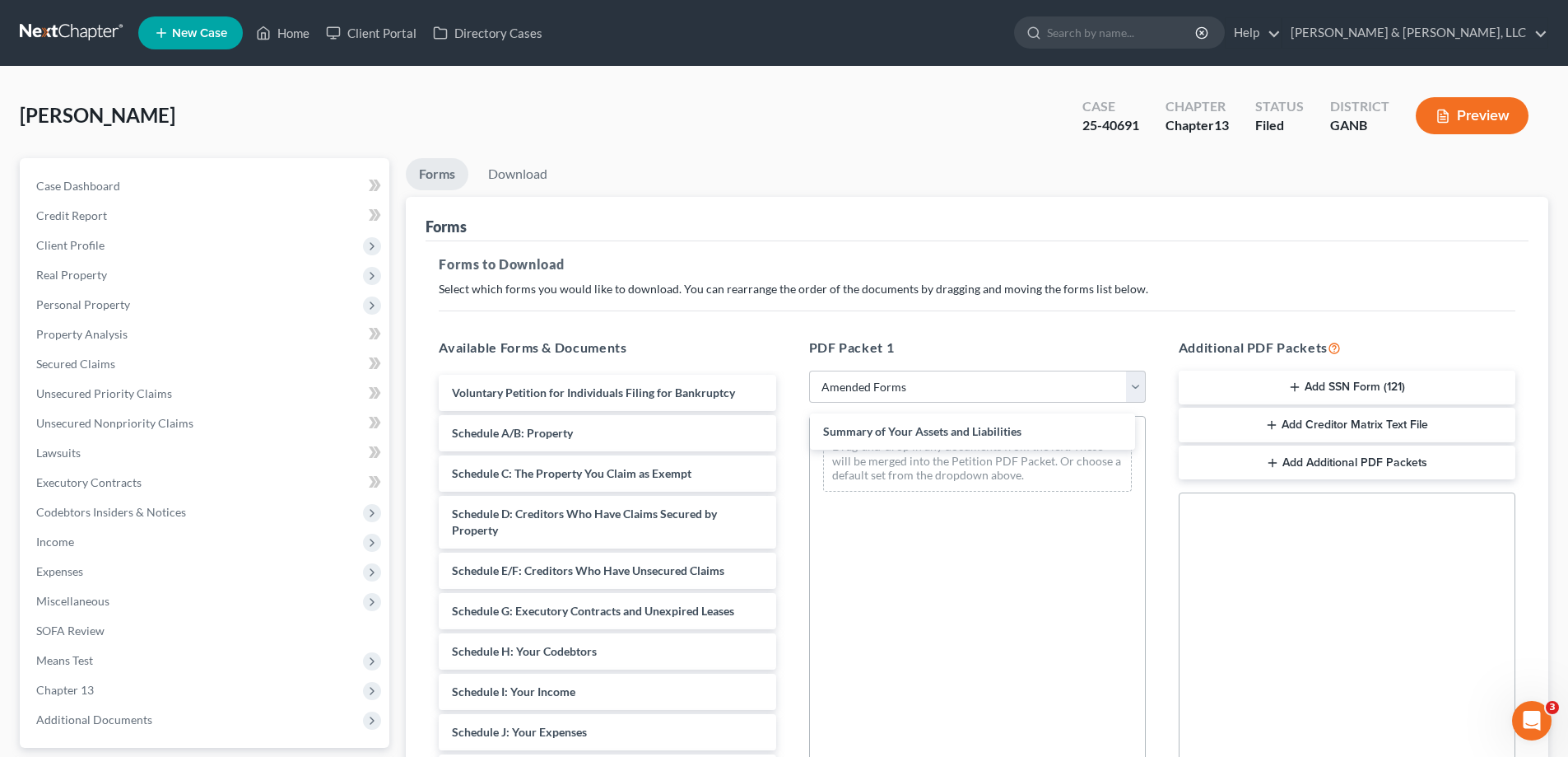
drag, startPoint x: 493, startPoint y: 430, endPoint x: 907, endPoint y: 473, distance: 416.2
click at [789, 428] on div "Summary of Your Assets and Liabilities Voluntary Petition for Individuals Filin…" at bounding box center [606, 720] width 363 height 691
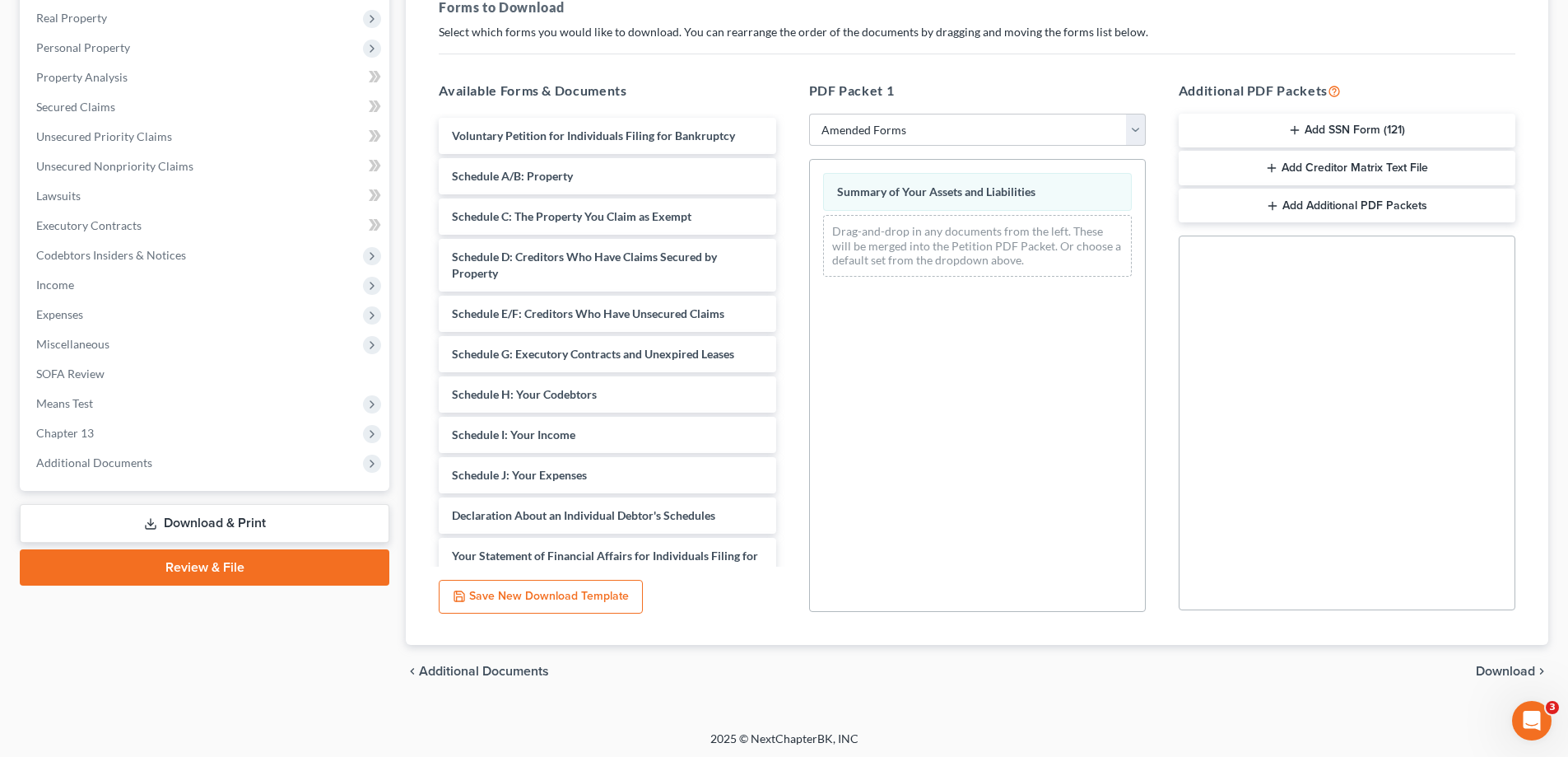
scroll to position [261, 0]
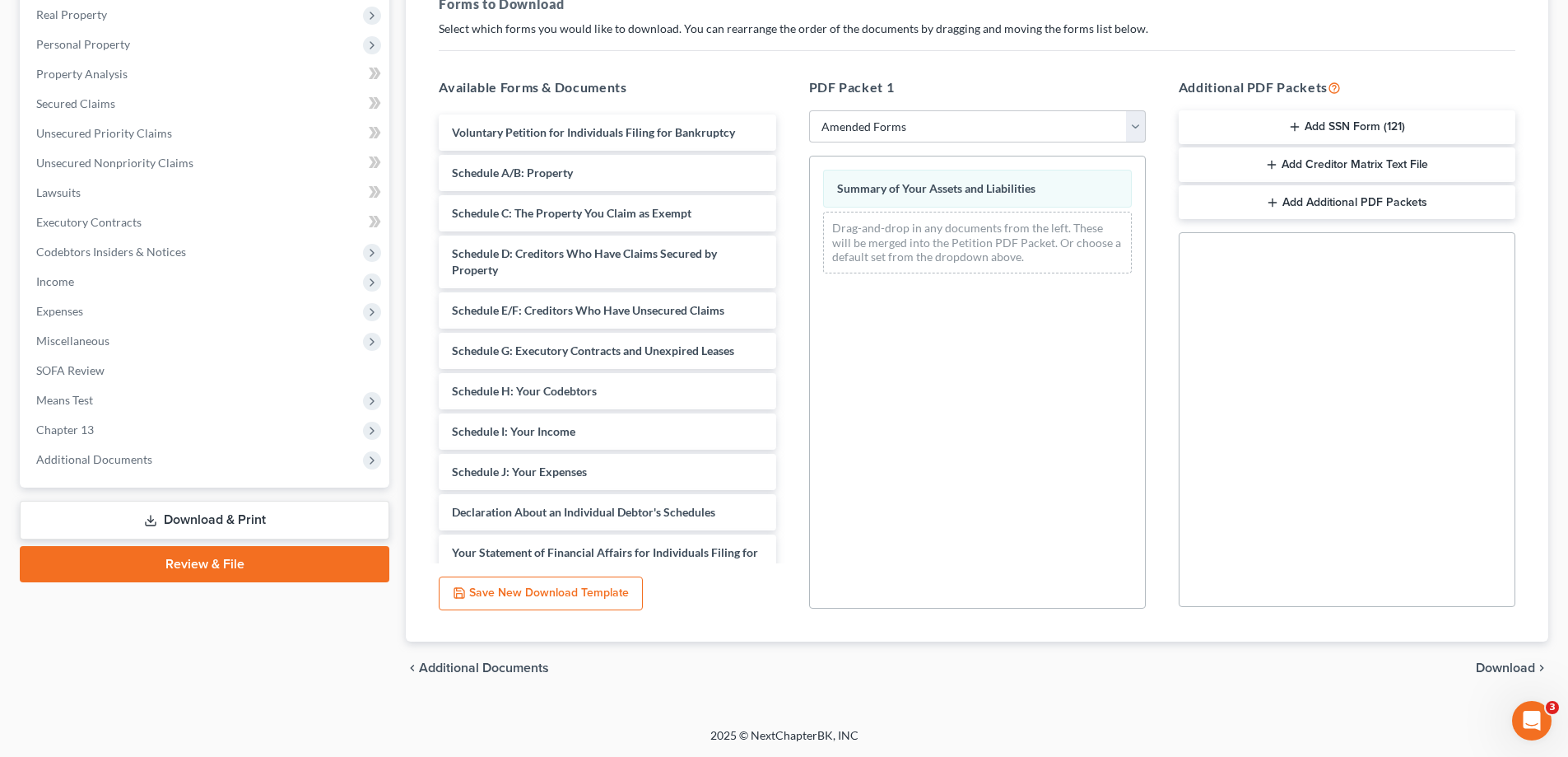
click at [1499, 664] on span "Download" at bounding box center [1505, 668] width 59 height 13
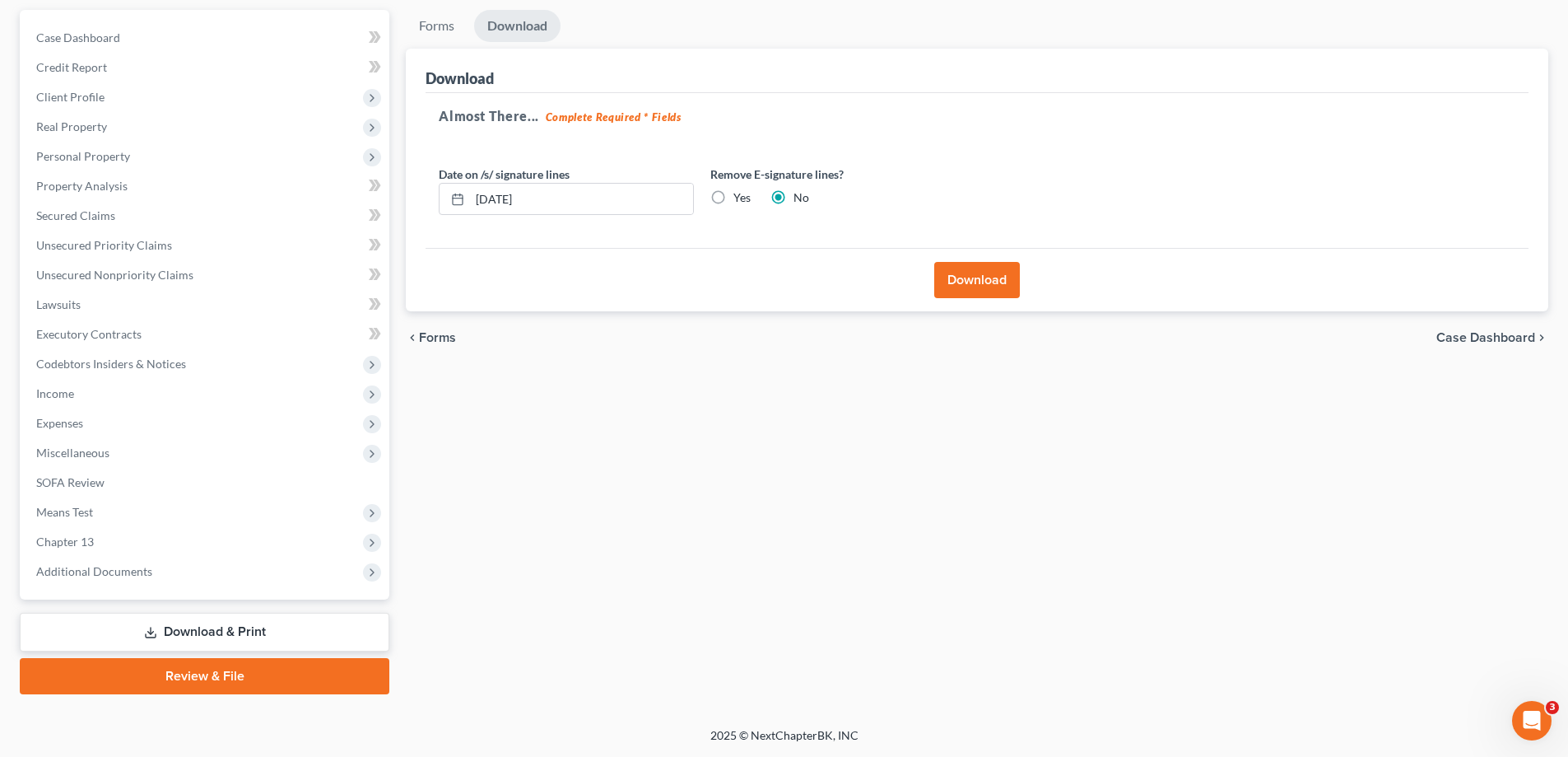
click at [962, 279] on button "Download" at bounding box center [977, 280] width 86 height 36
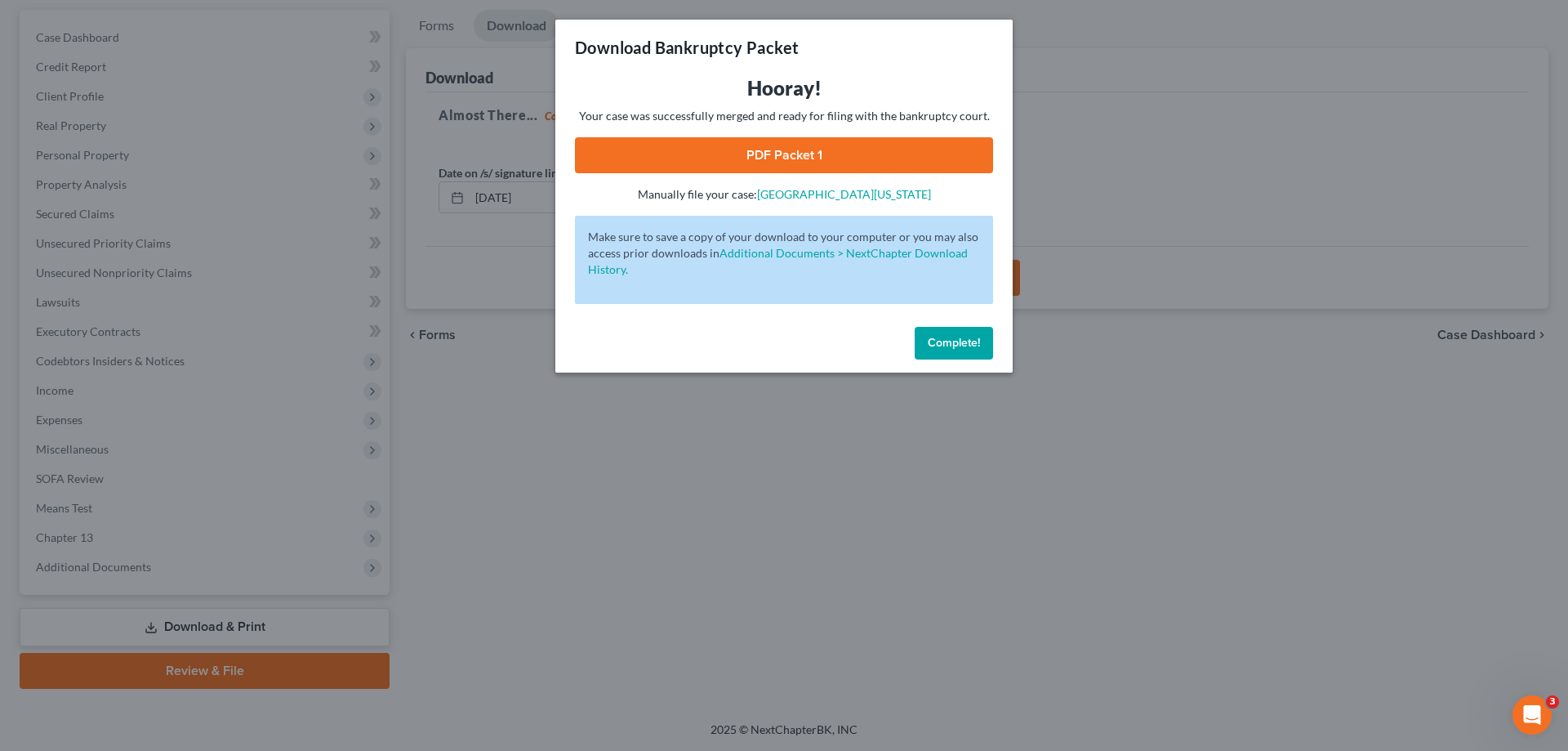
click at [762, 151] on link "PDF Packet 1" at bounding box center [783, 155] width 418 height 36
drag, startPoint x: 969, startPoint y: 344, endPoint x: 1103, endPoint y: 299, distance: 141.4
click at [969, 344] on span "Complete!" at bounding box center [954, 343] width 52 height 14
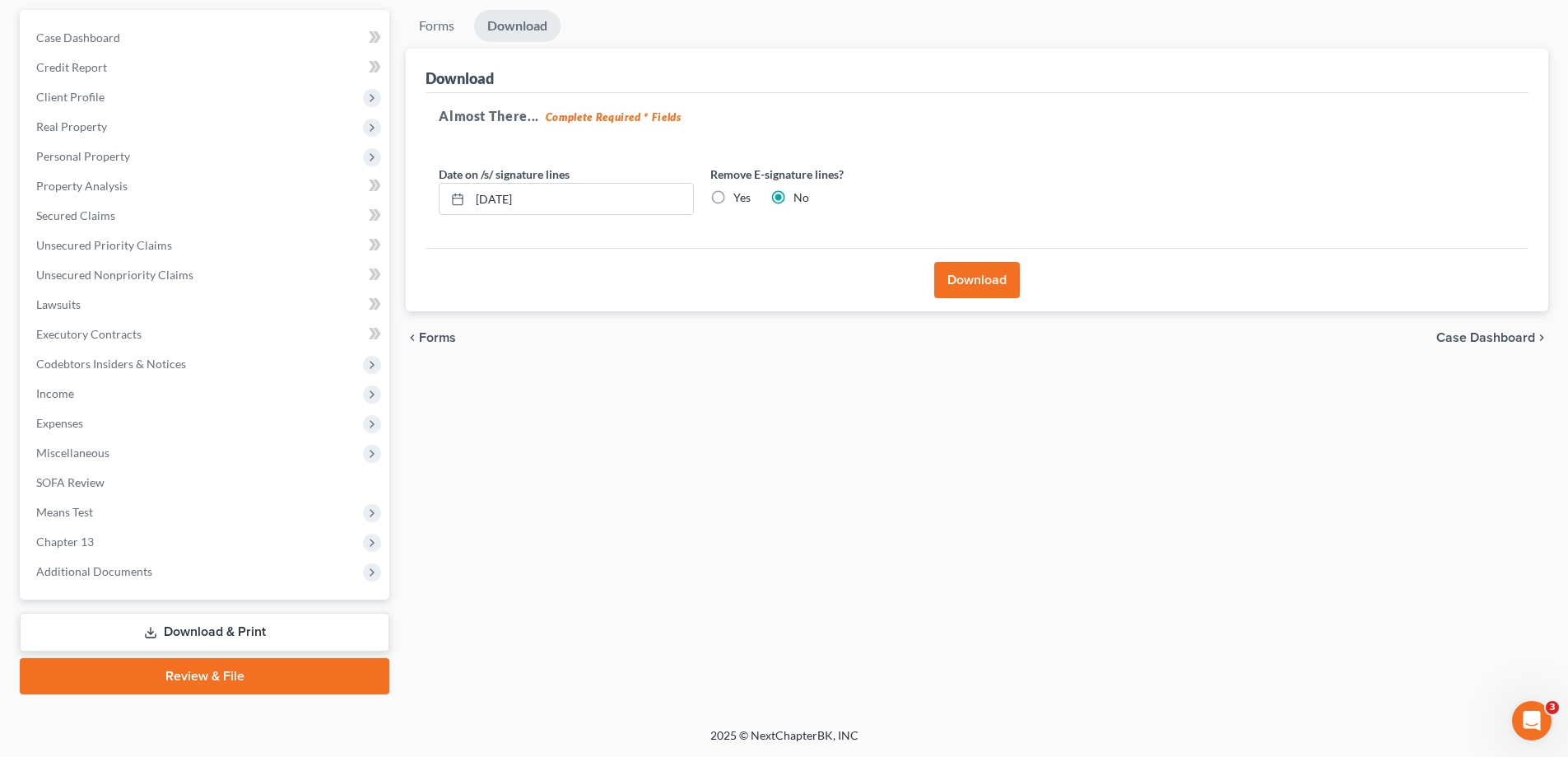
drag, startPoint x: 850, startPoint y: 547, endPoint x: 885, endPoint y: 613, distance: 74.7
click at [849, 549] on div "Forms Download Forms Forms to Download Select which forms you would like to dow…" at bounding box center [977, 352] width 1159 height 684
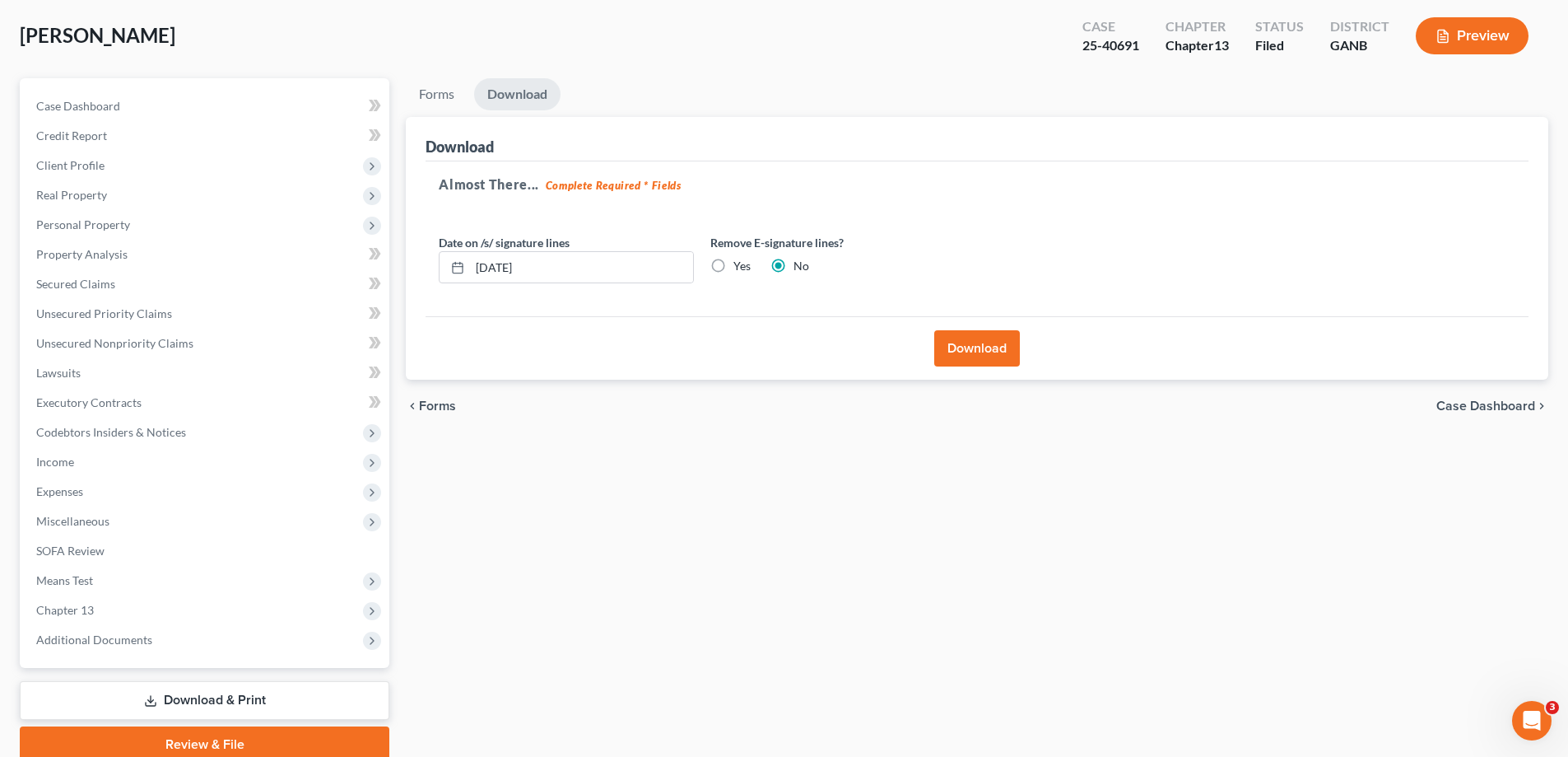
scroll to position [0, 0]
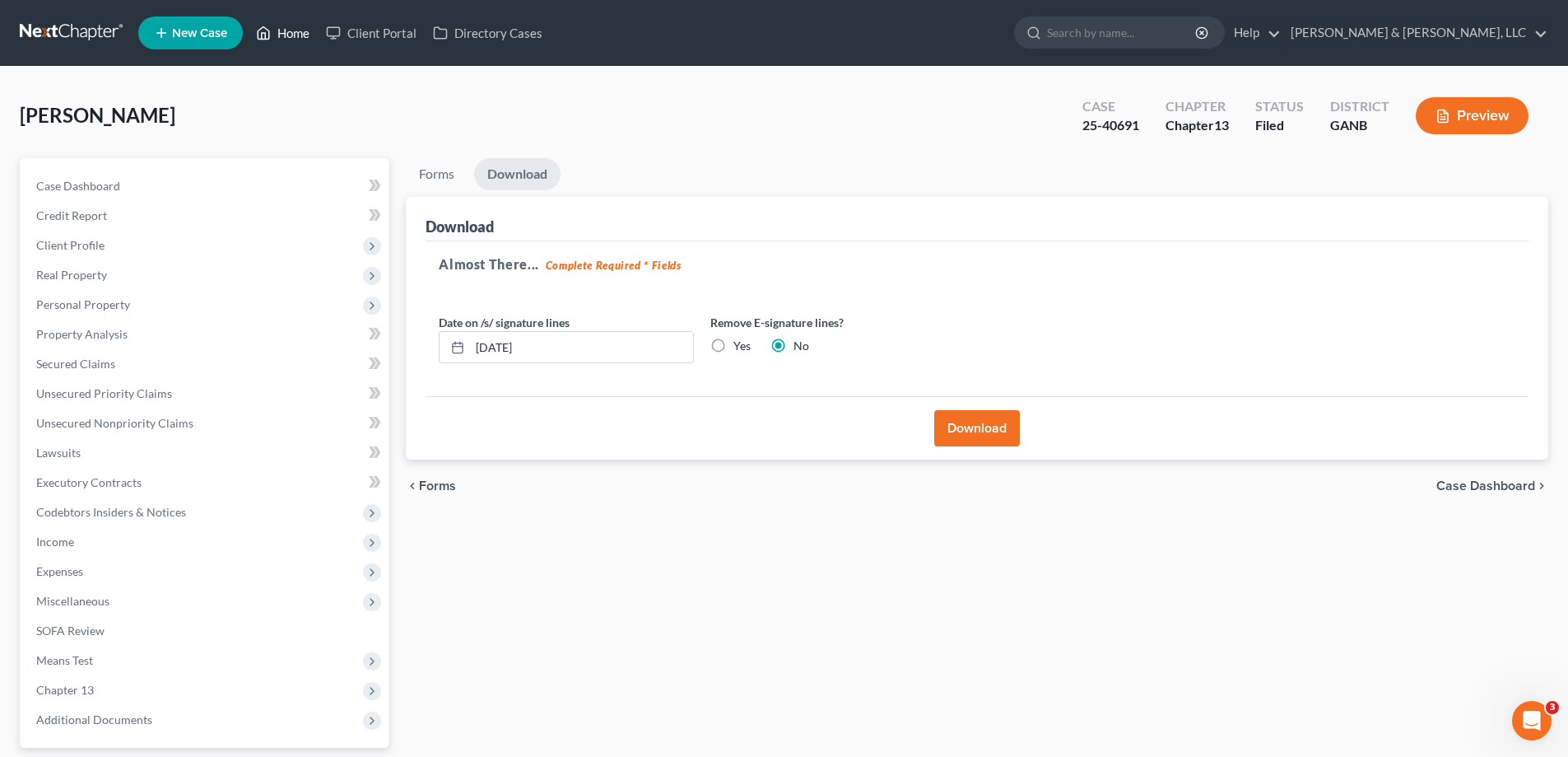
click at [285, 30] on link "Home" at bounding box center [282, 33] width 70 height 30
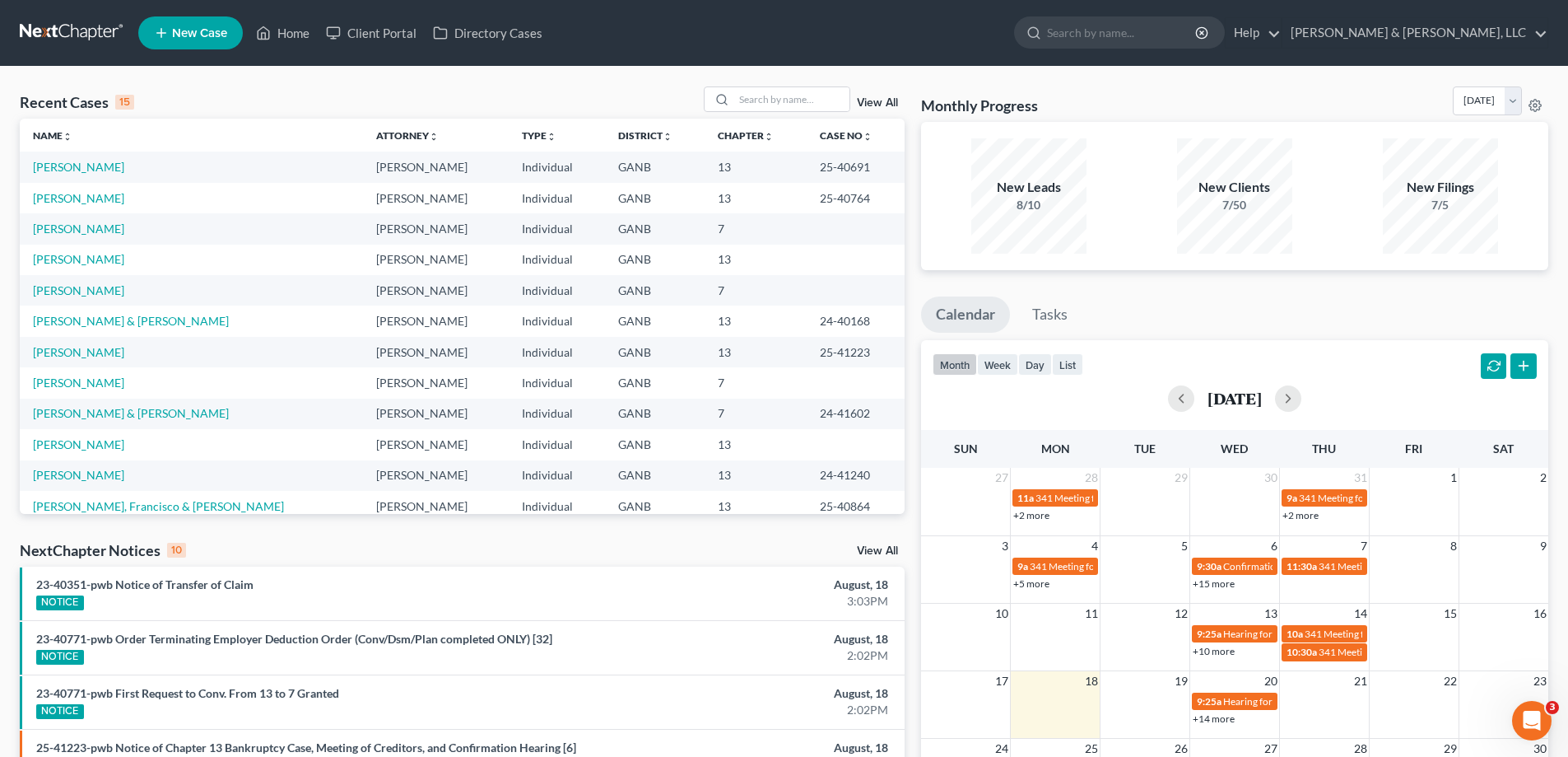
click at [578, 94] on div "Recent Cases 15 View All" at bounding box center [463, 102] width 885 height 32
click at [65, 259] on link "[PERSON_NAME]" at bounding box center [78, 259] width 91 height 14
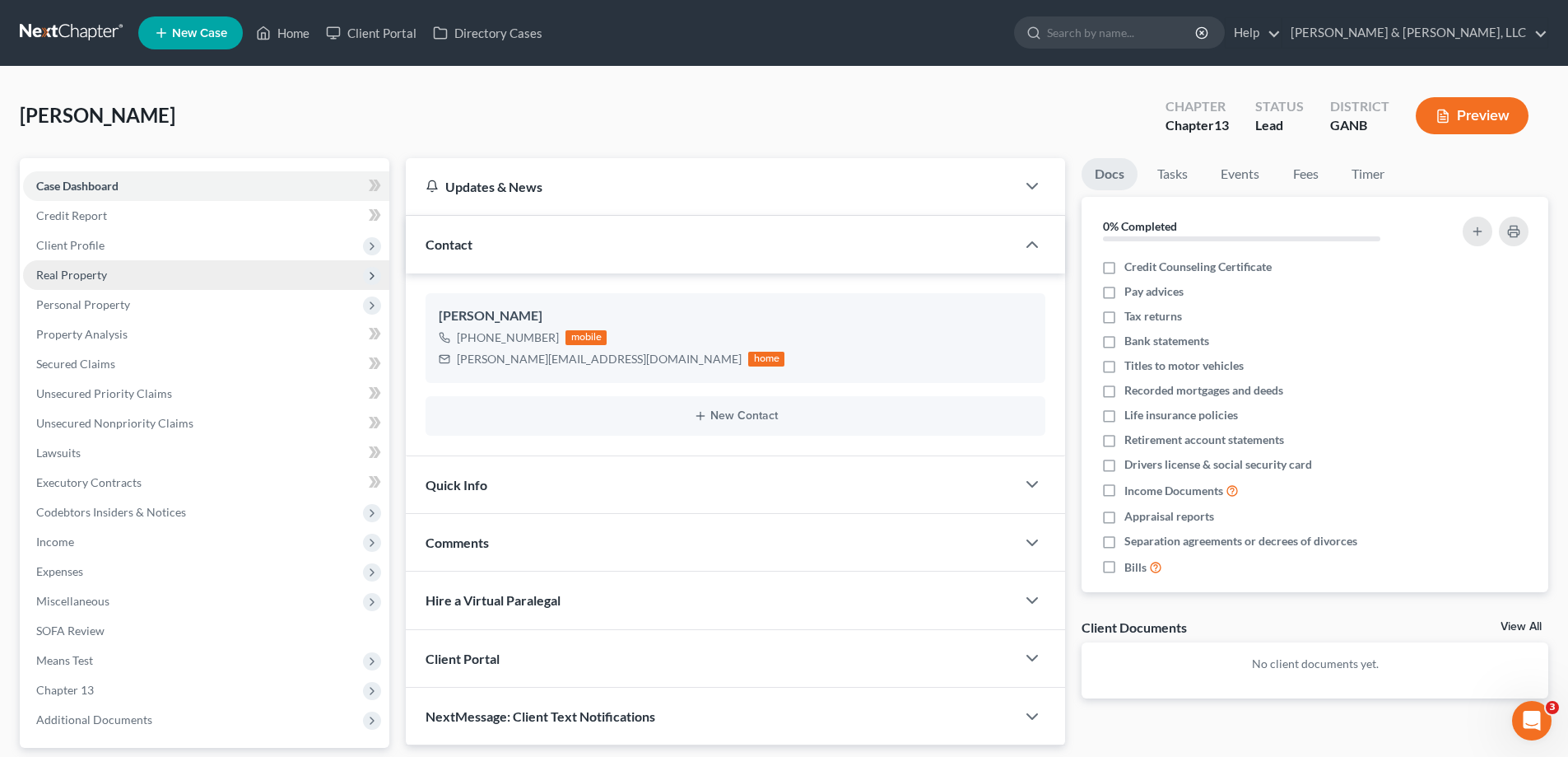
click at [59, 269] on span "Real Property" at bounding box center [72, 274] width 71 height 14
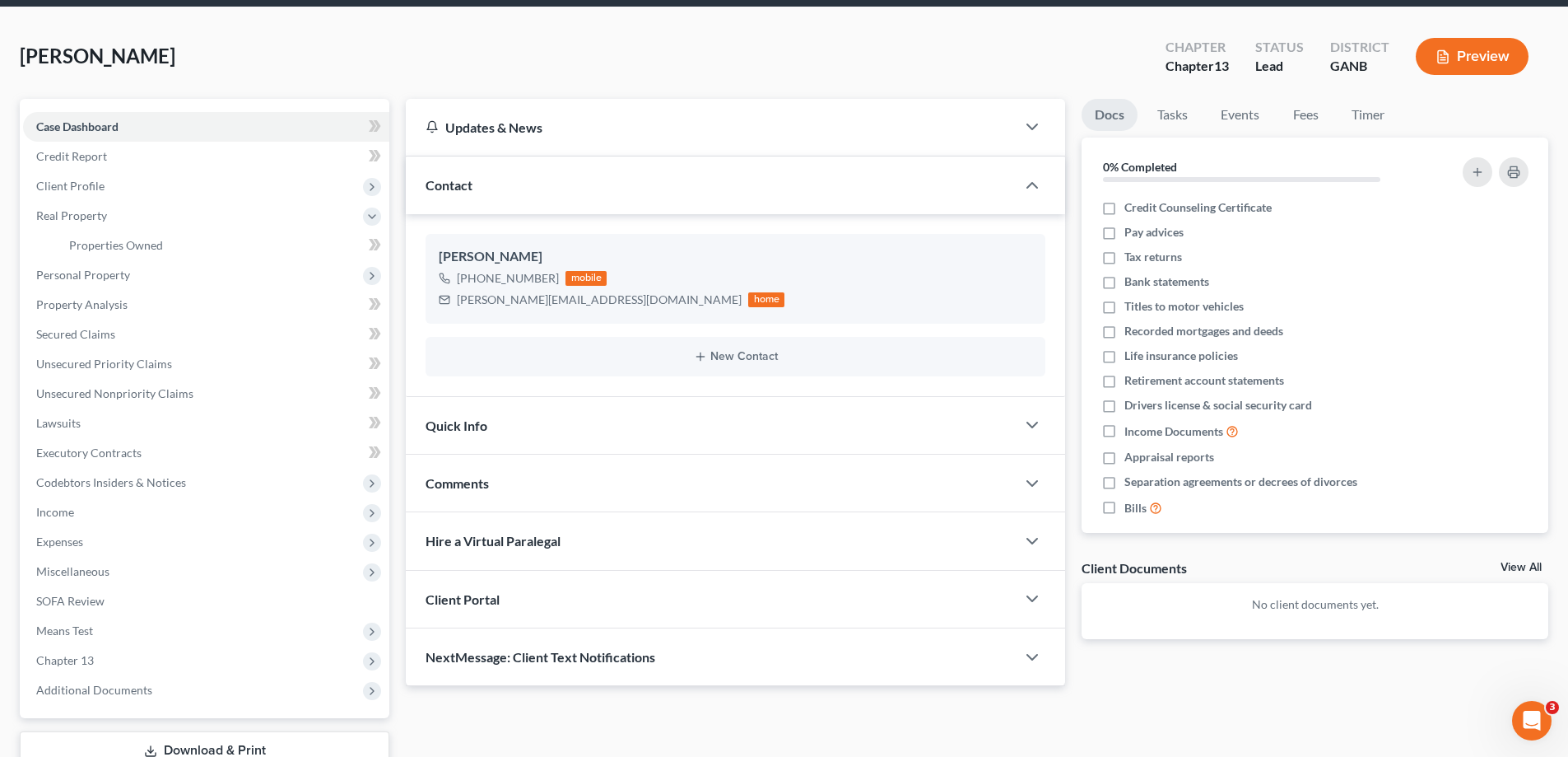
scroll to position [178, 0]
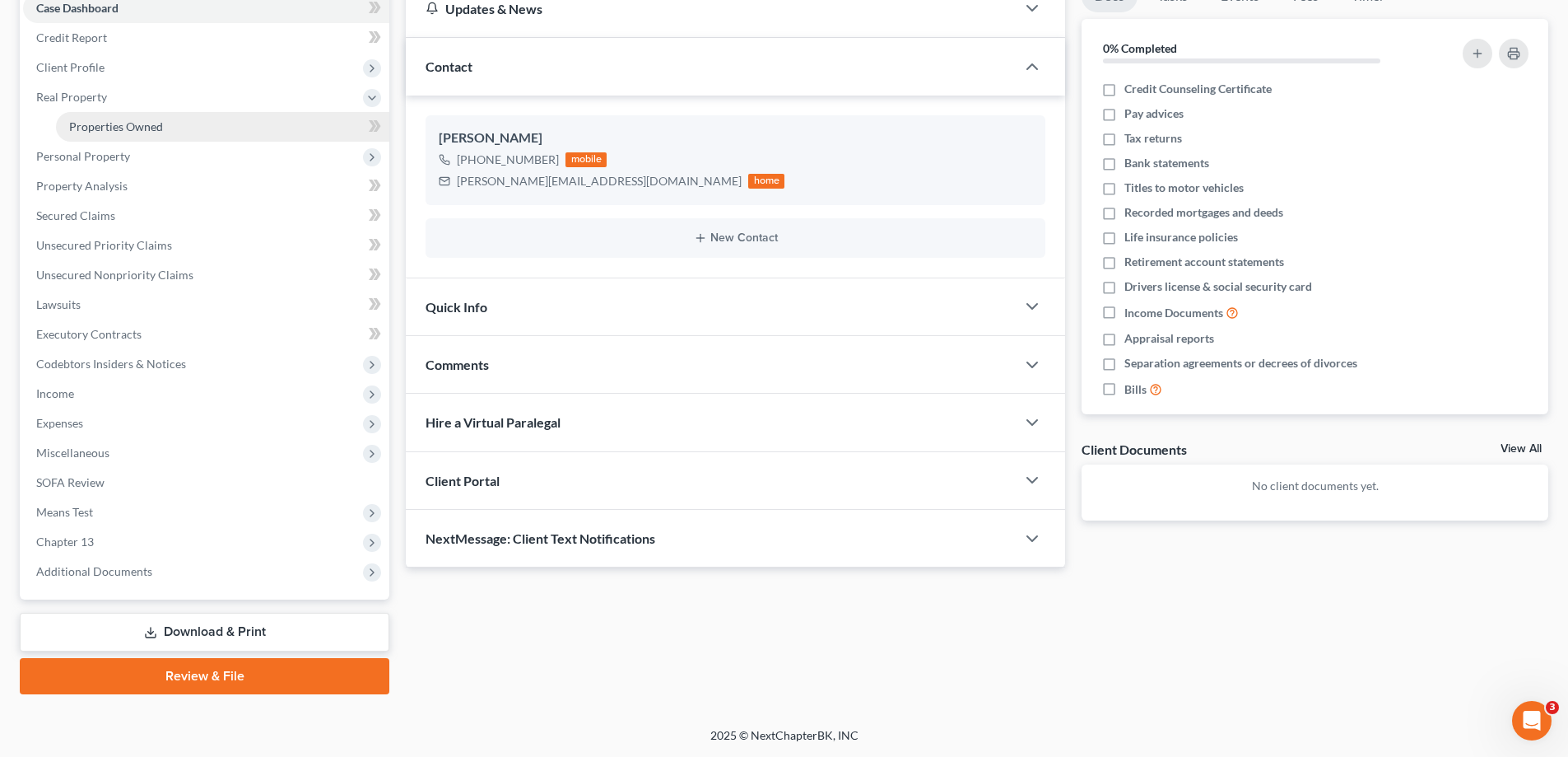
drag, startPoint x: 81, startPoint y: 96, endPoint x: 130, endPoint y: 122, distance: 55.5
click at [81, 96] on span "Real Property" at bounding box center [72, 97] width 71 height 14
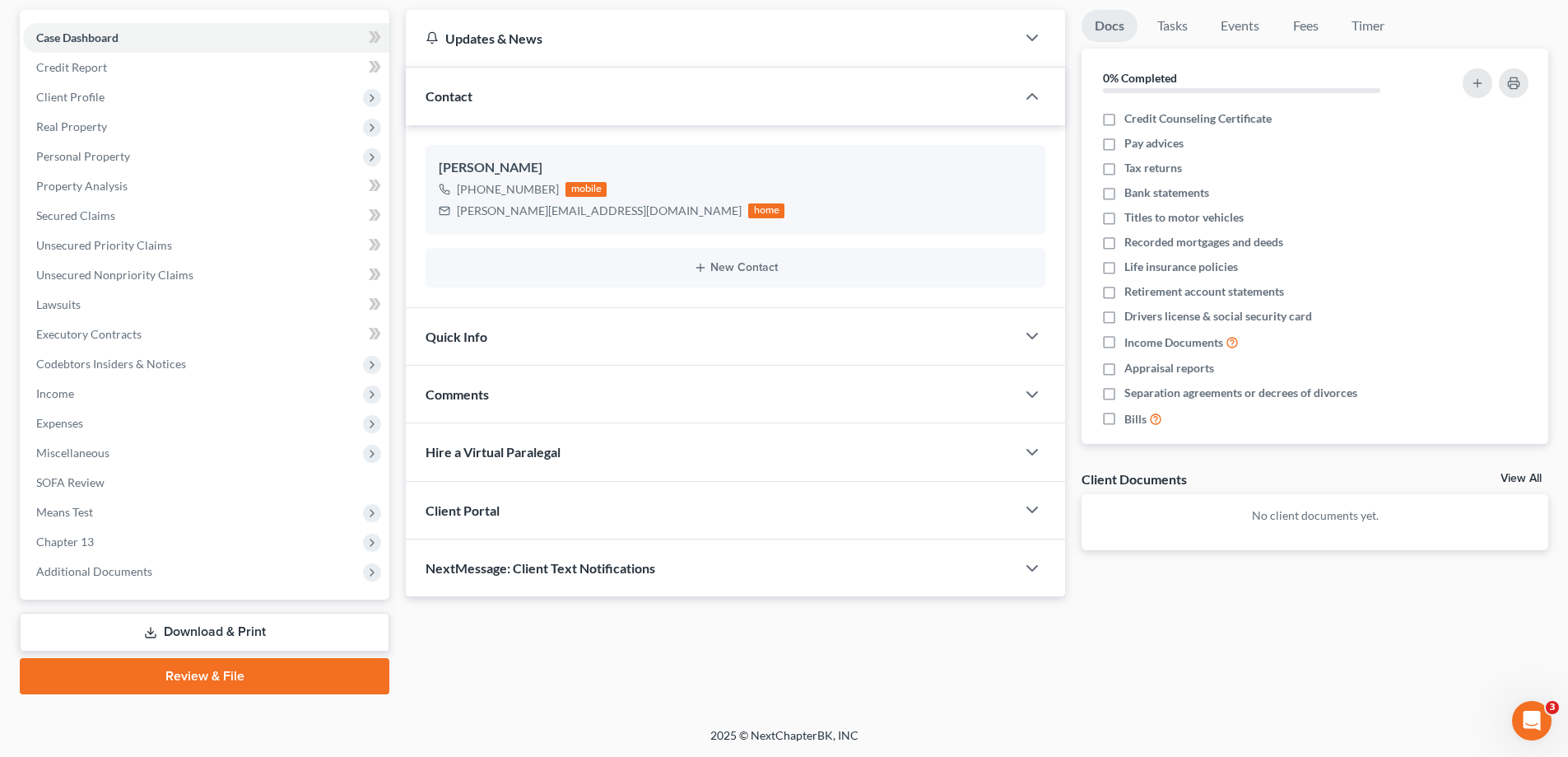
scroll to position [148, 0]
click at [129, 123] on span "Real Property" at bounding box center [206, 127] width 366 height 30
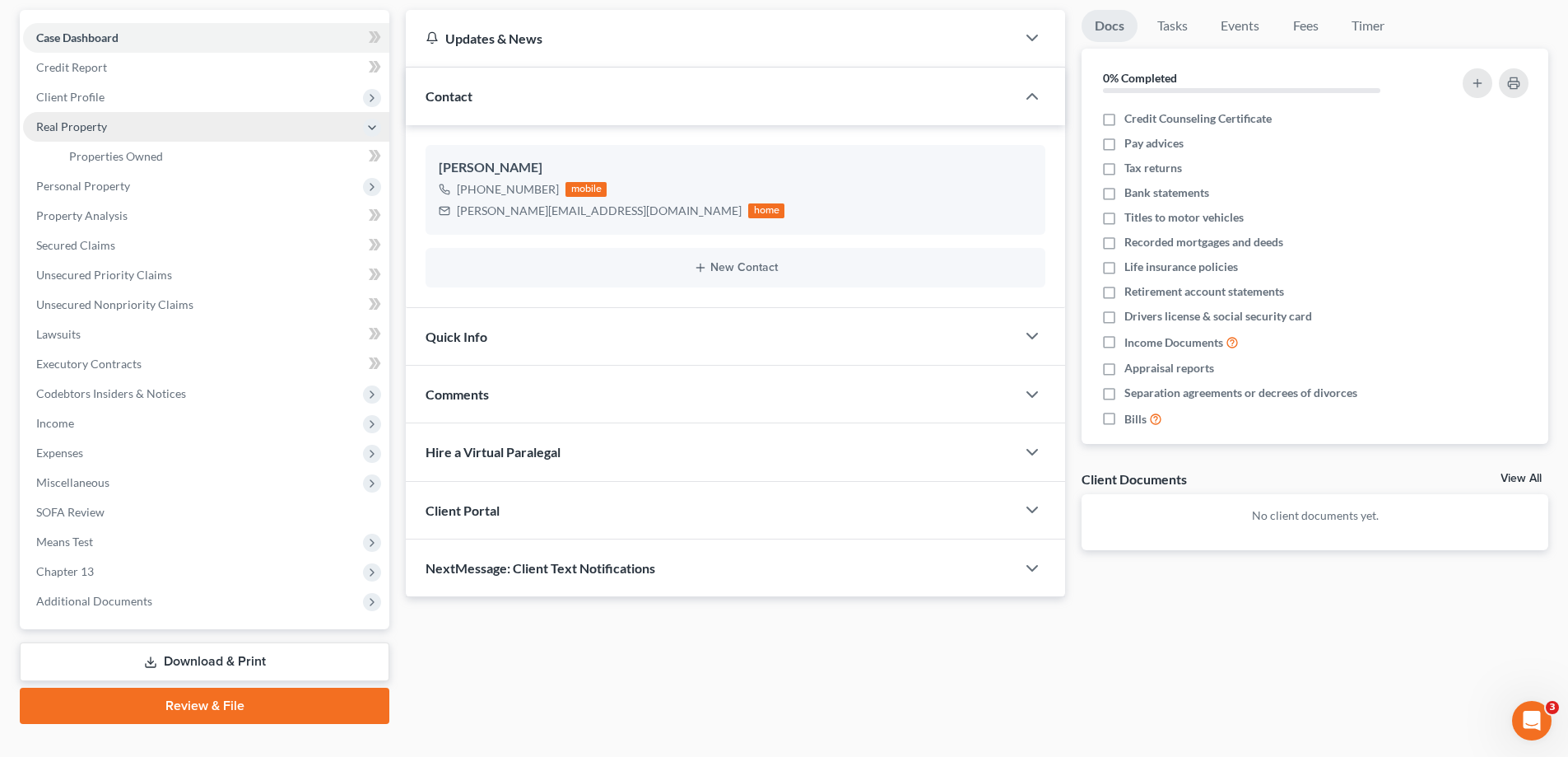
scroll to position [178, 0]
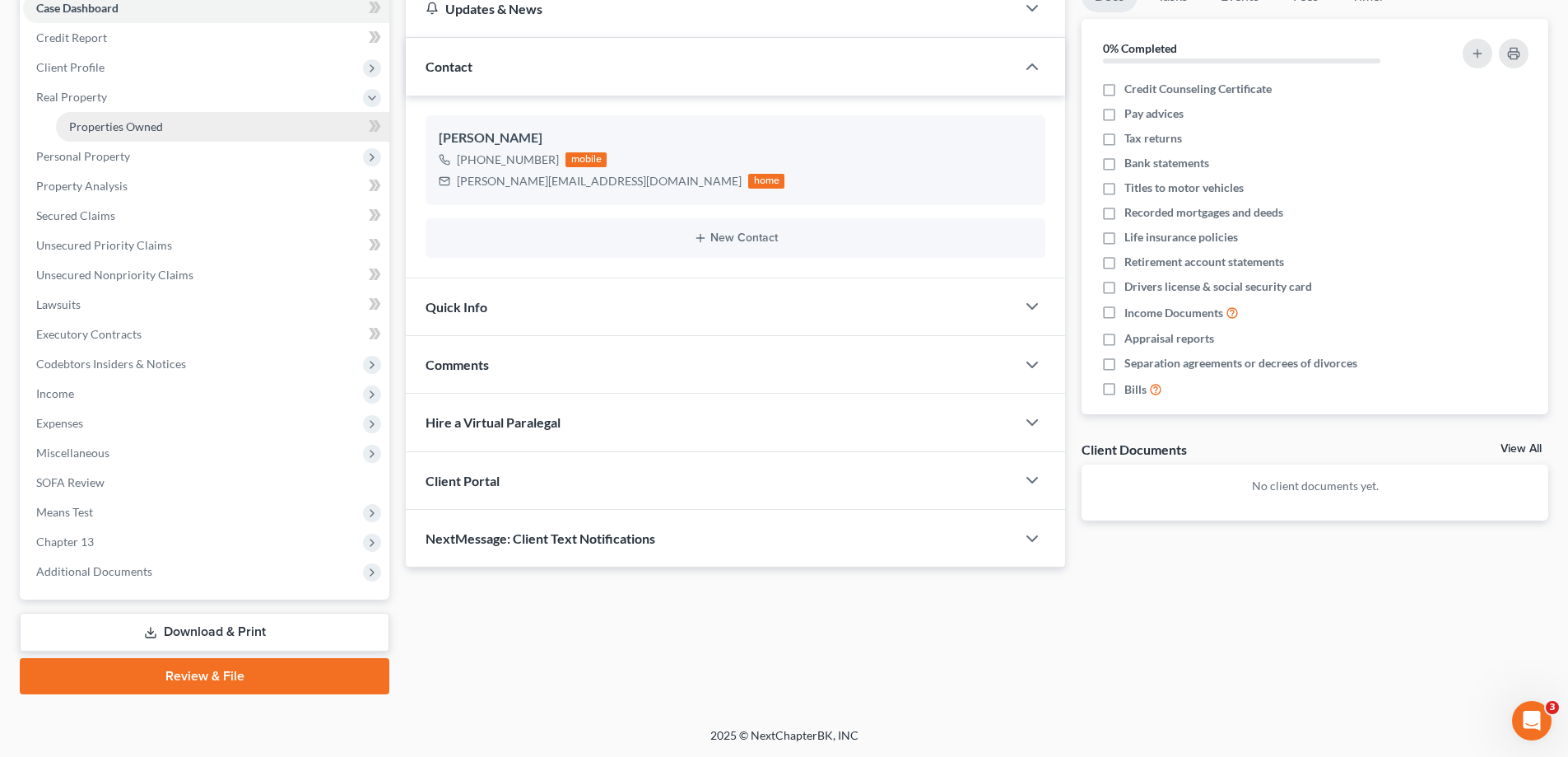
click at [83, 124] on span "Properties Owned" at bounding box center [116, 126] width 94 height 14
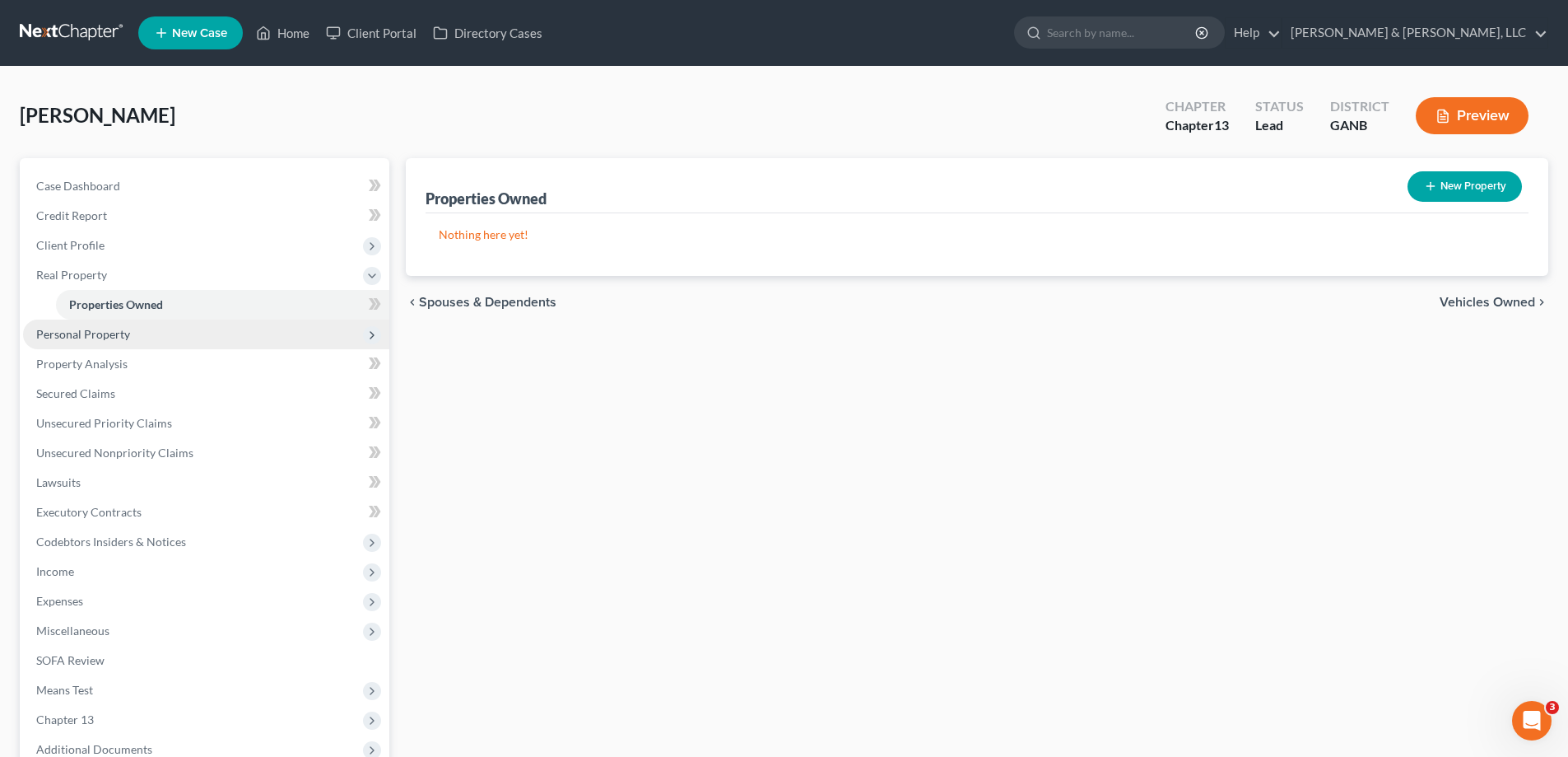
click at [71, 335] on span "Personal Property" at bounding box center [83, 333] width 94 height 14
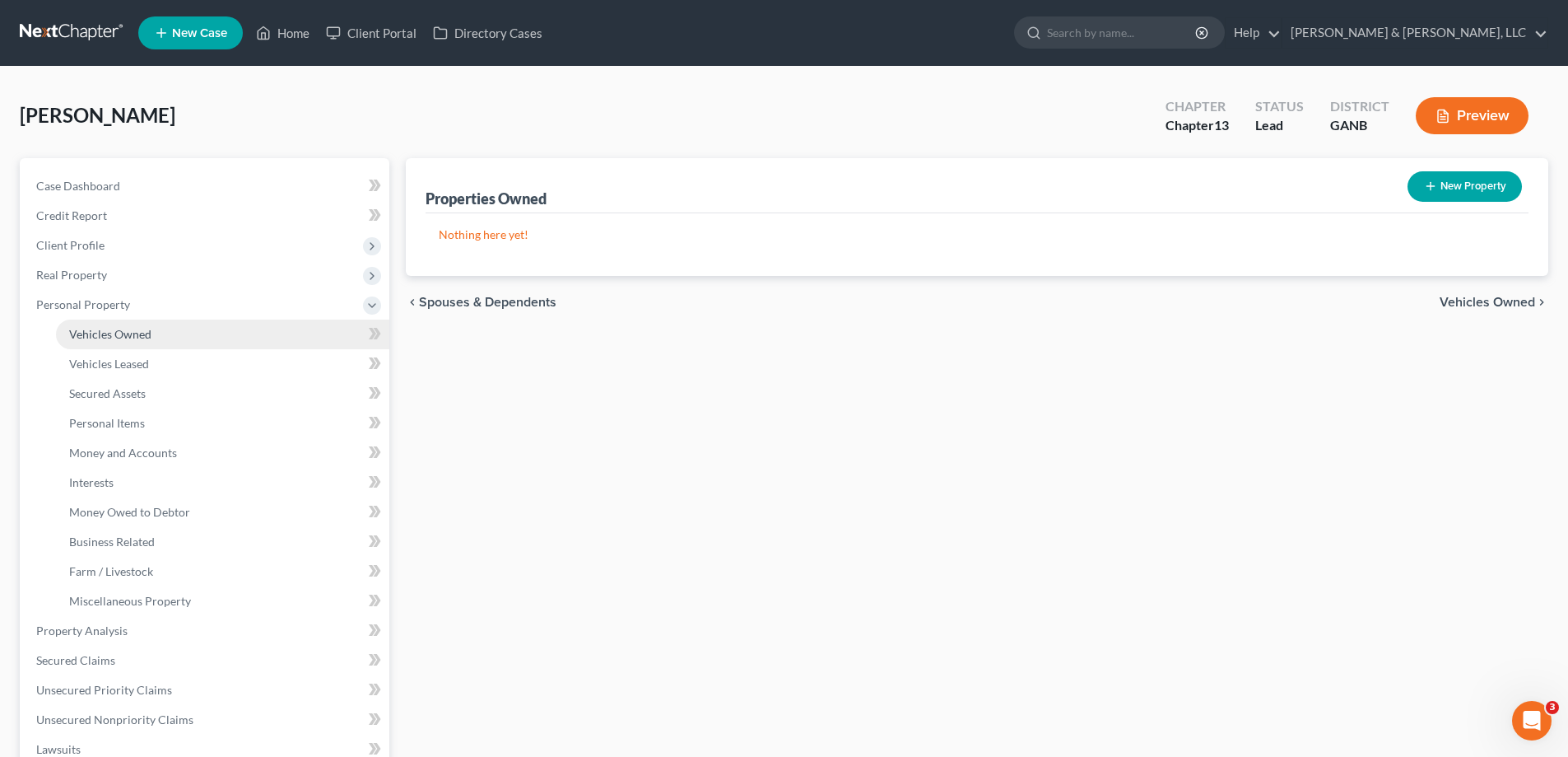
click at [92, 335] on span "Vehicles Owned" at bounding box center [110, 333] width 82 height 14
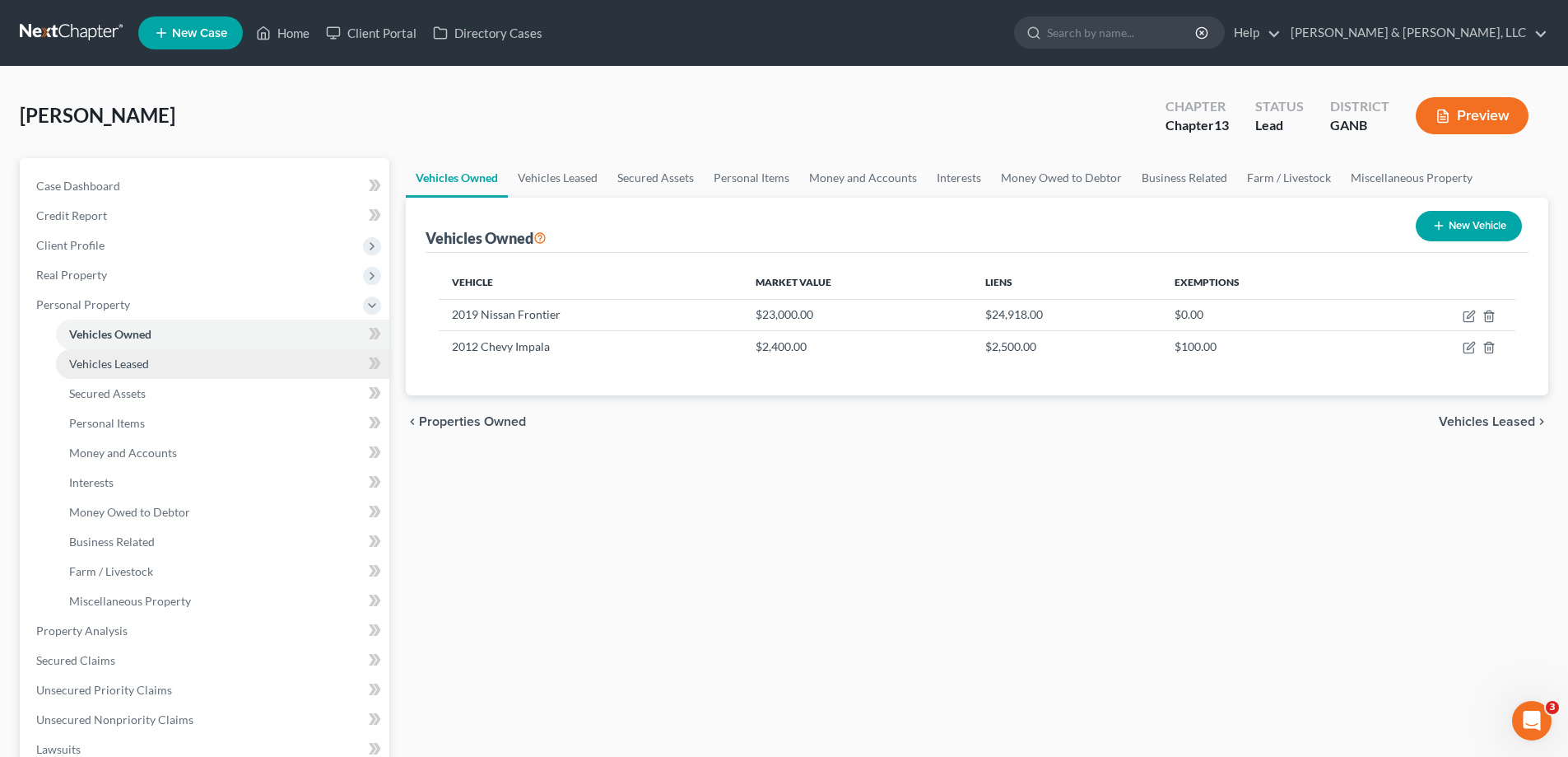
click at [98, 361] on span "Vehicles Leased" at bounding box center [109, 363] width 80 height 14
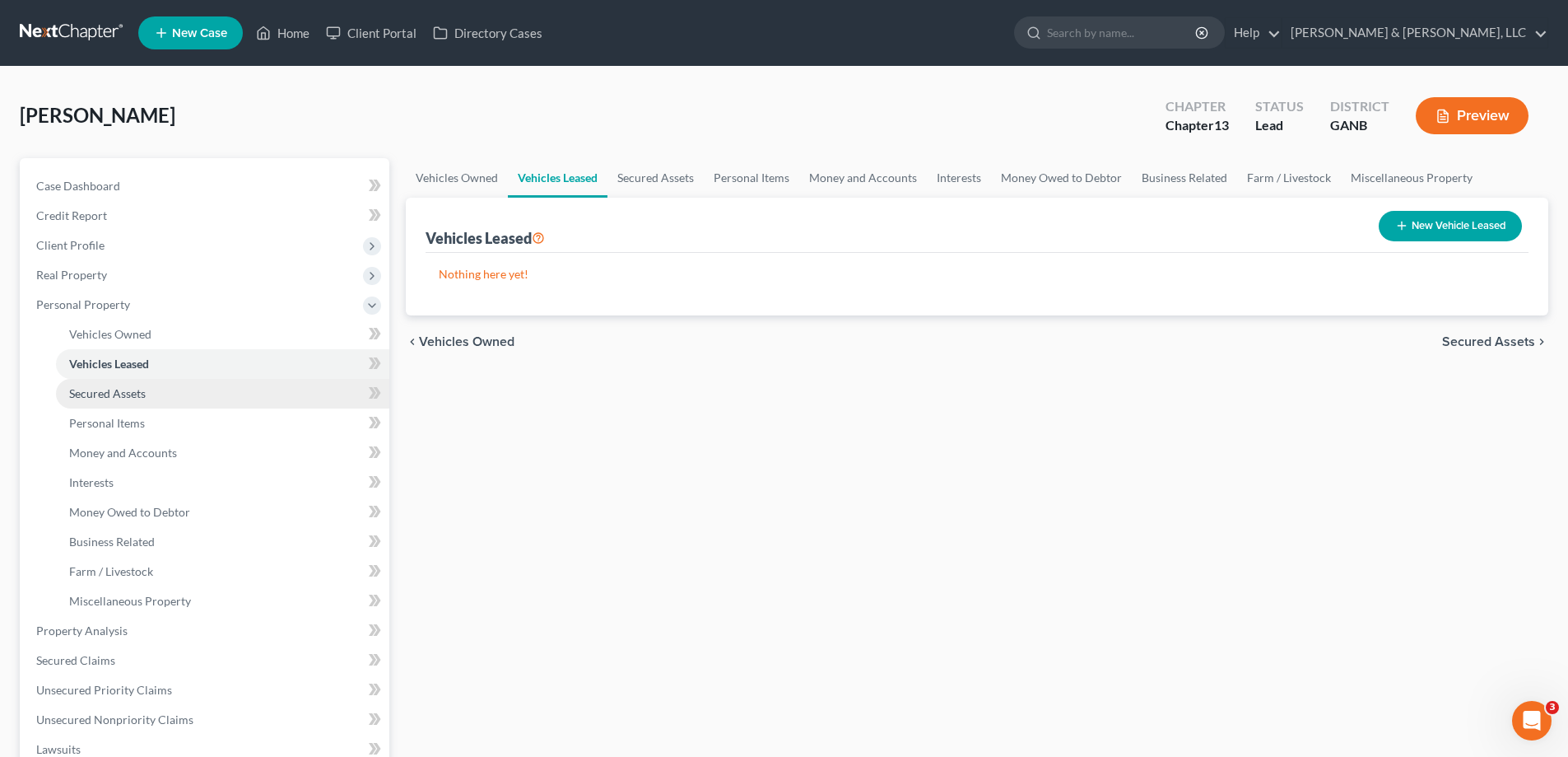
click at [99, 387] on span "Secured Assets" at bounding box center [107, 393] width 76 height 14
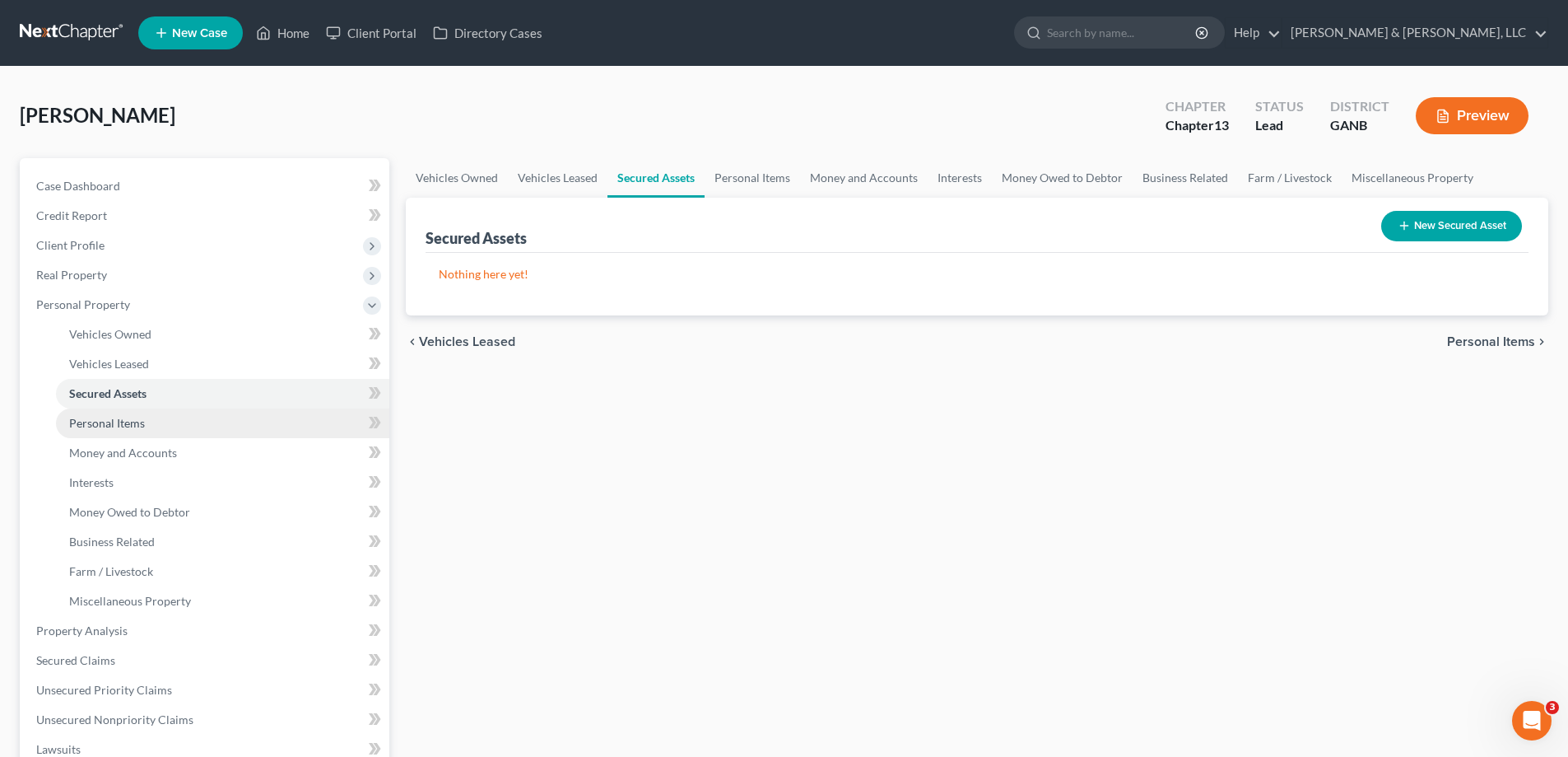
click at [90, 419] on span "Personal Items" at bounding box center [107, 423] width 76 height 14
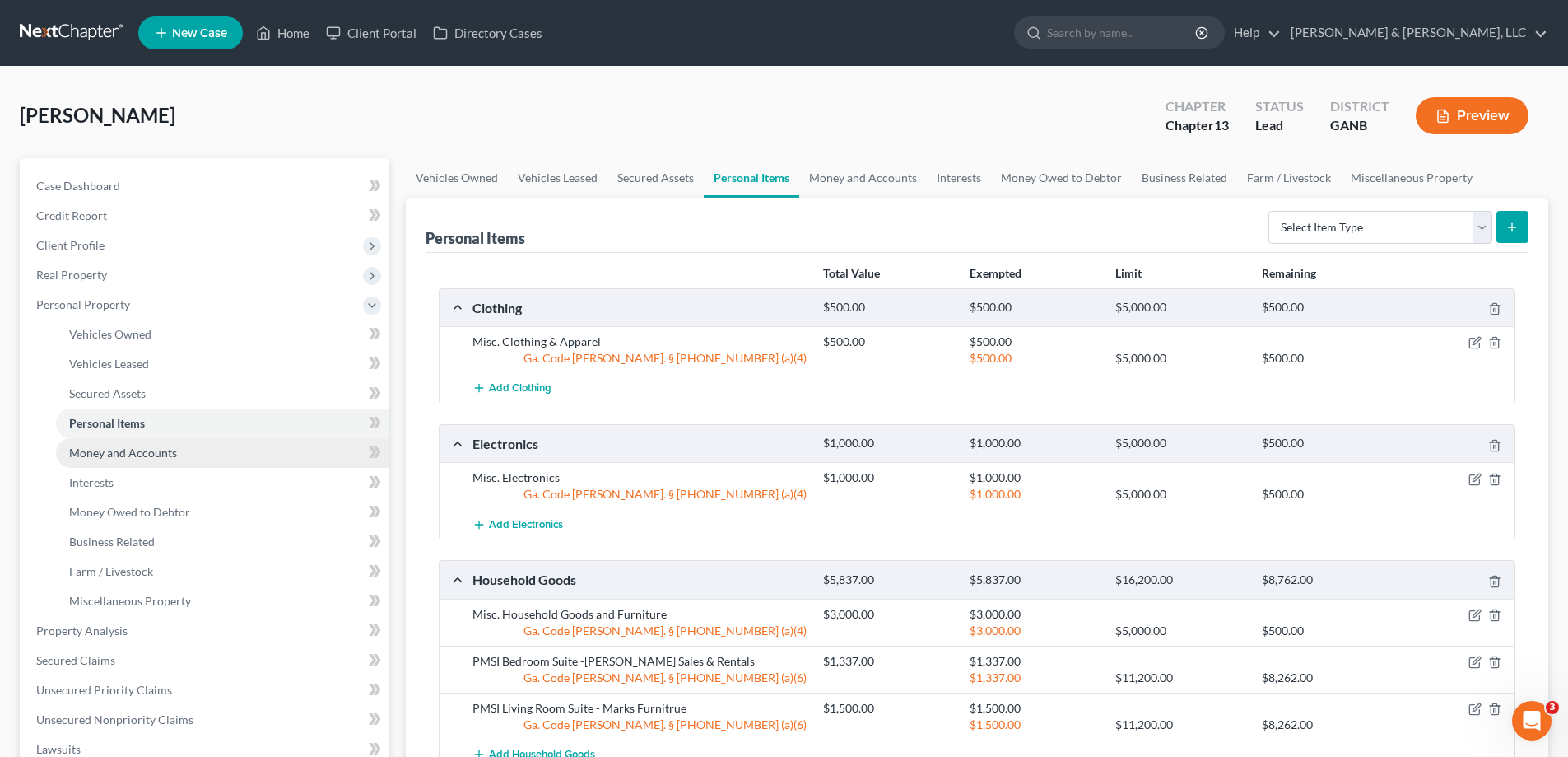
click at [94, 452] on span "Money and Accounts" at bounding box center [123, 452] width 107 height 14
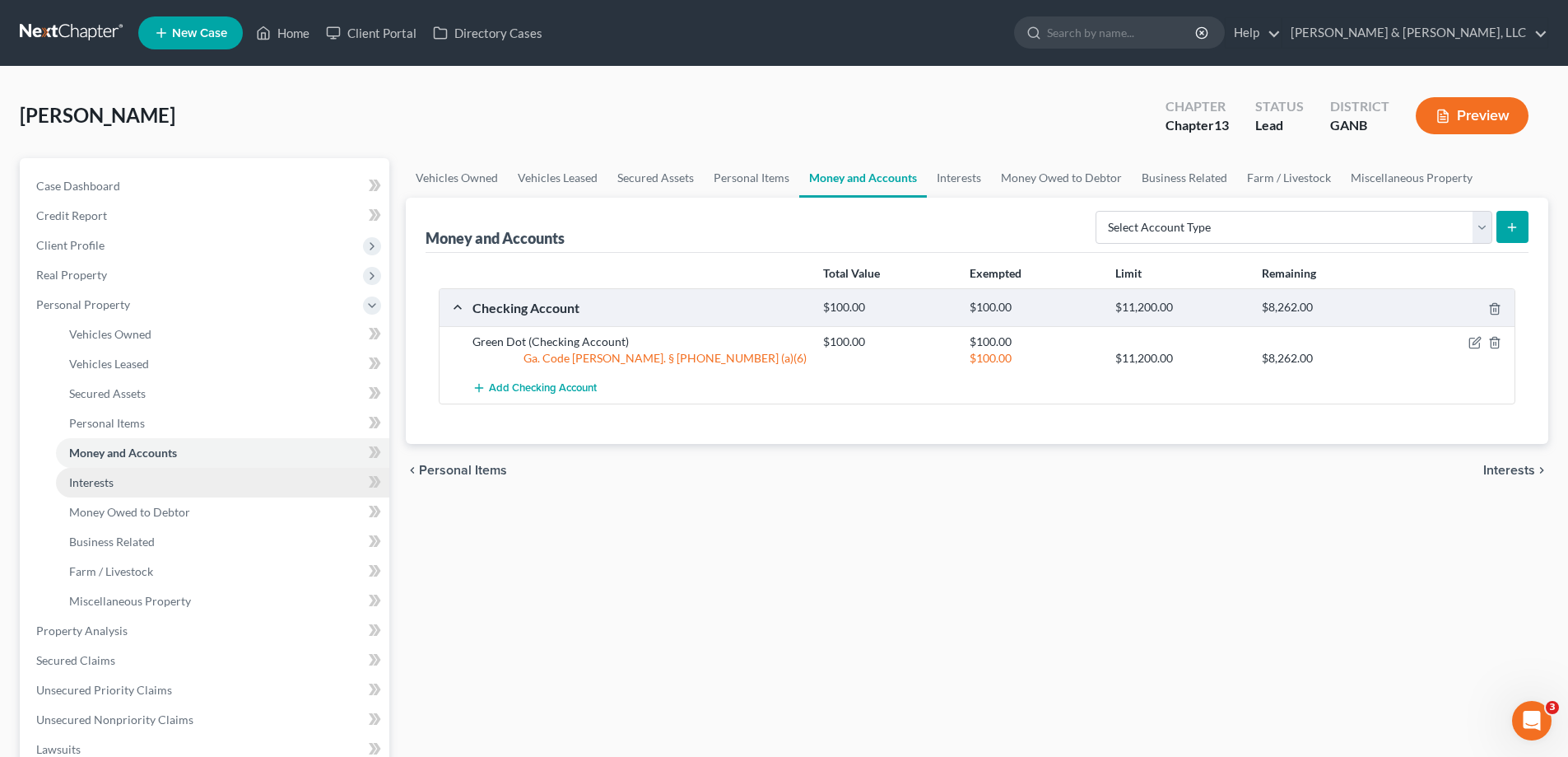
click at [93, 480] on span "Interests" at bounding box center [91, 482] width 45 height 14
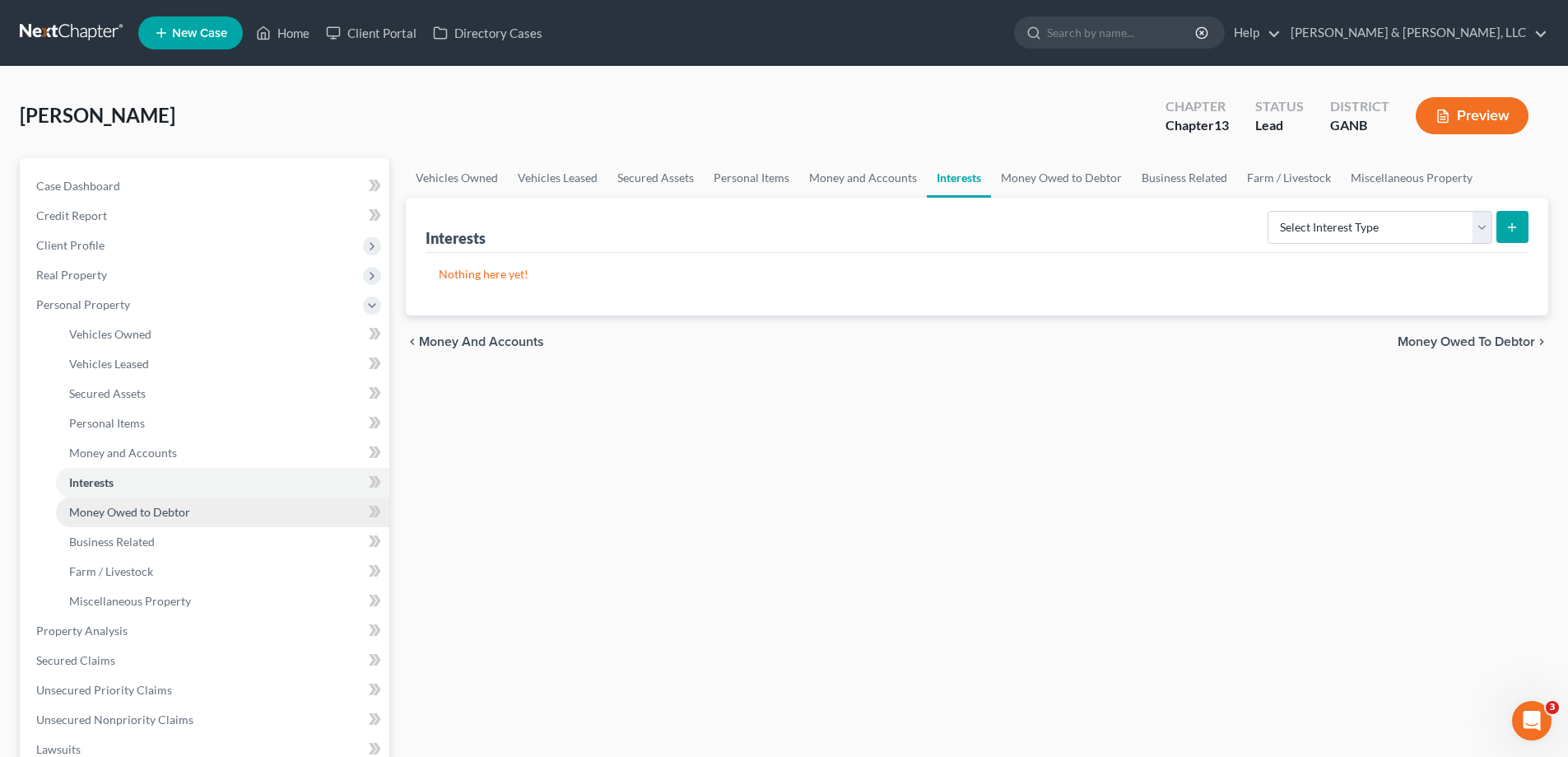
click at [97, 510] on span "Money Owed to Debtor" at bounding box center [129, 511] width 121 height 14
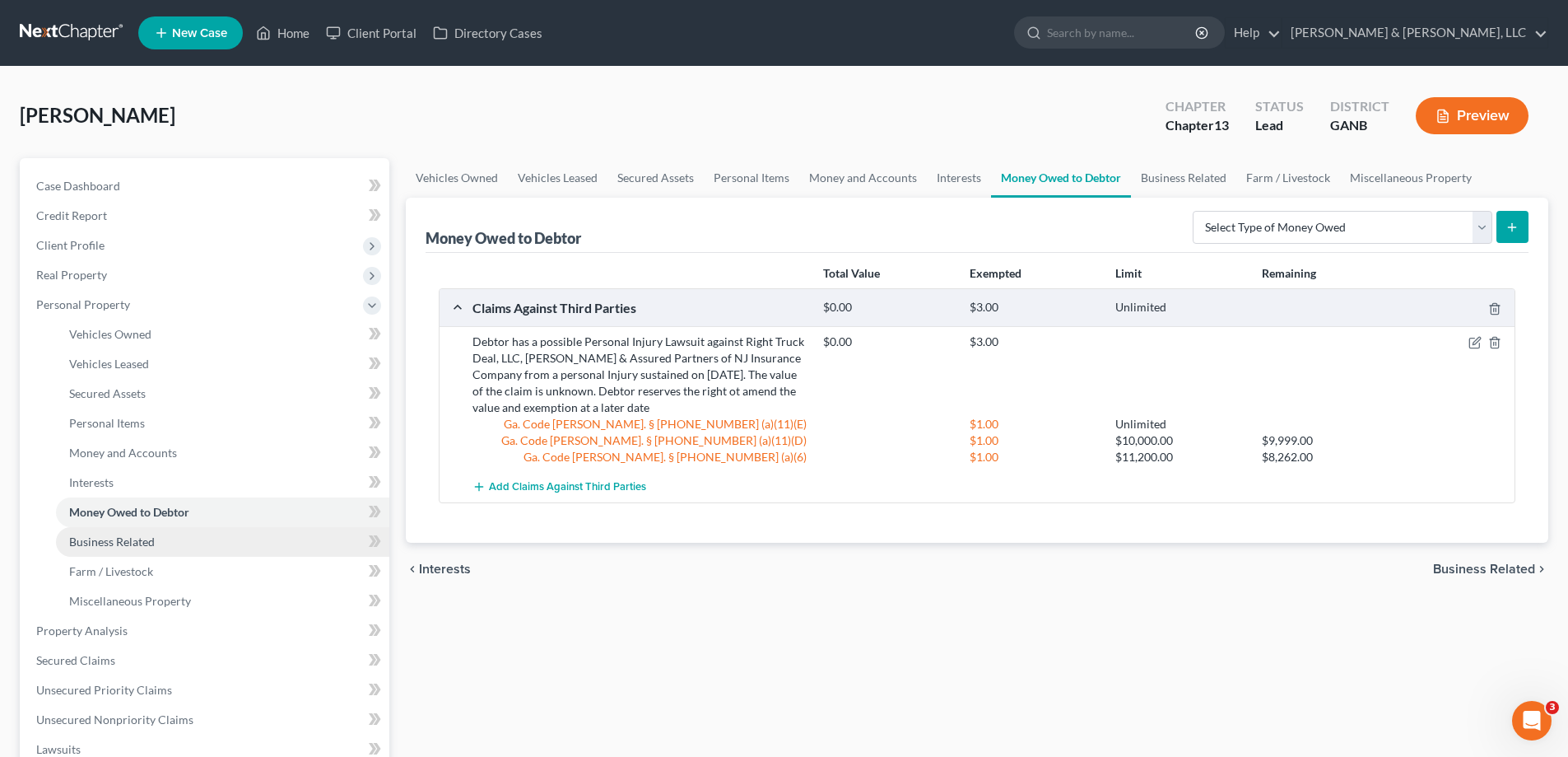
click at [97, 539] on span "Business Related" at bounding box center [112, 541] width 86 height 14
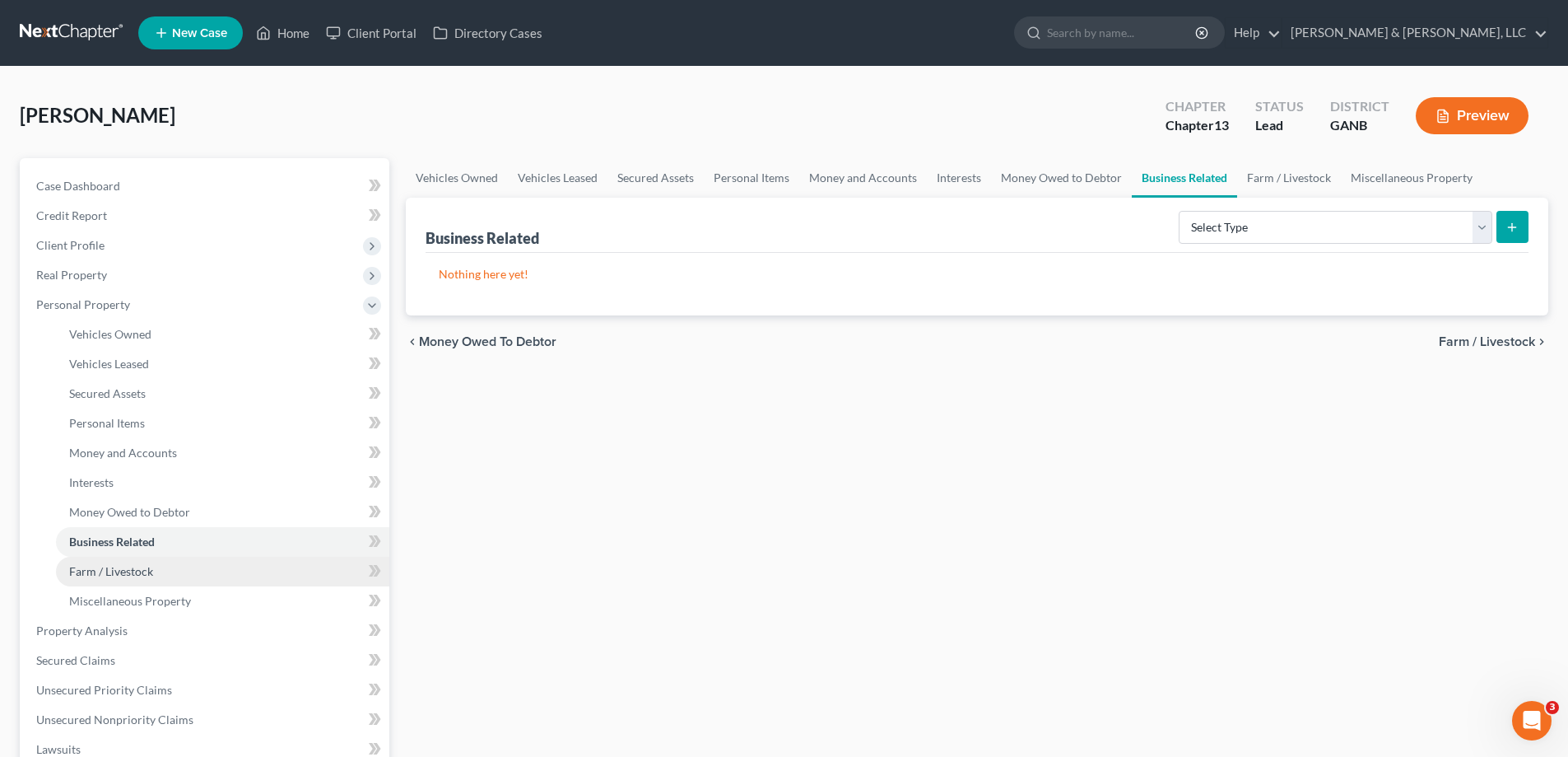
click at [101, 570] on span "Farm / Livestock" at bounding box center [111, 570] width 84 height 14
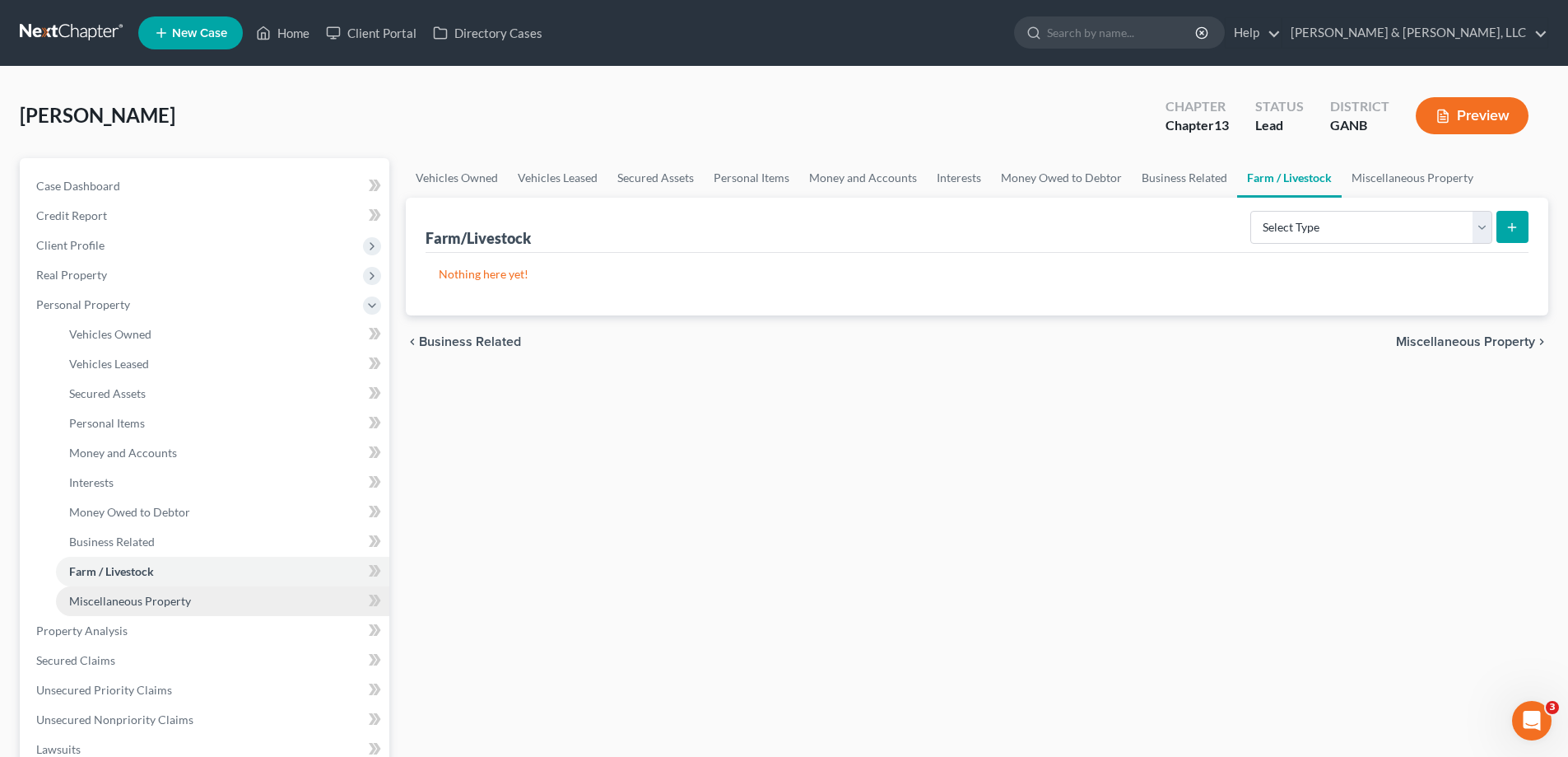
click at [114, 597] on span "Miscellaneous Property" at bounding box center [130, 600] width 122 height 14
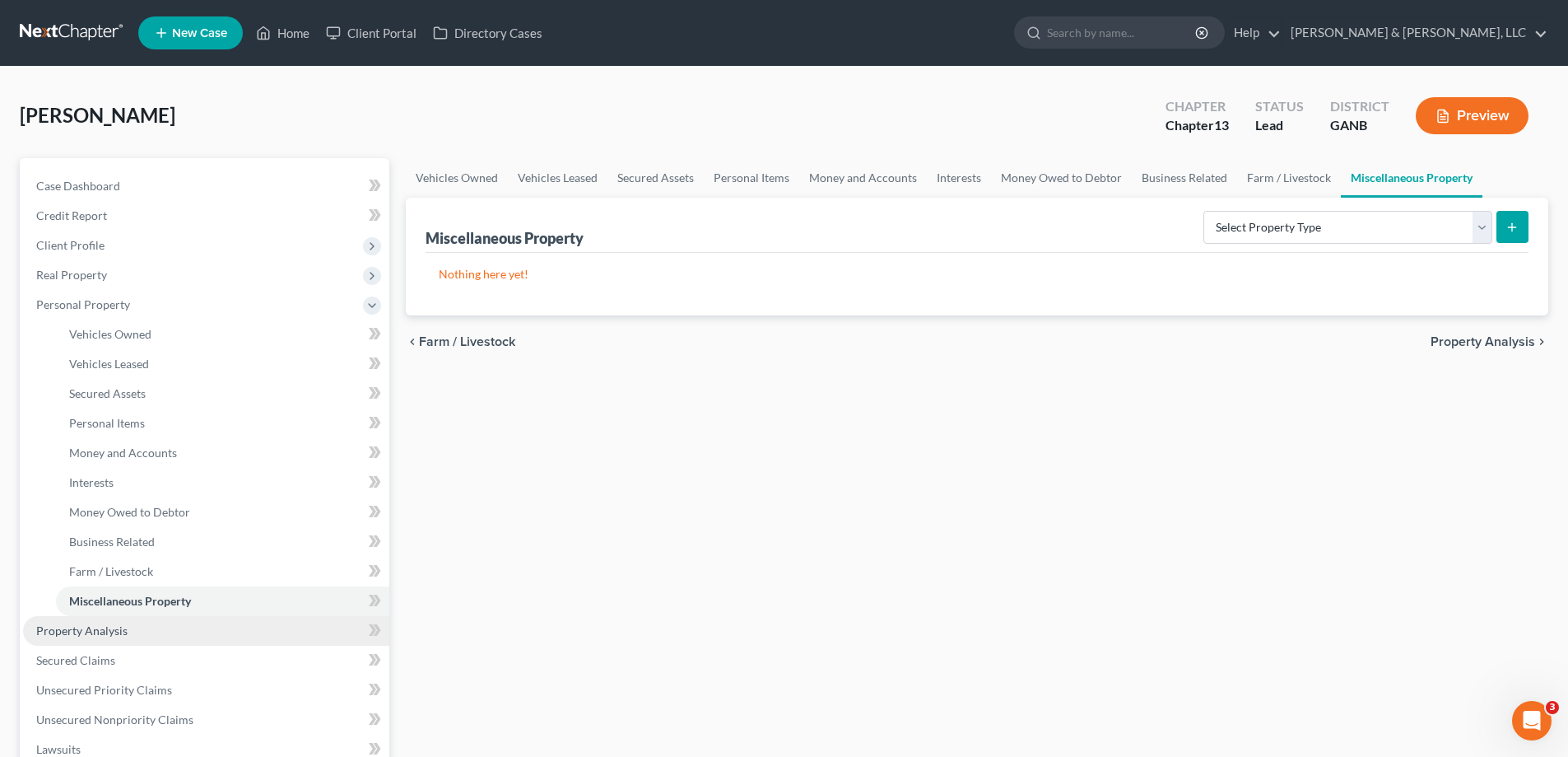
click at [69, 632] on span "Property Analysis" at bounding box center [82, 629] width 91 height 14
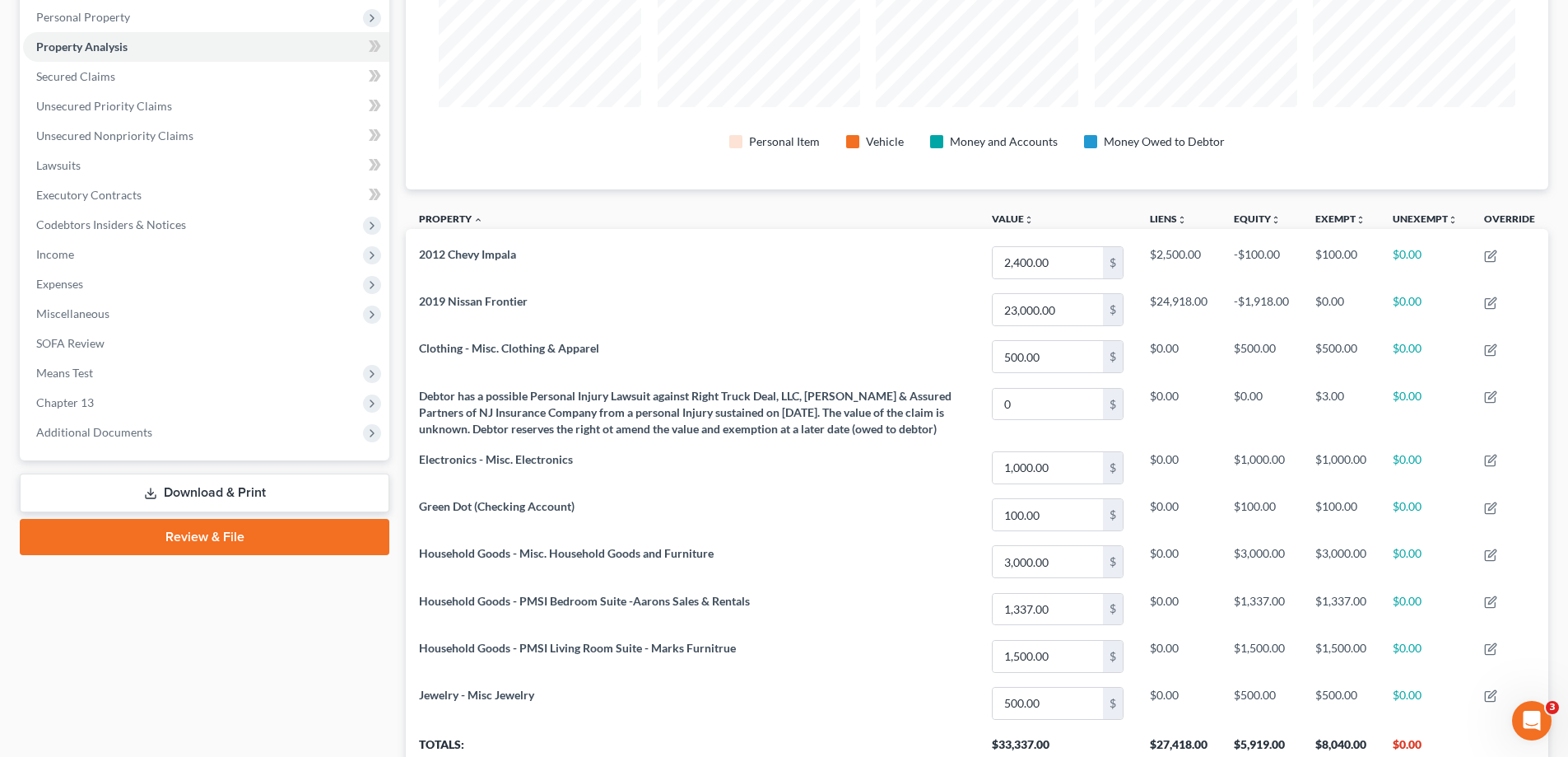
scroll to position [281, 0]
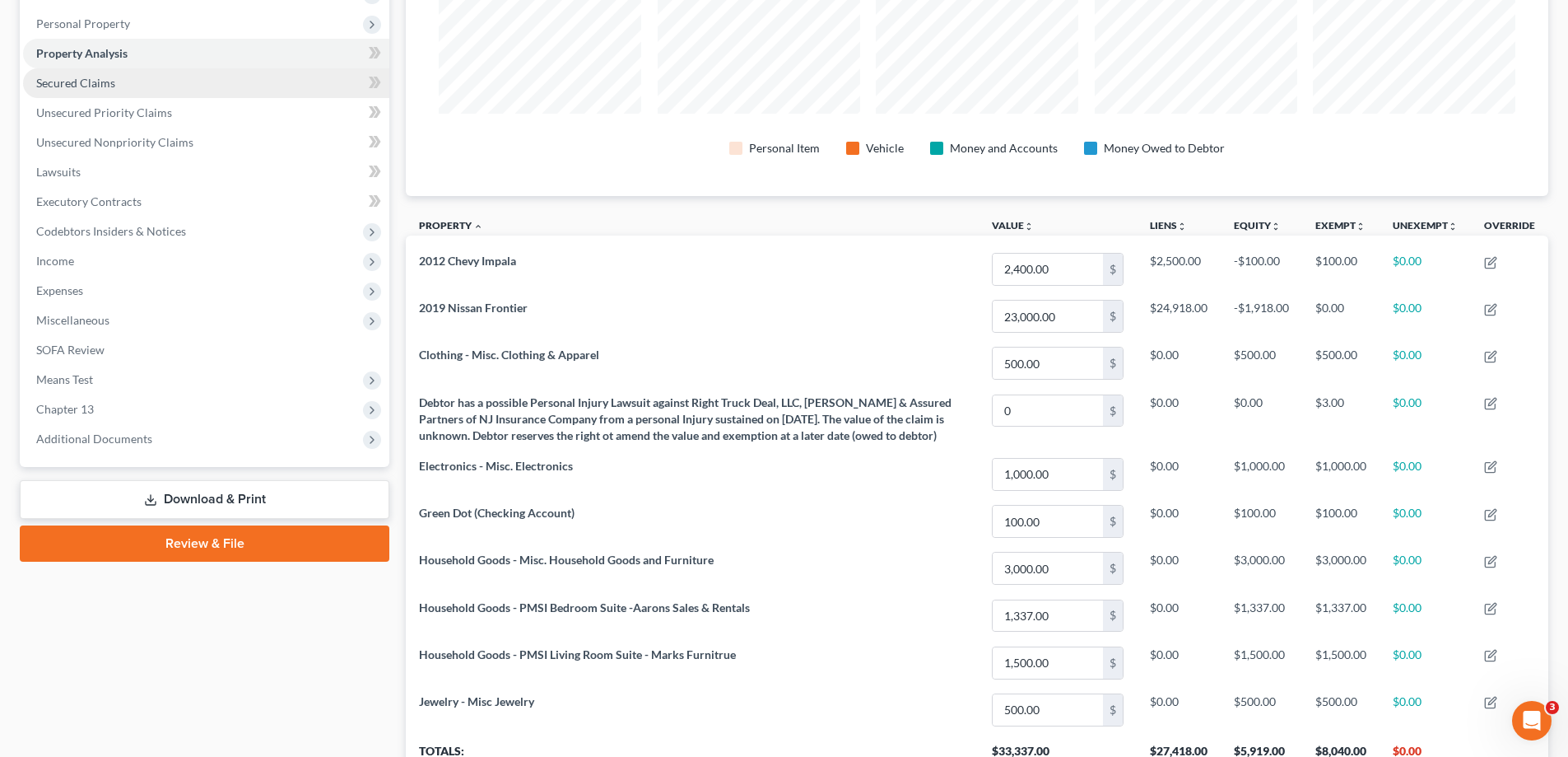
click at [56, 84] on span "Secured Claims" at bounding box center [76, 82] width 79 height 14
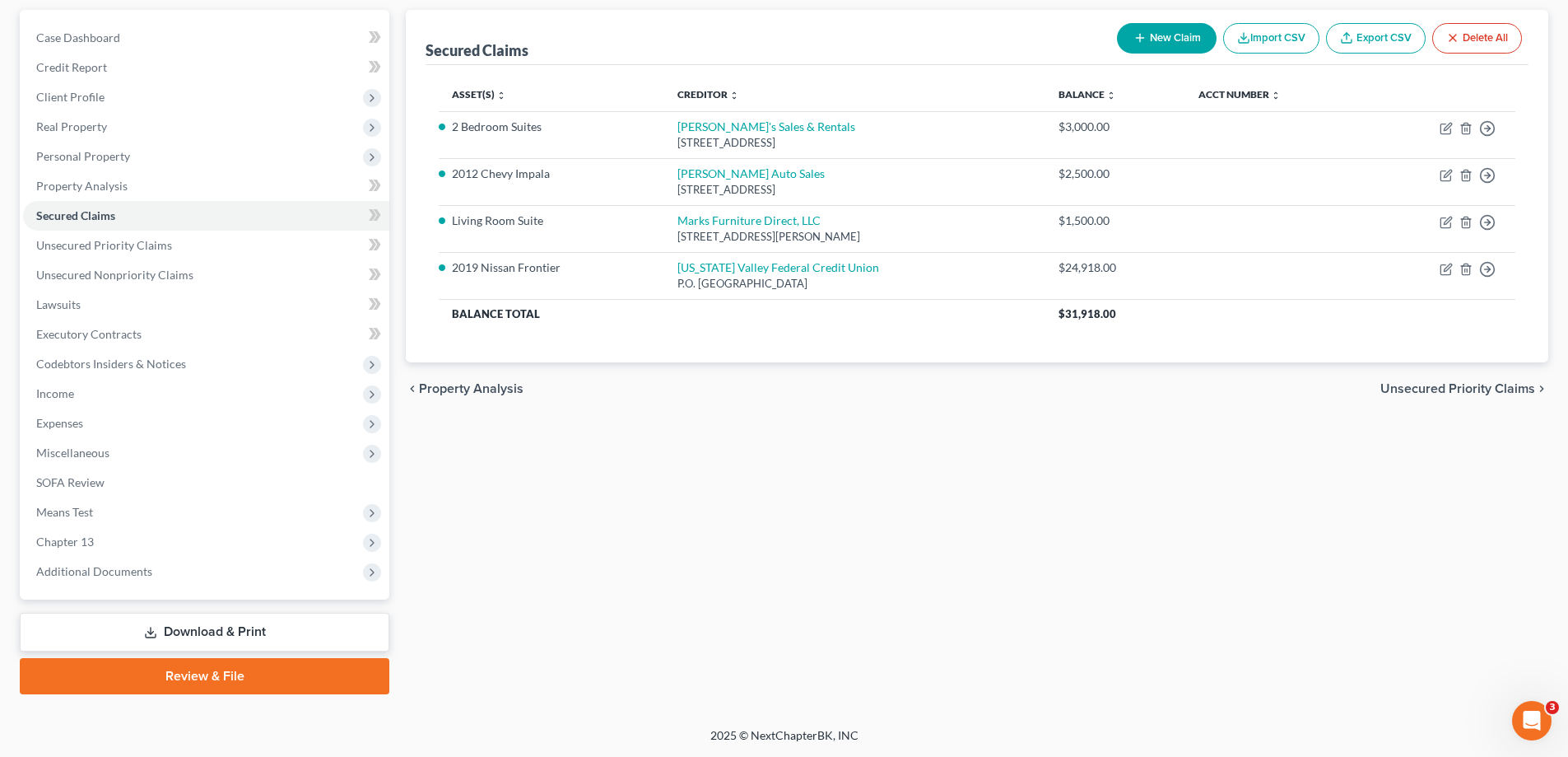
scroll to position [64, 0]
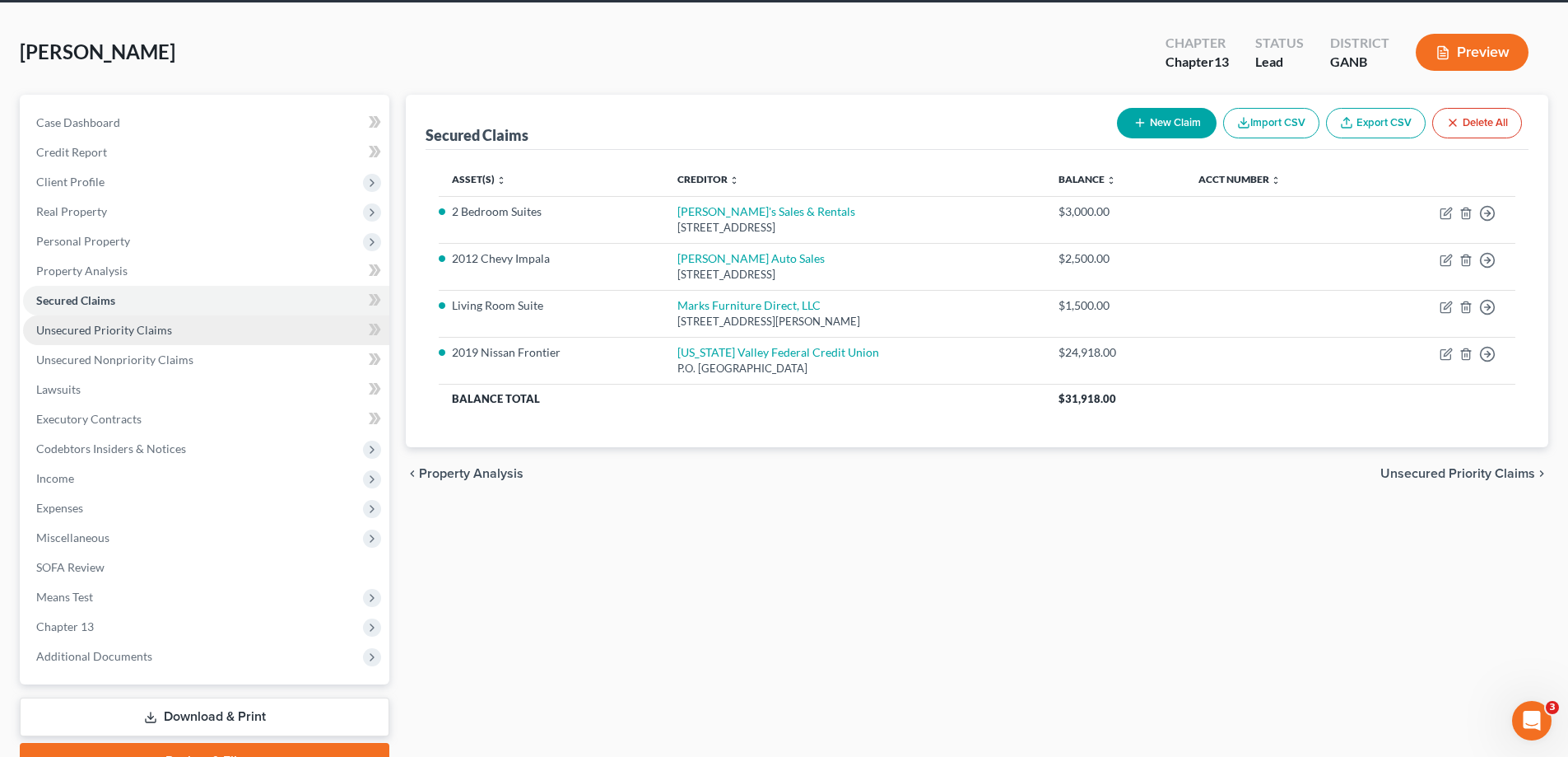
click at [90, 330] on span "Unsecured Priority Claims" at bounding box center [104, 329] width 136 height 14
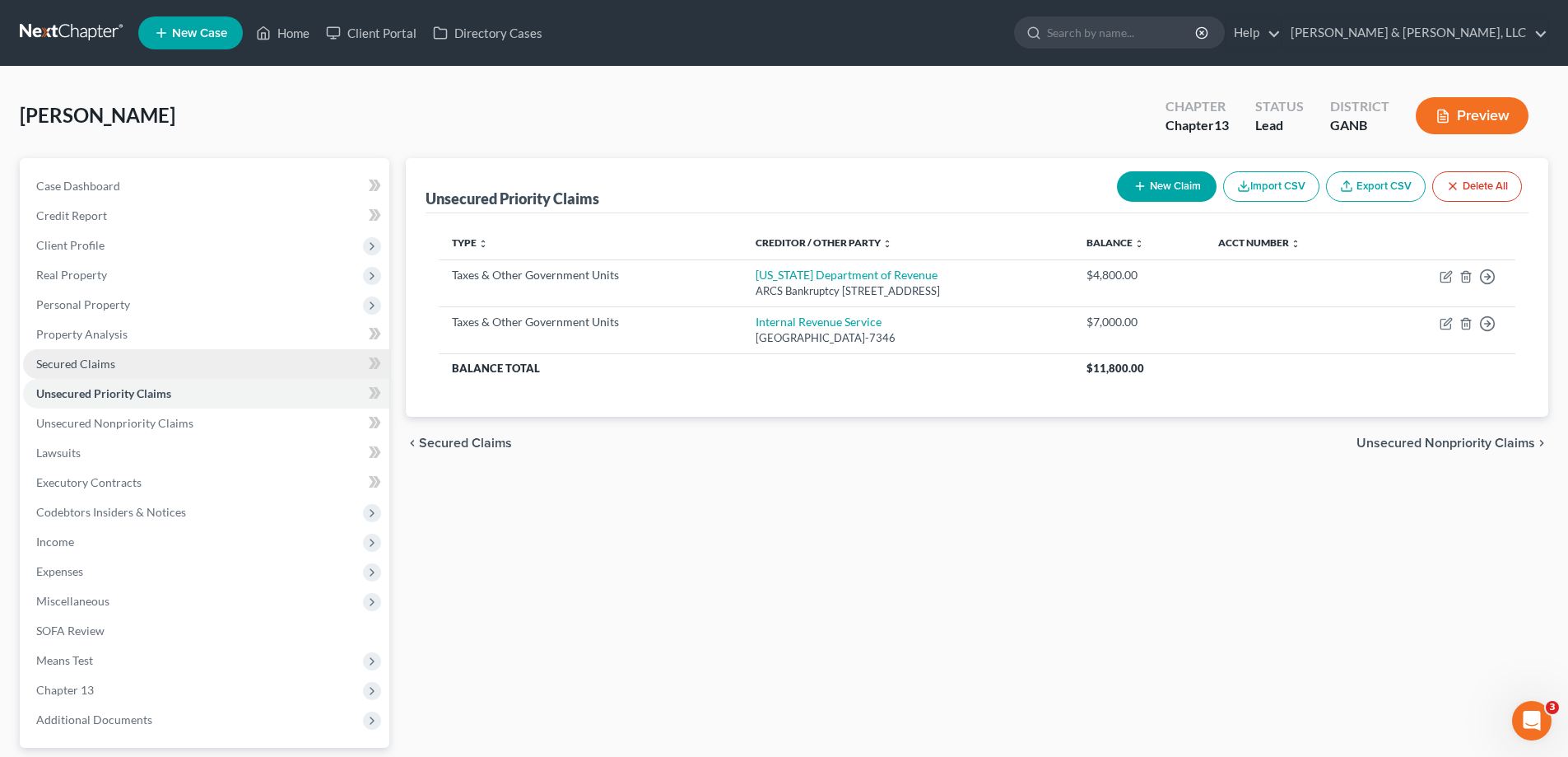
click at [75, 364] on span "Secured Claims" at bounding box center [76, 363] width 79 height 14
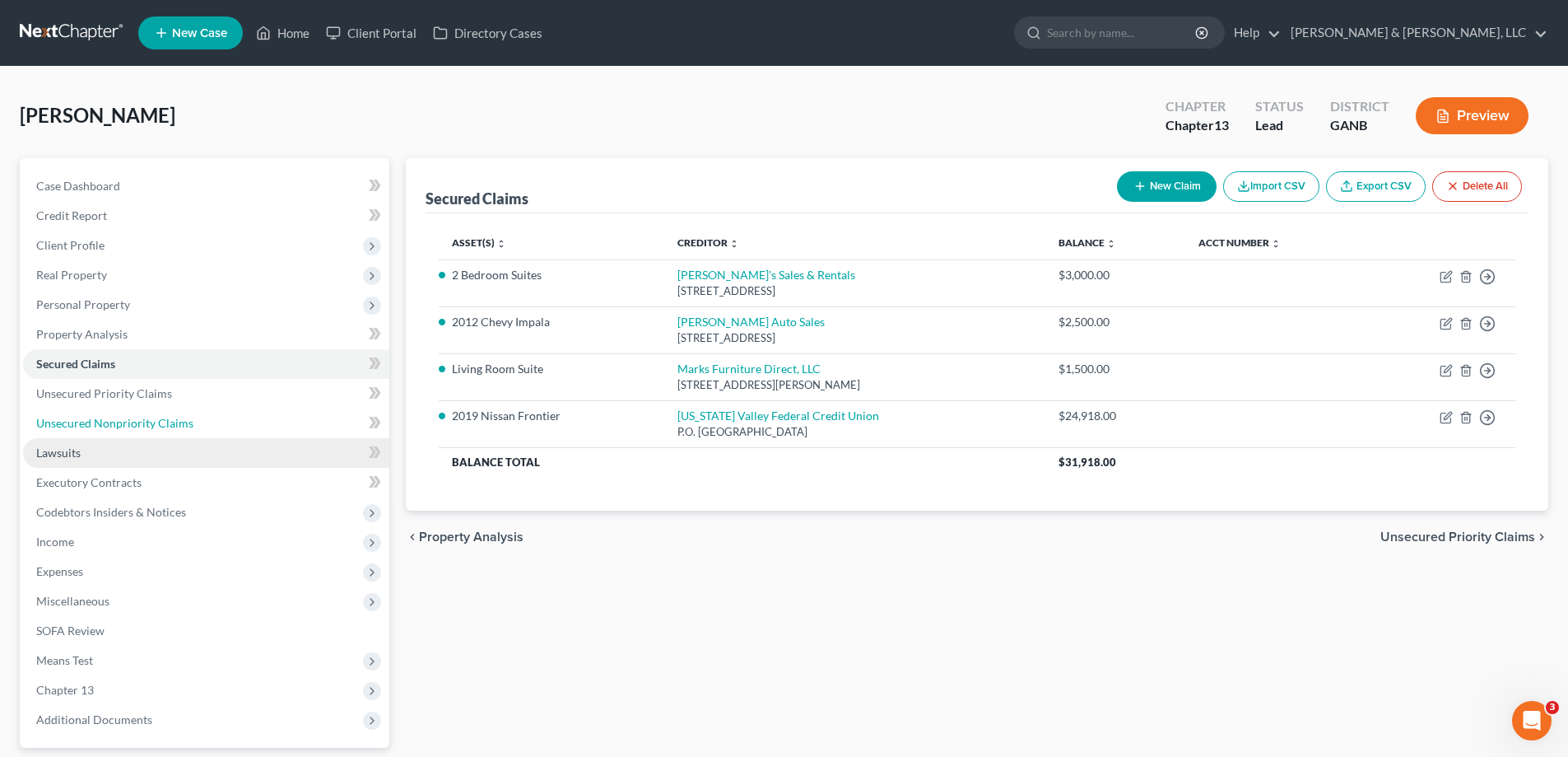
drag, startPoint x: 85, startPoint y: 419, endPoint x: 91, endPoint y: 456, distance: 37.5
click at [84, 419] on span "Unsecured Nonpriority Claims" at bounding box center [115, 423] width 158 height 14
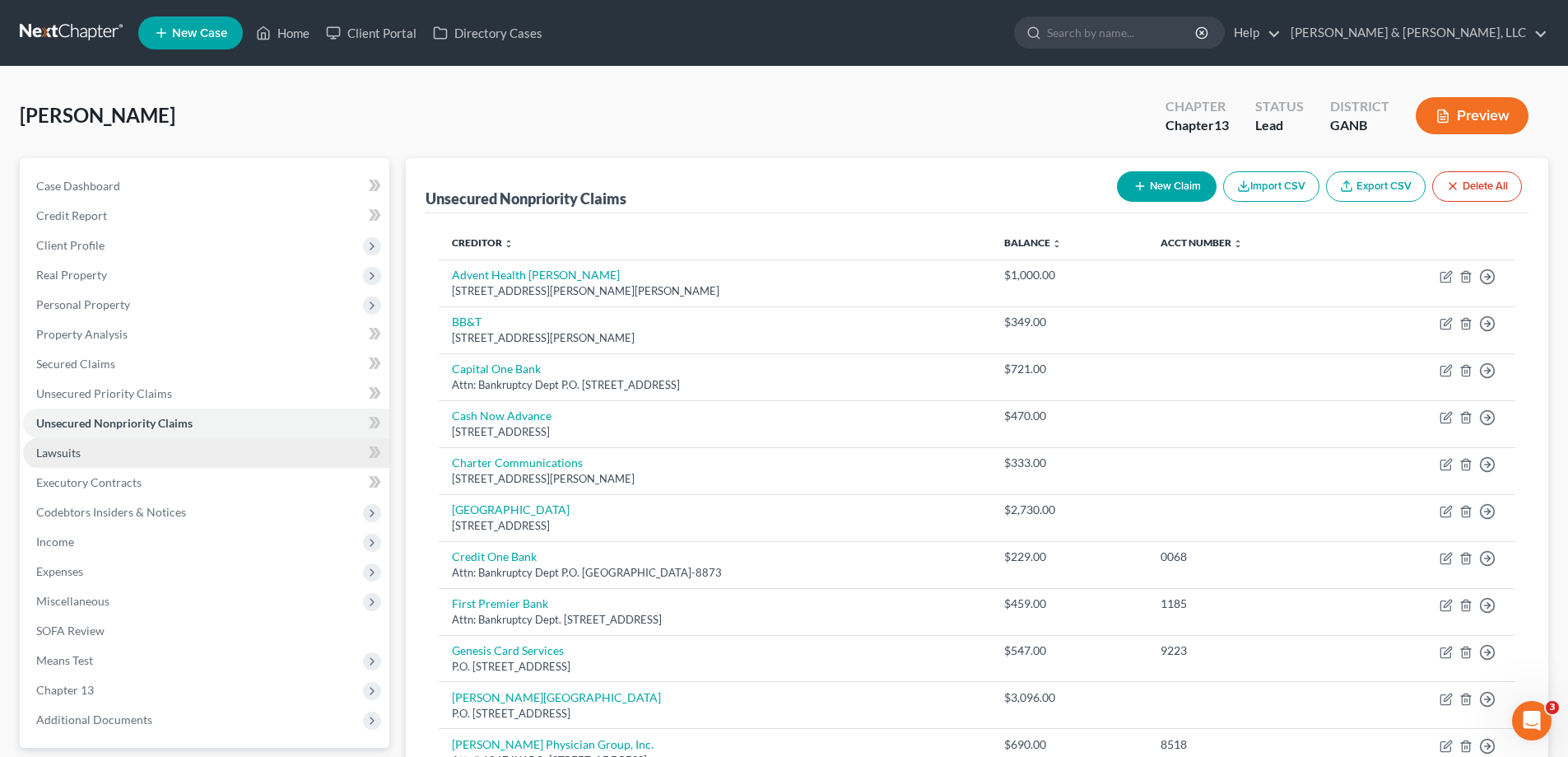
click at [54, 458] on span "Lawsuits" at bounding box center [58, 452] width 45 height 14
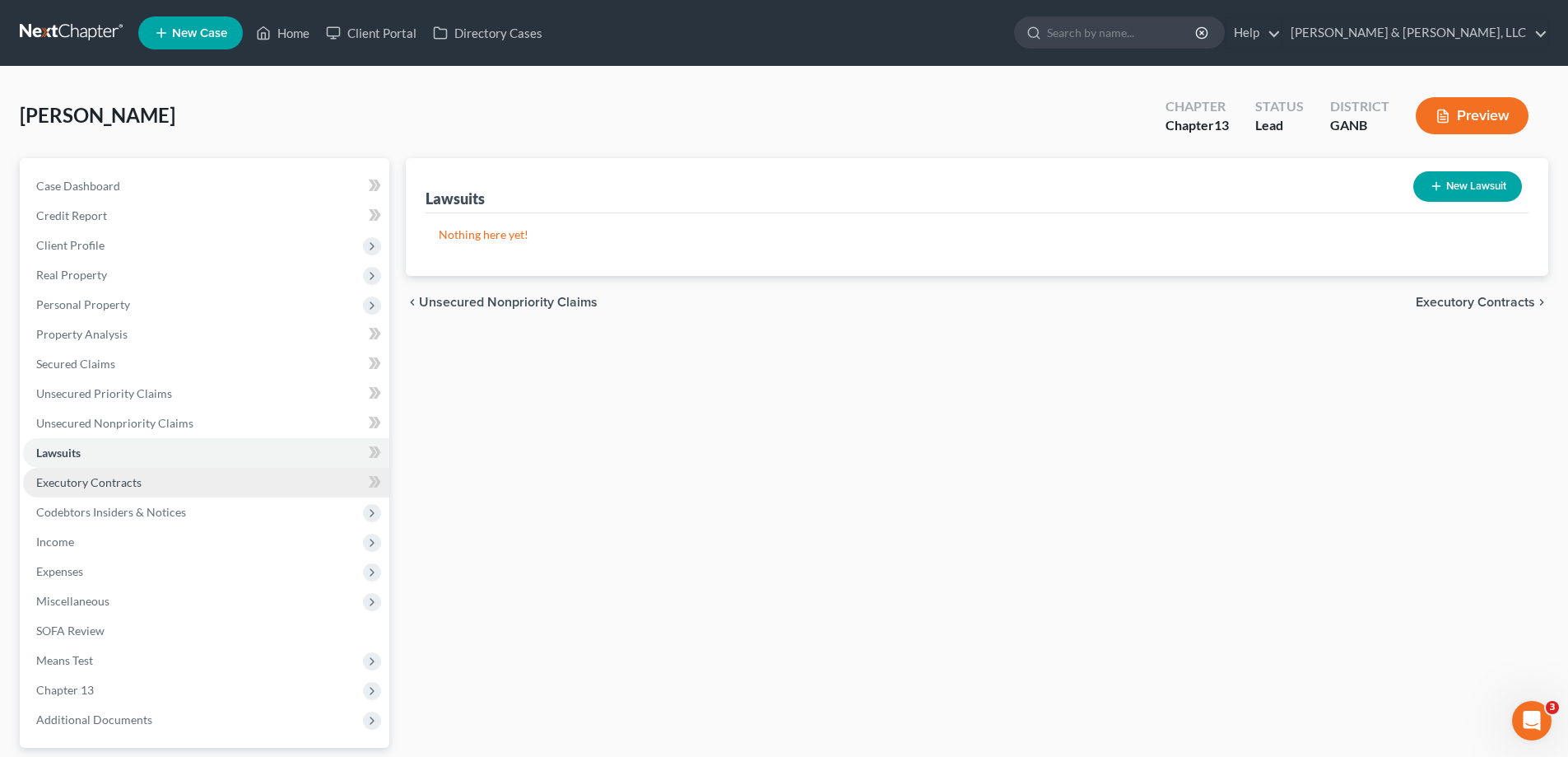
click at [69, 479] on span "Executory Contracts" at bounding box center [89, 482] width 106 height 14
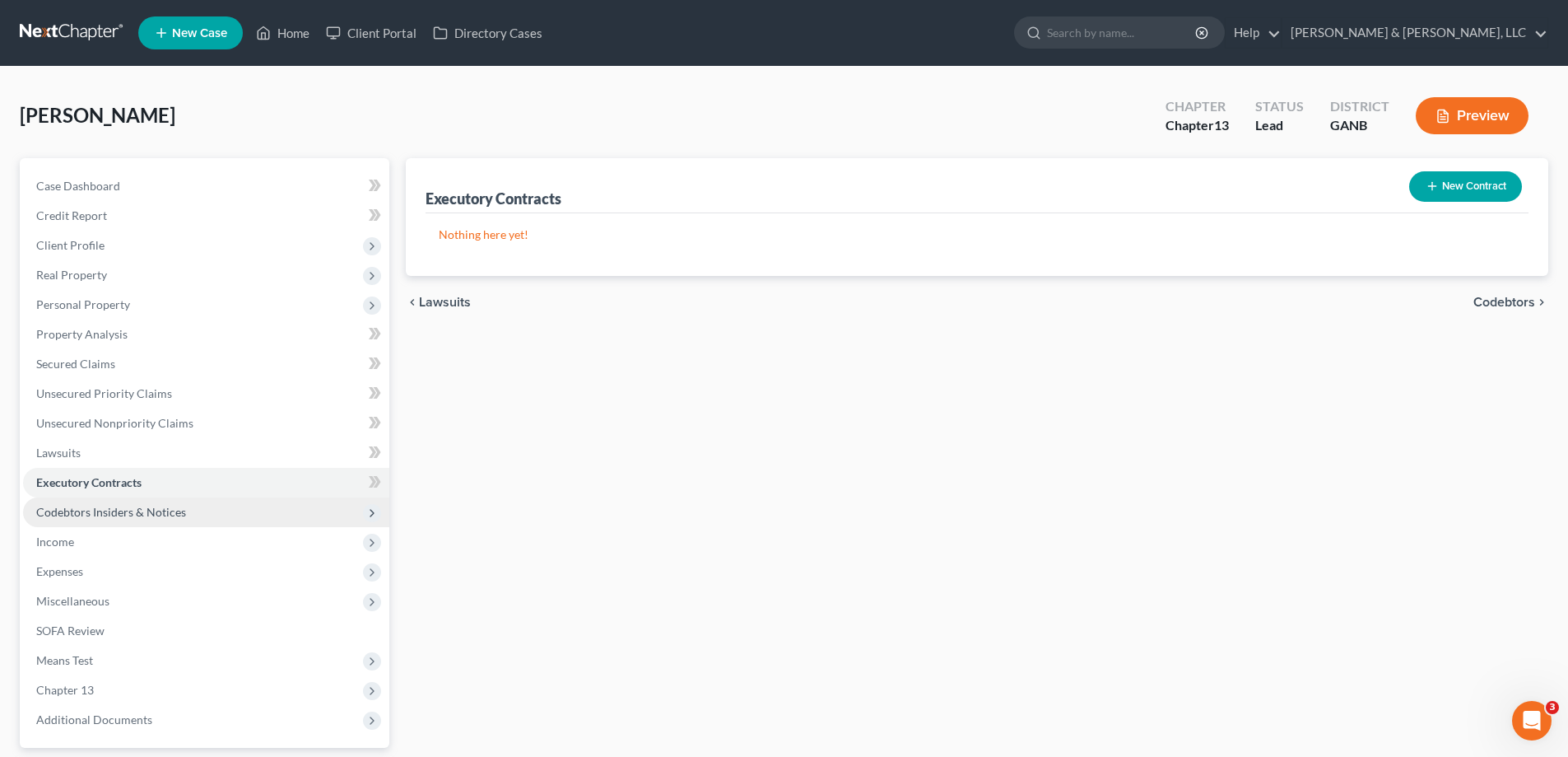
click at [78, 513] on span "Codebtors Insiders & Notices" at bounding box center [111, 511] width 150 height 14
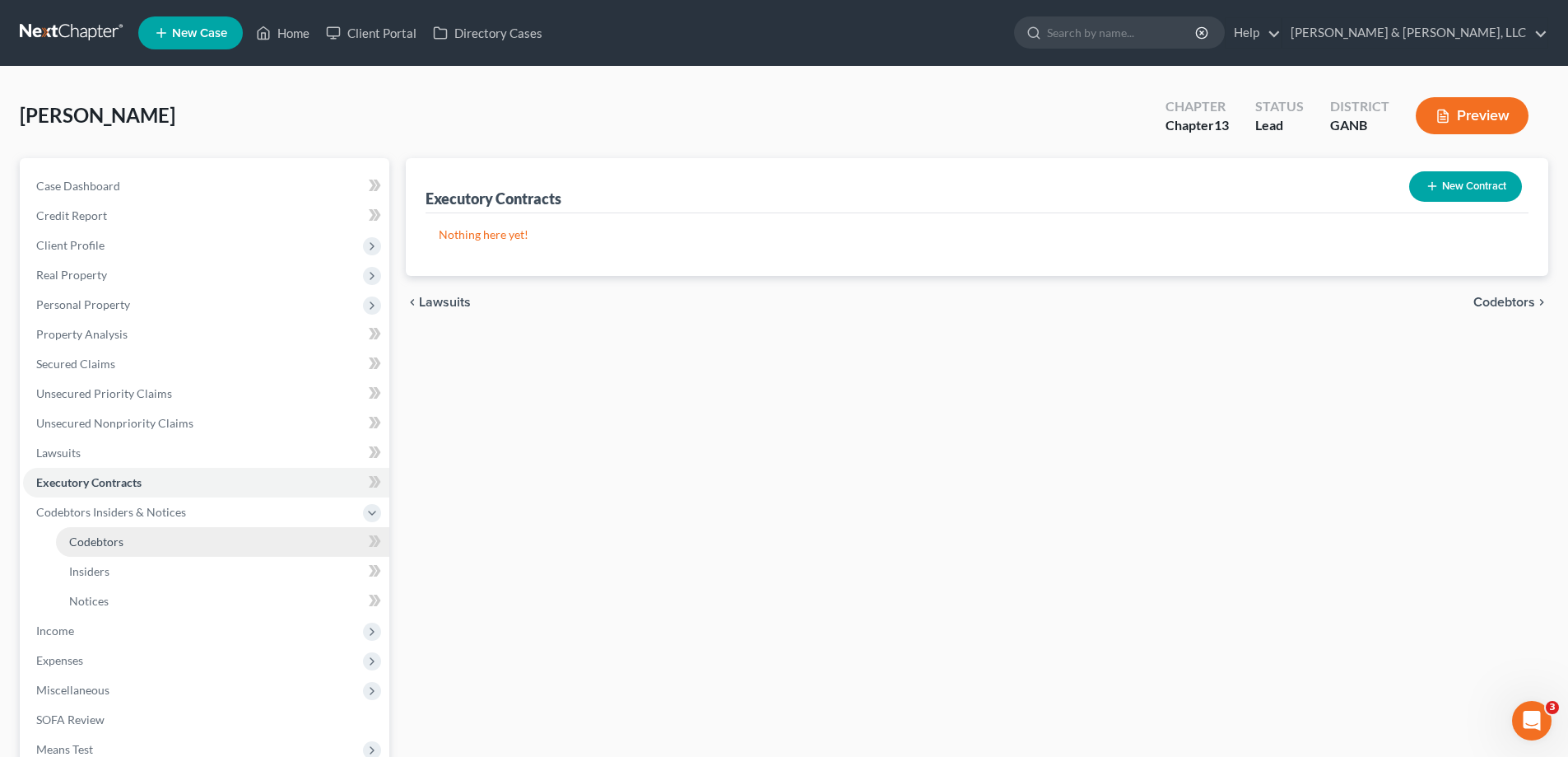
drag, startPoint x: 78, startPoint y: 515, endPoint x: 97, endPoint y: 536, distance: 28.3
click at [78, 515] on span "Codebtors Insiders & Notices" at bounding box center [111, 511] width 150 height 14
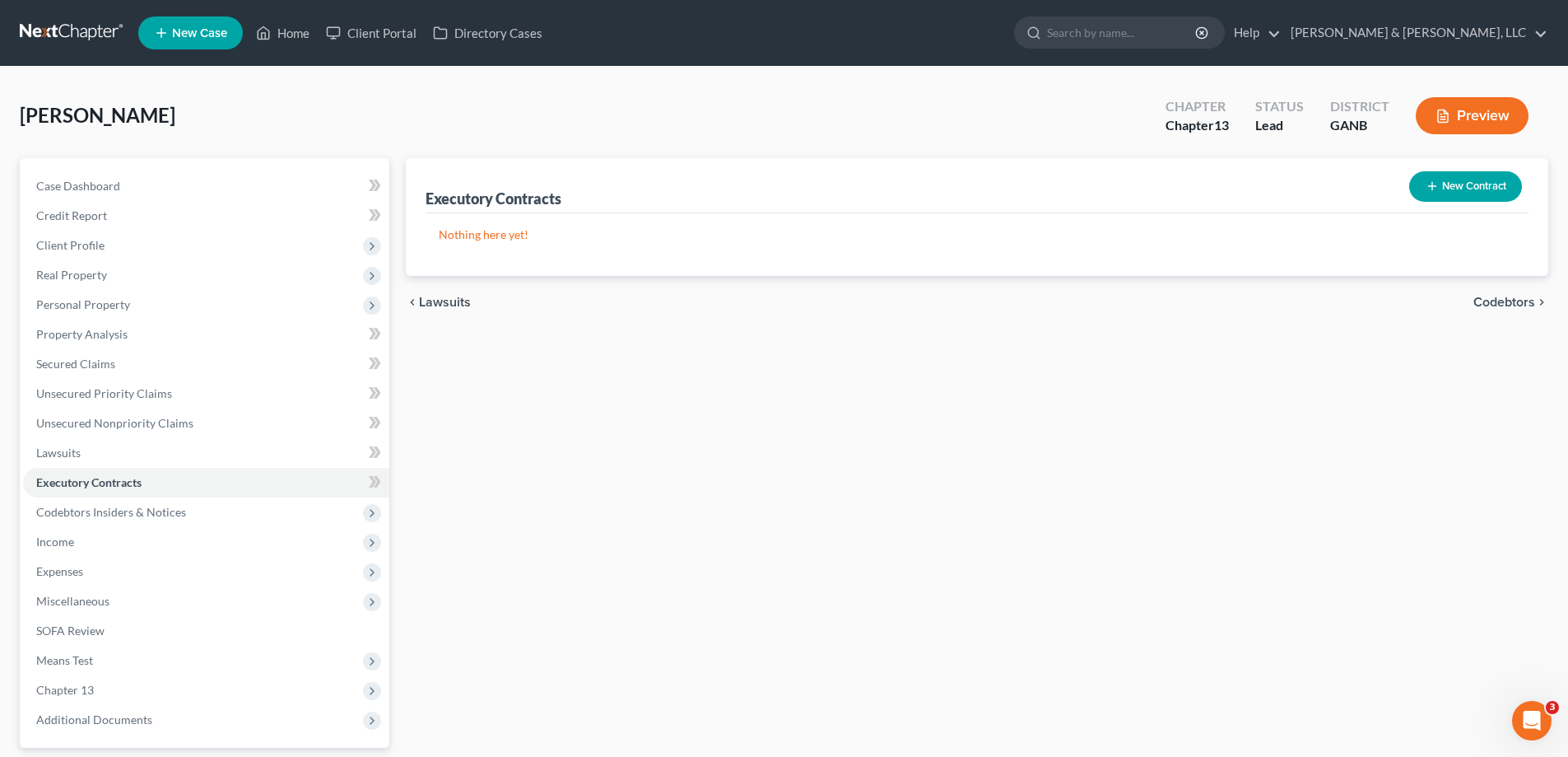
click at [97, 536] on span "Income" at bounding box center [206, 542] width 366 height 30
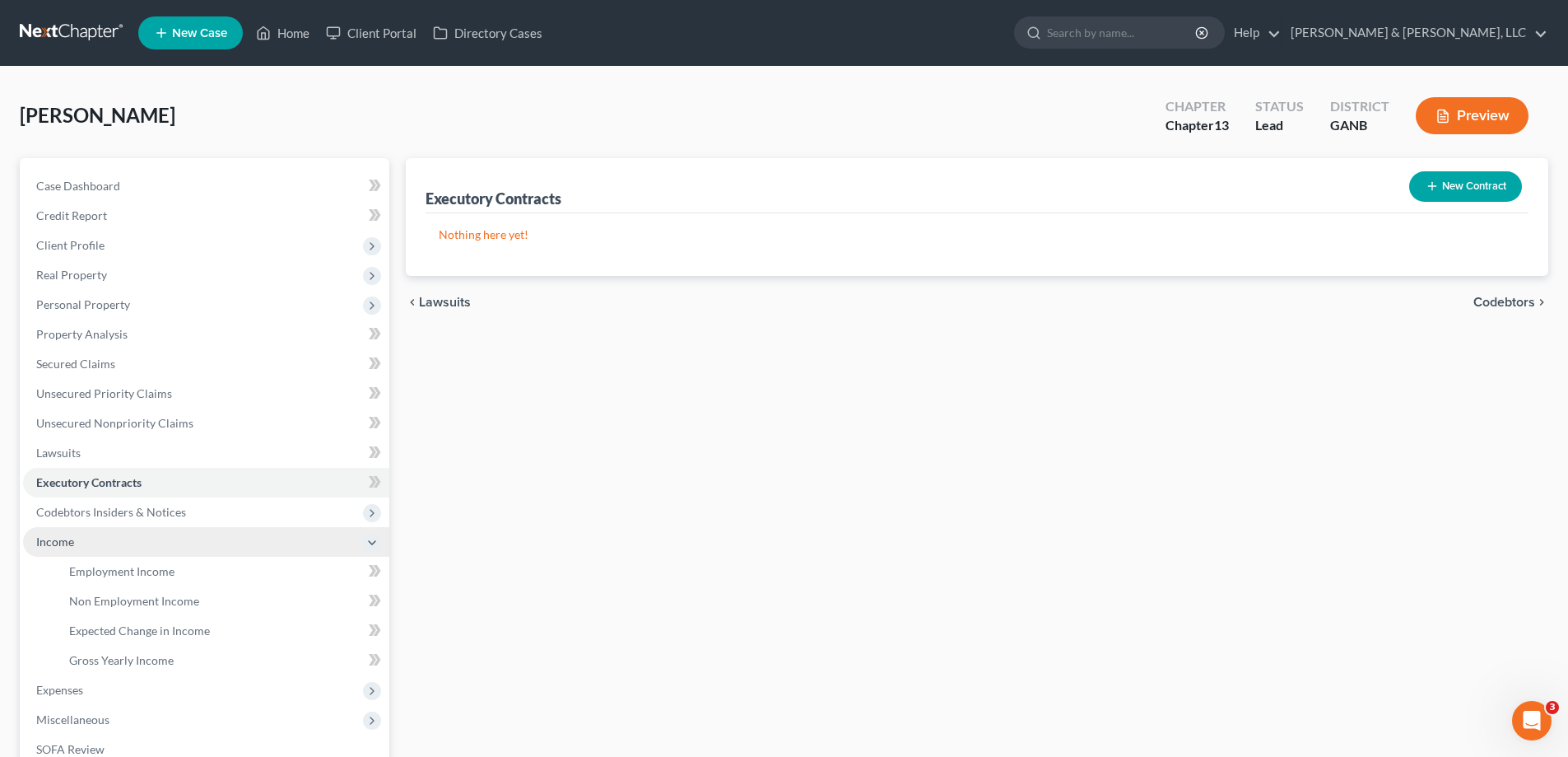
click at [50, 543] on span "Income" at bounding box center [56, 541] width 38 height 14
click at [57, 541] on span "Income" at bounding box center [56, 541] width 38 height 14
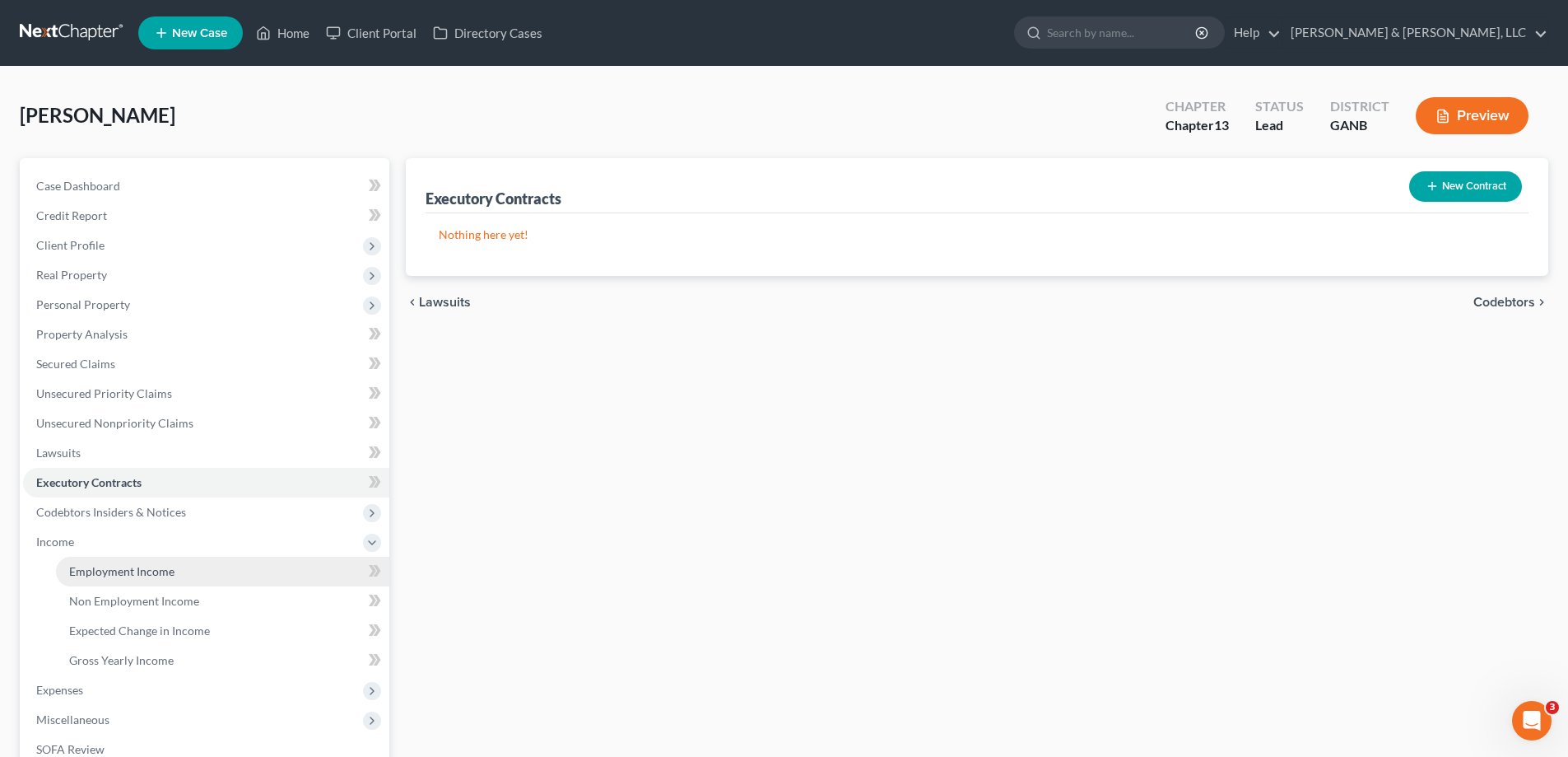
click at [137, 569] on span "Employment Income" at bounding box center [122, 570] width 106 height 14
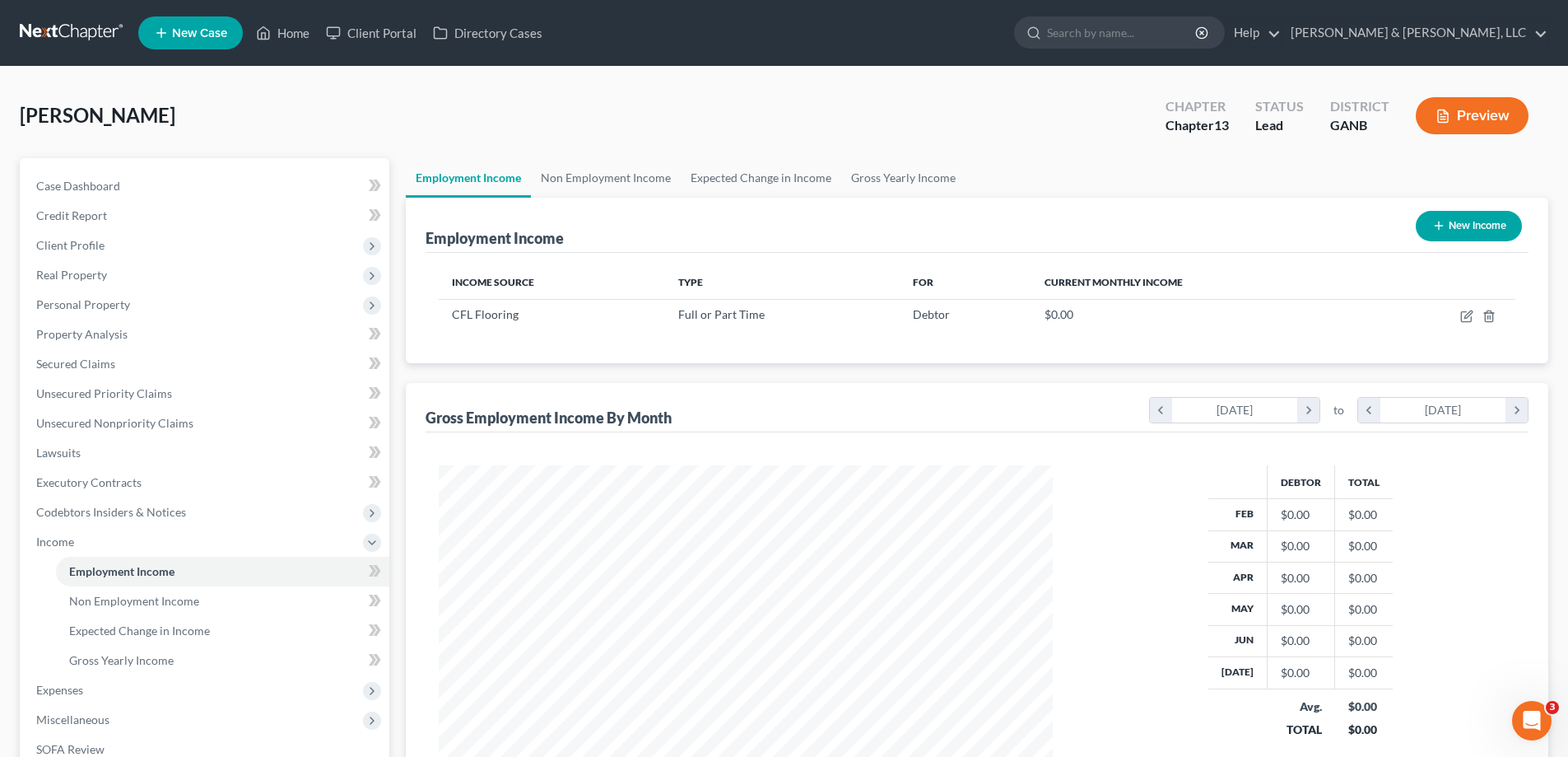
scroll to position [307, 647]
click at [285, 35] on link "Home" at bounding box center [282, 33] width 70 height 30
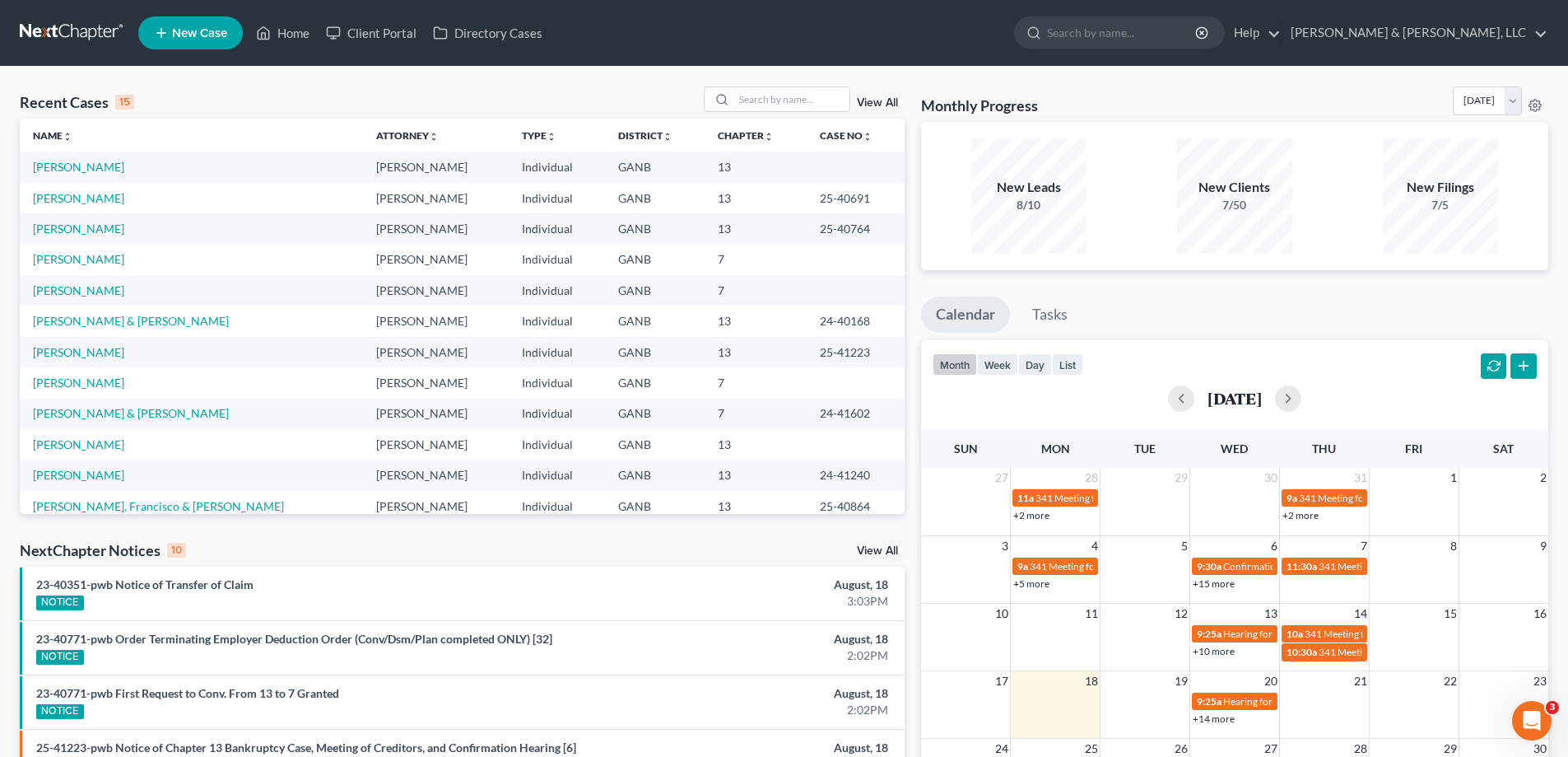
drag, startPoint x: 378, startPoint y: 578, endPoint x: 389, endPoint y: 568, distance: 14.9
click at [378, 578] on div "23-40351-pwb Notice of Transfer of Claim NOTICE" at bounding box center [317, 593] width 578 height 34
click at [245, 107] on div "Recent Cases 15 View All" at bounding box center [463, 102] width 885 height 32
